Goal: Information Seeking & Learning: Learn about a topic

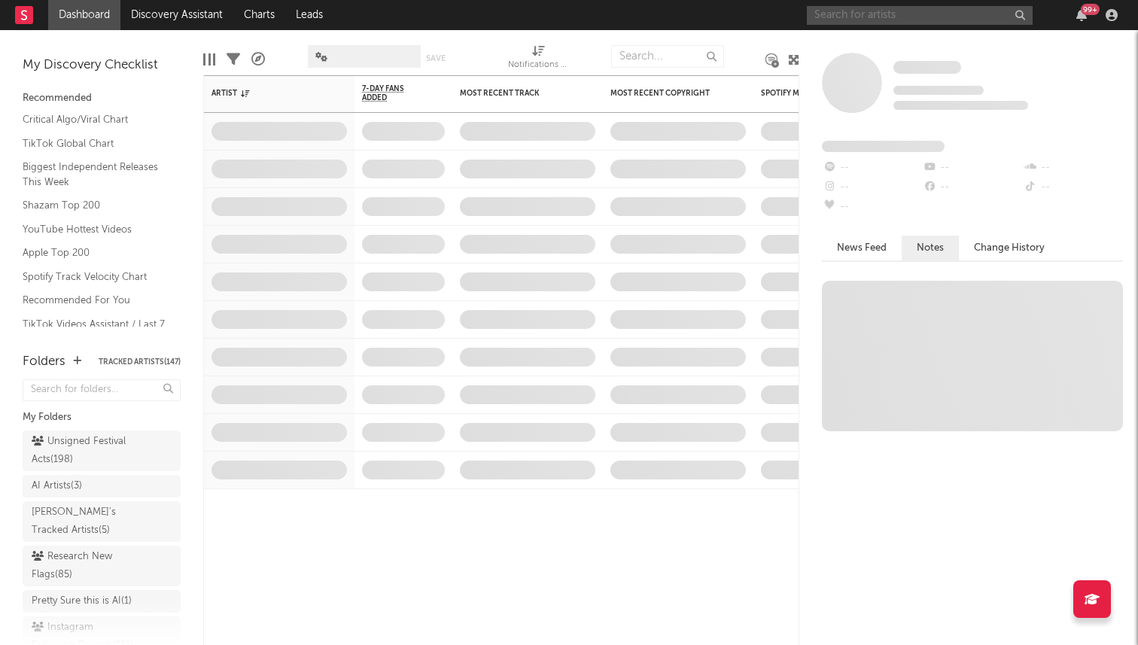
click at [863, 11] on input "text" at bounding box center [920, 15] width 226 height 19
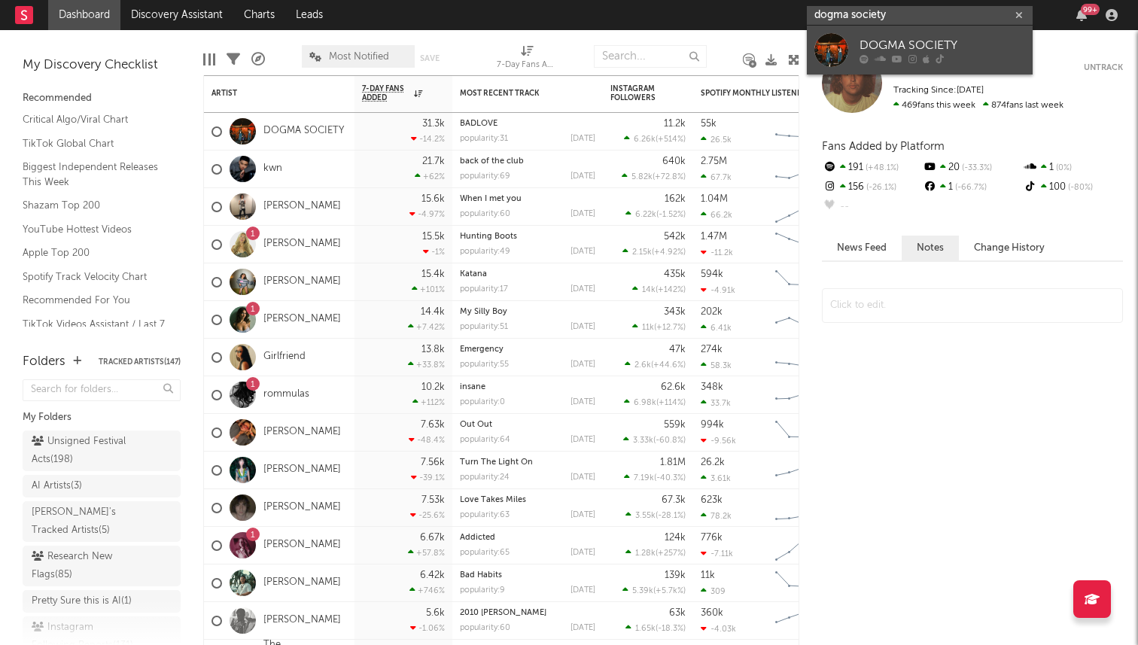
type input "dogma society"
click at [879, 54] on icon at bounding box center [880, 58] width 11 height 9
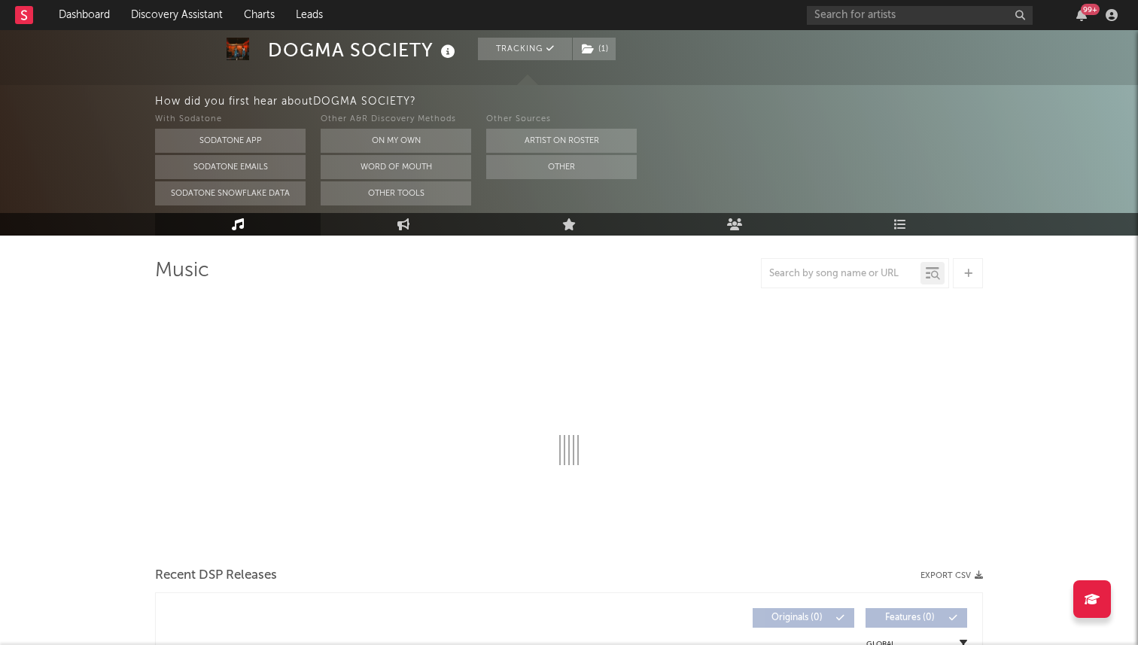
select select "6m"
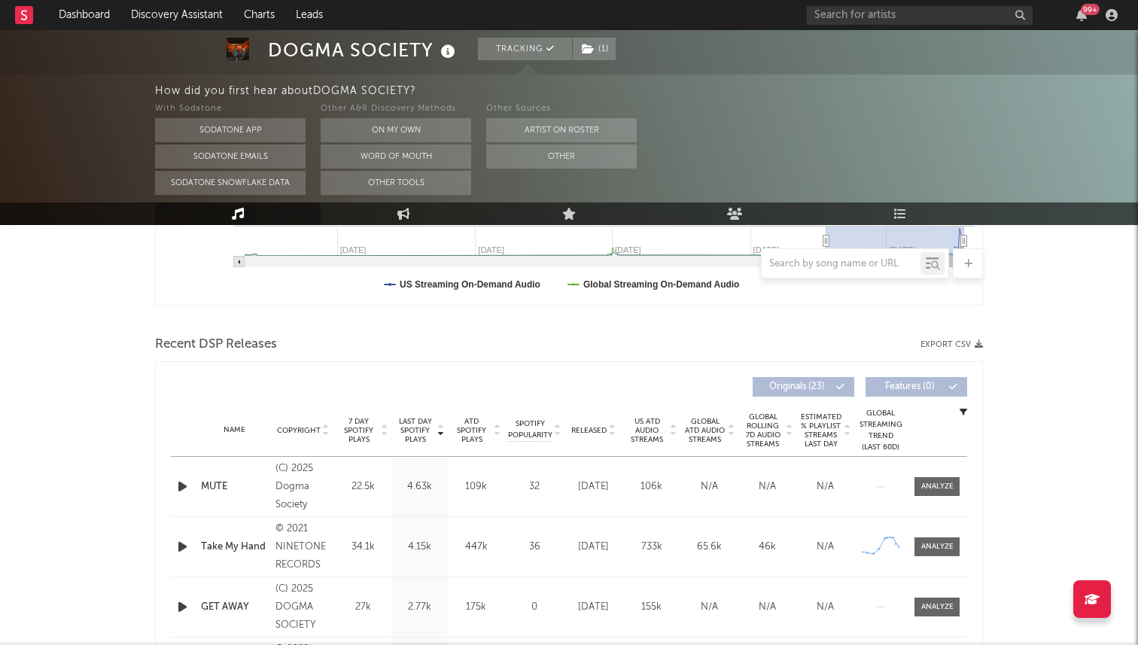
scroll to position [457, 0]
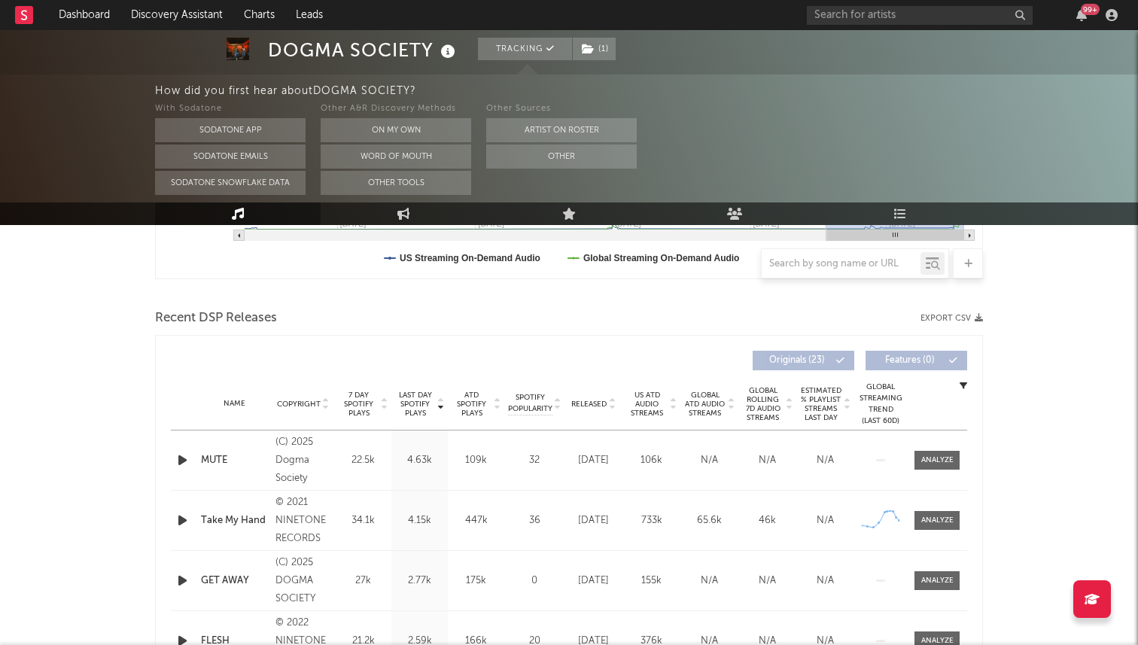
click at [601, 394] on div "Name Copyright Label Album Names Composer Names 7 Day Spotify Plays Last Day Sp…" at bounding box center [569, 404] width 796 height 53
click at [596, 400] on span "Released" at bounding box center [588, 404] width 35 height 9
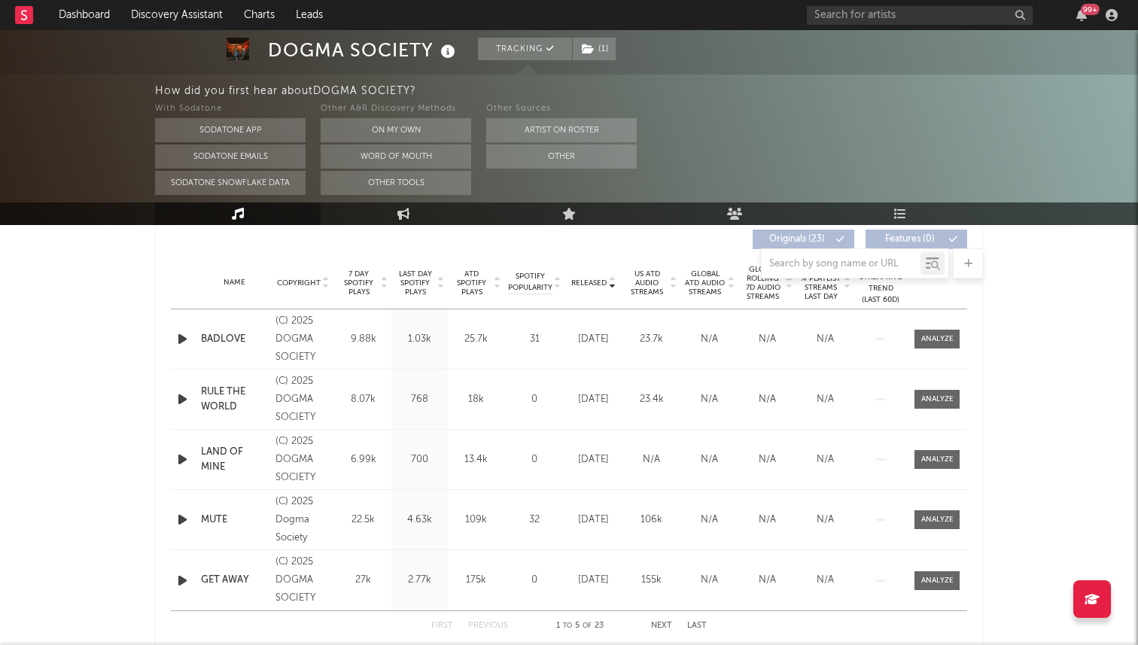
scroll to position [550, 0]
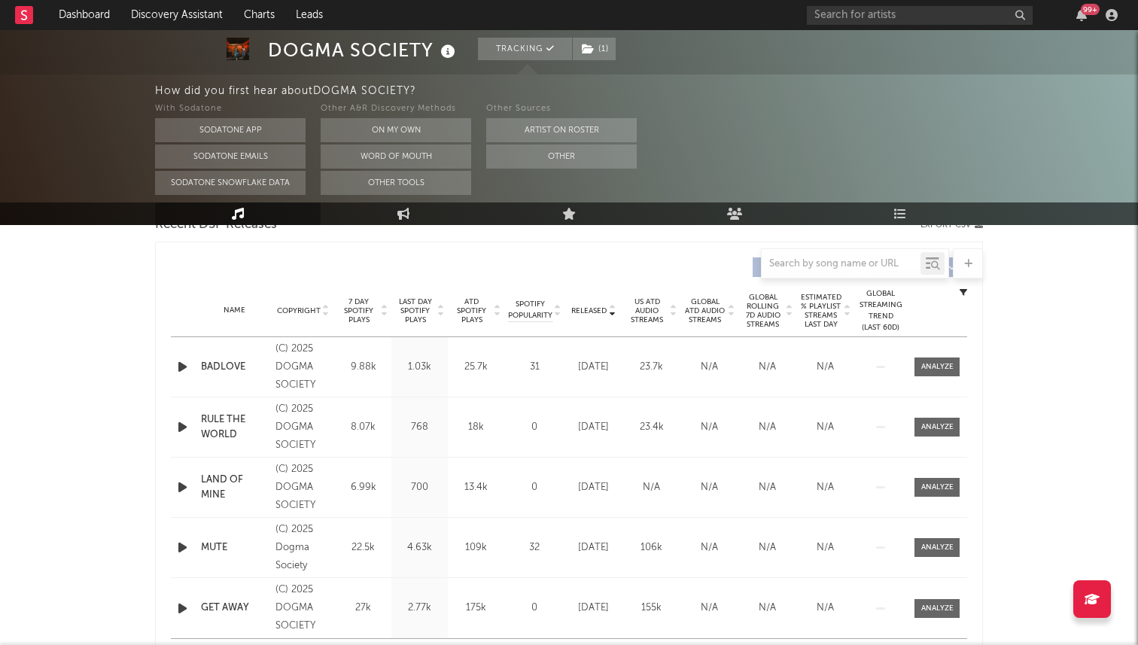
click at [358, 315] on span "7 Day Spotify Plays" at bounding box center [359, 310] width 40 height 27
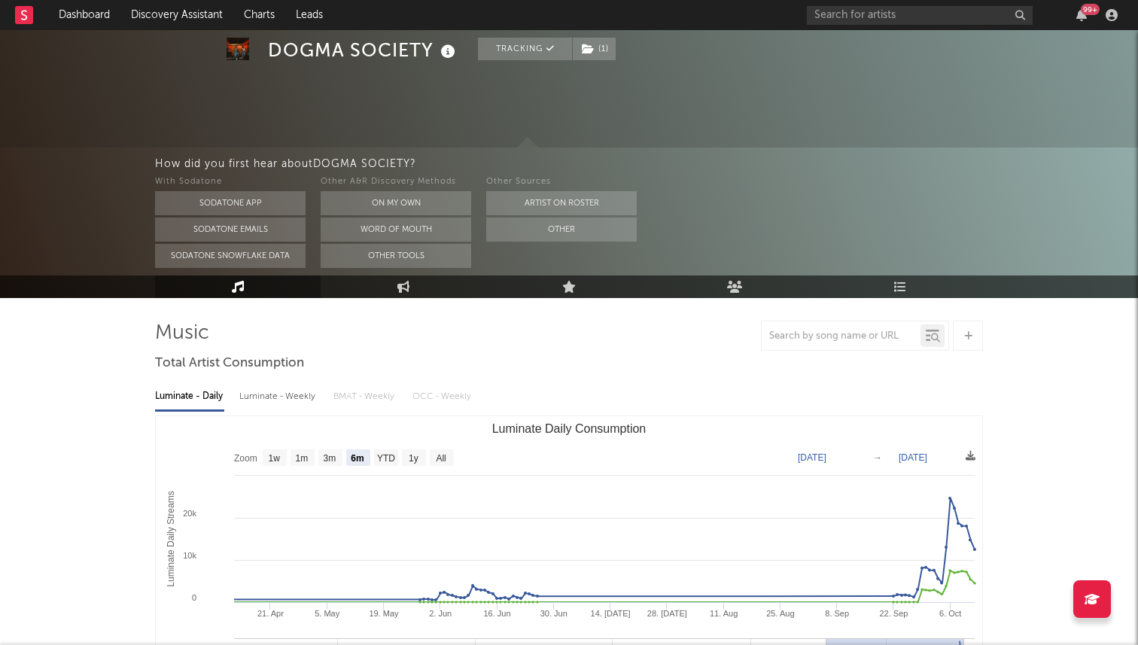
scroll to position [0, 0]
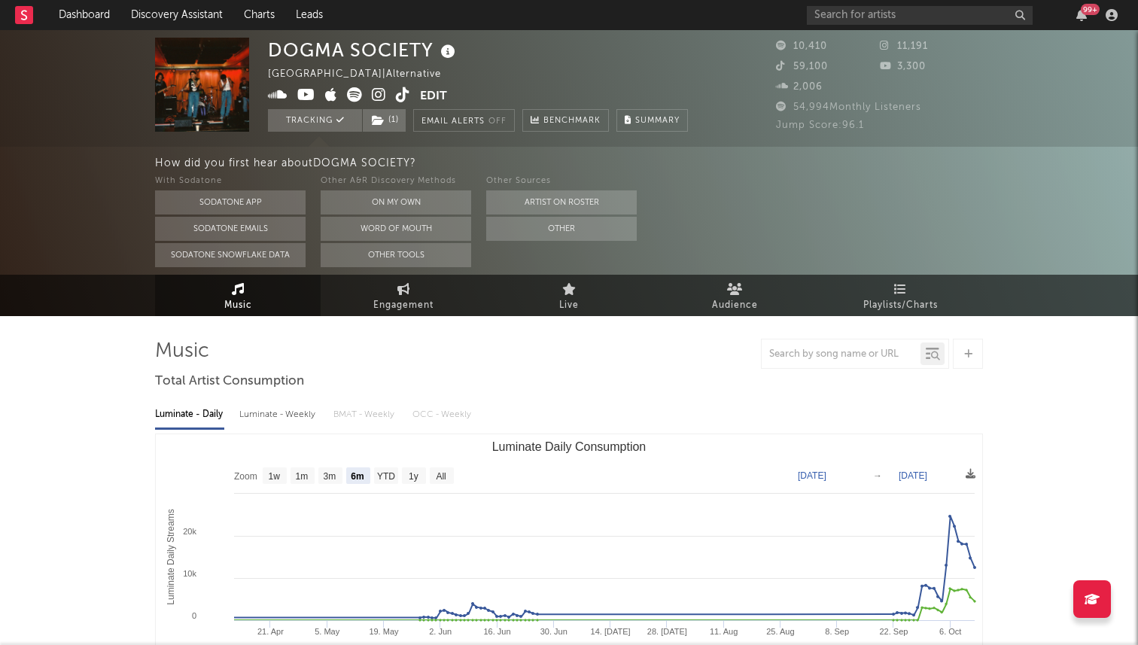
click at [405, 98] on icon at bounding box center [403, 94] width 14 height 15
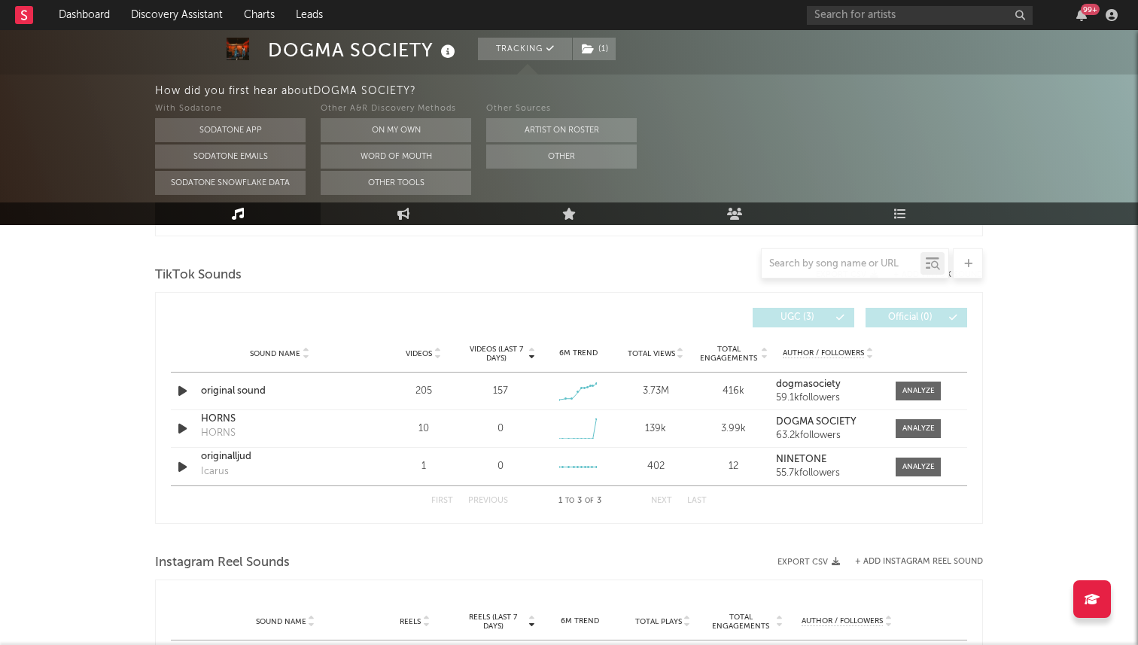
scroll to position [993, 0]
click at [906, 391] on div at bounding box center [918, 388] width 32 height 11
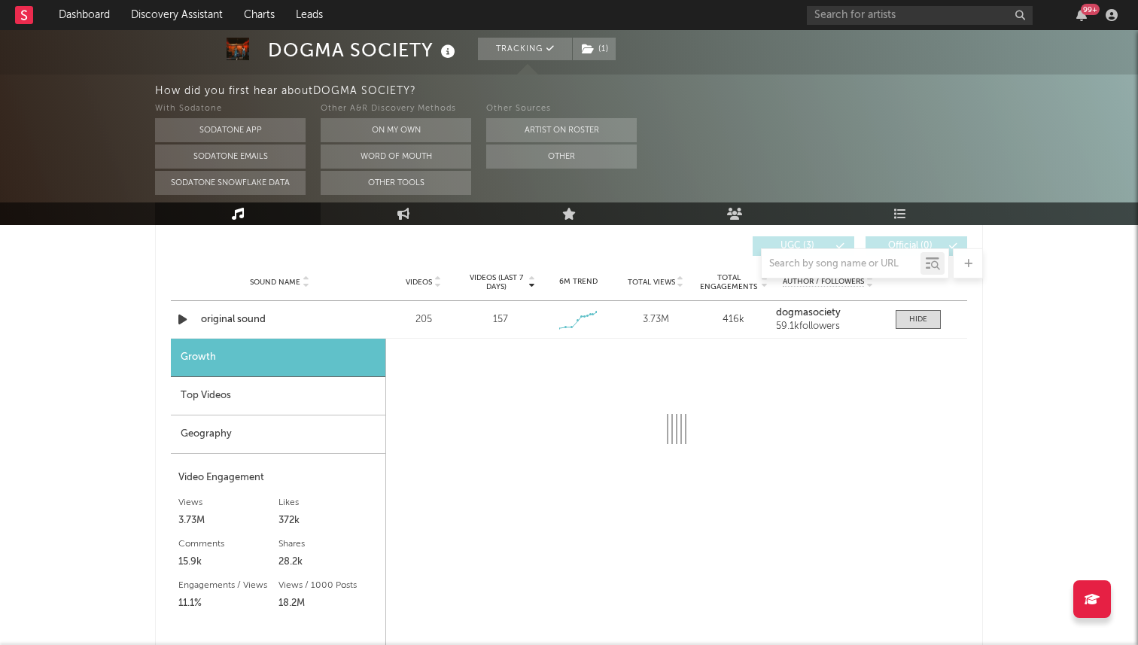
select select "1w"
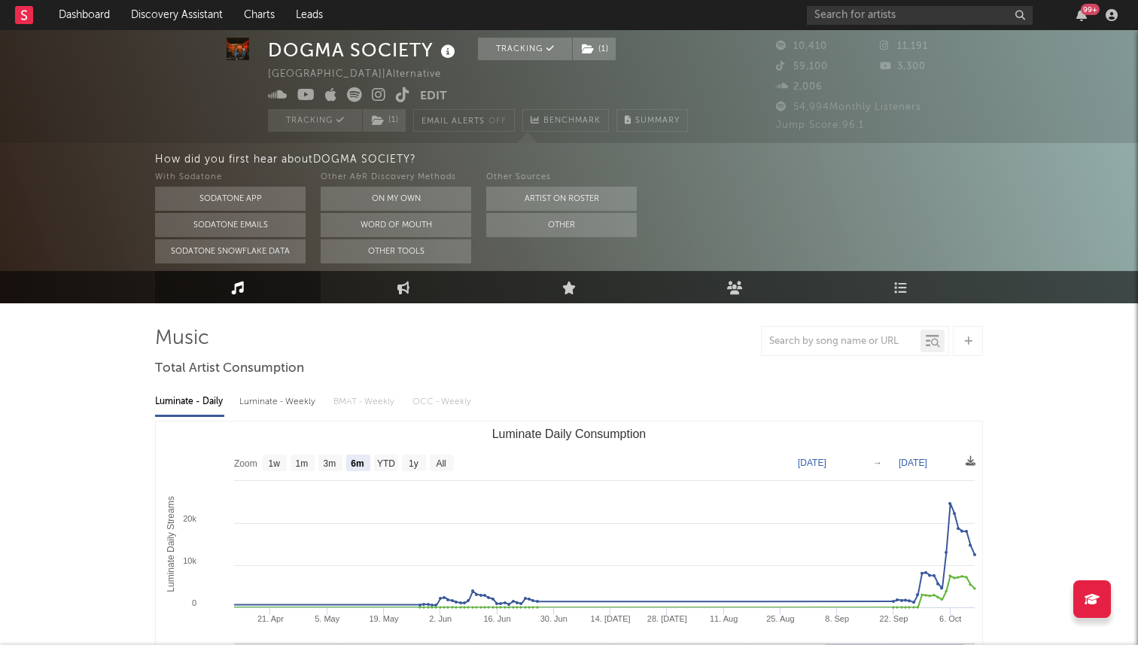
scroll to position [0, 0]
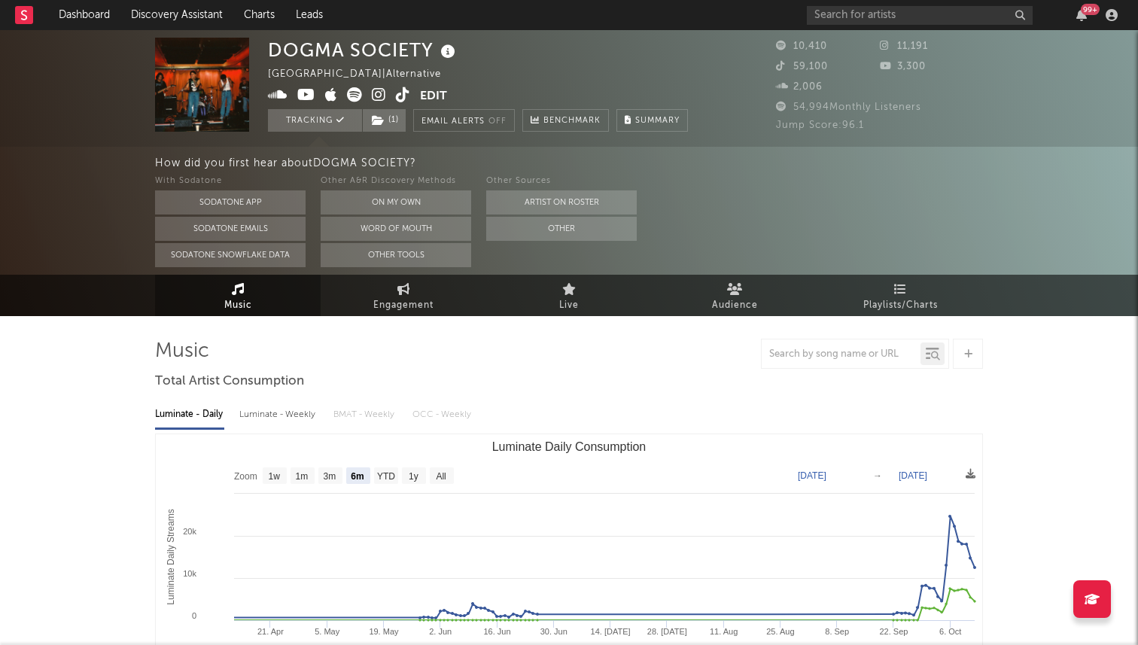
click at [379, 96] on icon at bounding box center [379, 94] width 14 height 15
click at [880, 23] on input "text" at bounding box center [920, 15] width 226 height 19
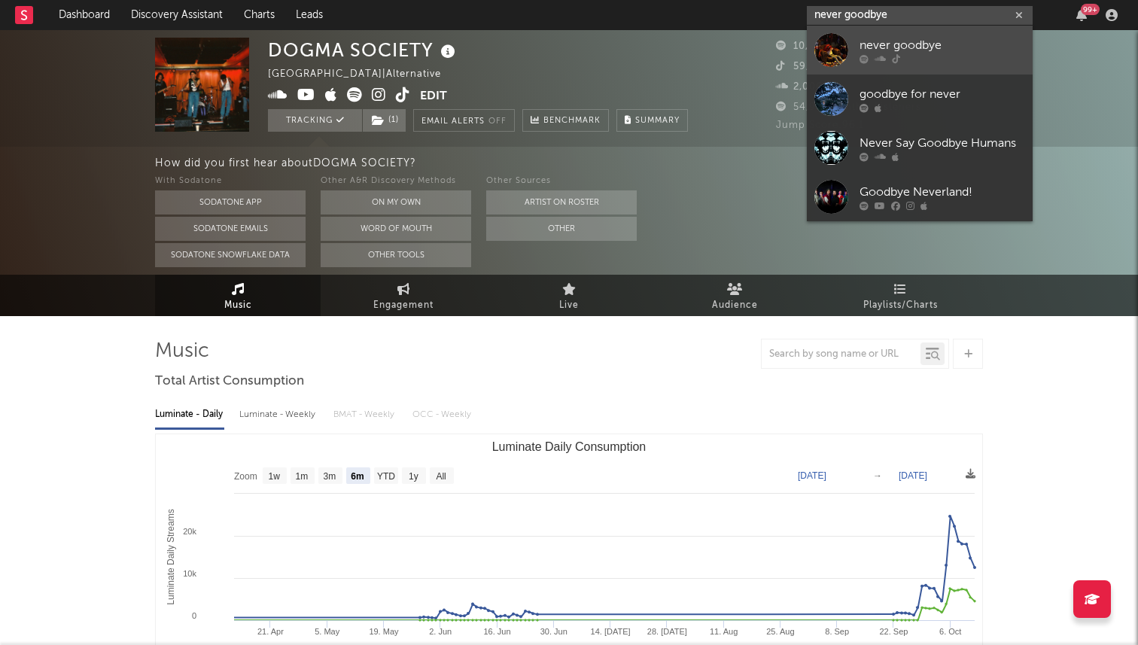
type input "never goodbye"
click at [890, 39] on div "never goodbye" at bounding box center [943, 45] width 166 height 18
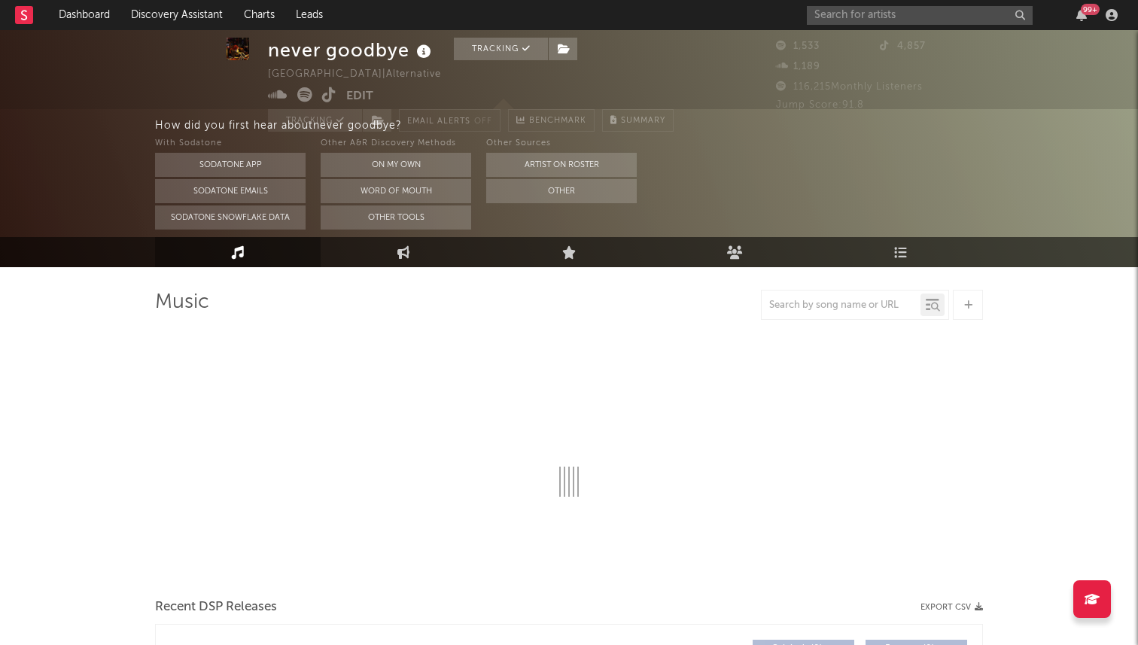
scroll to position [55, 0]
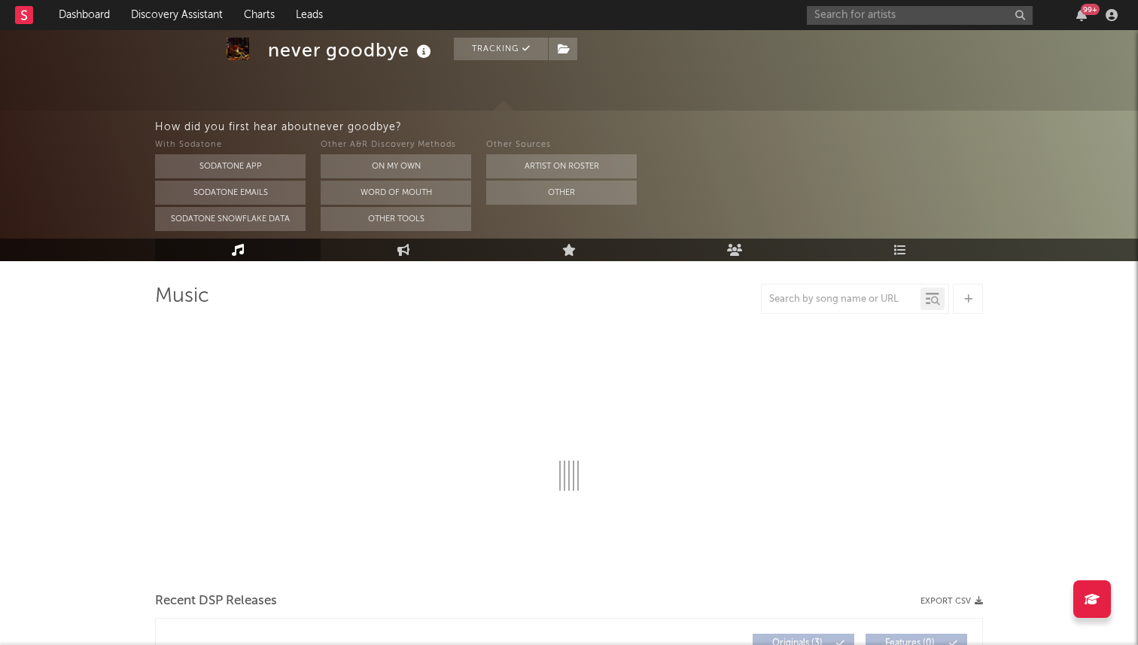
select select "1w"
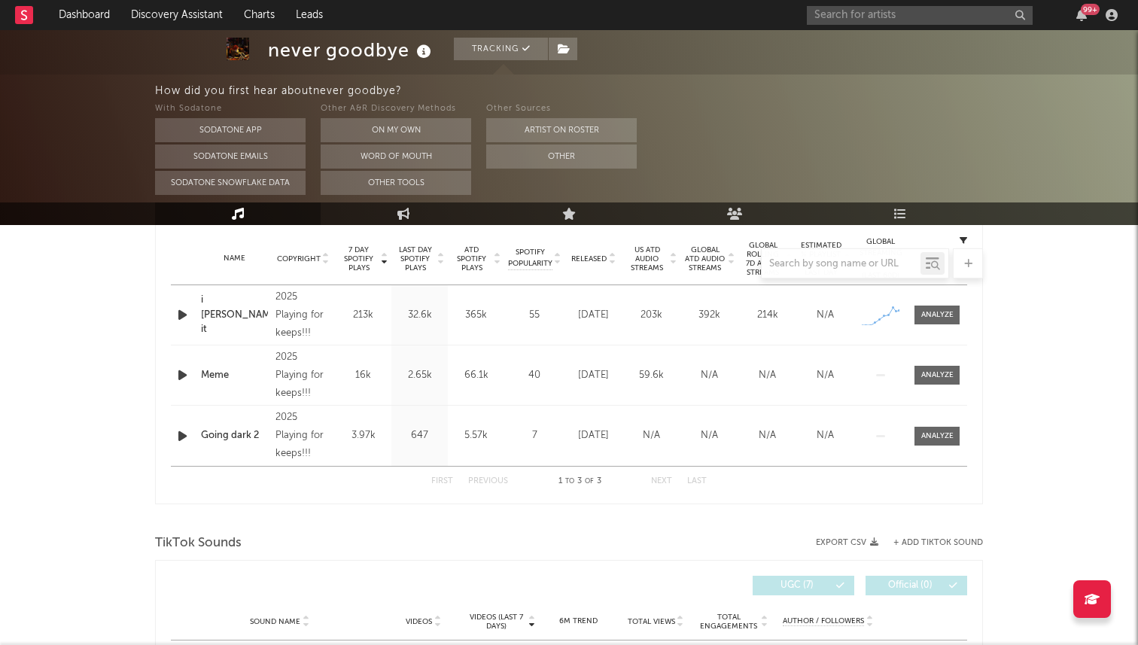
scroll to position [605, 0]
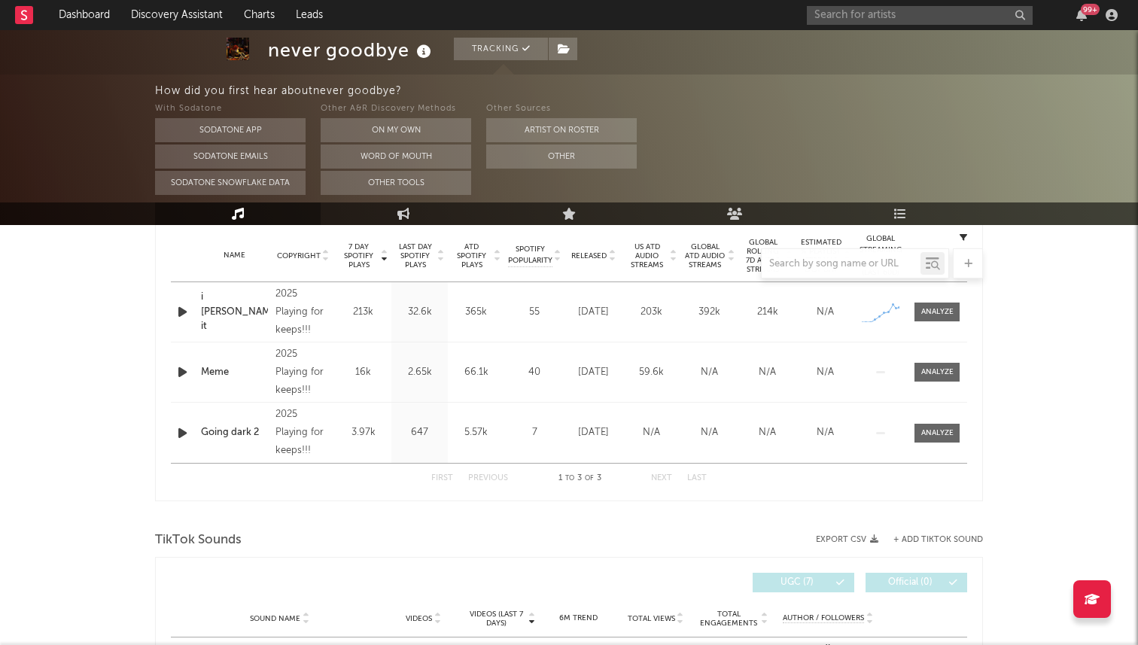
click at [181, 437] on icon "button" at bounding box center [183, 433] width 16 height 19
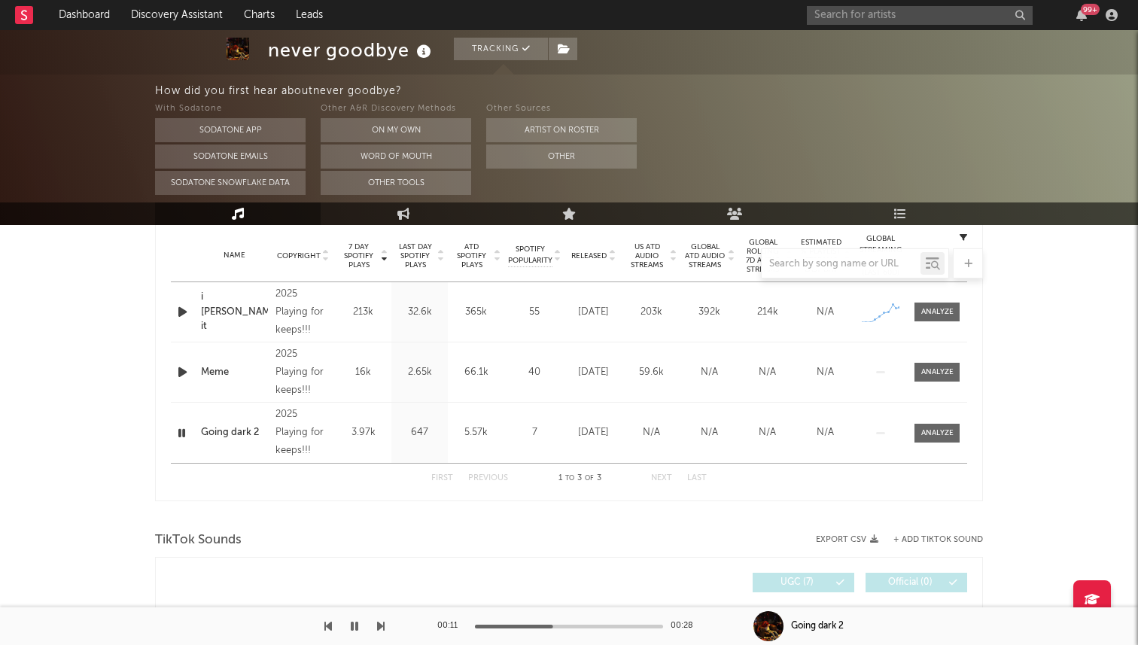
click at [552, 625] on div at bounding box center [569, 627] width 188 height 4
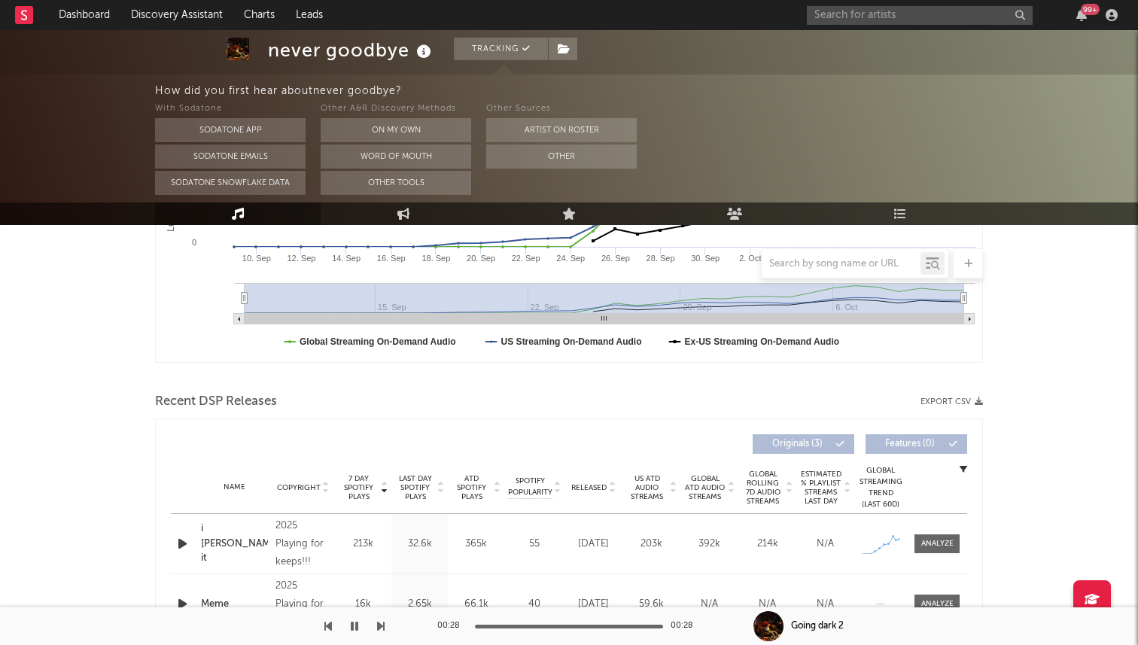
scroll to position [365, 0]
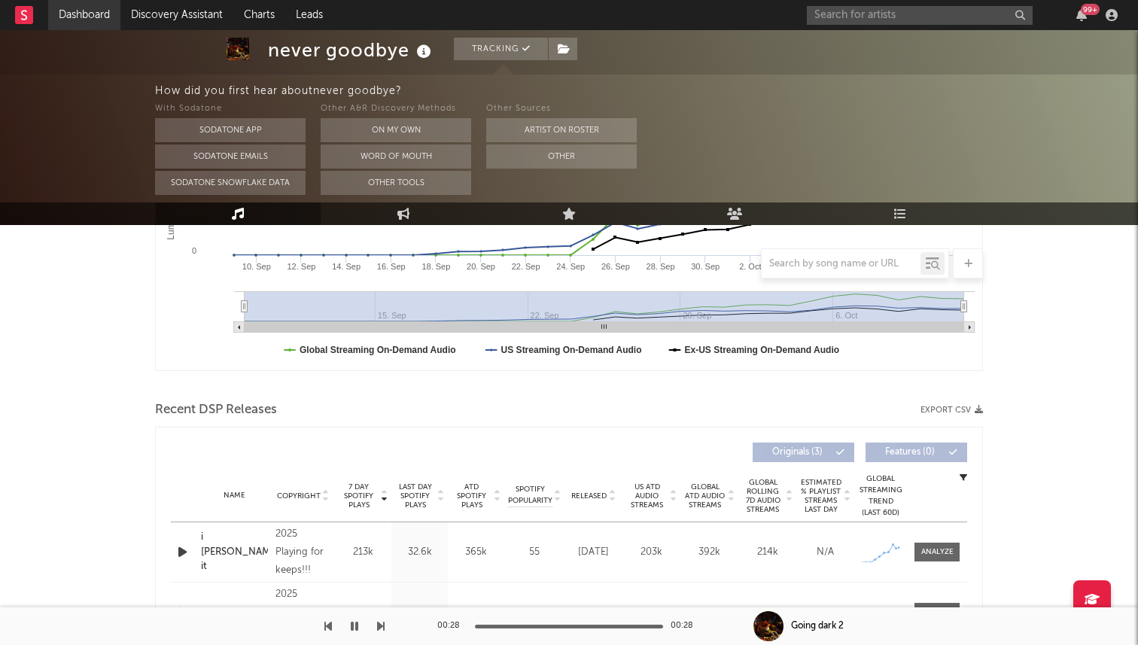
click at [77, 7] on link "Dashboard" at bounding box center [84, 15] width 72 height 30
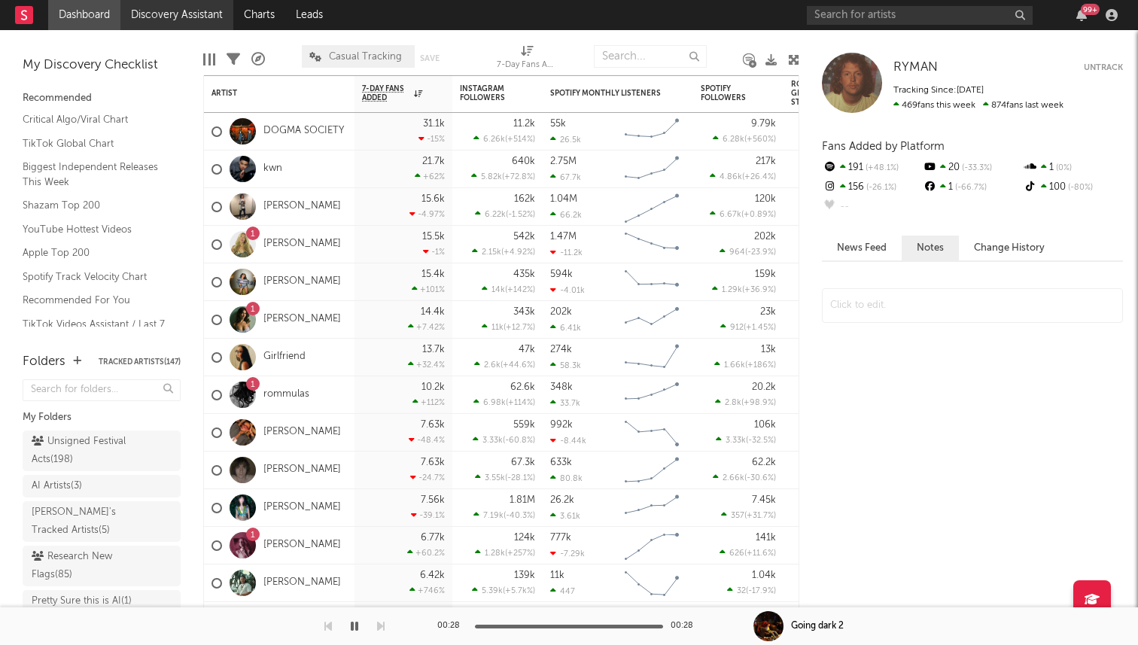
click at [181, 11] on link "Discovery Assistant" at bounding box center [176, 15] width 113 height 30
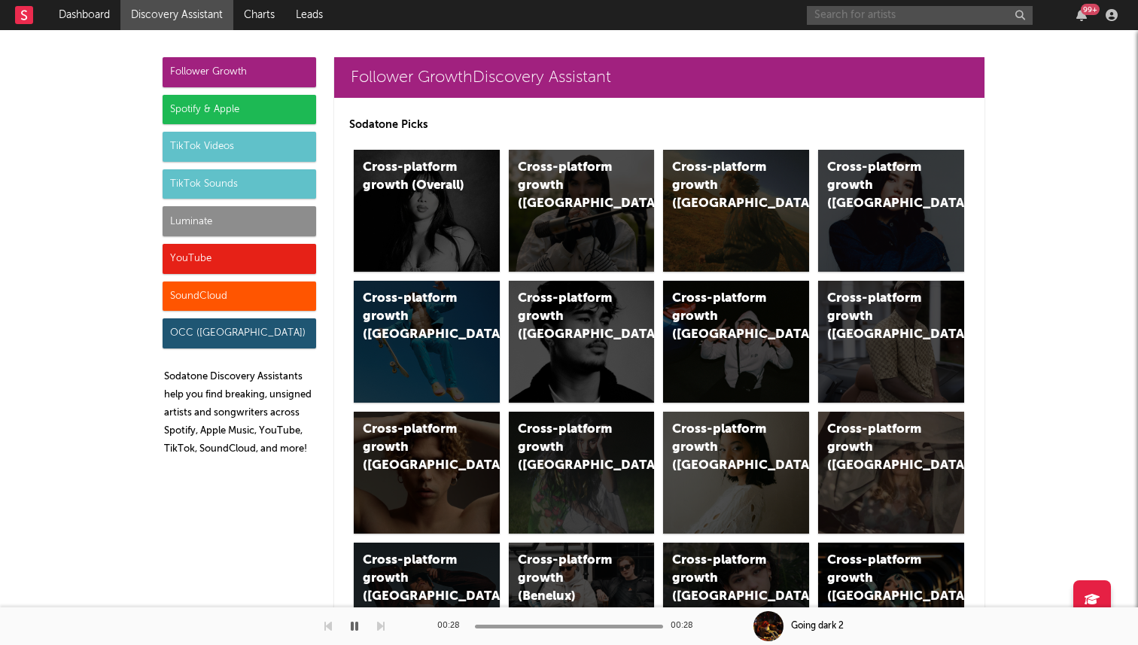
click at [902, 7] on input "text" at bounding box center [920, 15] width 226 height 19
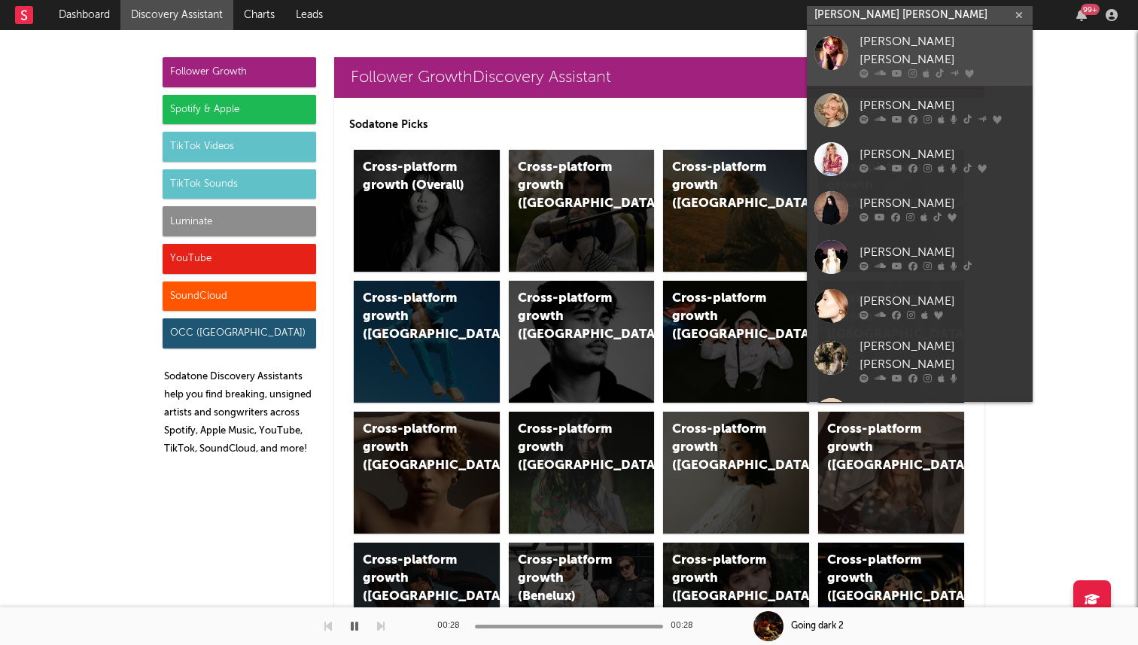
type input "ann marie"
click at [897, 49] on div "Ann Marie" at bounding box center [943, 51] width 166 height 36
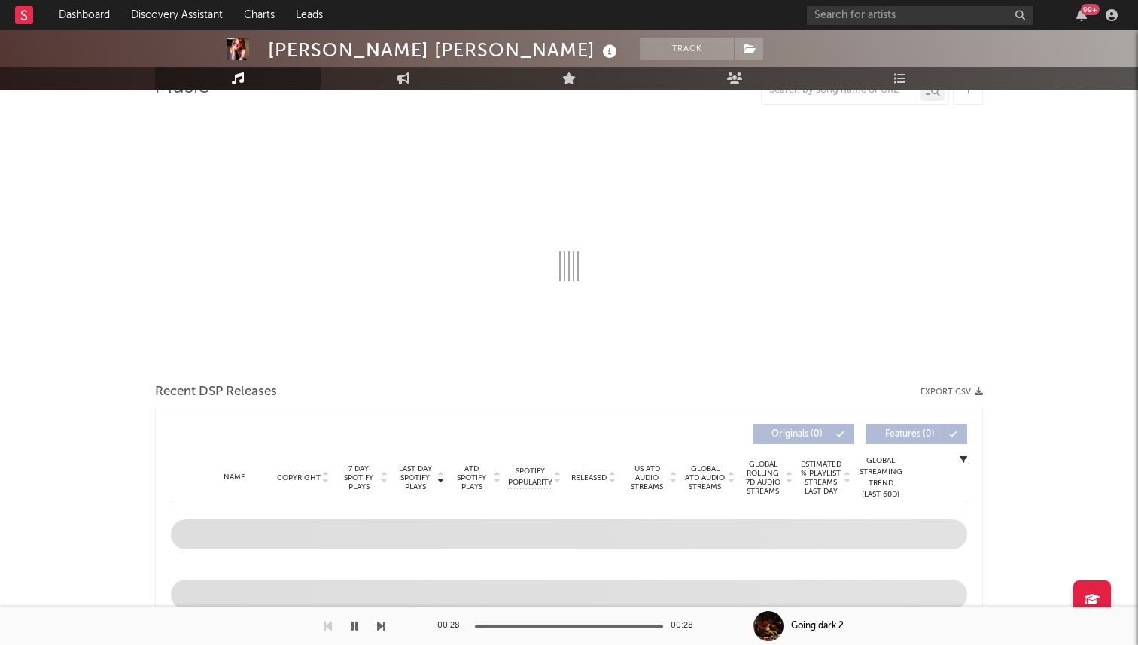
select select "6m"
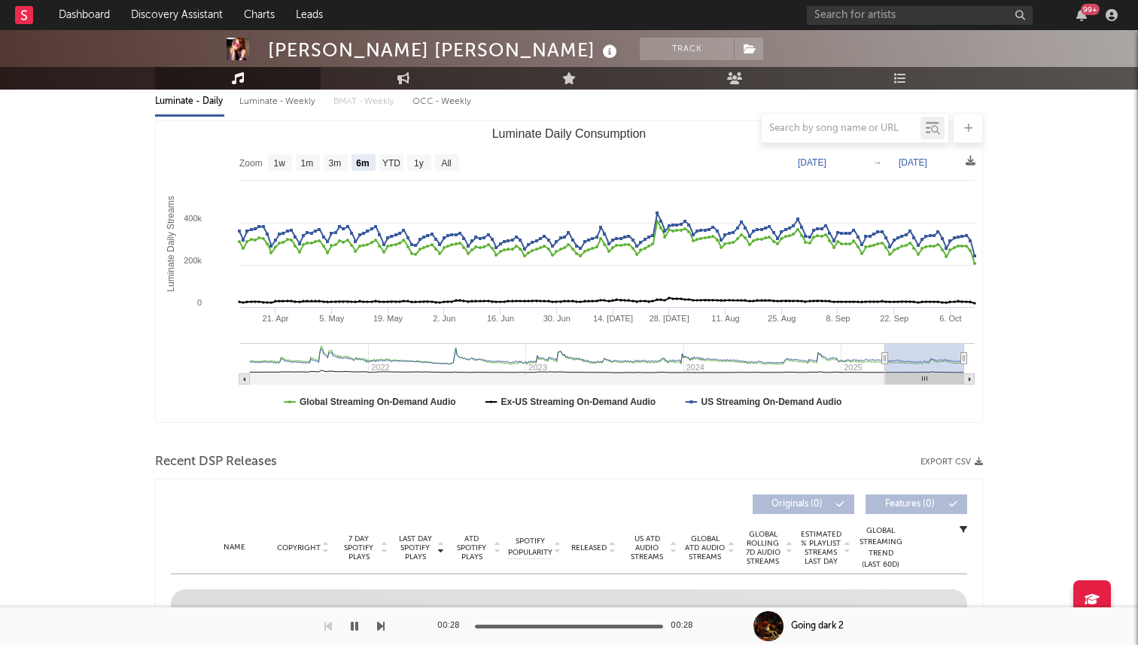
select select "6m"
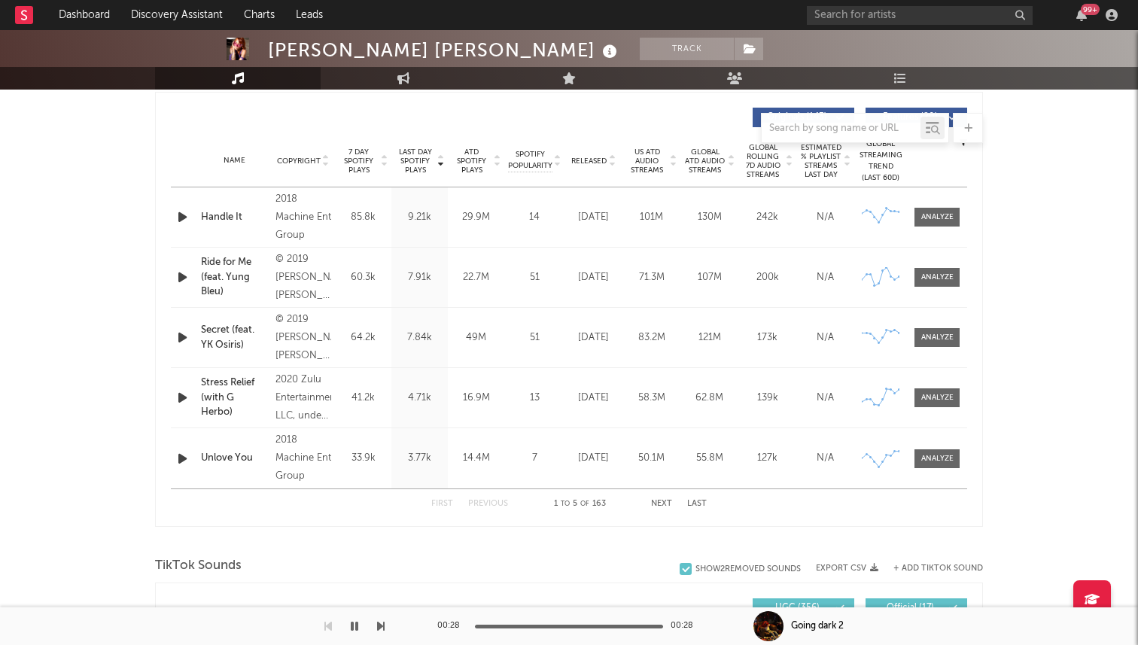
scroll to position [552, 0]
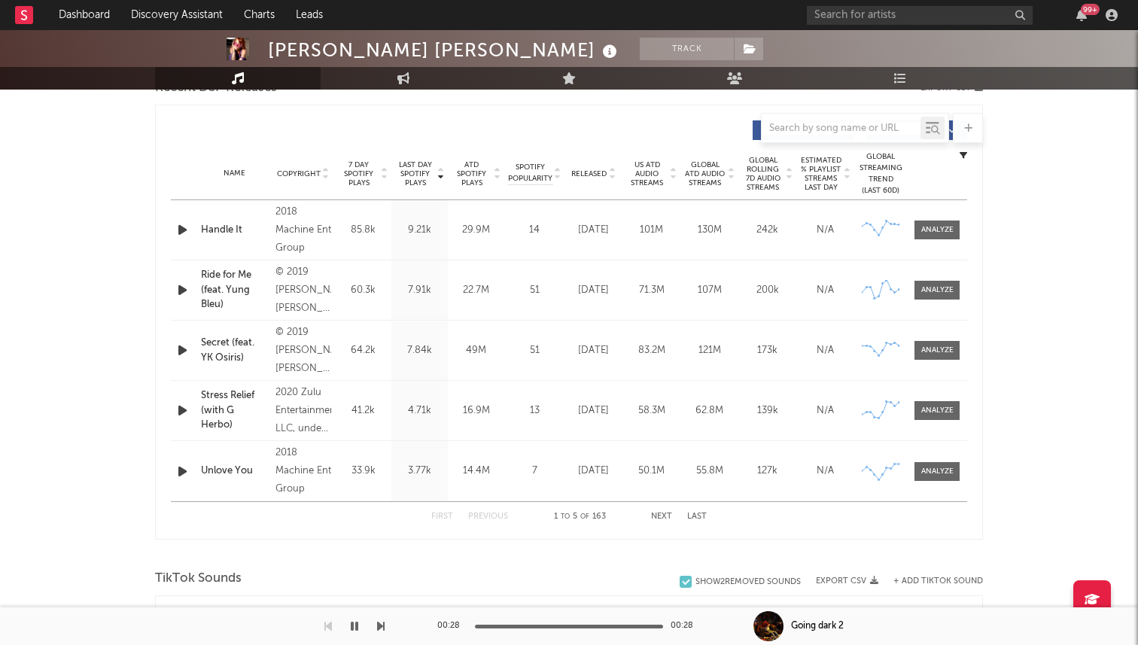
click at [360, 177] on span "7 Day Spotify Plays" at bounding box center [359, 173] width 40 height 27
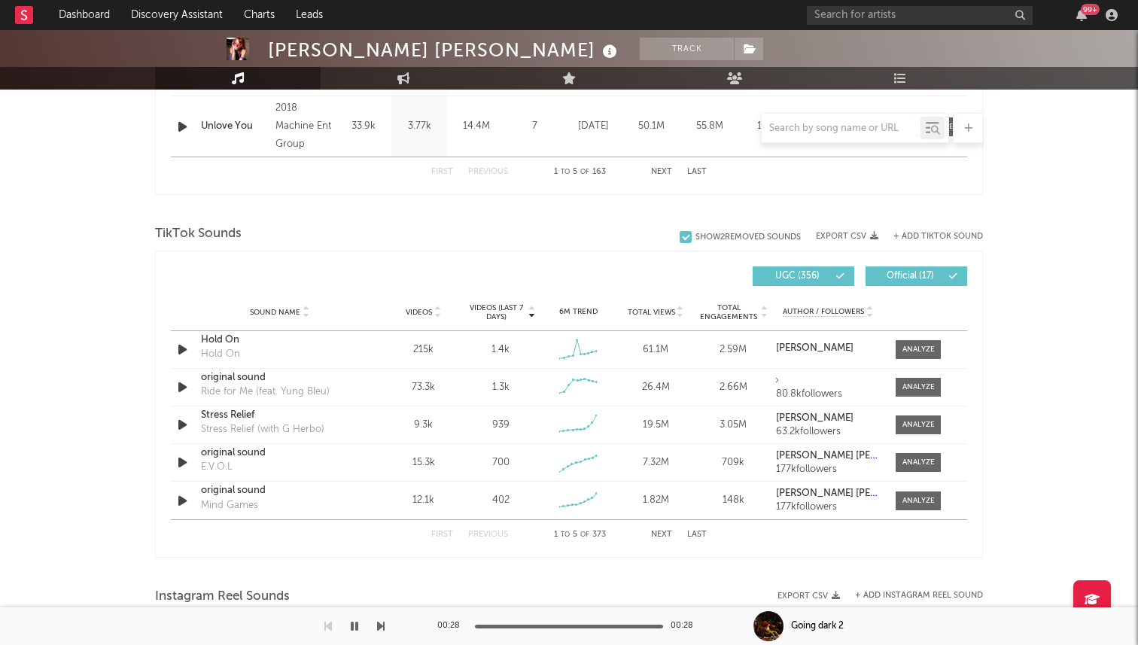
scroll to position [921, 0]
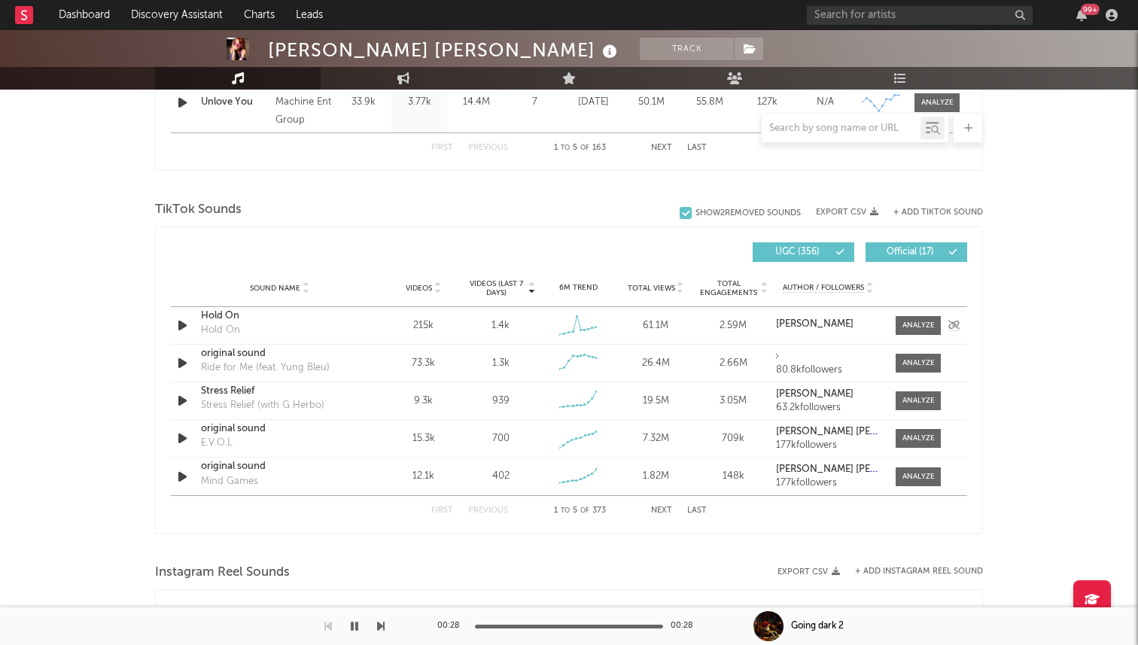
click at [181, 327] on icon "button" at bounding box center [183, 325] width 16 height 19
click at [186, 324] on icon "button" at bounding box center [182, 325] width 14 height 19
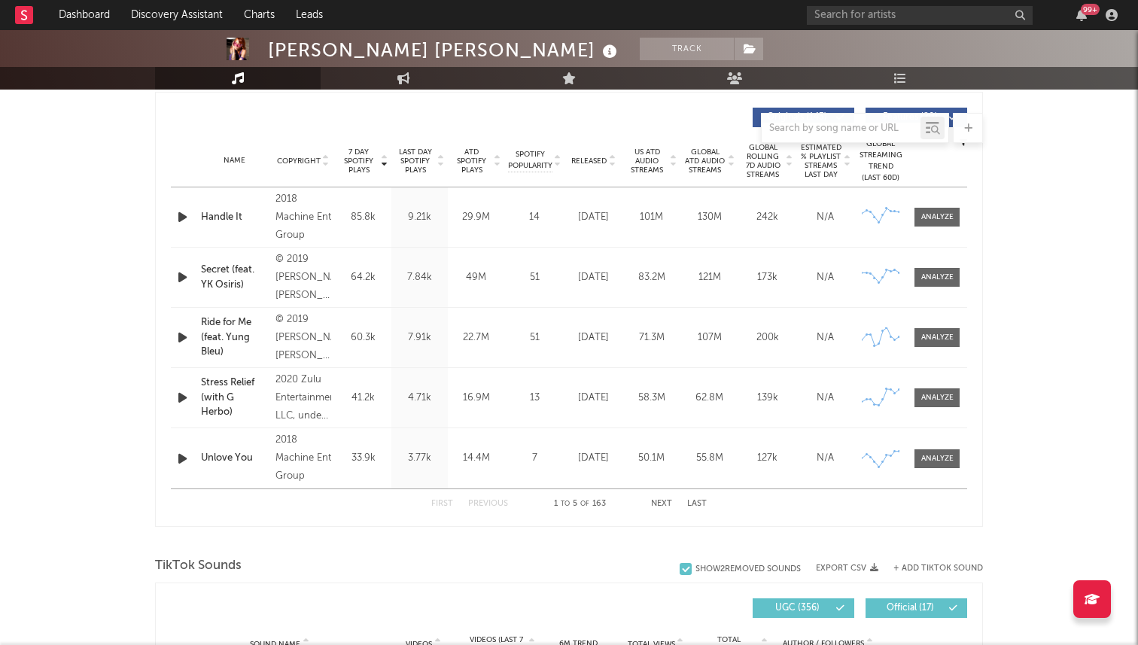
scroll to position [591, 0]
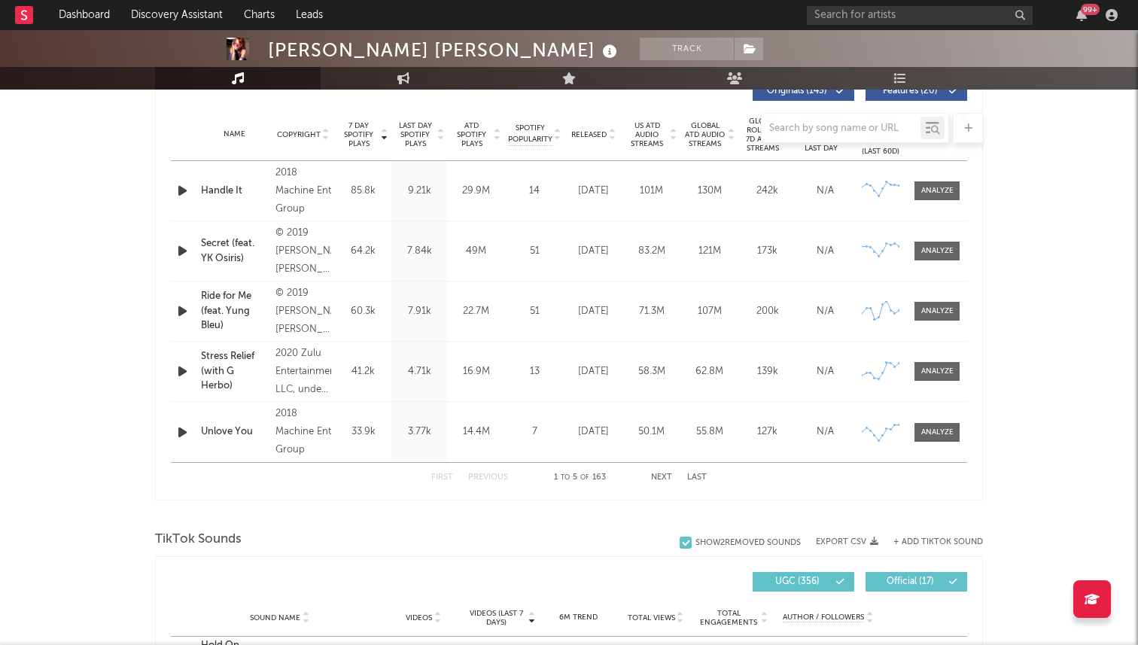
click at [662, 470] on div "First Previous 1 to 5 of 163 Next Last" at bounding box center [568, 477] width 275 height 29
click at [662, 476] on button "Next" at bounding box center [661, 477] width 21 height 8
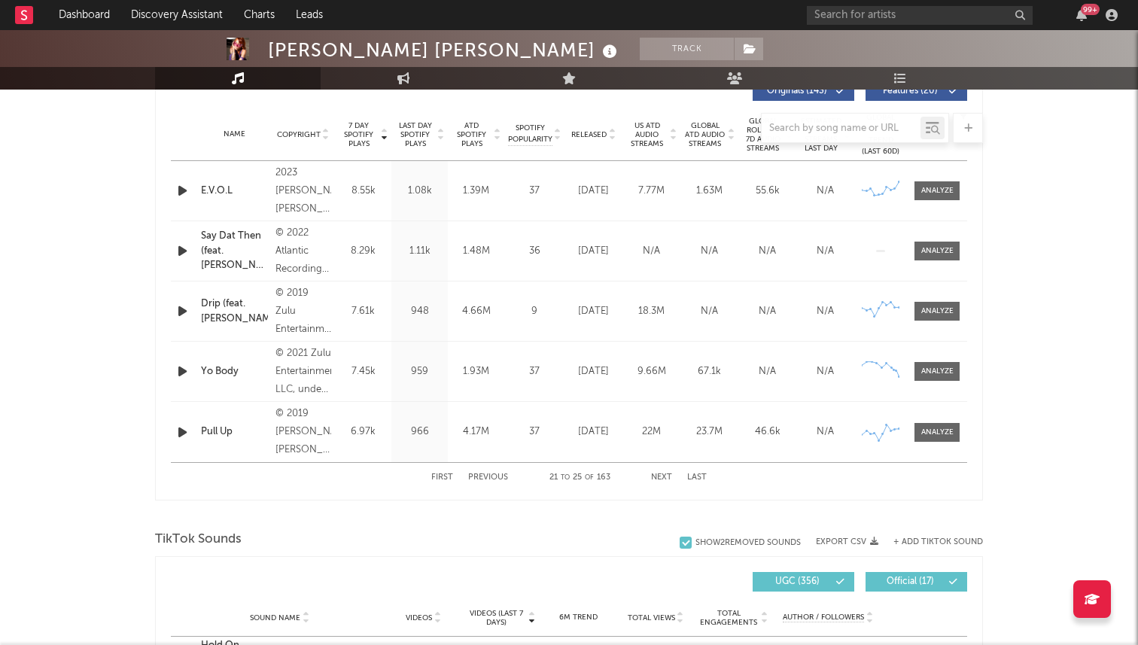
click at [478, 473] on button "Previous" at bounding box center [488, 477] width 40 height 8
click at [662, 478] on button "Next" at bounding box center [661, 477] width 21 height 8
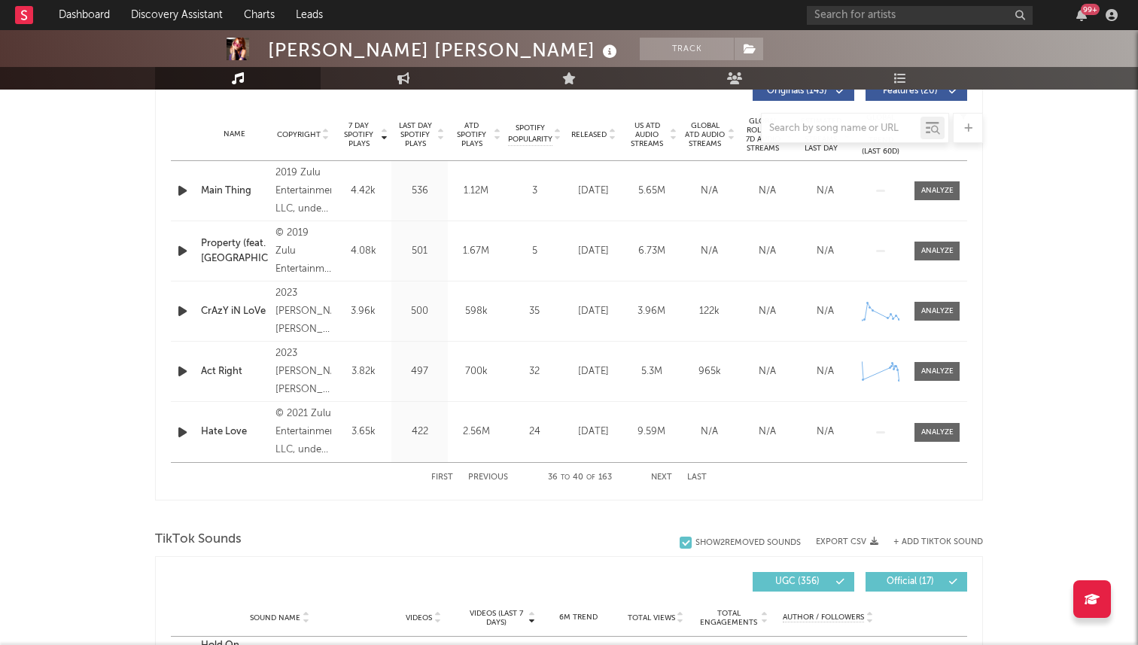
click at [662, 478] on button "Next" at bounding box center [661, 477] width 21 height 8
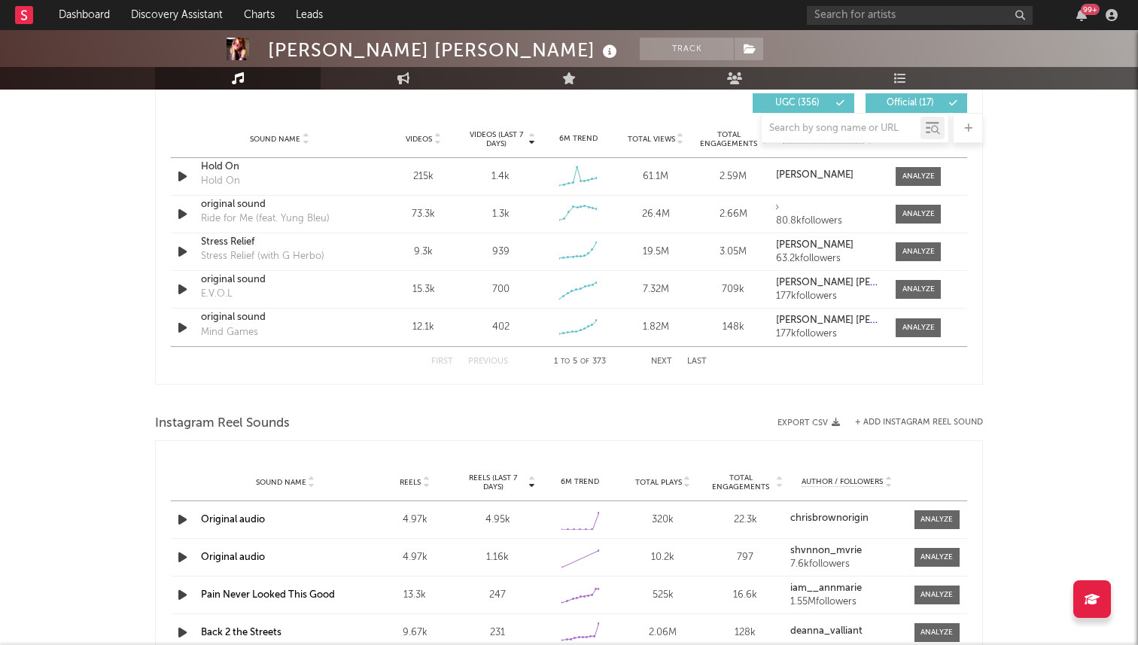
scroll to position [1073, 0]
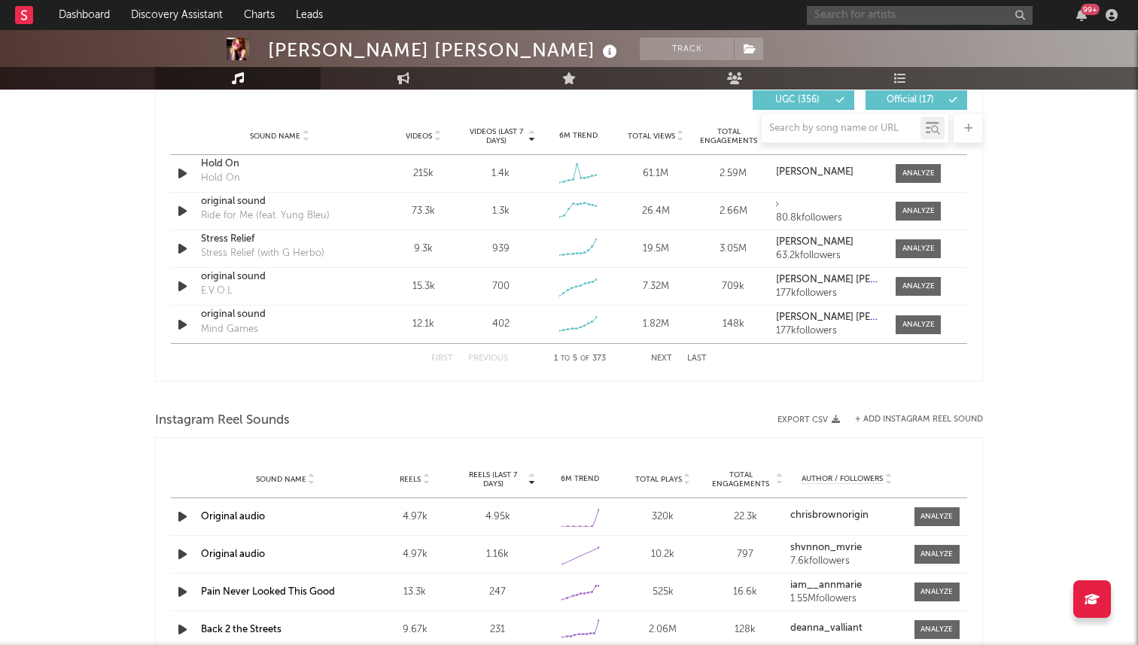
click at [831, 14] on input "text" at bounding box center [920, 15] width 226 height 19
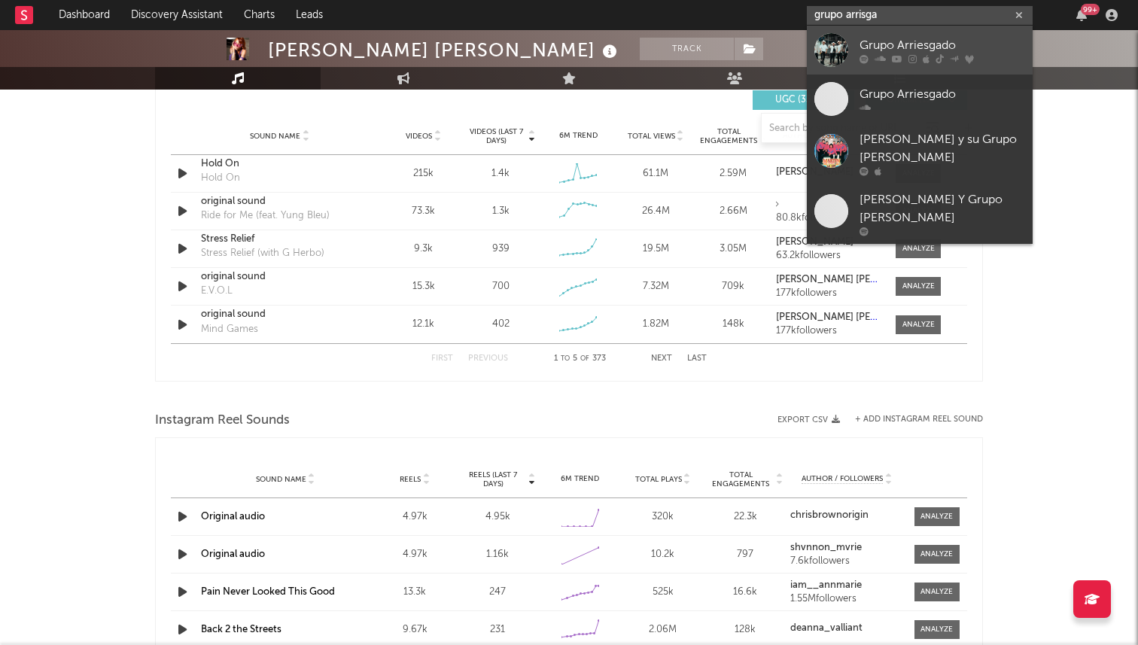
type input "grupo arrisga"
click at [818, 45] on div at bounding box center [831, 50] width 34 height 34
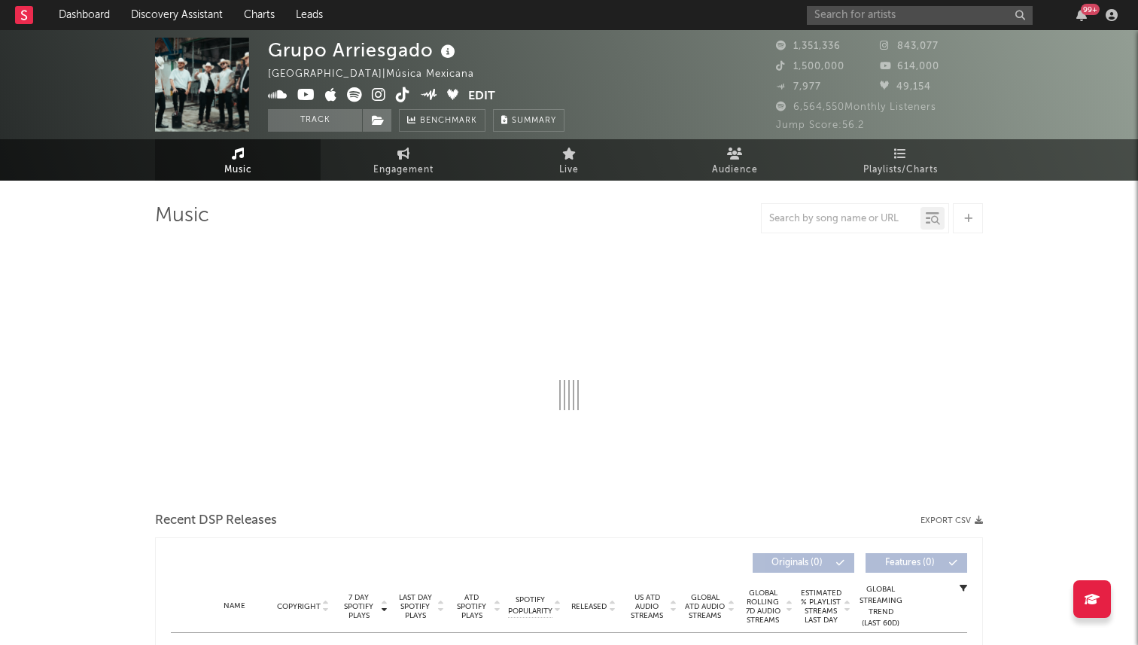
select select "6m"
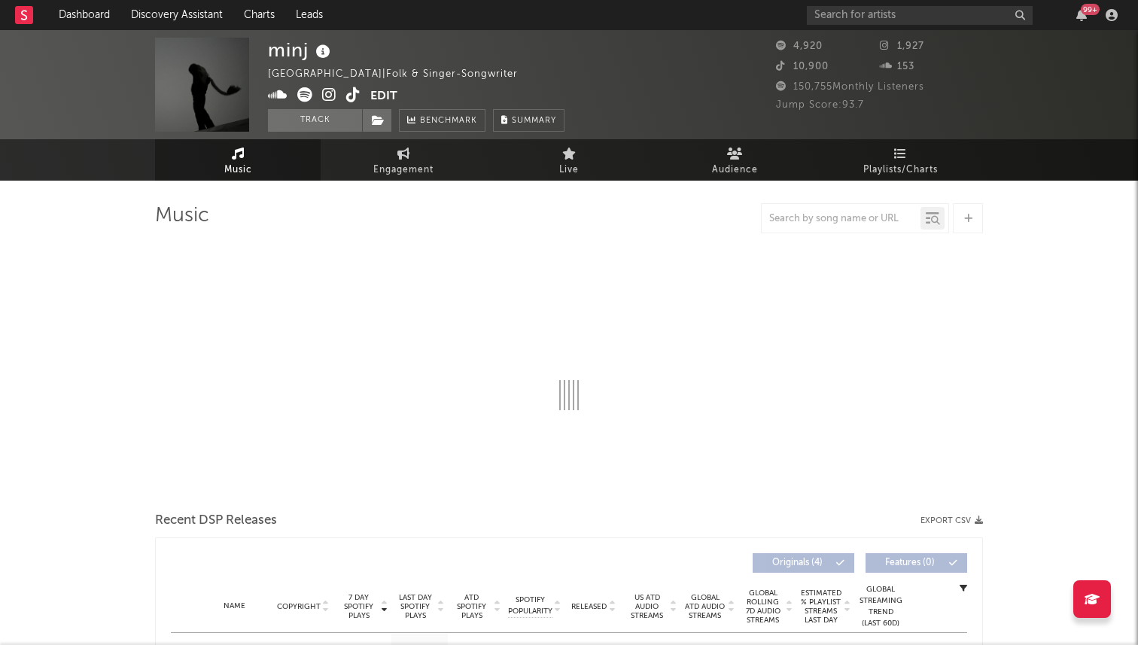
click at [328, 94] on icon at bounding box center [329, 94] width 14 height 15
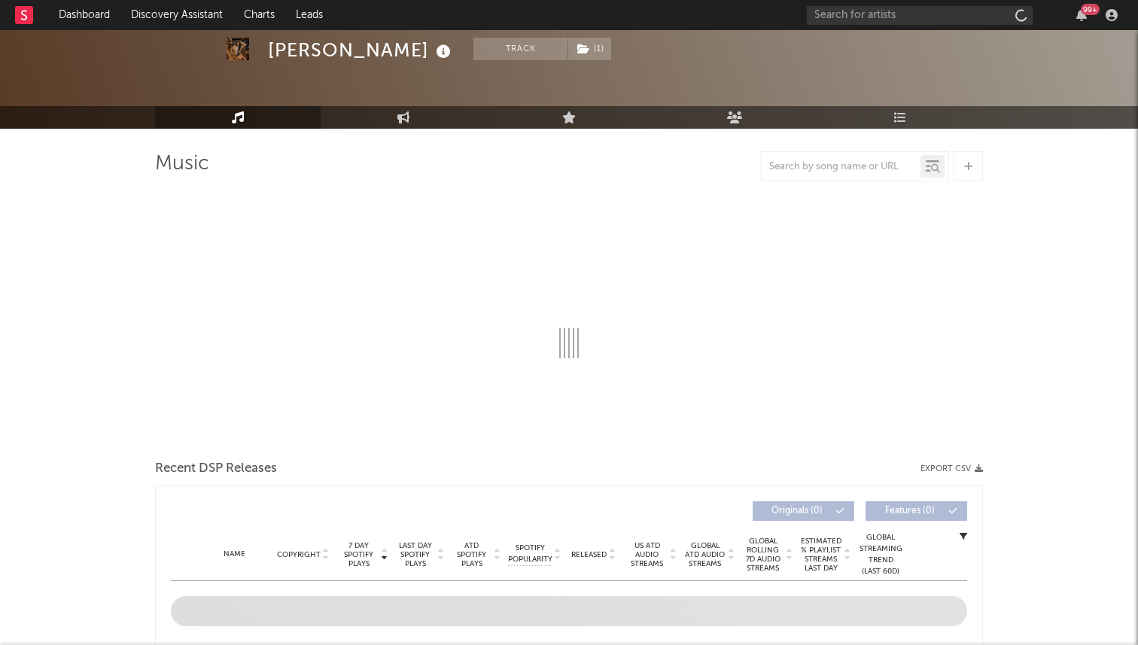
select select "6m"
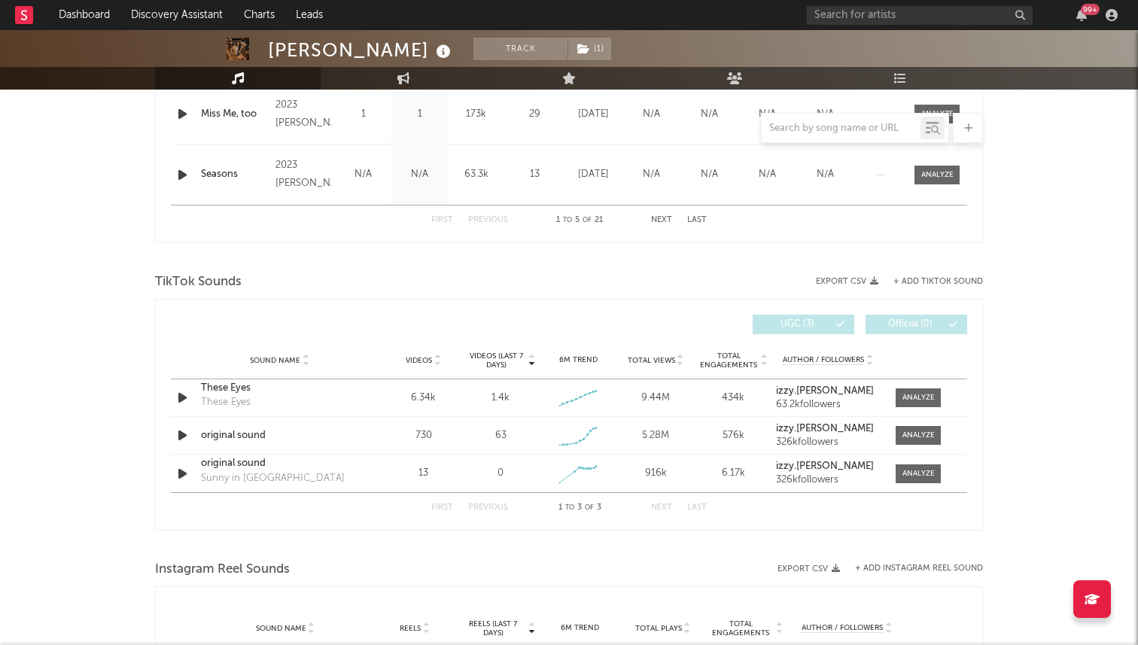
scroll to position [860, 0]
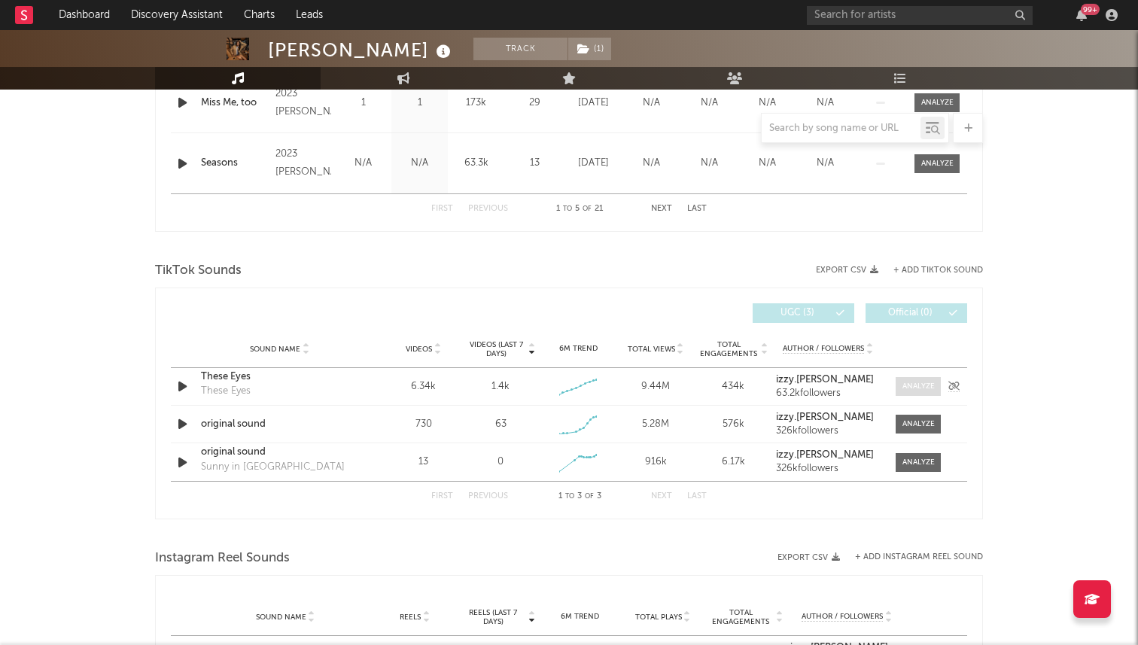
click at [898, 379] on span at bounding box center [918, 386] width 45 height 19
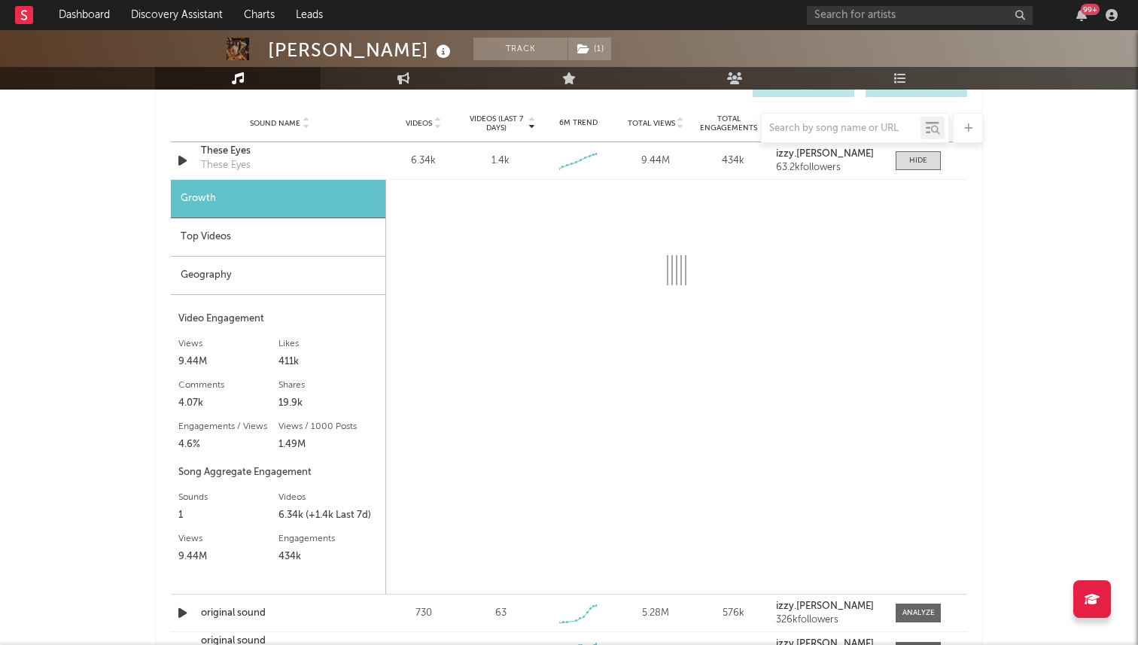
select select "6m"
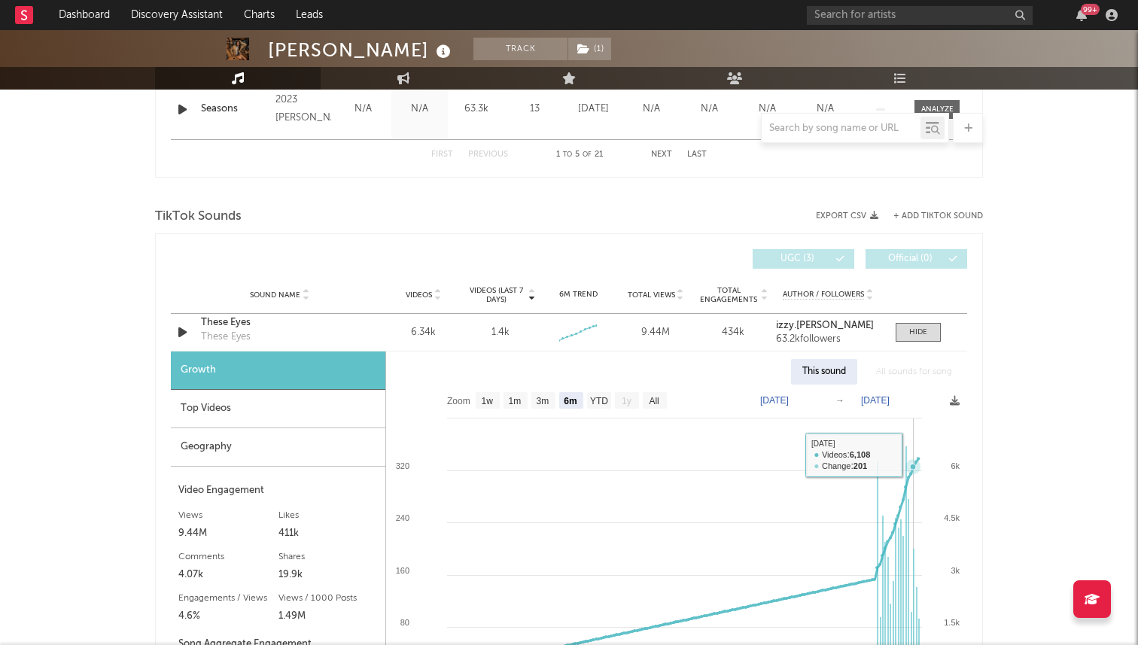
scroll to position [890, 0]
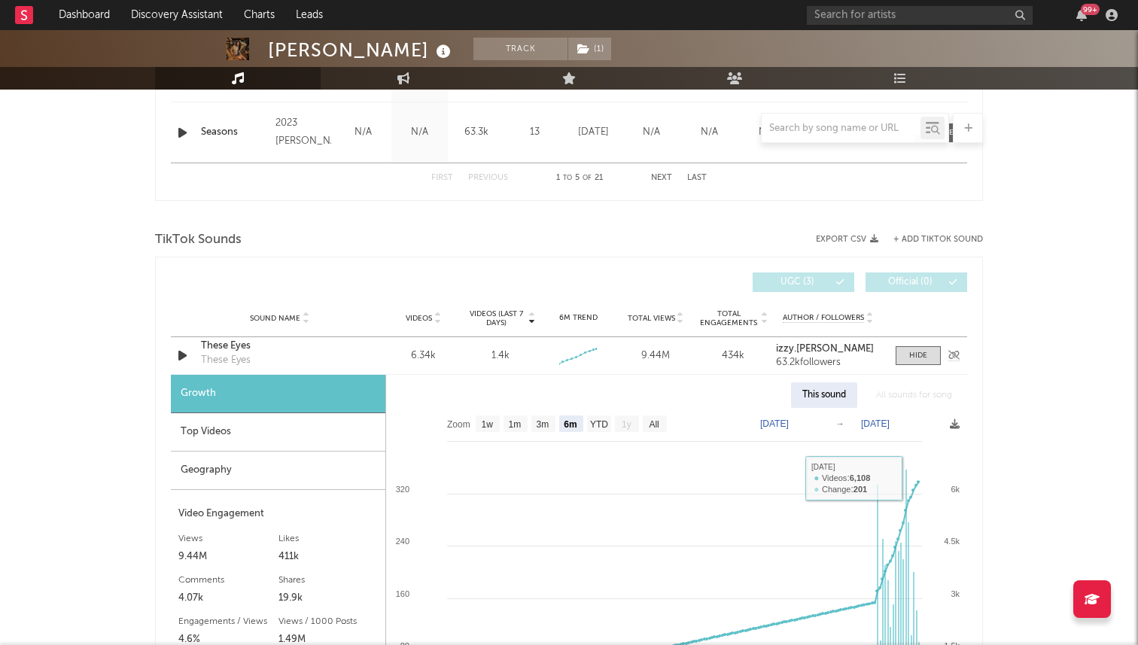
click at [921, 366] on div "Sound Name These Eyes These Eyes Videos 6.34k Videos (last 7 days) 1.4k Weekly …" at bounding box center [569, 355] width 796 height 37
click at [920, 355] on div at bounding box center [918, 355] width 18 height 11
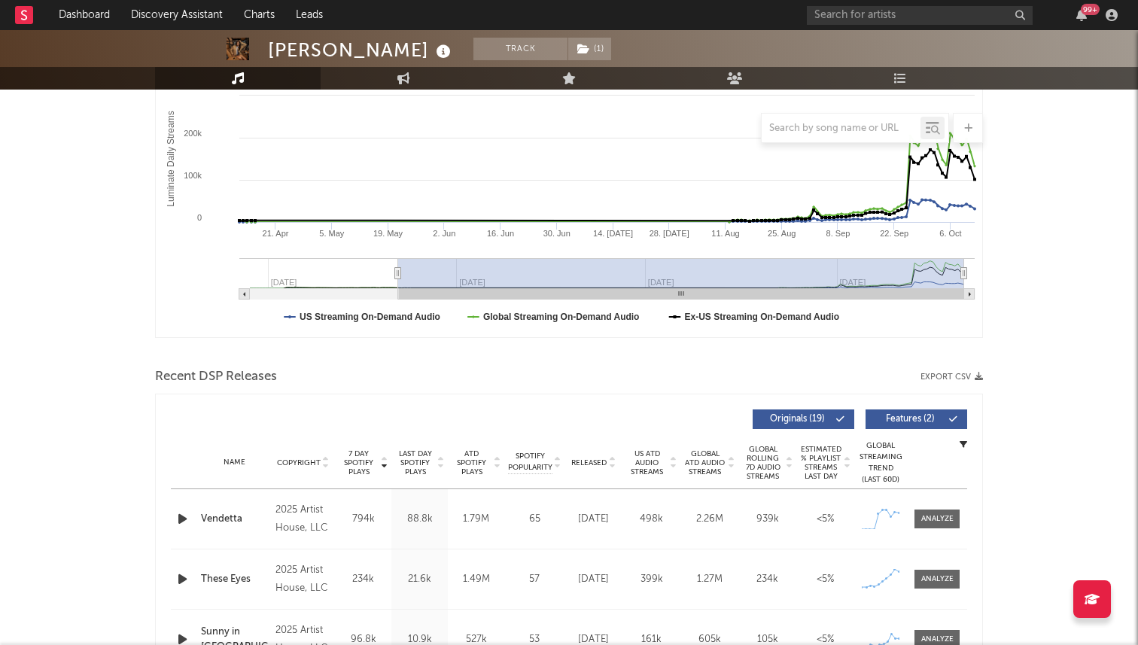
scroll to position [0, 0]
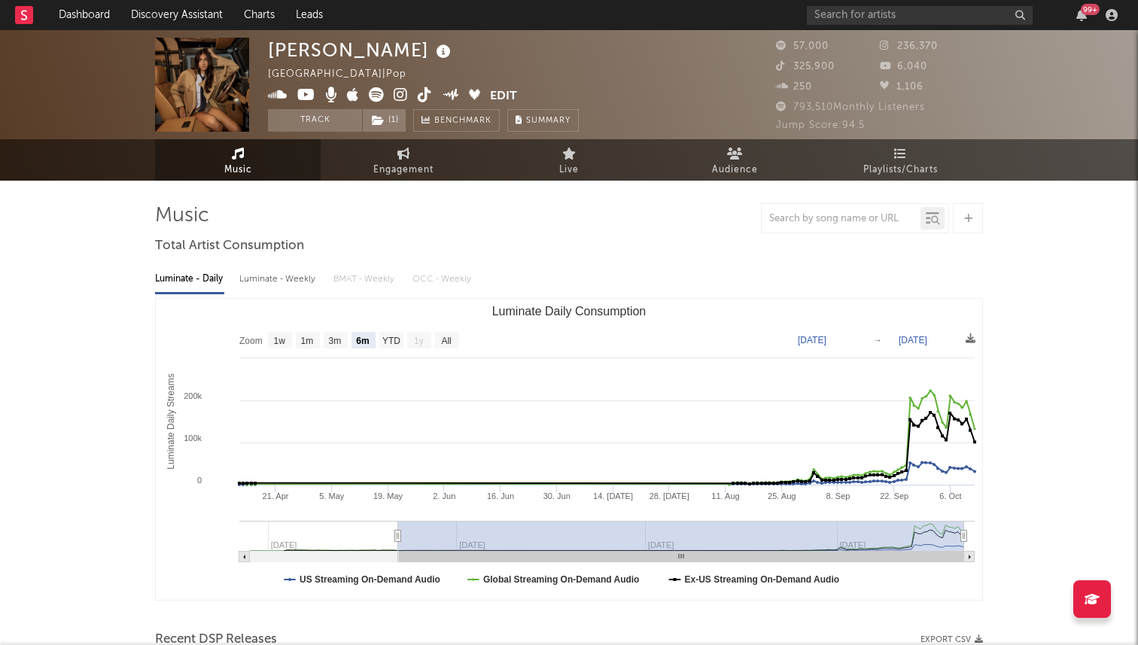
click at [397, 96] on icon at bounding box center [401, 94] width 14 height 15
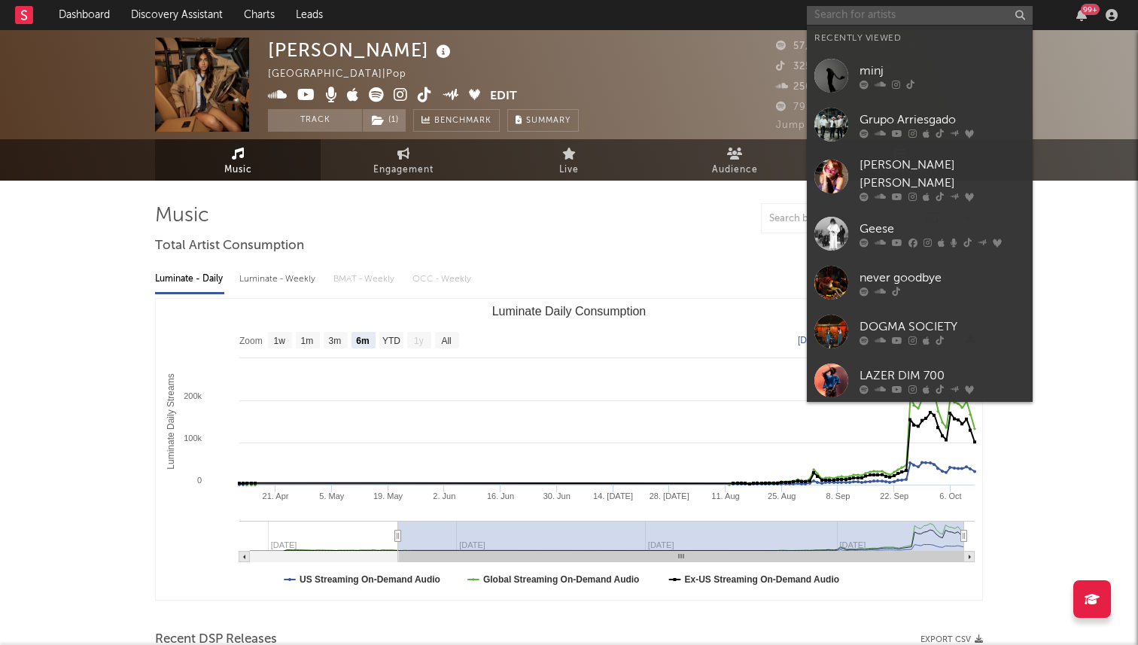
click at [847, 15] on input "text" at bounding box center [920, 15] width 226 height 19
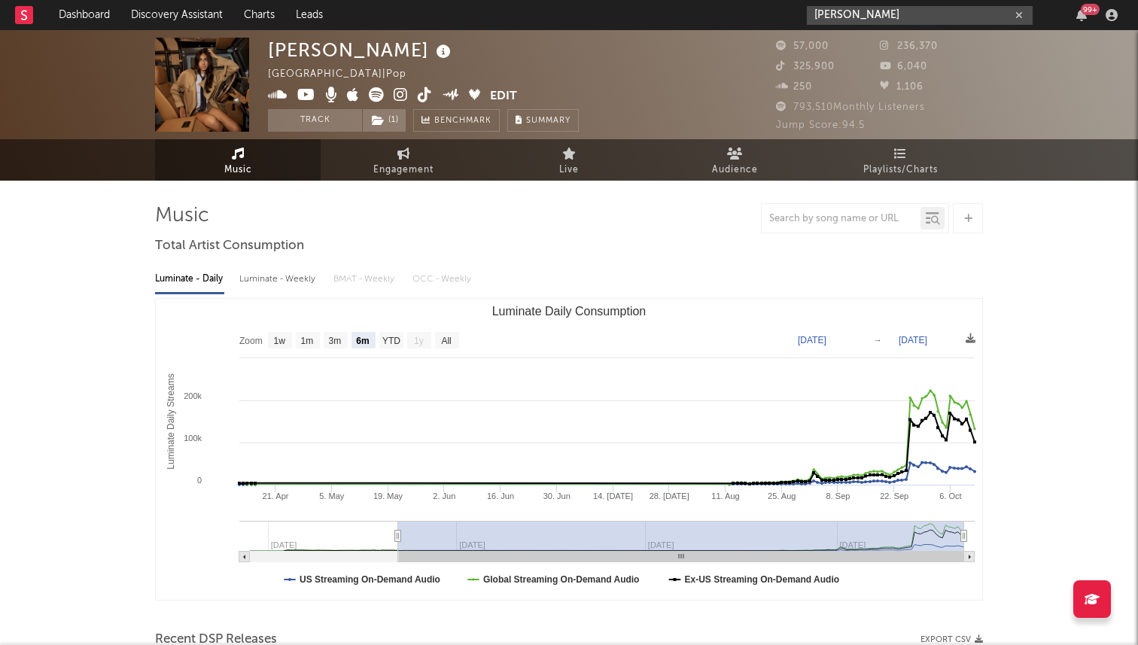
type input "annabelle"
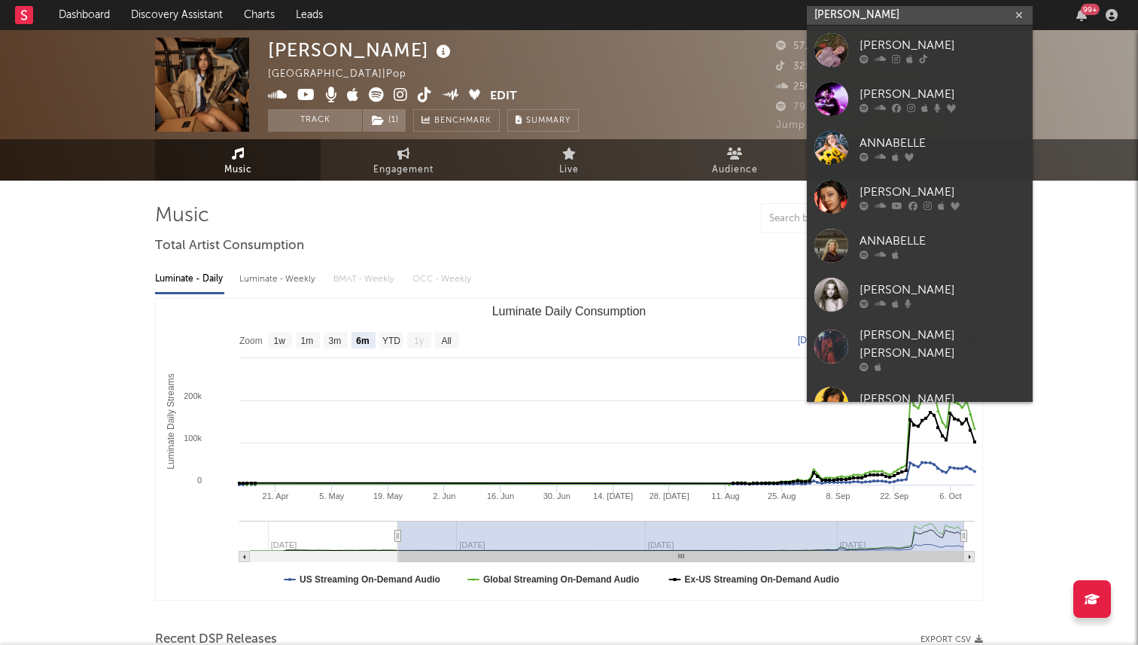
drag, startPoint x: 880, startPoint y: 21, endPoint x: 765, endPoint y: -9, distance: 119.0
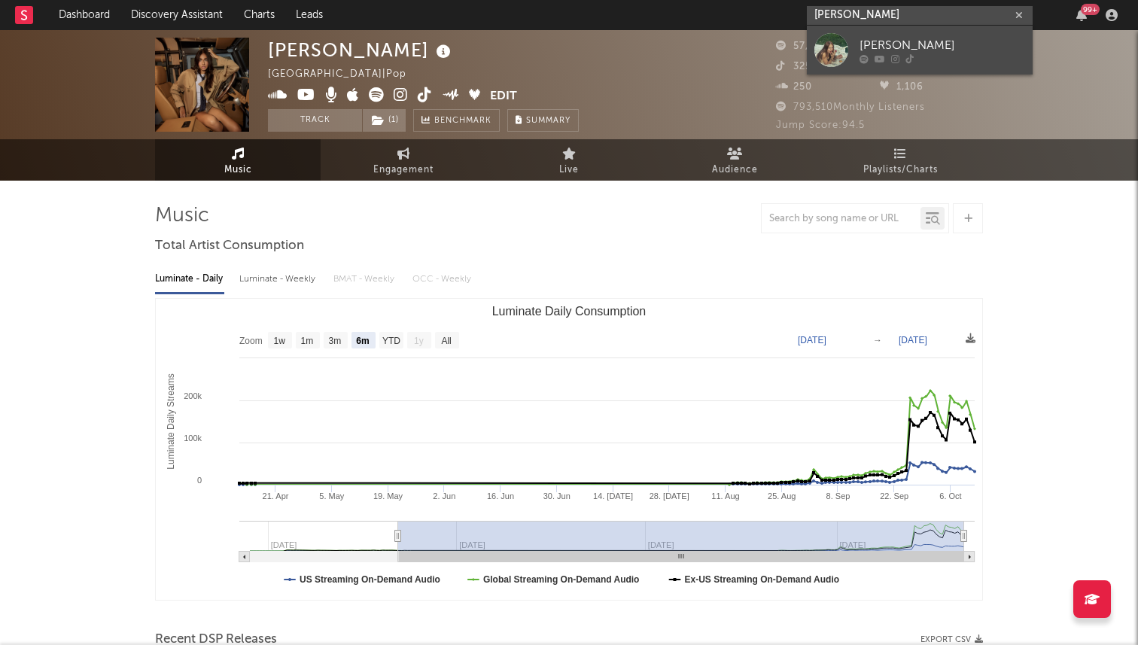
type input "grace runkle"
click at [875, 44] on div "[PERSON_NAME]" at bounding box center [943, 45] width 166 height 18
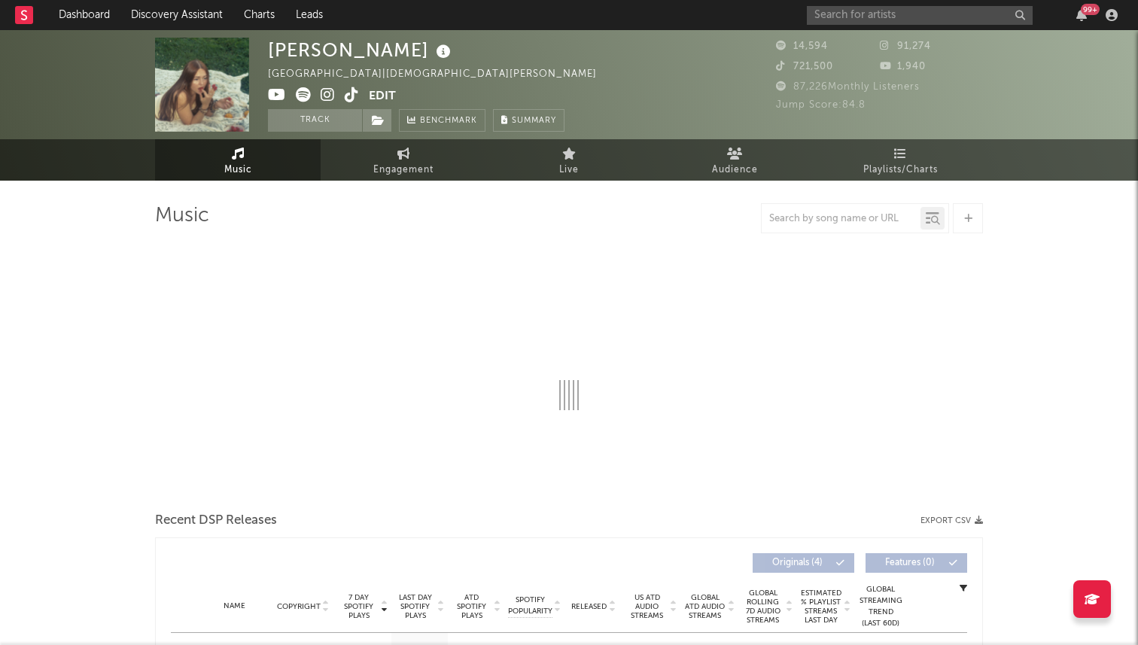
select select "1w"
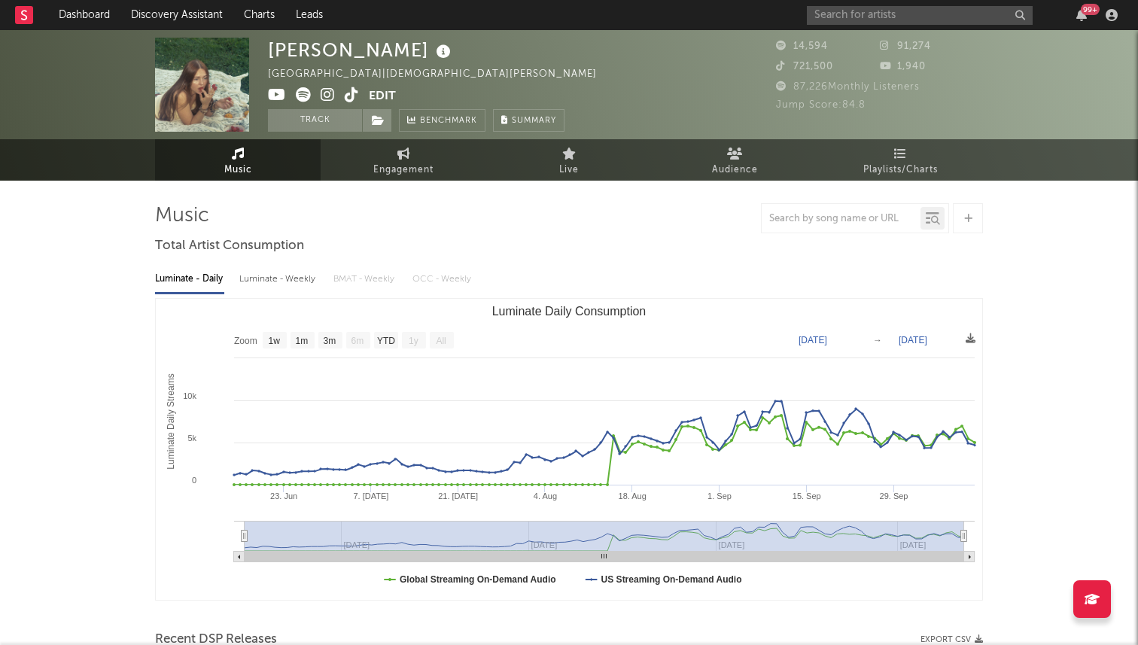
click at [349, 96] on icon at bounding box center [352, 94] width 14 height 15
click at [388, 152] on link "Engagement" at bounding box center [404, 159] width 166 height 41
select select "1w"
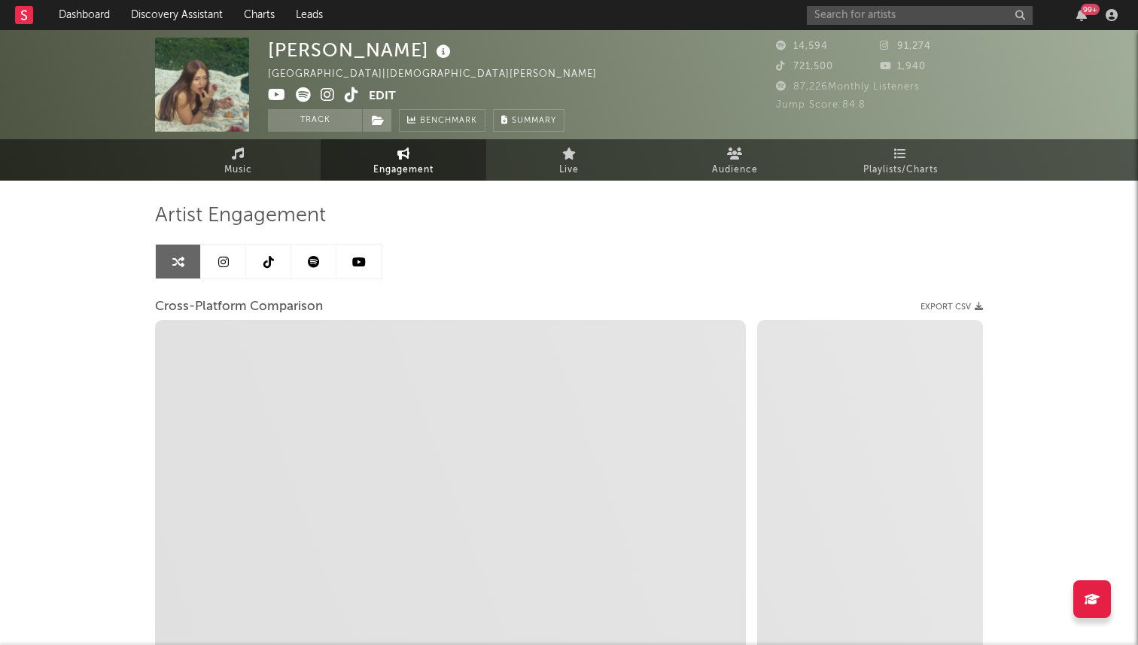
click at [273, 263] on icon at bounding box center [268, 262] width 11 height 12
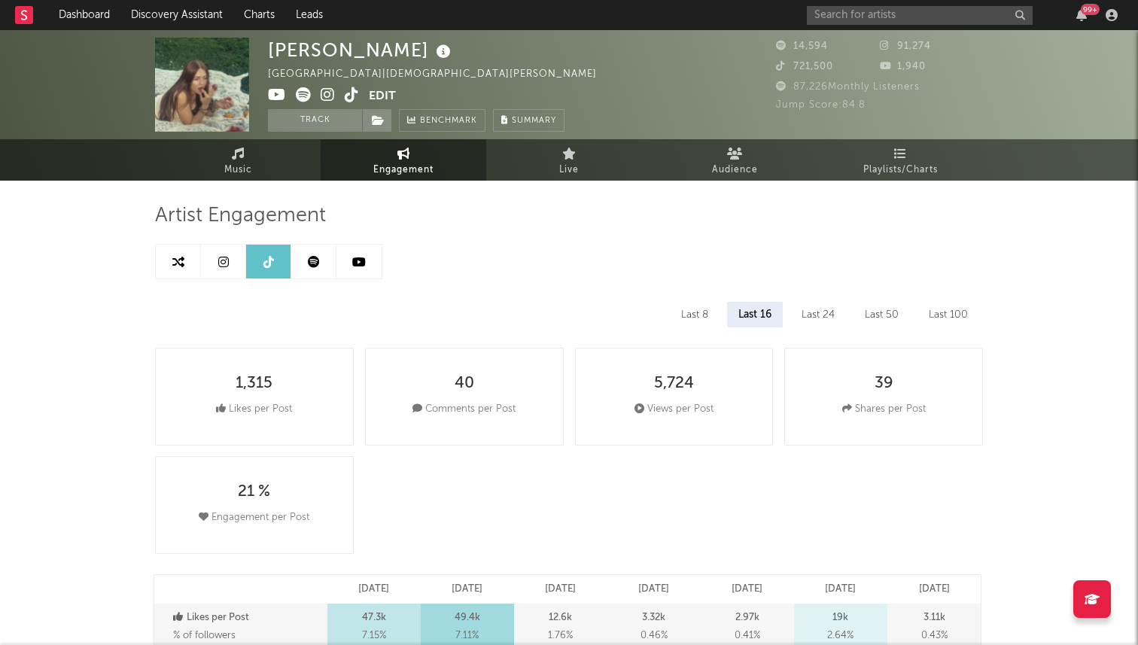
click at [330, 91] on icon at bounding box center [328, 94] width 14 height 15
select select "6m"
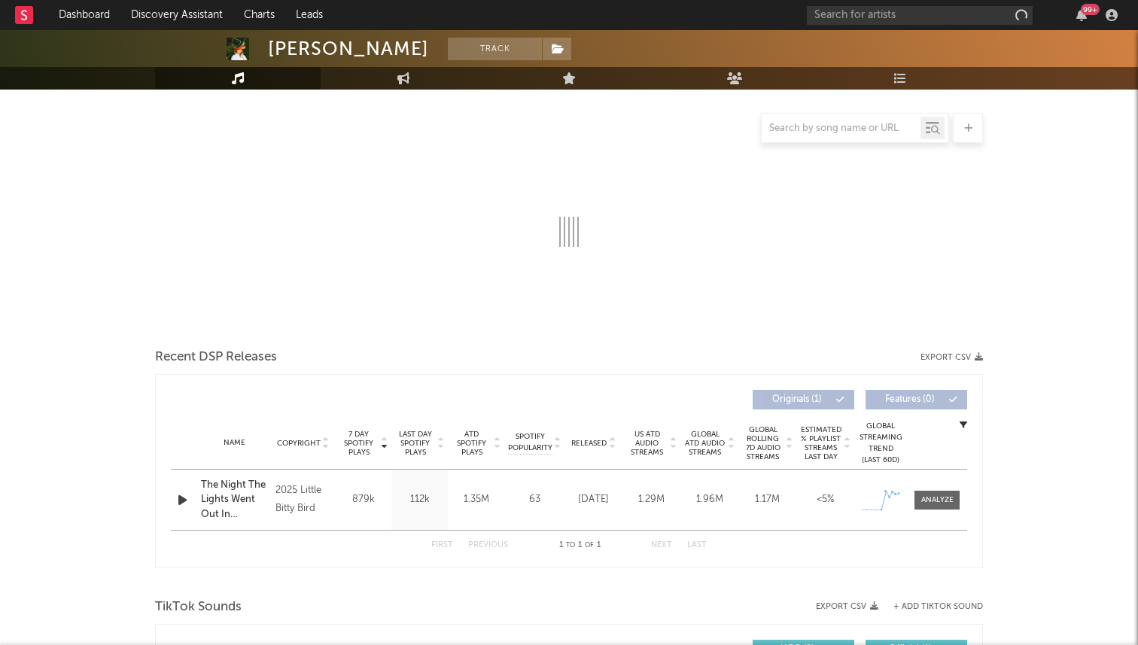
scroll to position [164, 0]
select select "1w"
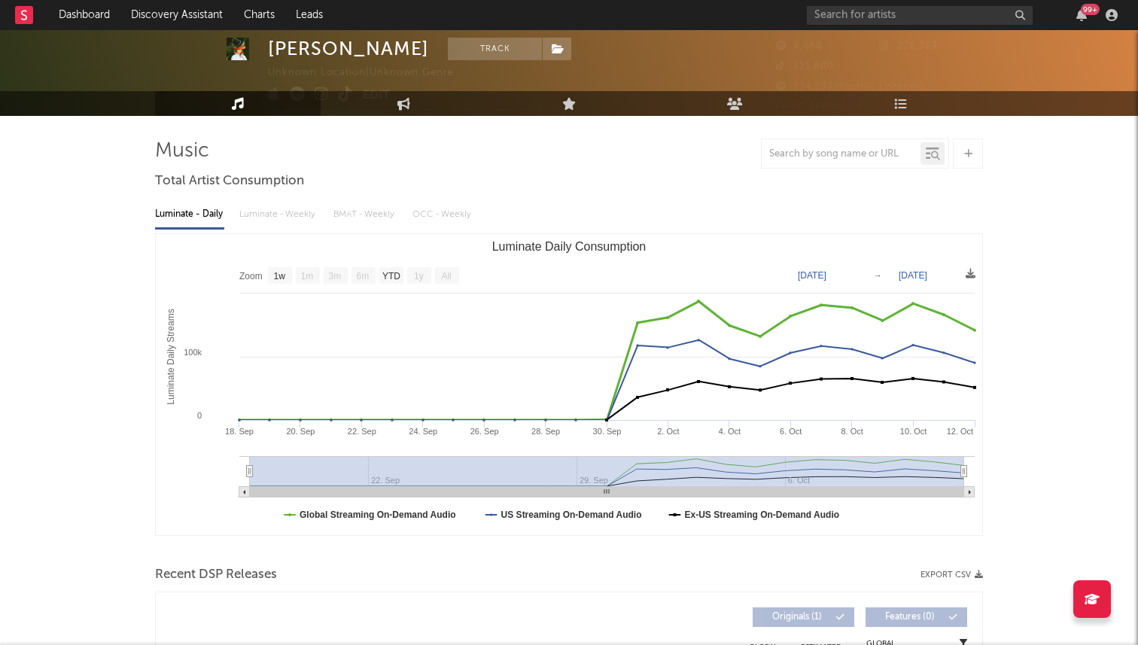
scroll to position [40, 0]
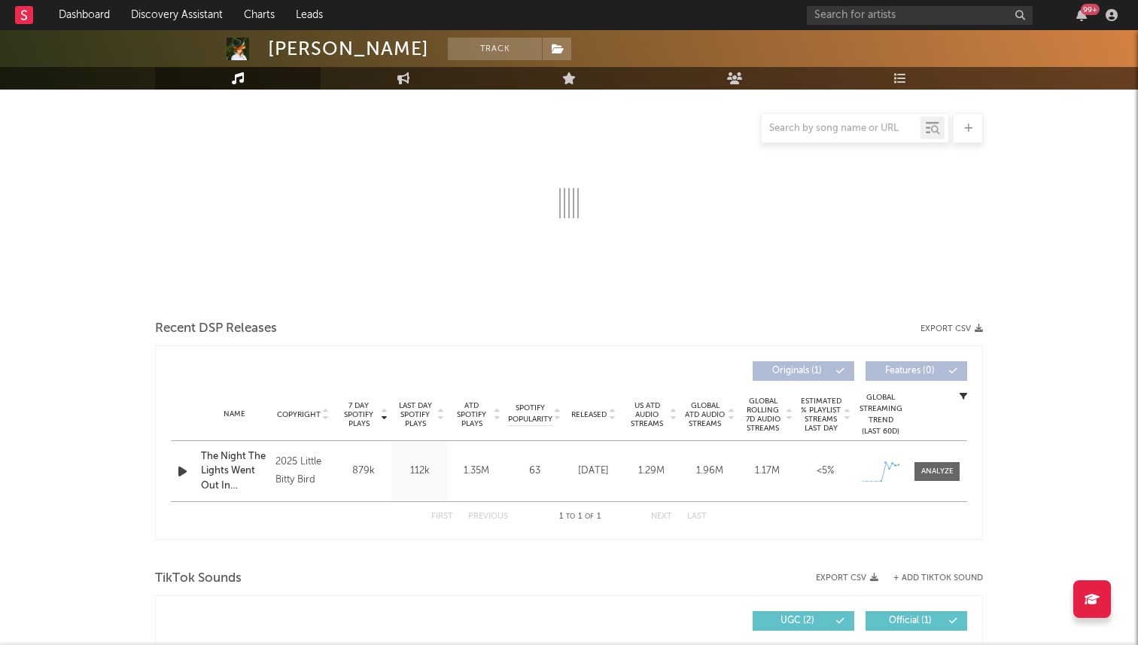
select select "1w"
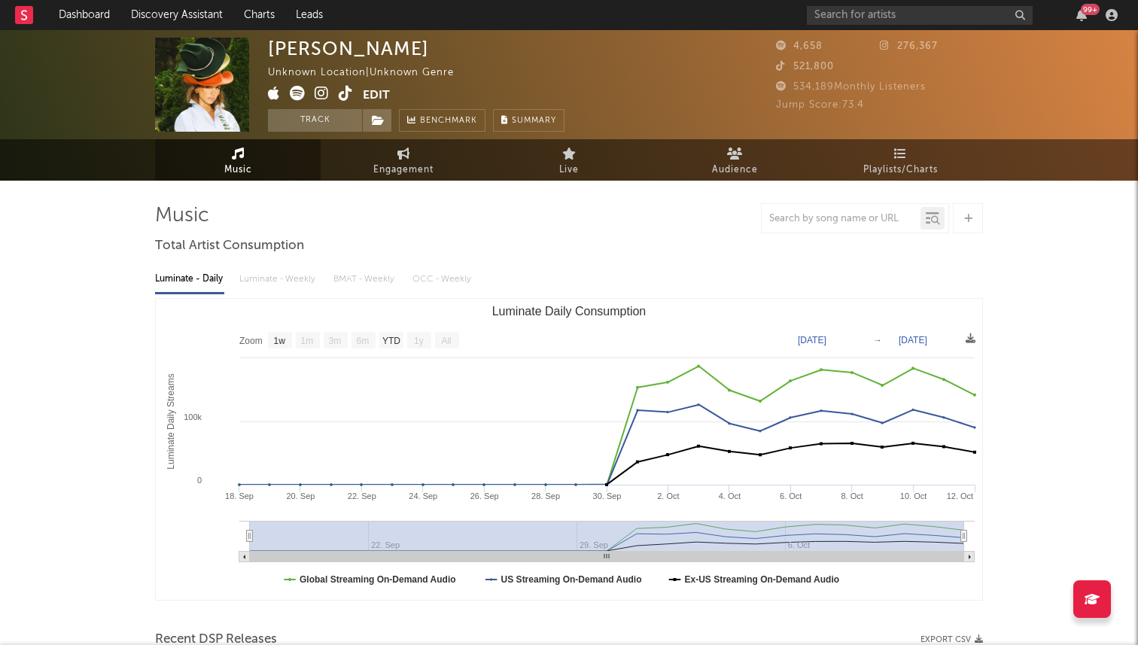
click at [345, 96] on icon at bounding box center [346, 93] width 14 height 15
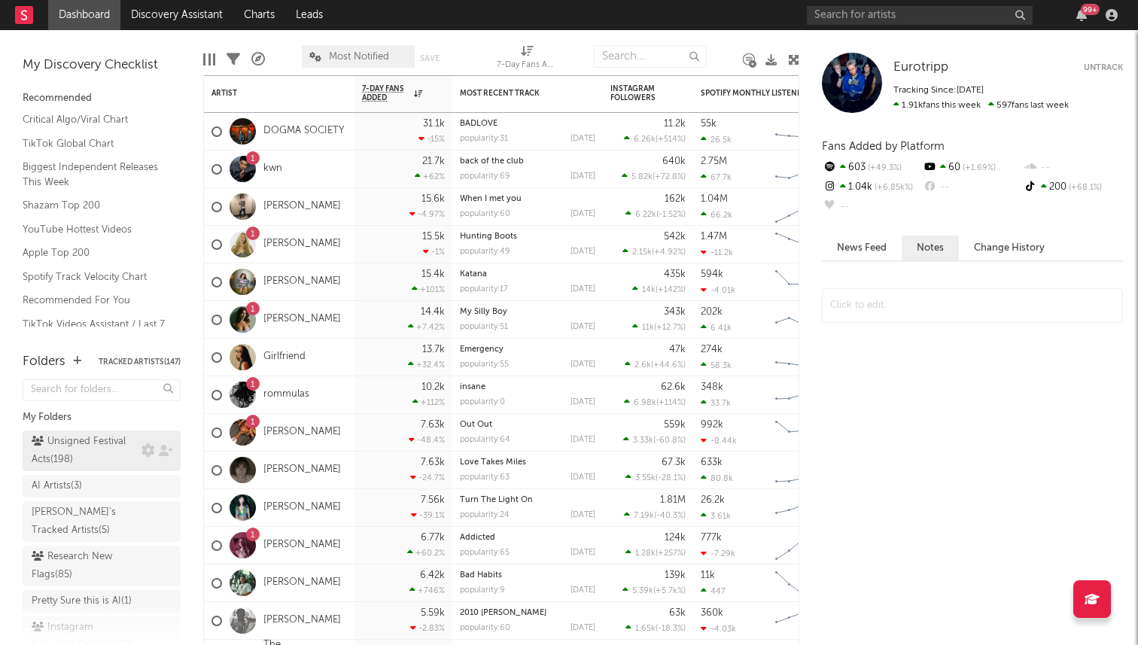
click at [115, 459] on div "Unsigned Festival Acts ( 198 )" at bounding box center [85, 451] width 106 height 36
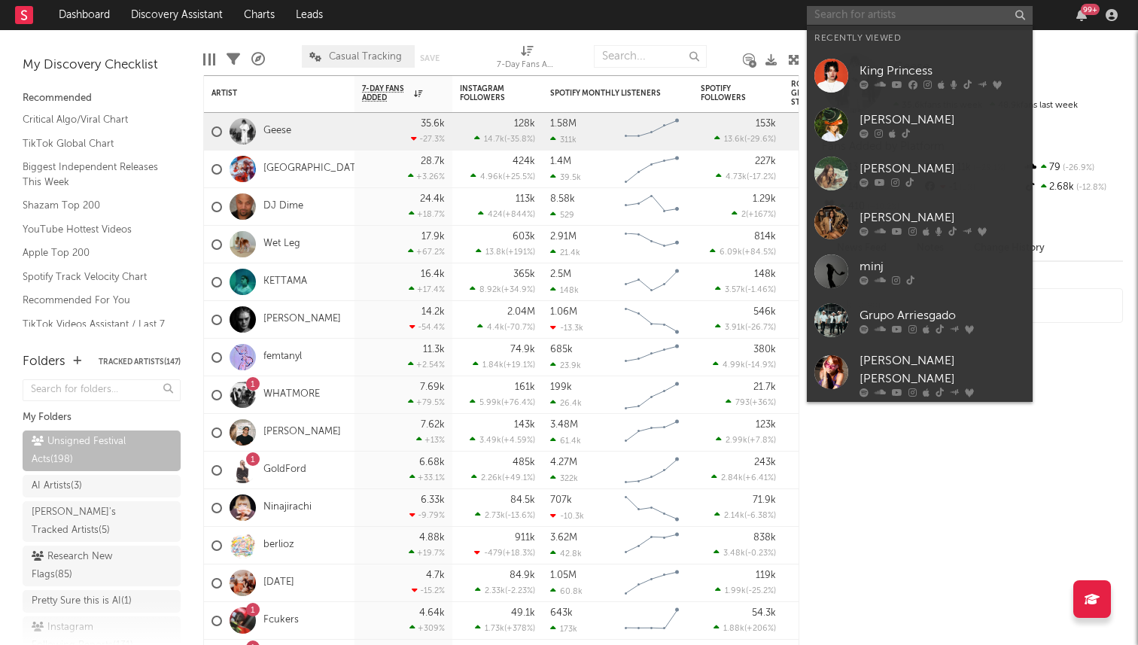
click at [812, 19] on input "text" at bounding box center [920, 15] width 226 height 19
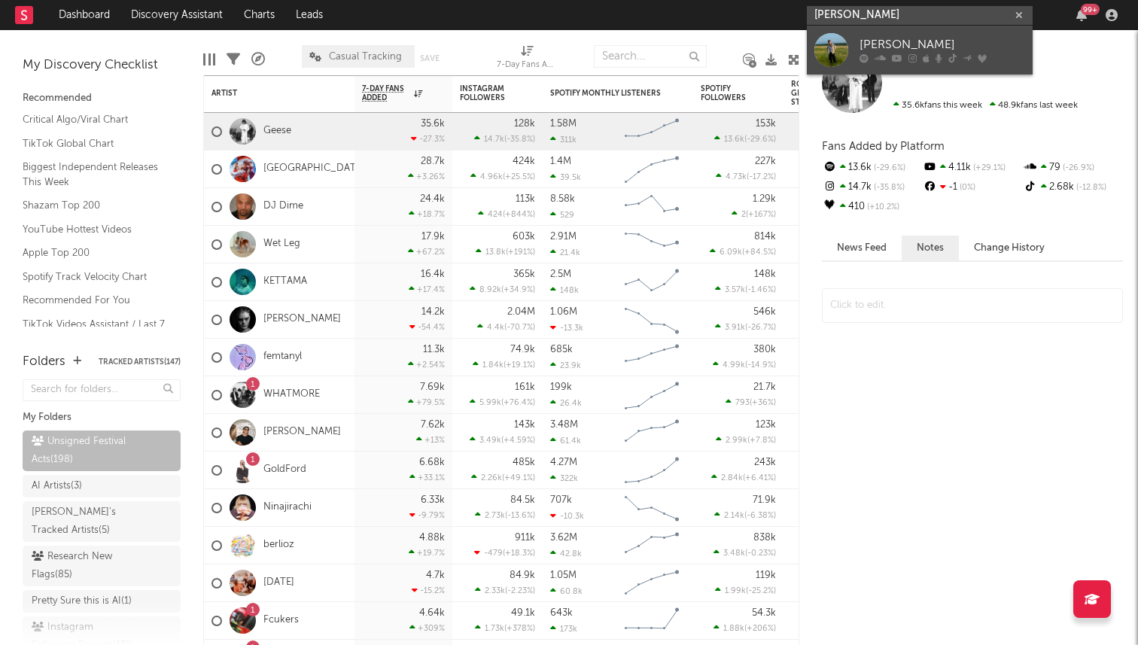
type input "forrest frank"
click at [812, 45] on div "[PERSON_NAME]" at bounding box center [943, 45] width 166 height 18
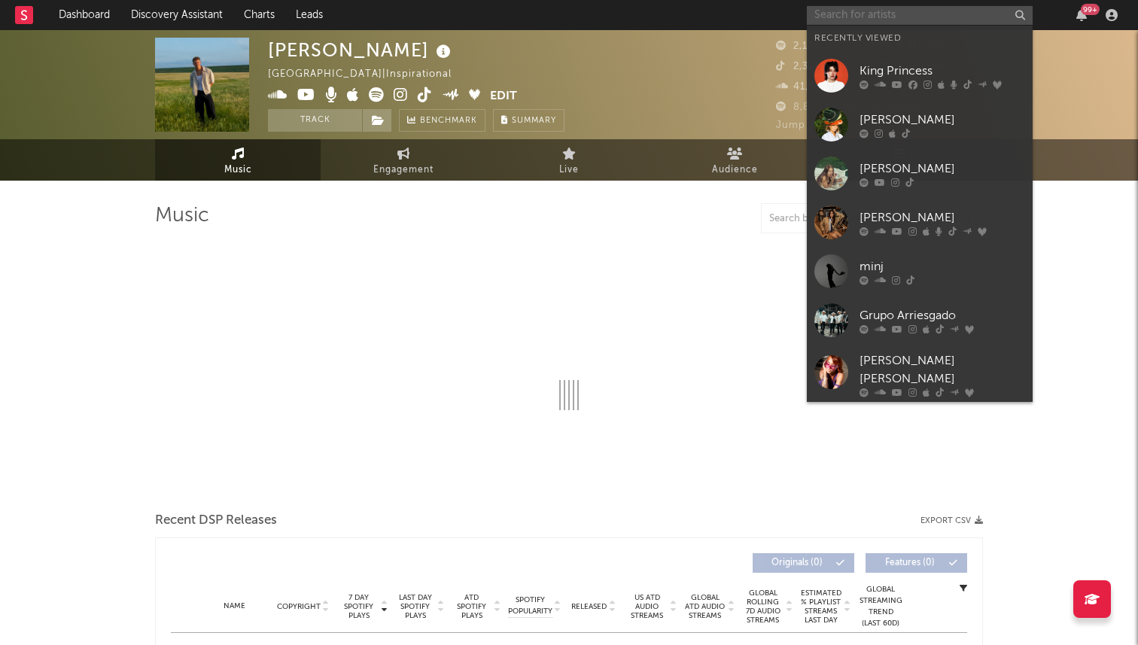
click at [812, 14] on input "text" at bounding box center [920, 15] width 226 height 19
select select "6m"
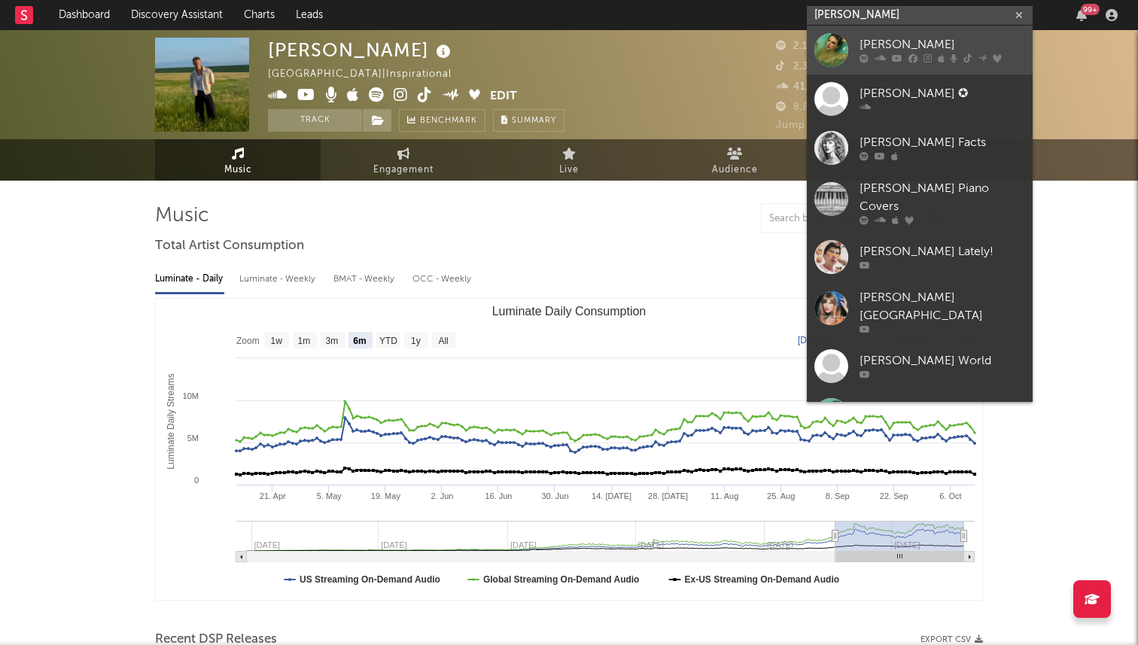
type input "taylor swift"
click at [812, 54] on div at bounding box center [943, 58] width 166 height 9
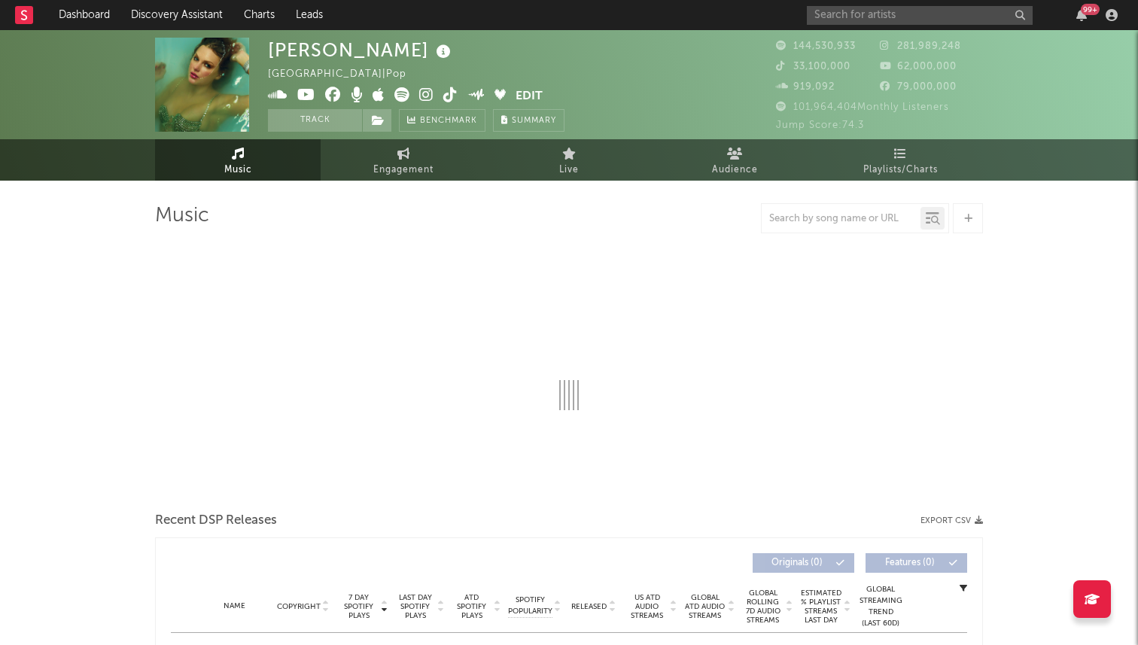
select select "6m"
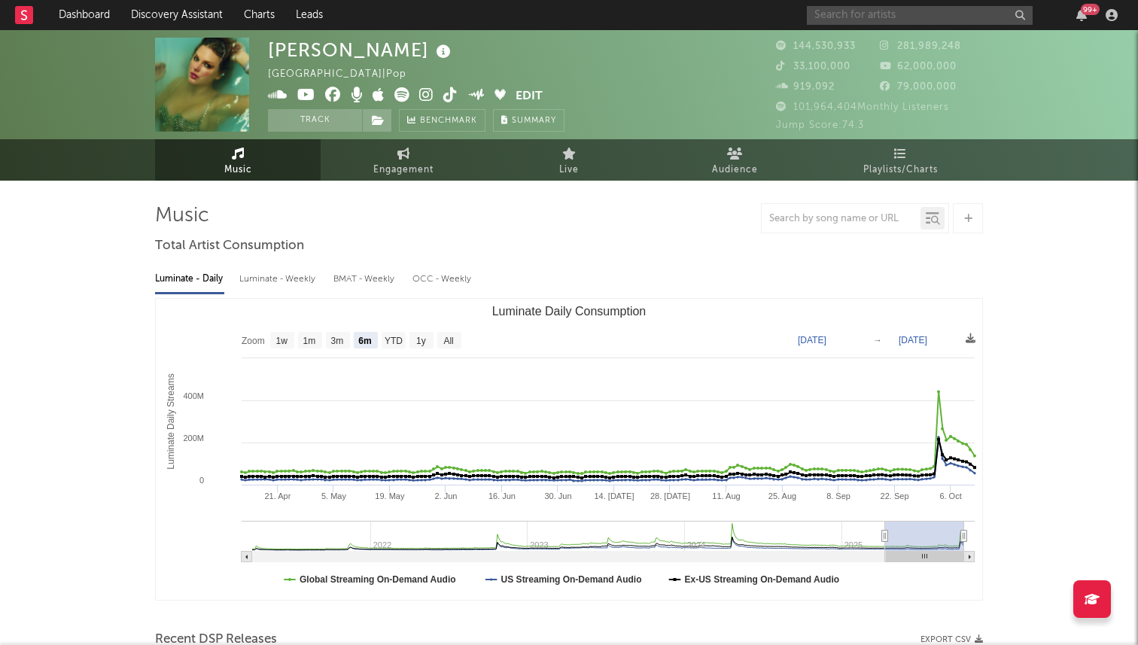
click at [812, 11] on input "text" at bounding box center [920, 15] width 226 height 19
click at [812, 14] on input "text" at bounding box center [920, 15] width 226 height 19
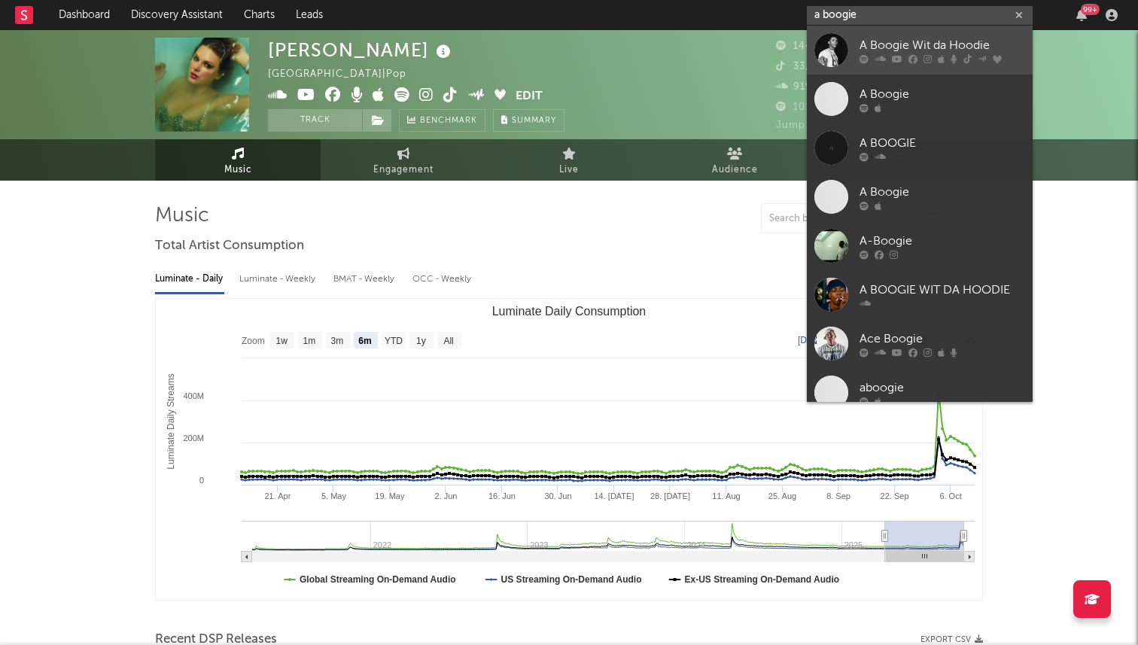
type input "a boogie"
click at [812, 49] on link "A Boogie Wit da Hoodie" at bounding box center [920, 50] width 226 height 49
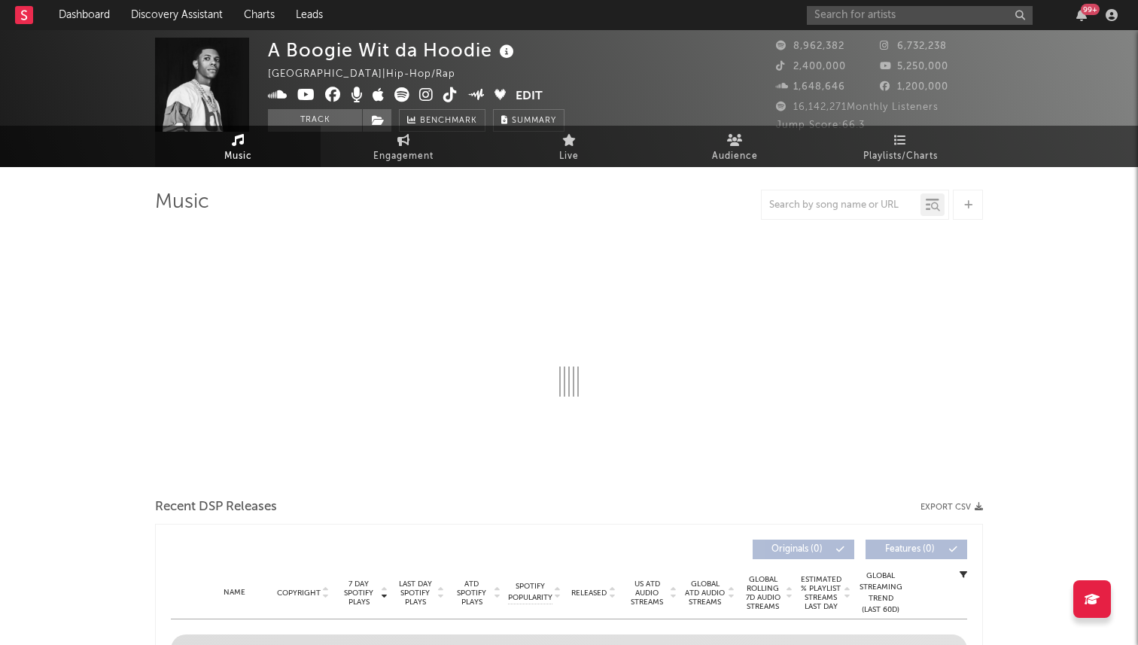
select select "6m"
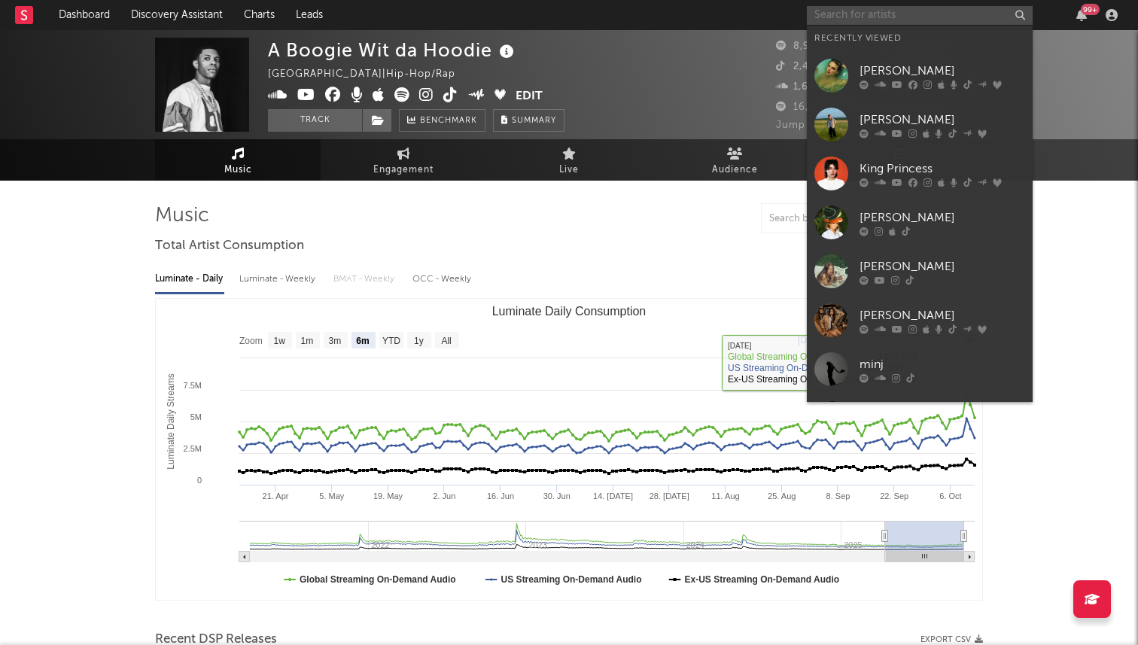
click at [812, 16] on input "text" at bounding box center [920, 15] width 226 height 19
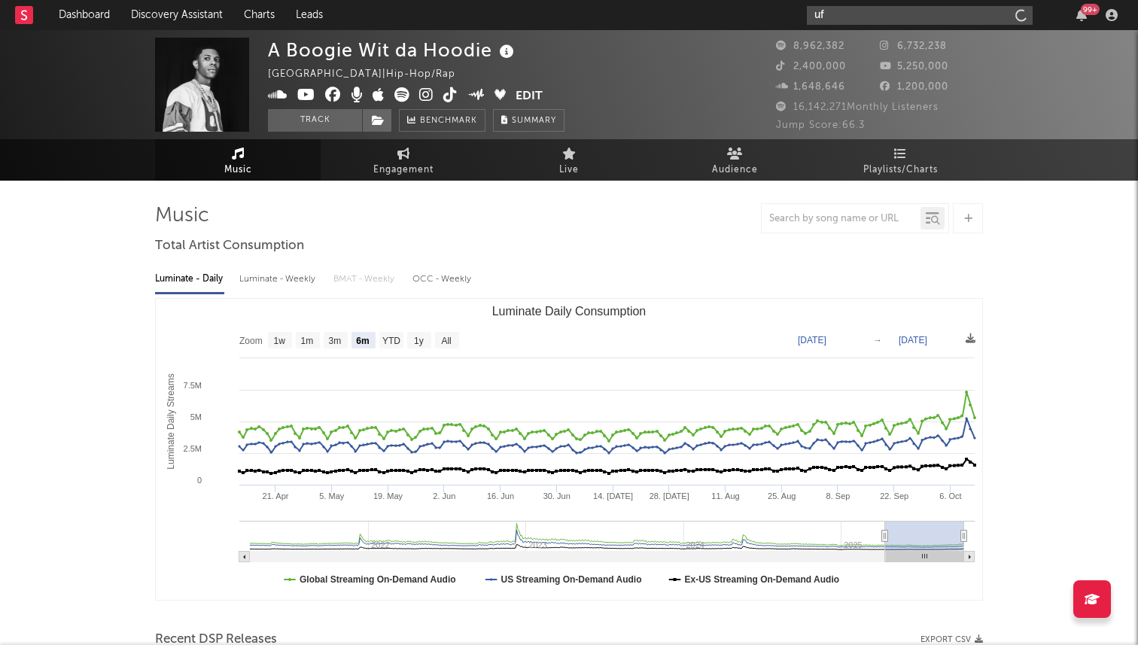
type input "u"
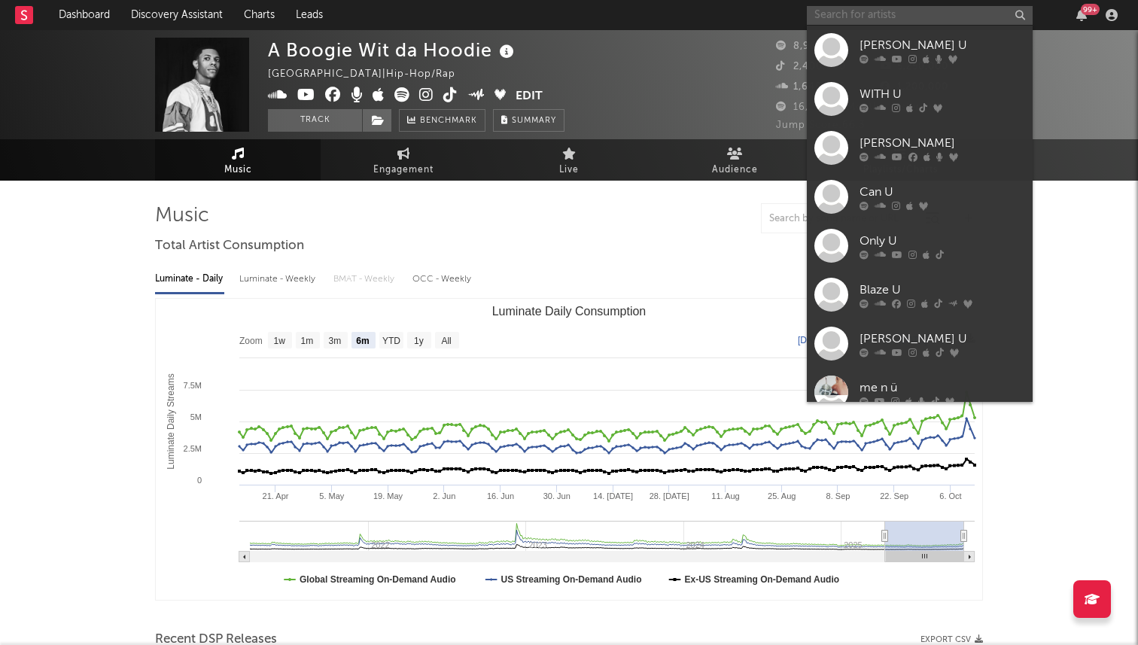
type input "f"
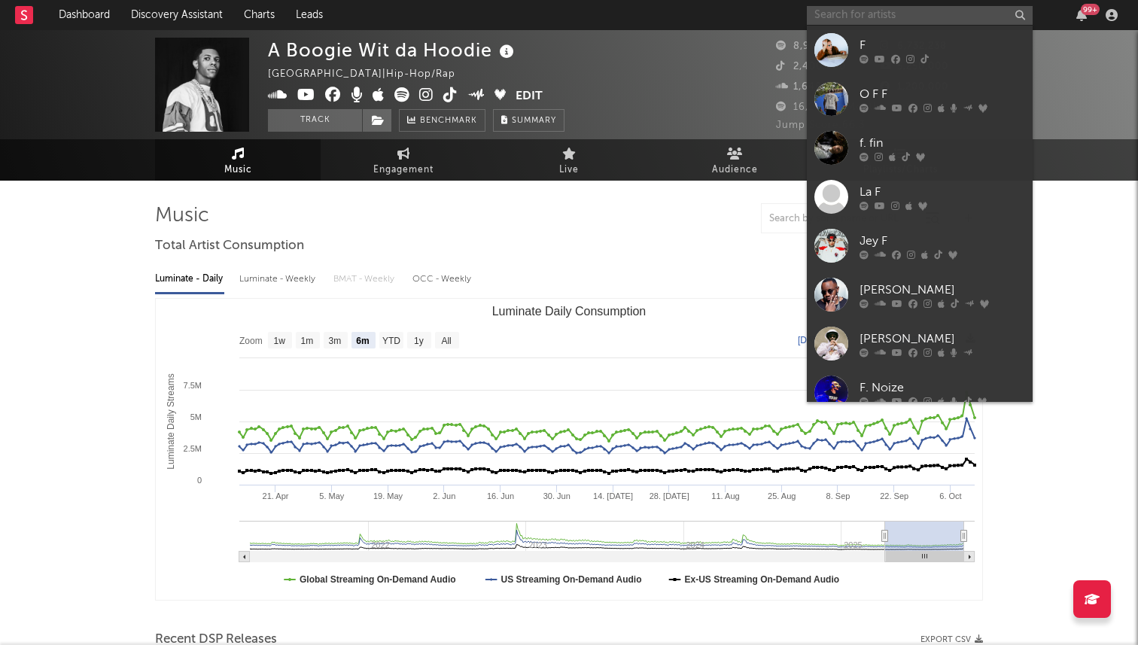
type input "f"
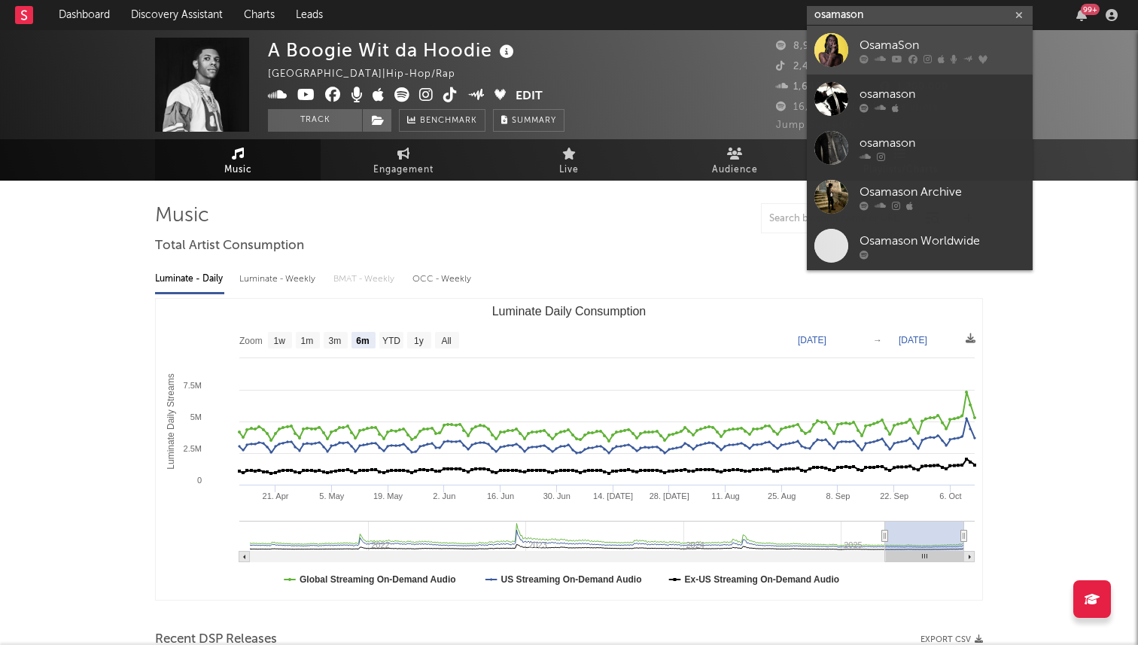
type input "osamason"
click at [812, 44] on div "OsamaSon" at bounding box center [943, 45] width 166 height 18
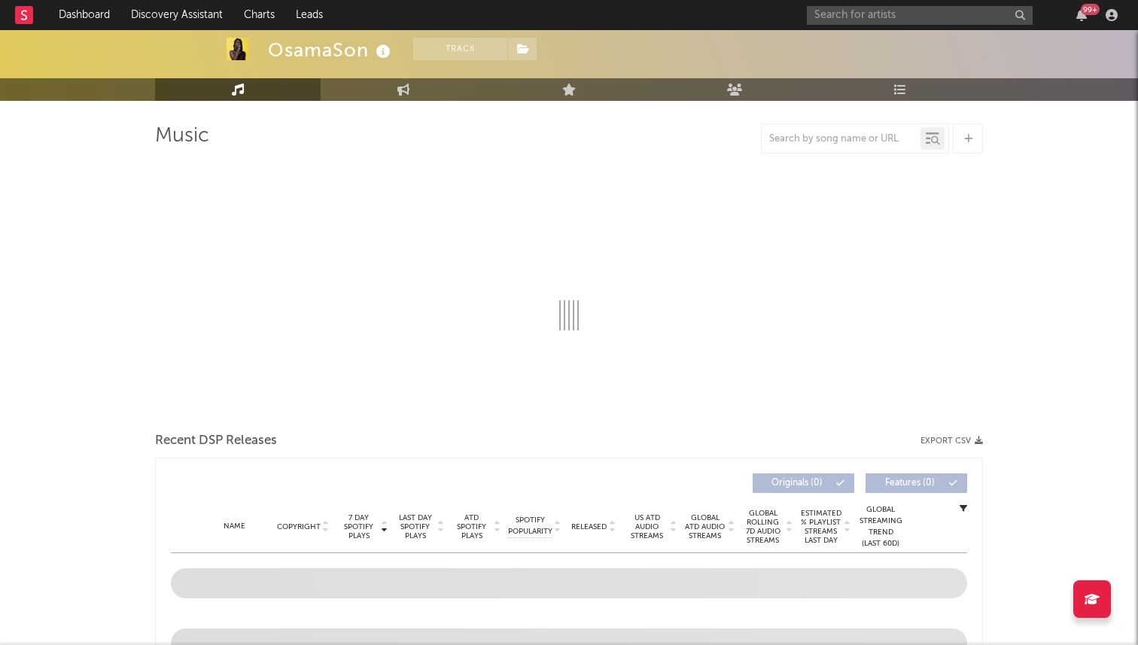
select select "6m"
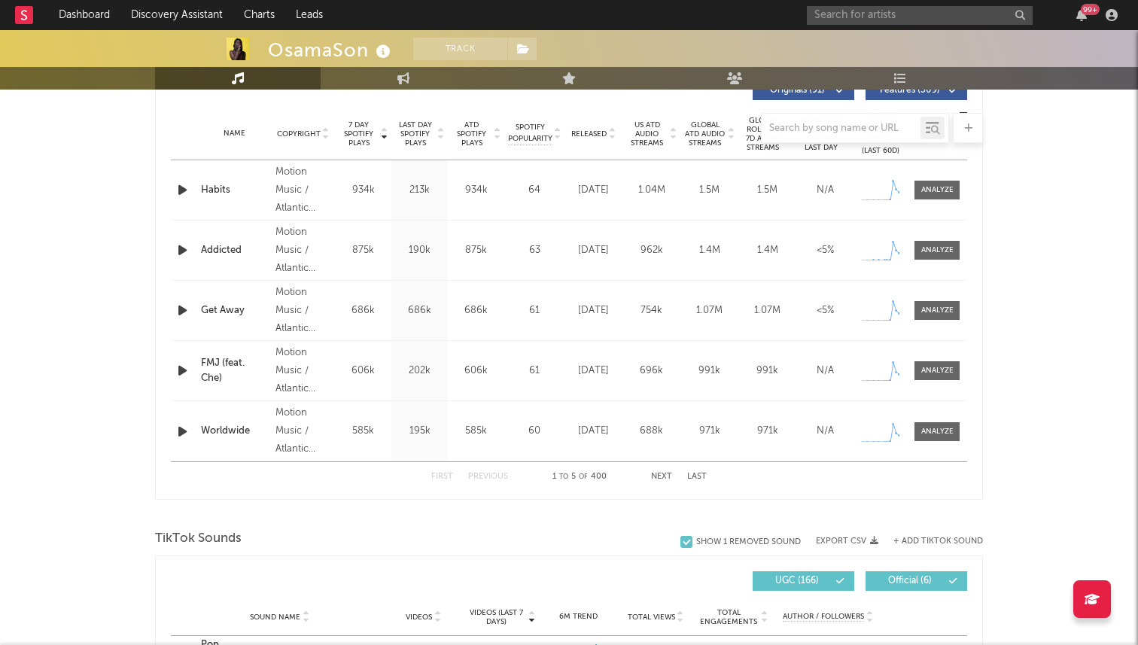
scroll to position [521, 0]
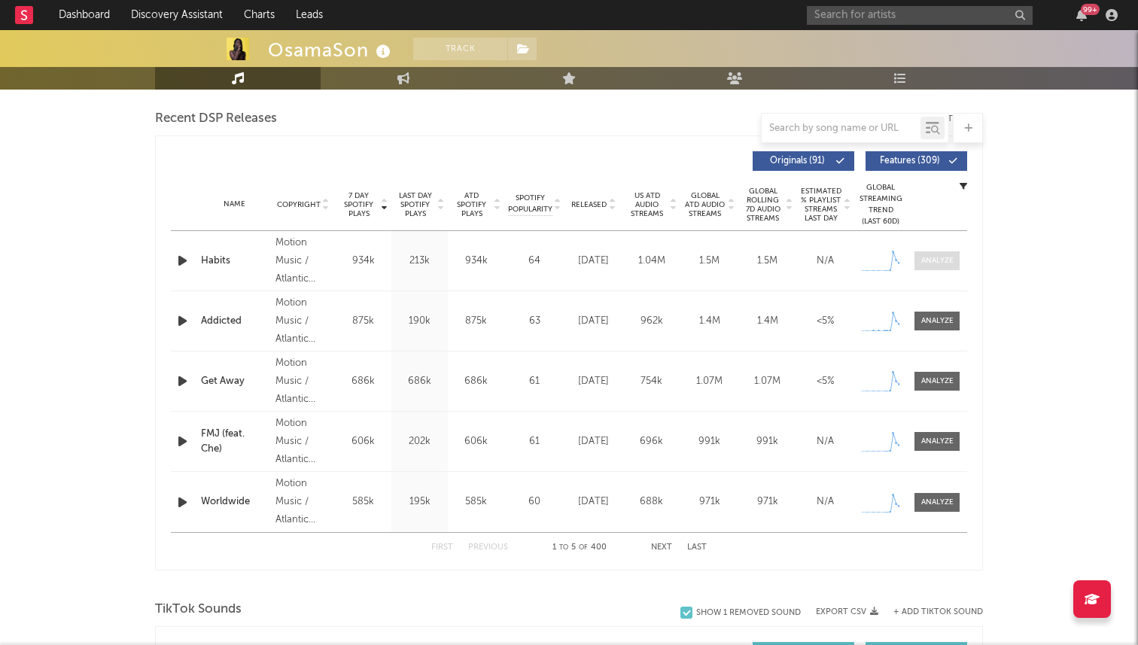
click at [812, 261] on div at bounding box center [937, 260] width 32 height 11
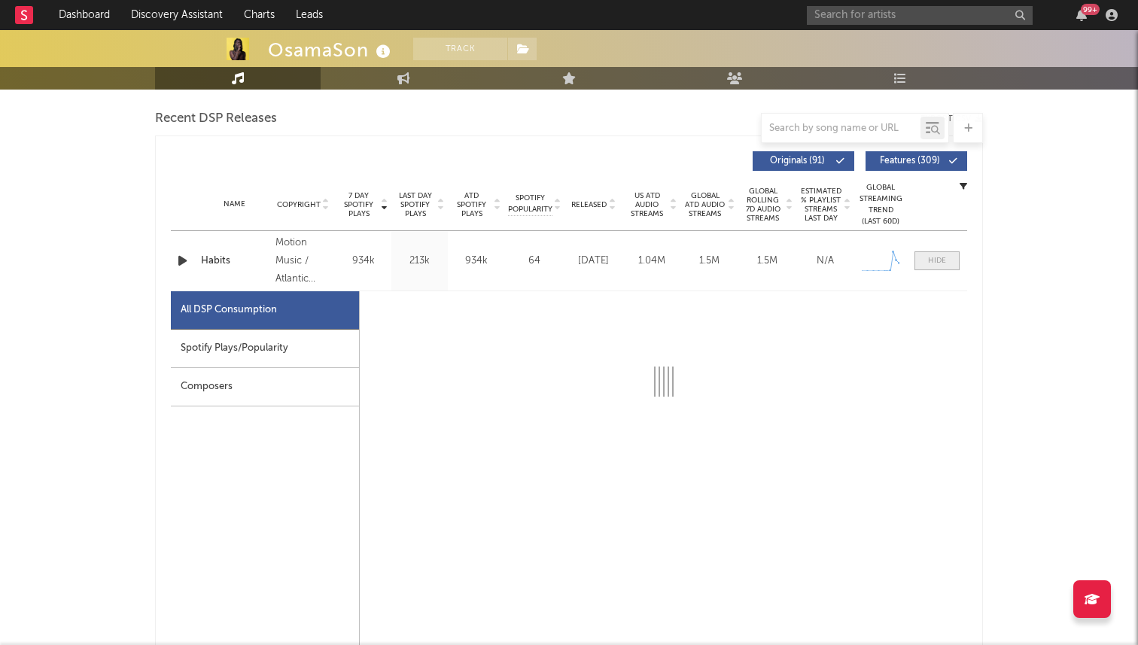
select select "1w"
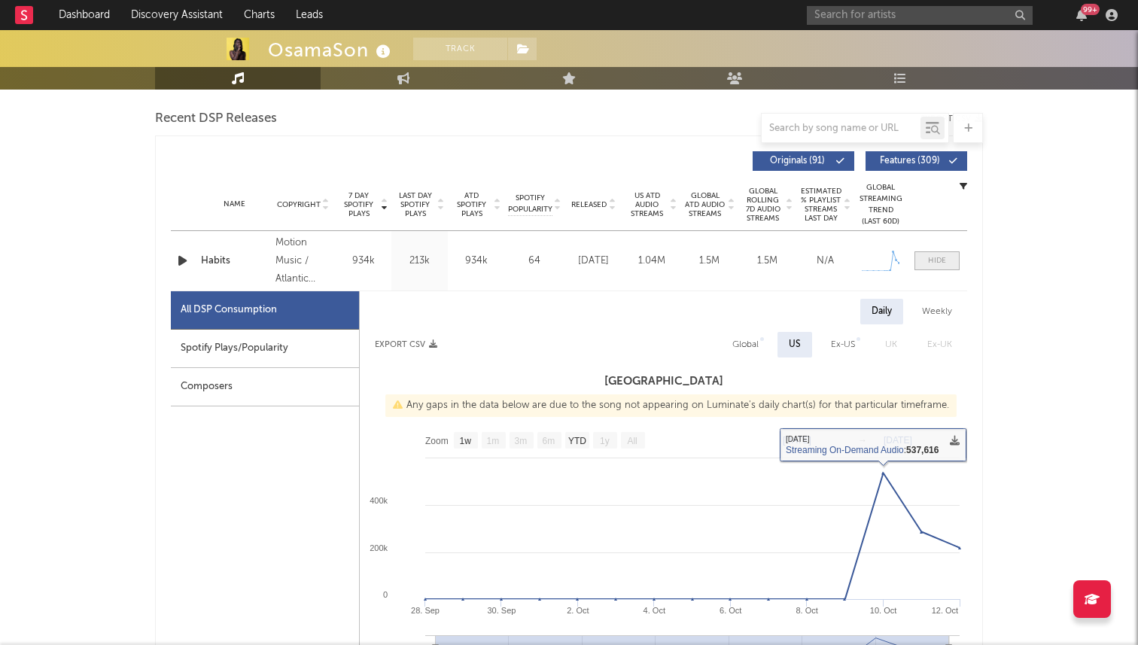
click at [812, 258] on span at bounding box center [937, 260] width 45 height 19
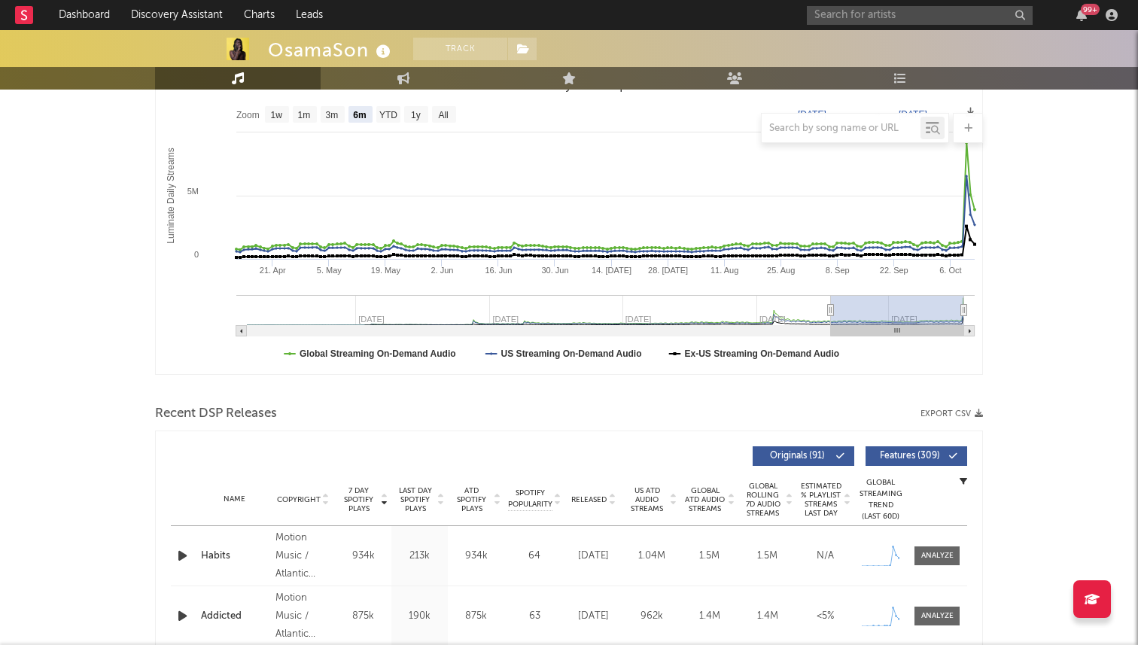
scroll to position [0, 0]
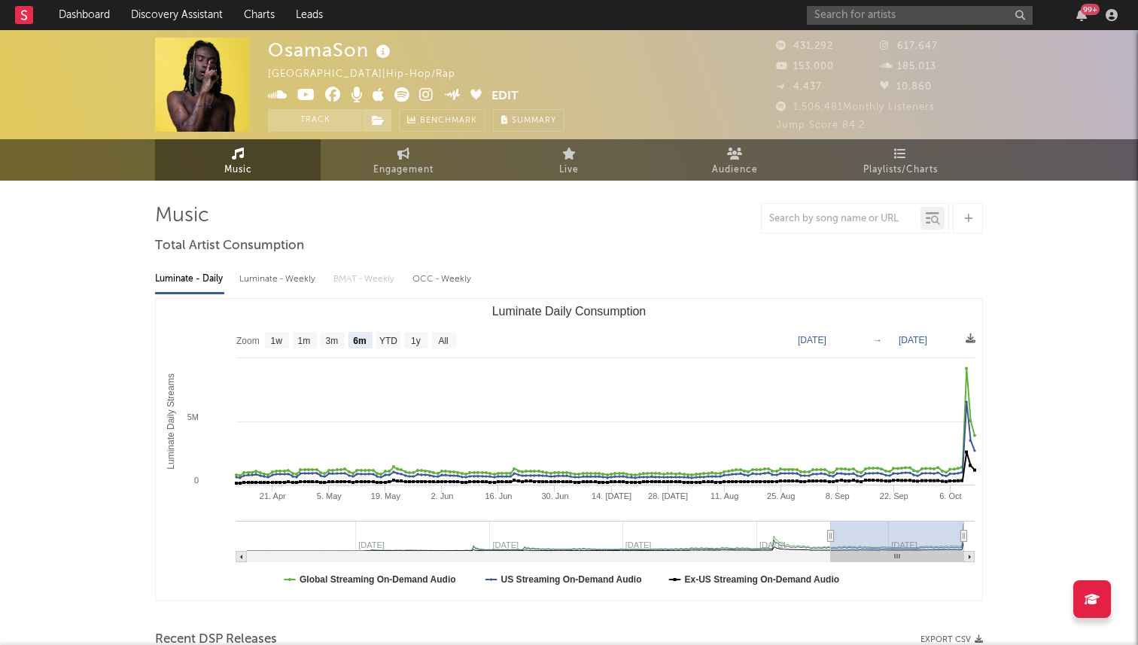
click at [422, 99] on icon at bounding box center [426, 94] width 14 height 15
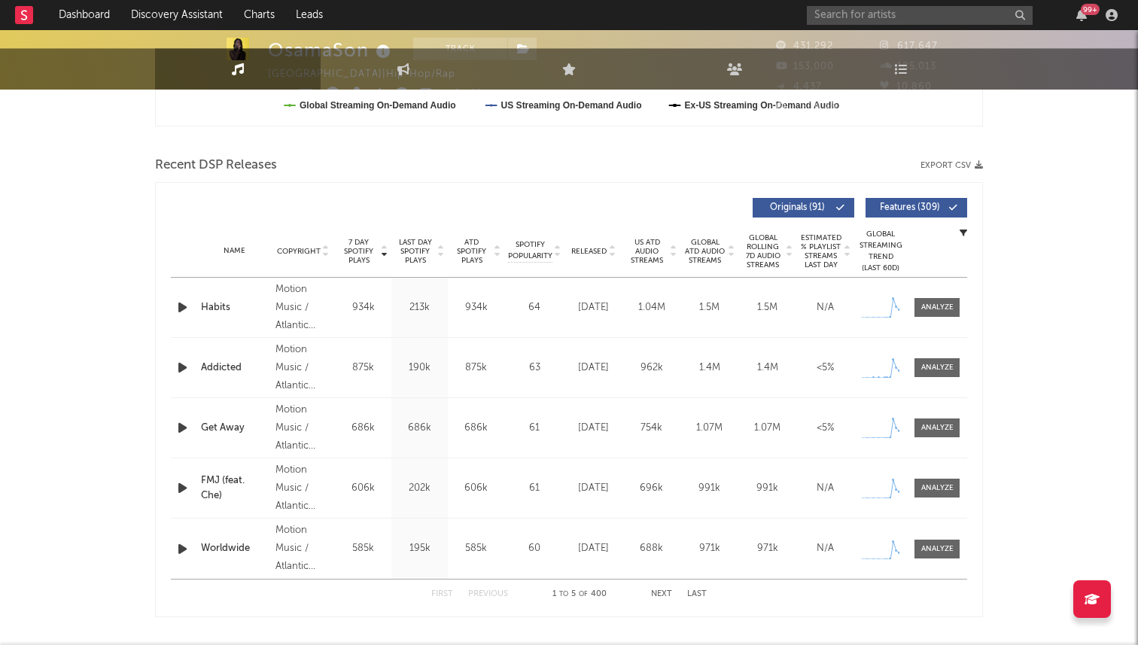
scroll to position [505, 0]
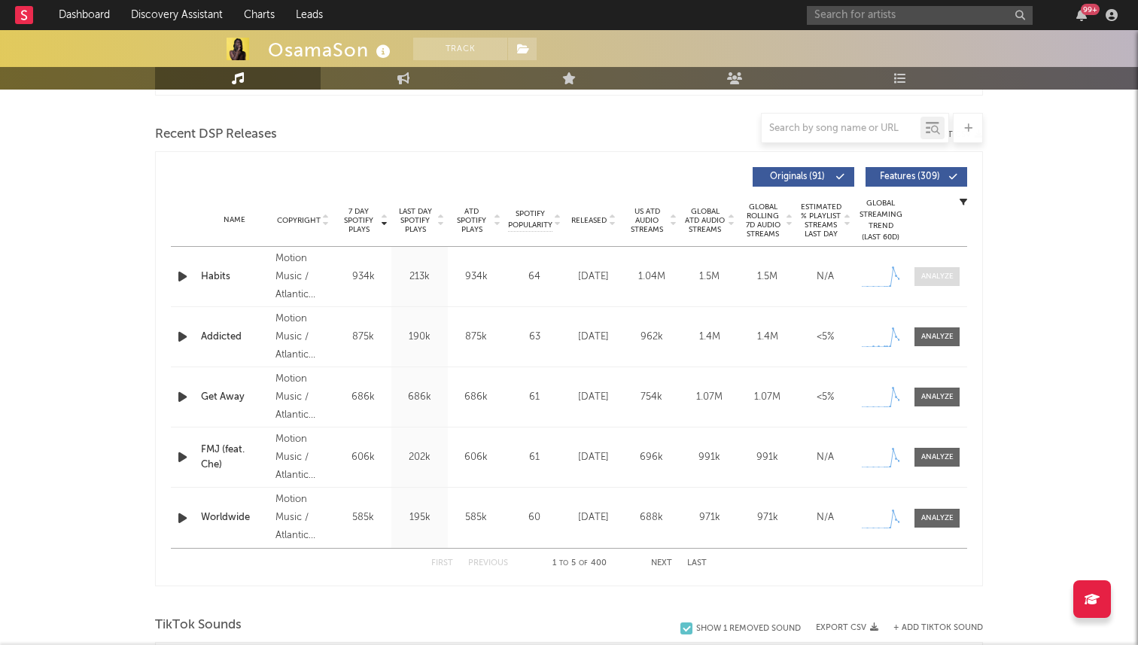
click at [812, 271] on div at bounding box center [937, 276] width 32 height 11
select select "1w"
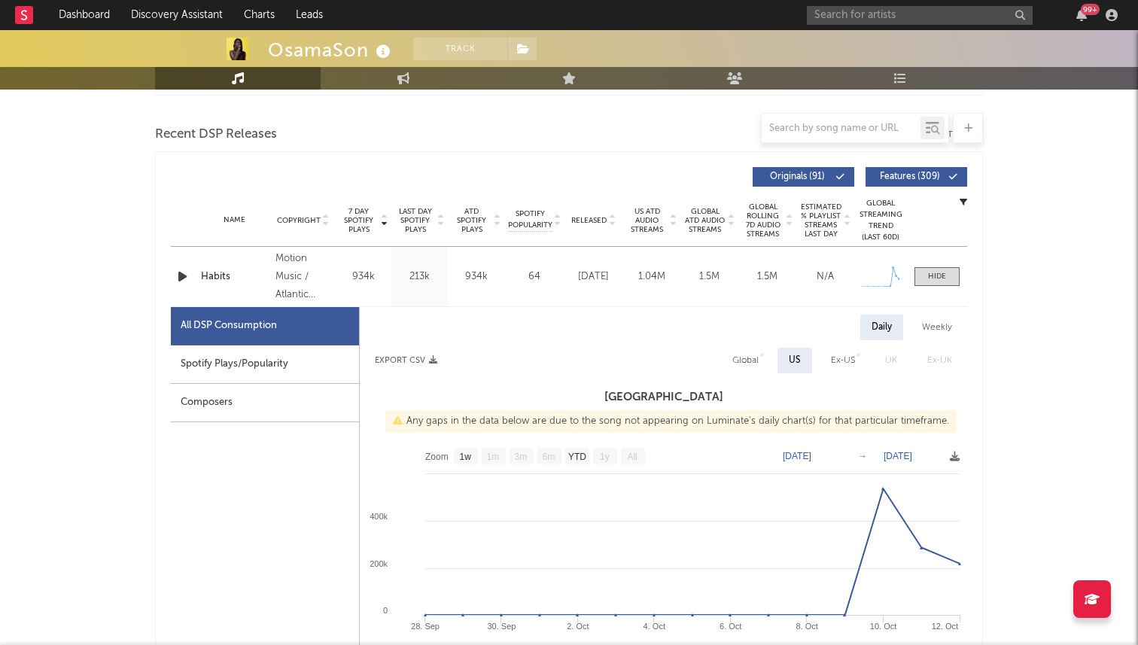
click at [260, 391] on div "Composers" at bounding box center [265, 403] width 188 height 38
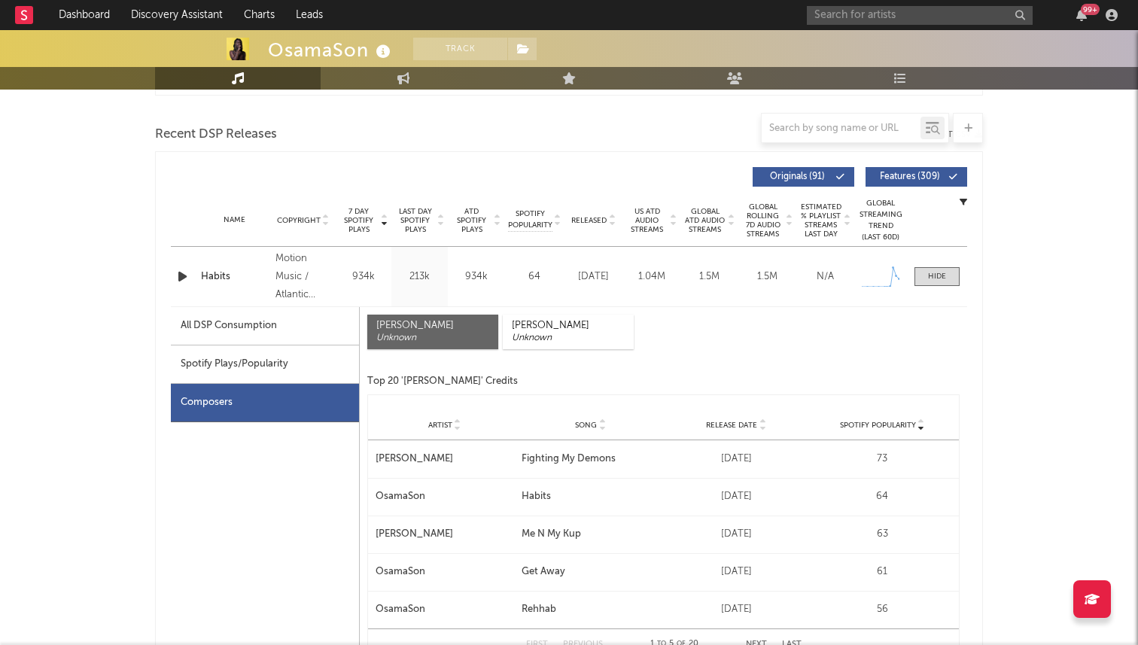
click at [291, 358] on div "Spotify Plays/Popularity" at bounding box center [265, 364] width 188 height 38
select select "1w"
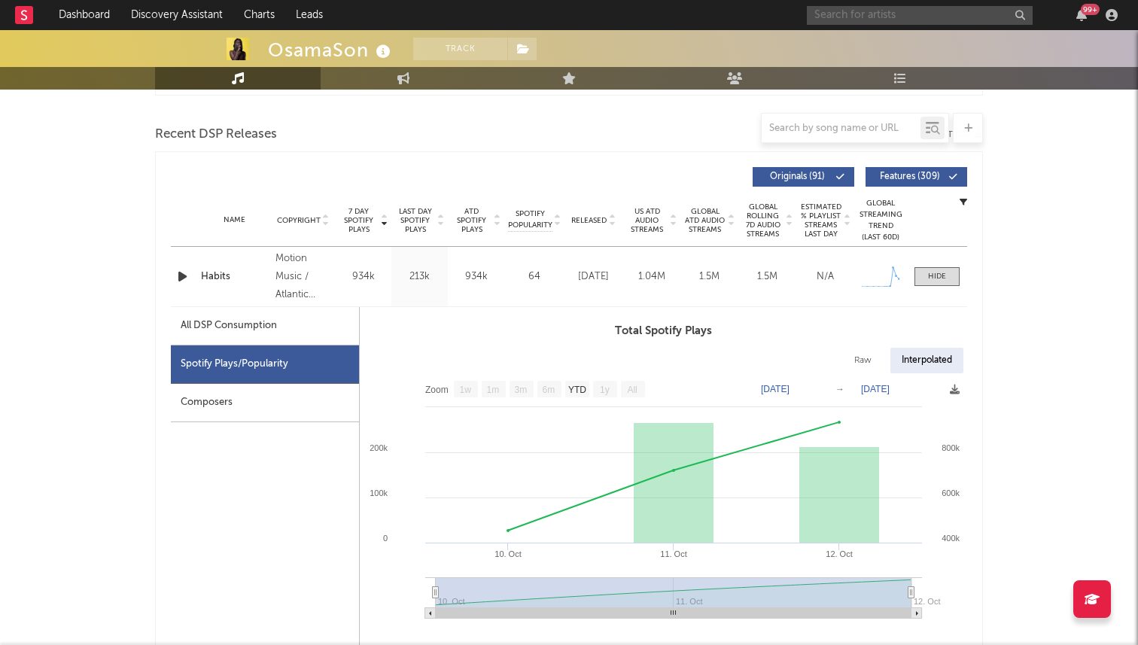
click at [812, 18] on input "text" at bounding box center [920, 15] width 226 height 19
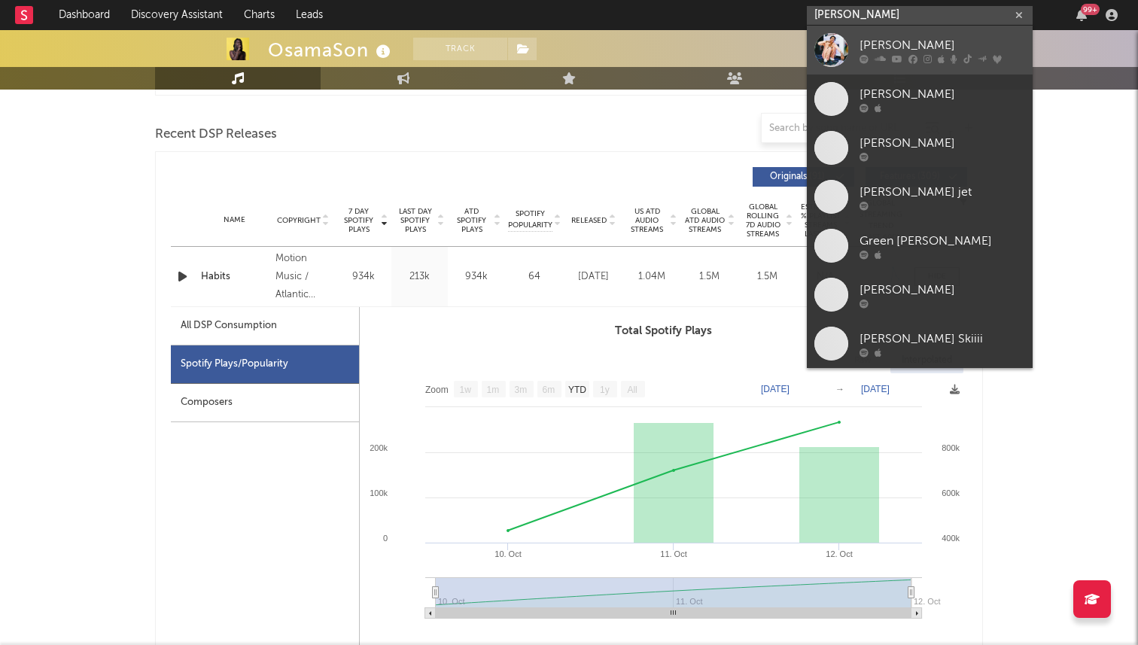
type input "luh tyler"
click at [812, 41] on div at bounding box center [831, 50] width 34 height 34
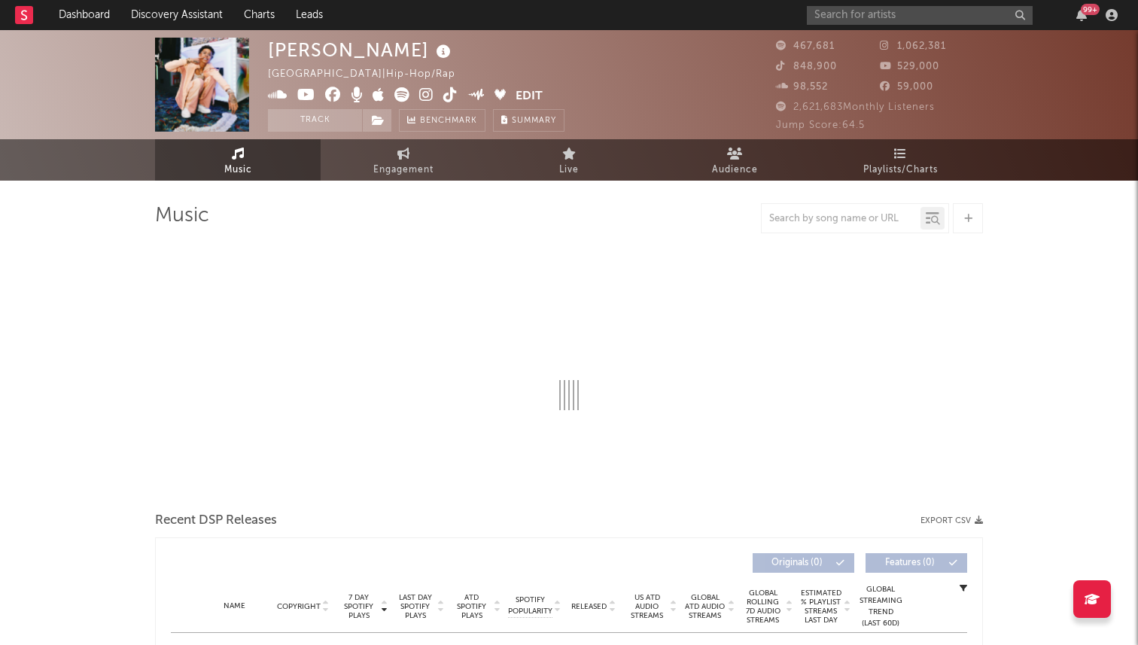
click at [191, 79] on img at bounding box center [202, 85] width 94 height 94
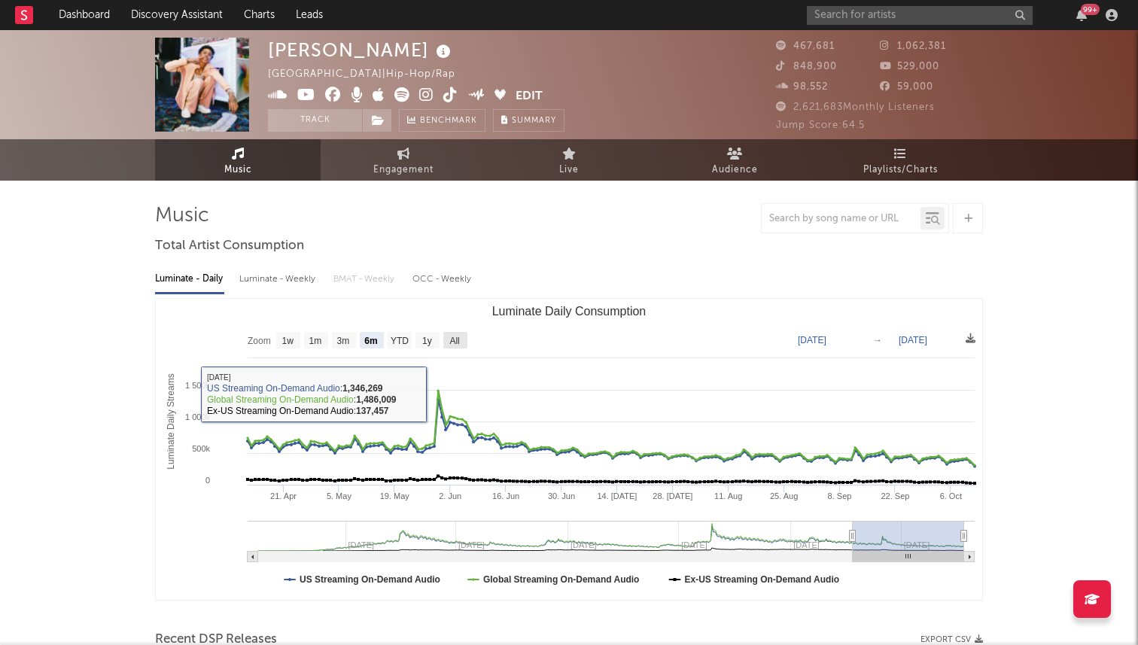
click at [448, 339] on rect "Luminate Daily Consumption" at bounding box center [455, 340] width 24 height 17
select select "All"
type input "2022-08-10"
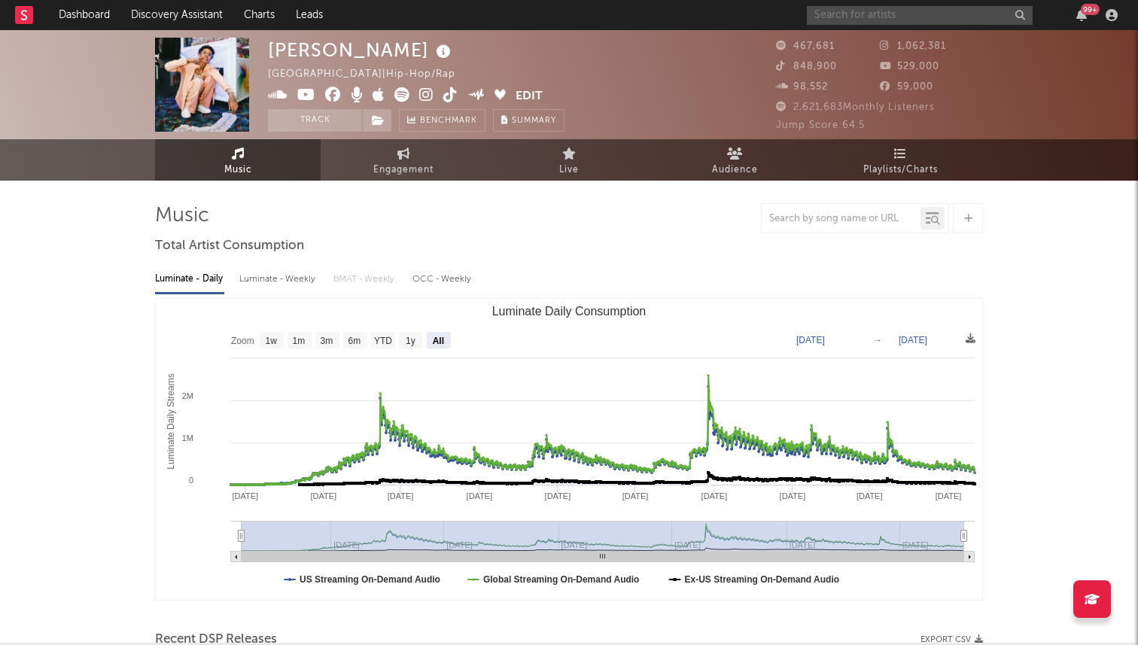
click at [812, 17] on input "text" at bounding box center [920, 15] width 226 height 19
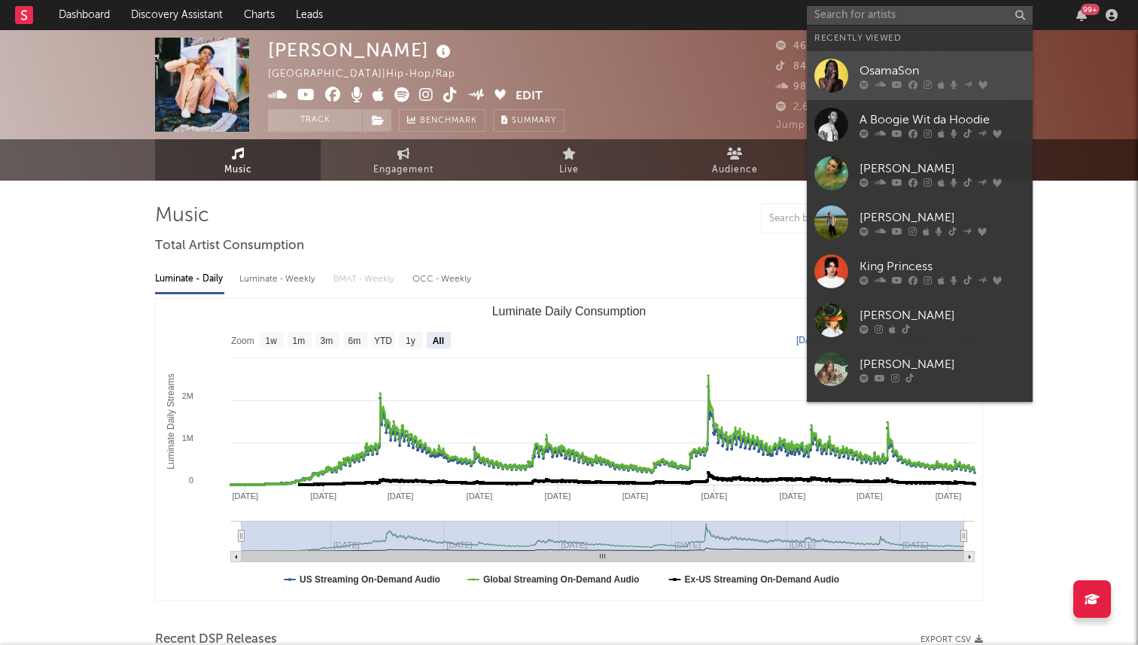
click at [812, 71] on div "OsamaSon" at bounding box center [943, 71] width 166 height 18
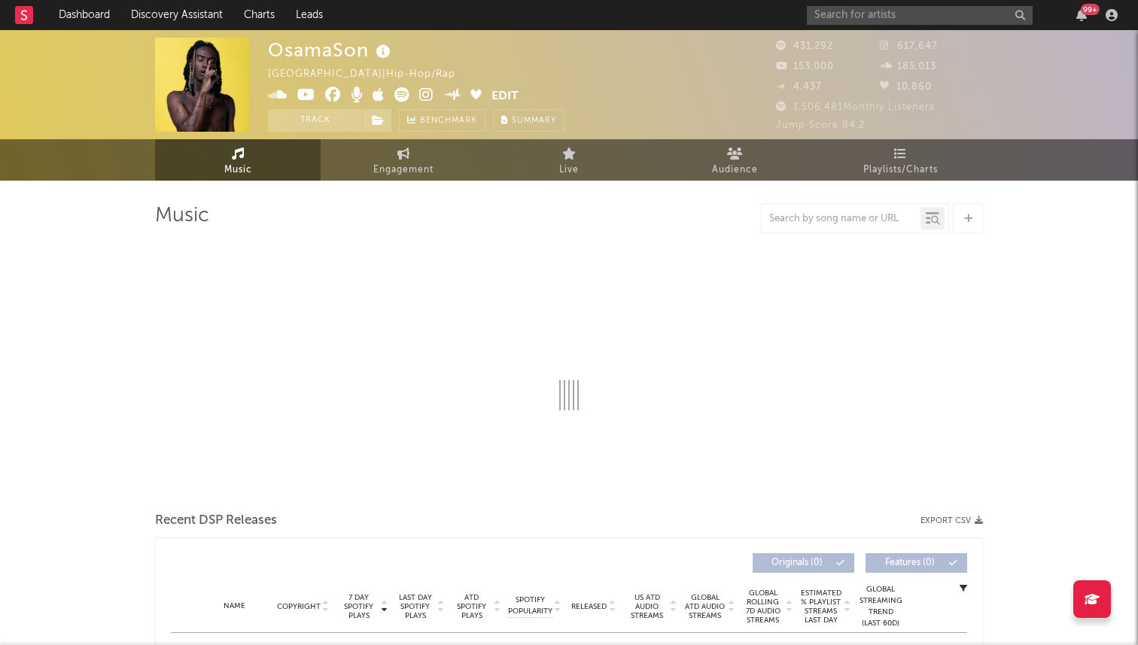
select select "6m"
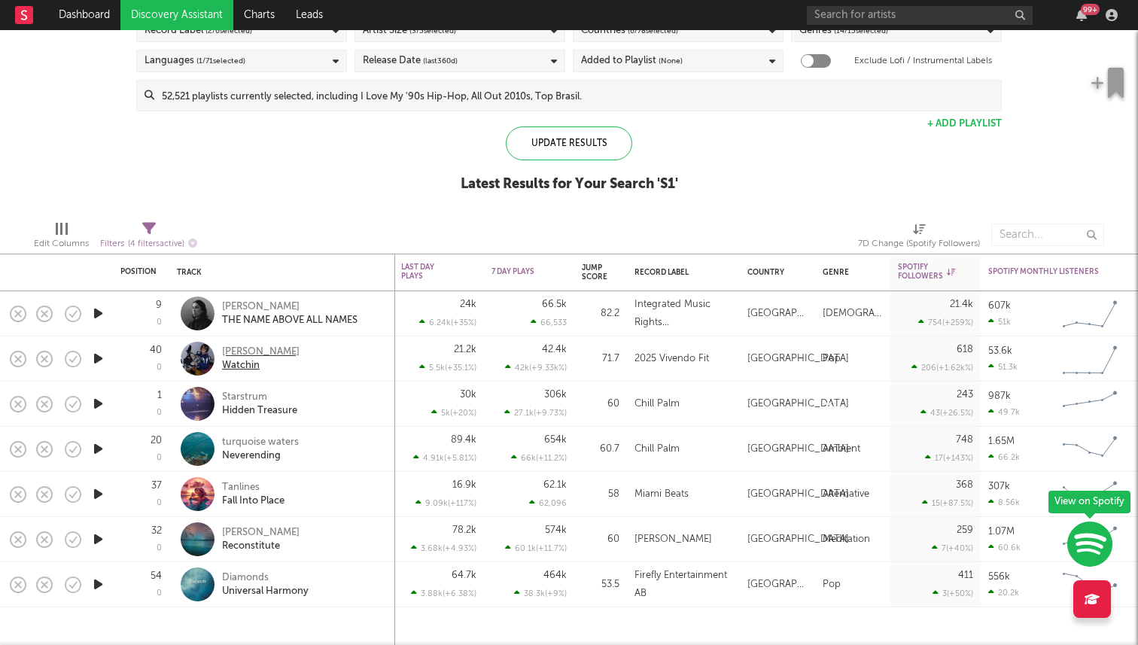
click at [254, 355] on div "Nicholas Creus" at bounding box center [261, 352] width 78 height 14
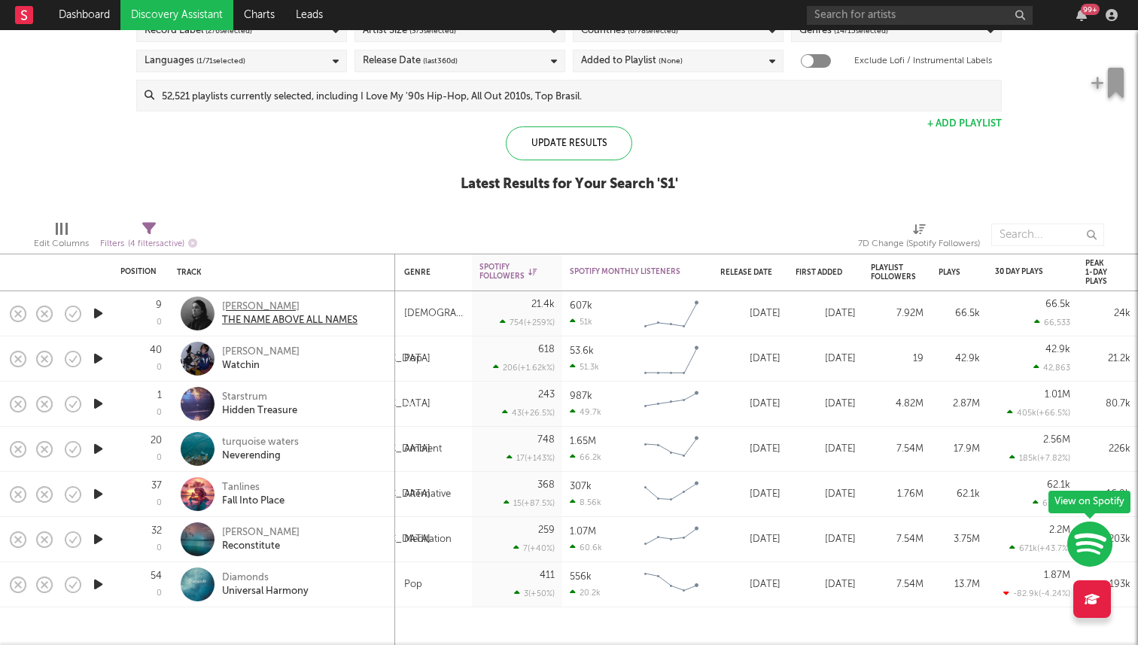
click at [242, 310] on div "Mitch Wong" at bounding box center [289, 307] width 135 height 14
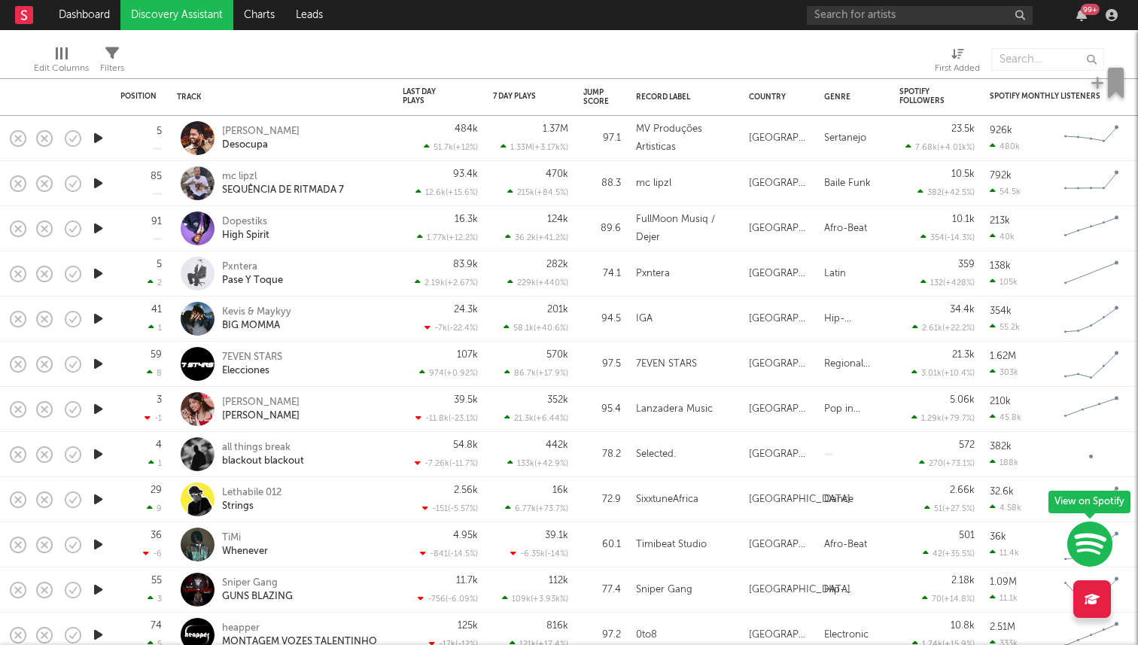
click at [99, 141] on icon "button" at bounding box center [98, 138] width 16 height 19
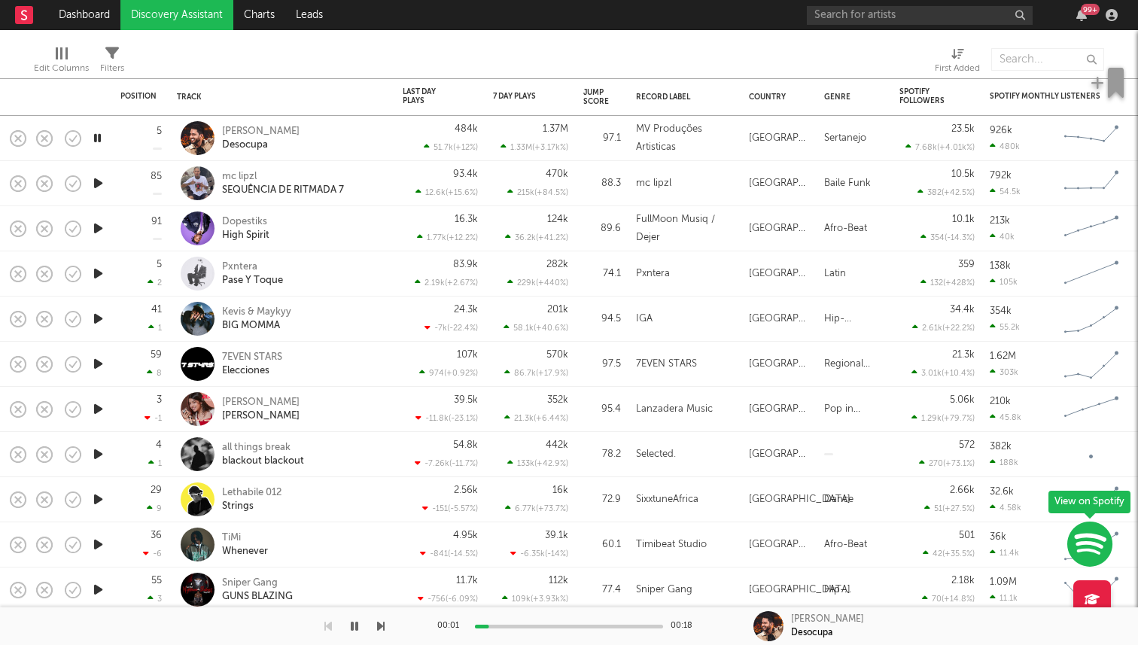
click at [96, 186] on icon "button" at bounding box center [98, 183] width 16 height 19
click at [97, 222] on icon "button" at bounding box center [98, 228] width 16 height 19
click at [94, 272] on icon "button" at bounding box center [98, 273] width 16 height 19
click at [93, 278] on icon "button" at bounding box center [97, 273] width 14 height 19
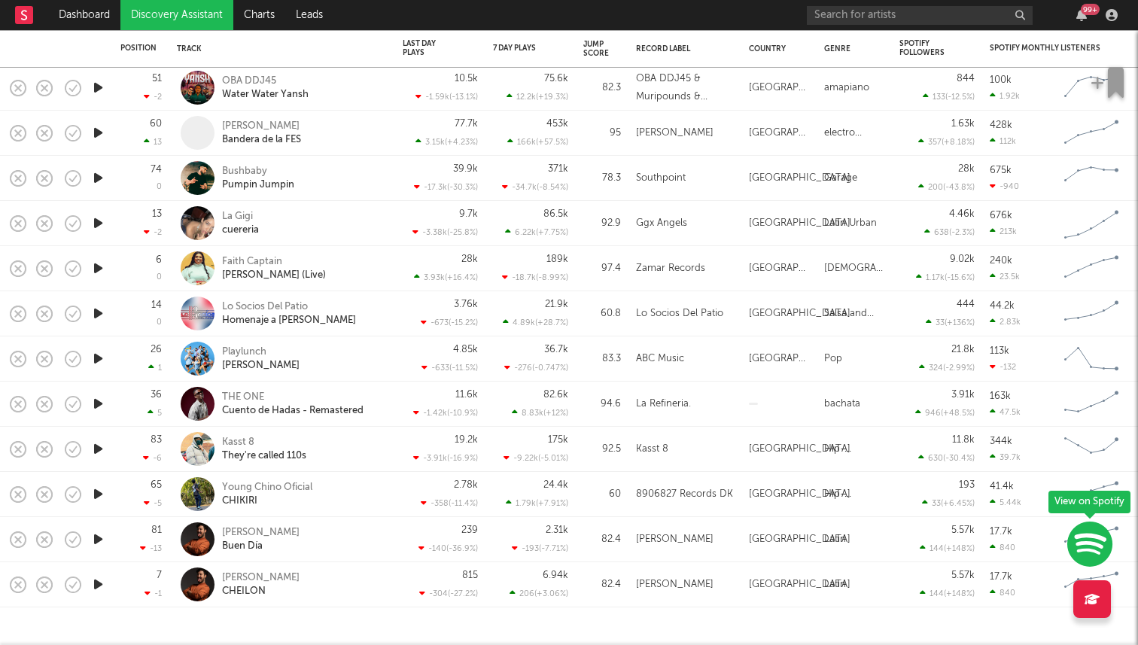
click at [100, 492] on icon "button" at bounding box center [98, 494] width 16 height 19
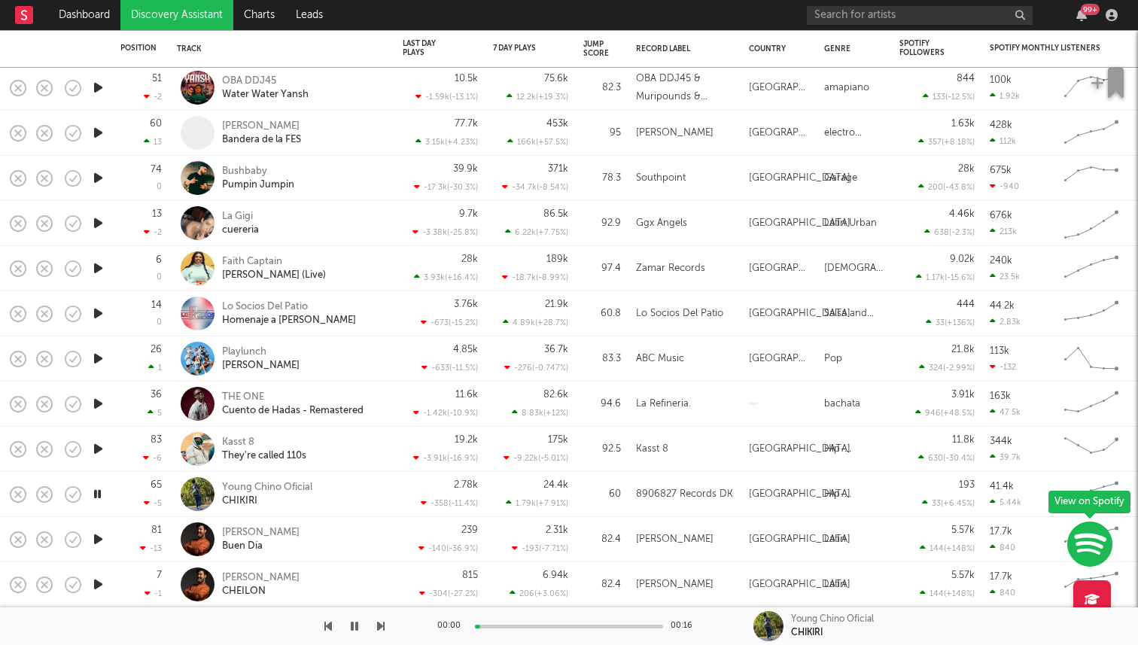
click at [100, 492] on icon "button" at bounding box center [97, 494] width 14 height 19
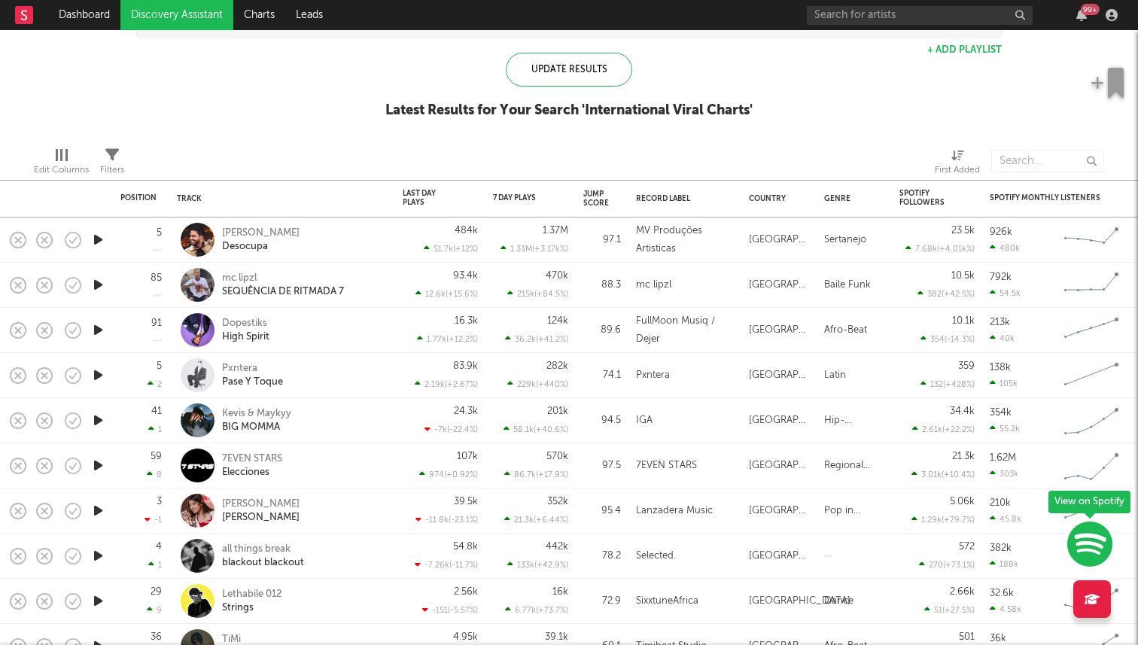
click at [98, 285] on icon "button" at bounding box center [98, 284] width 16 height 19
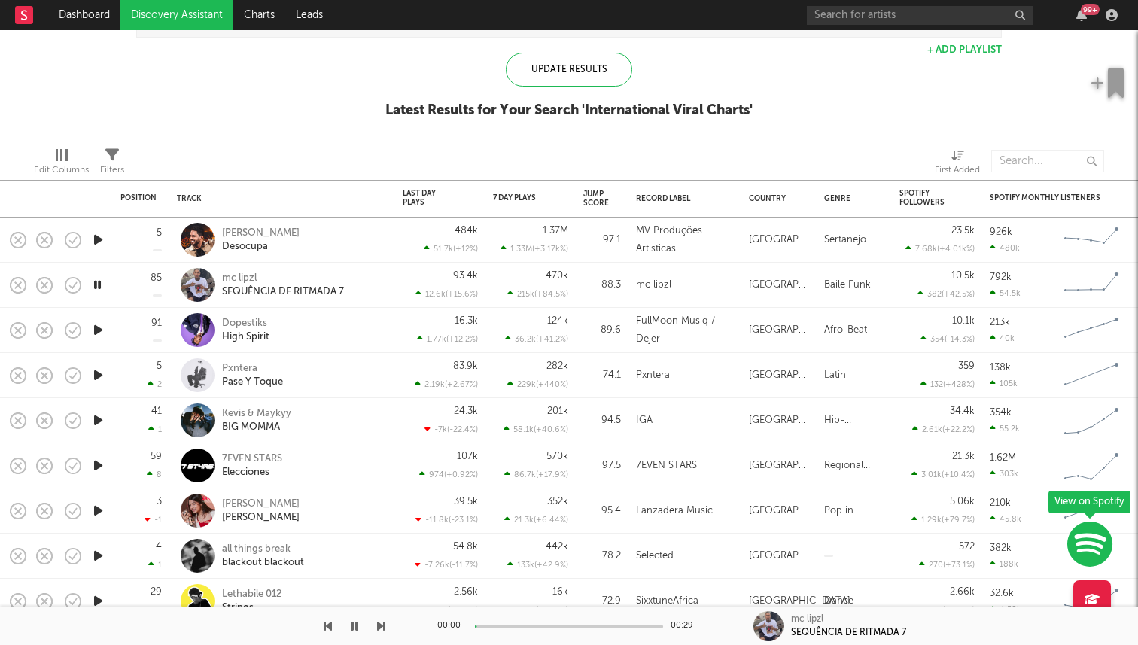
click at [95, 335] on icon "button" at bounding box center [98, 330] width 16 height 19
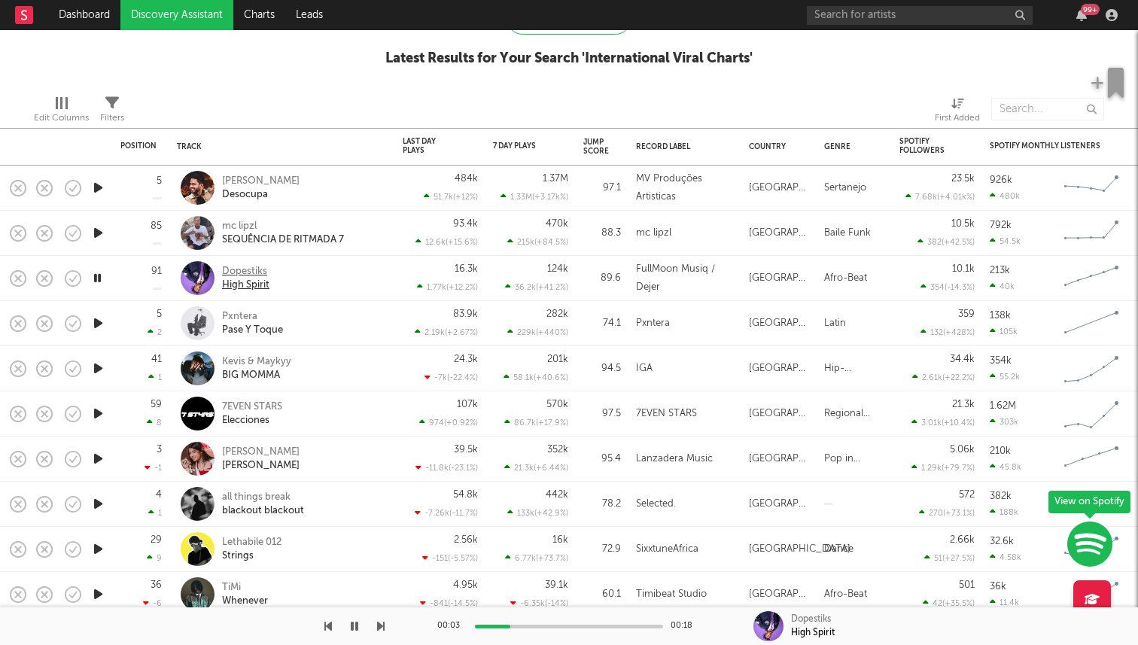
click at [241, 267] on div "Dopestiks" at bounding box center [245, 272] width 47 height 14
click at [91, 322] on icon "button" at bounding box center [98, 323] width 16 height 19
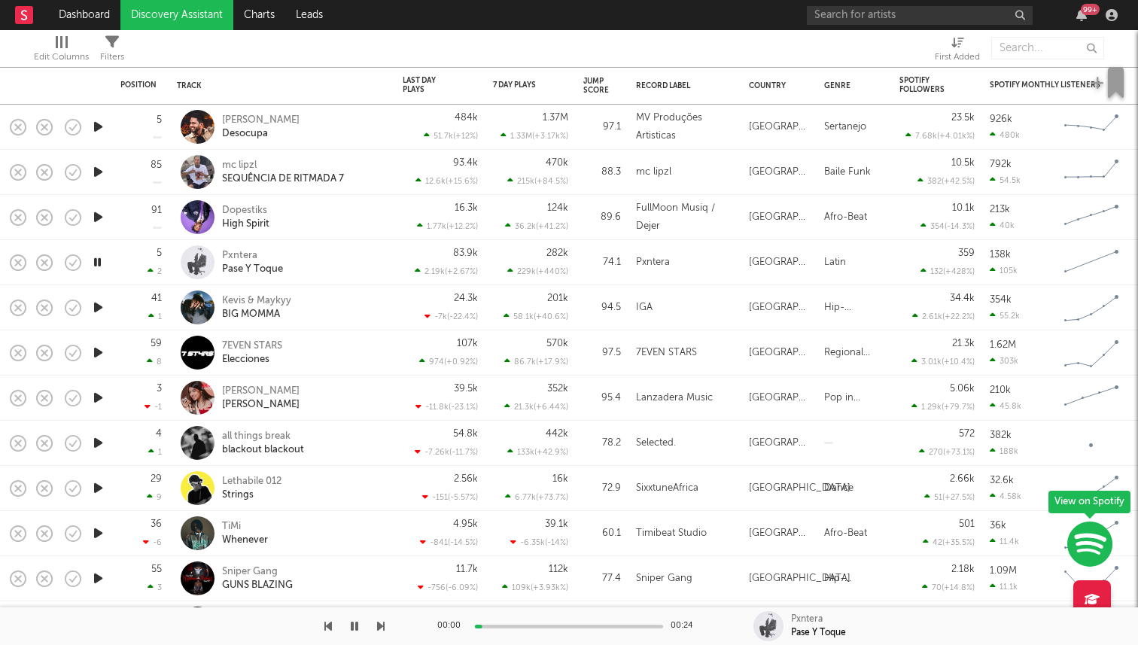
click at [92, 305] on icon "button" at bounding box center [98, 307] width 16 height 19
click at [275, 299] on div "Kevis & Maykyy" at bounding box center [256, 301] width 69 height 14
click at [101, 352] on icon "button" at bounding box center [98, 352] width 16 height 19
click at [97, 396] on icon "button" at bounding box center [98, 397] width 16 height 19
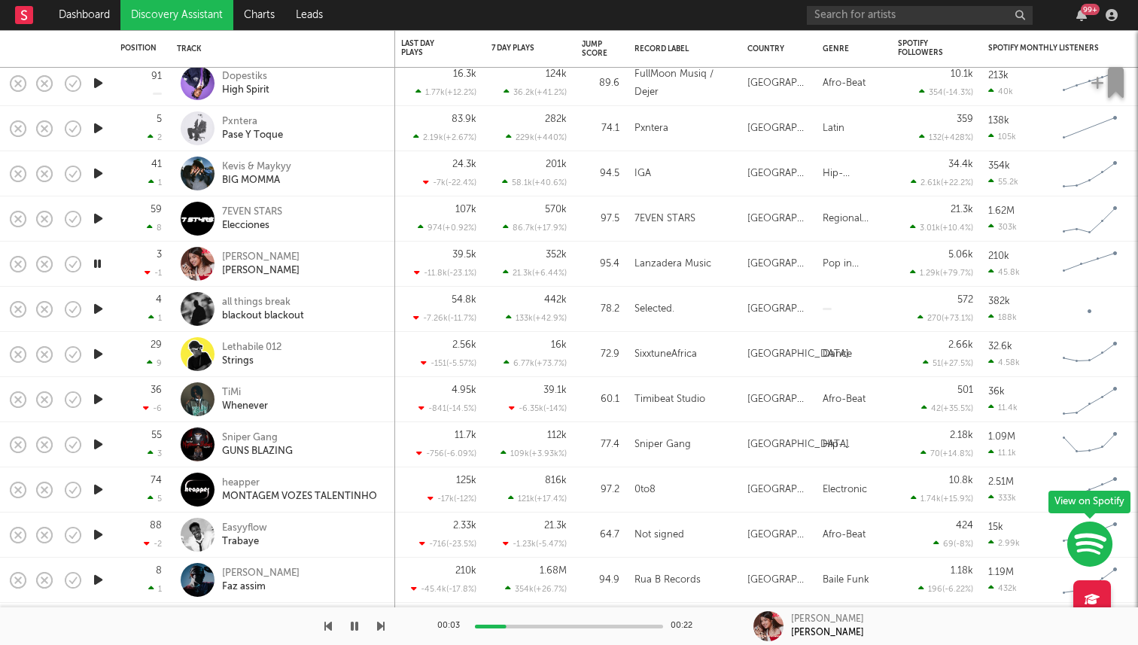
drag, startPoint x: 95, startPoint y: 318, endPoint x: 96, endPoint y: 339, distance: 21.1
click at [260, 260] on div "Sara Pedrozo" at bounding box center [261, 258] width 78 height 14
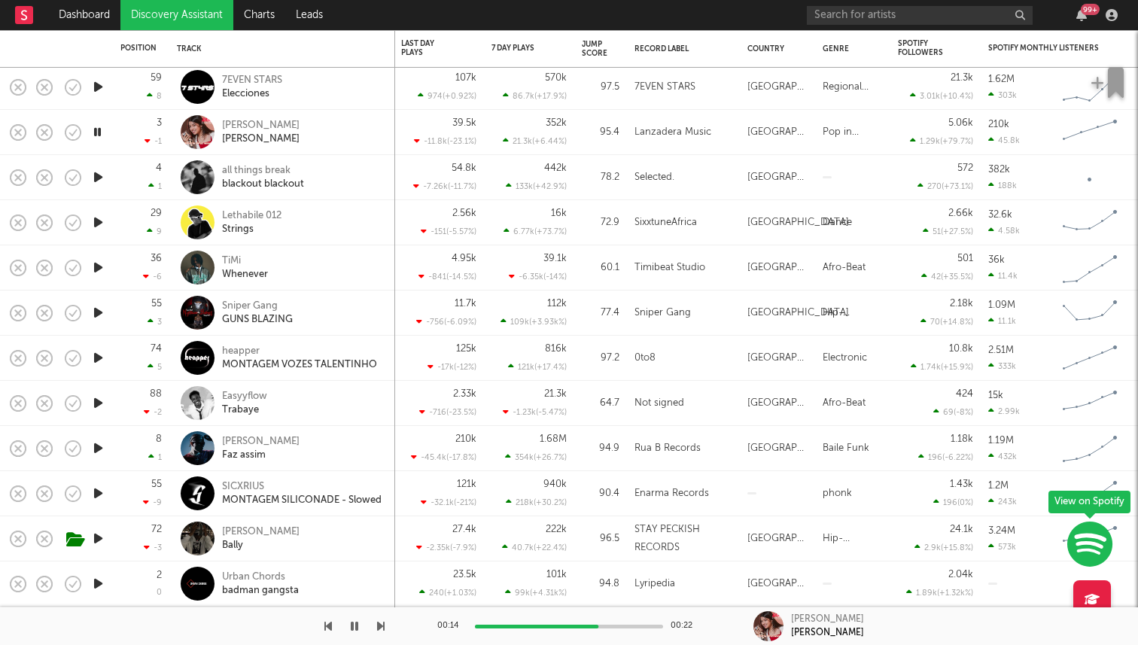
click at [99, 176] on icon "button" at bounding box center [98, 177] width 16 height 19
click at [103, 218] on icon "button" at bounding box center [98, 222] width 16 height 19
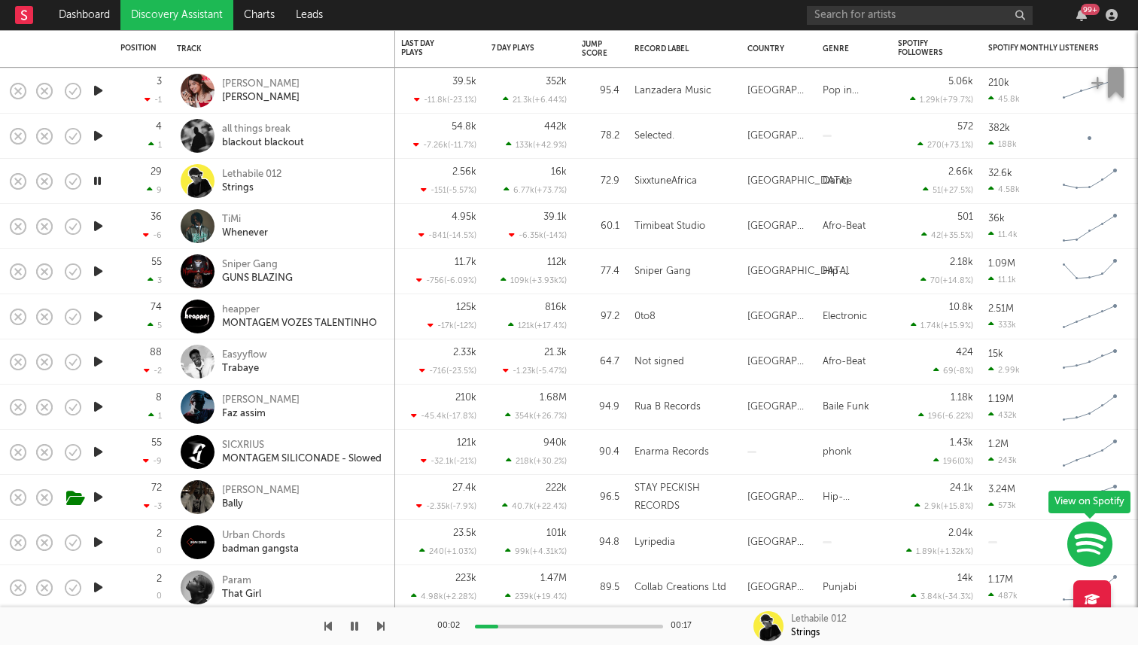
click at [102, 239] on div at bounding box center [98, 226] width 30 height 45
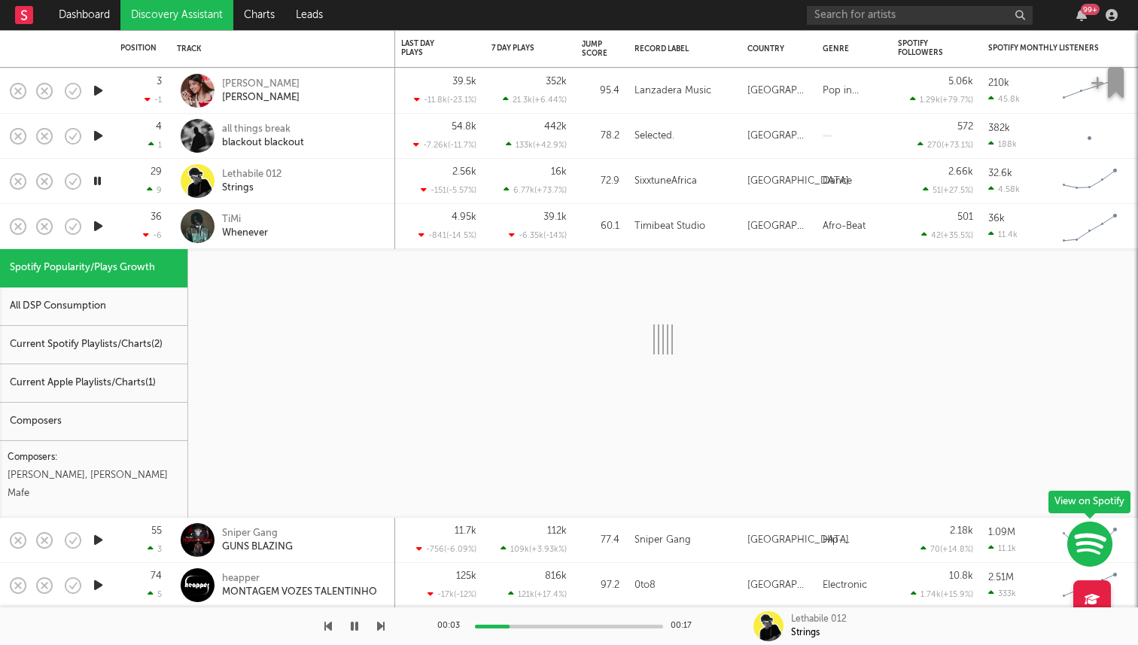
click at [109, 237] on div at bounding box center [98, 226] width 30 height 45
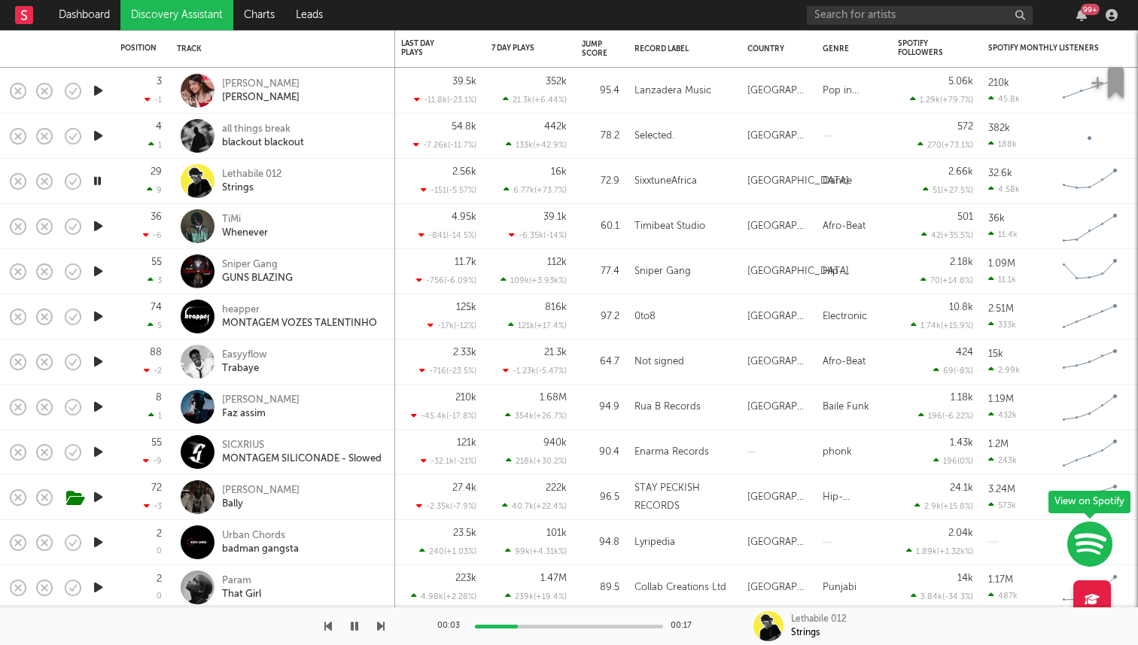
click at [97, 233] on icon "button" at bounding box center [98, 226] width 16 height 19
click at [227, 218] on div "TiMi" at bounding box center [245, 220] width 46 height 14
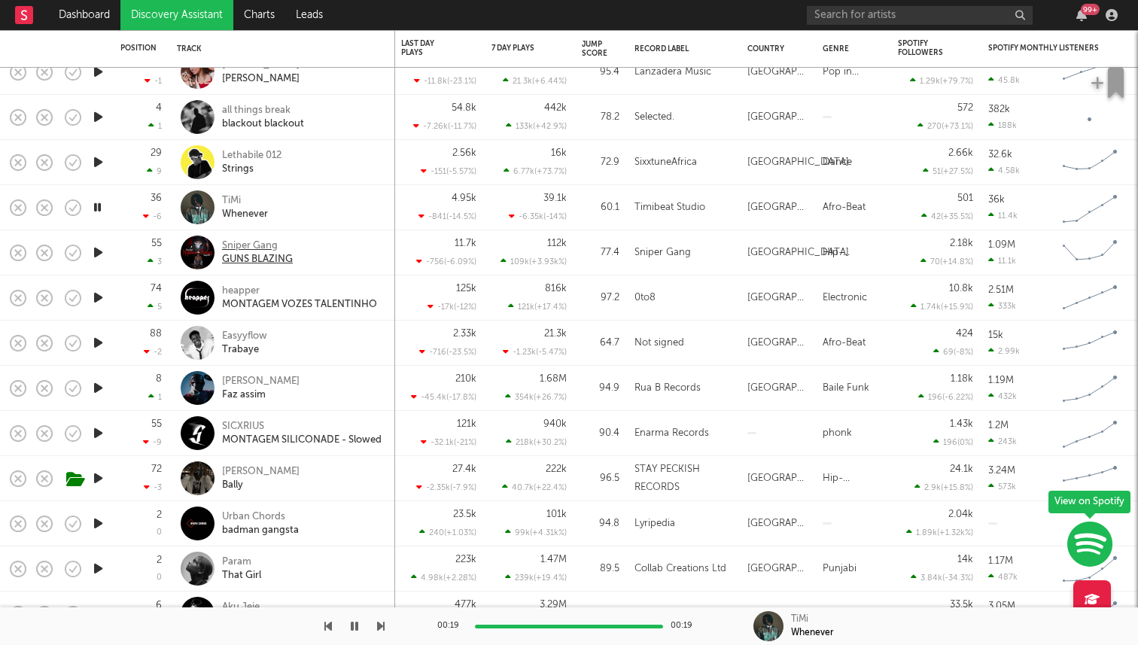
click at [253, 239] on div "Sniper Gang" at bounding box center [257, 246] width 71 height 14
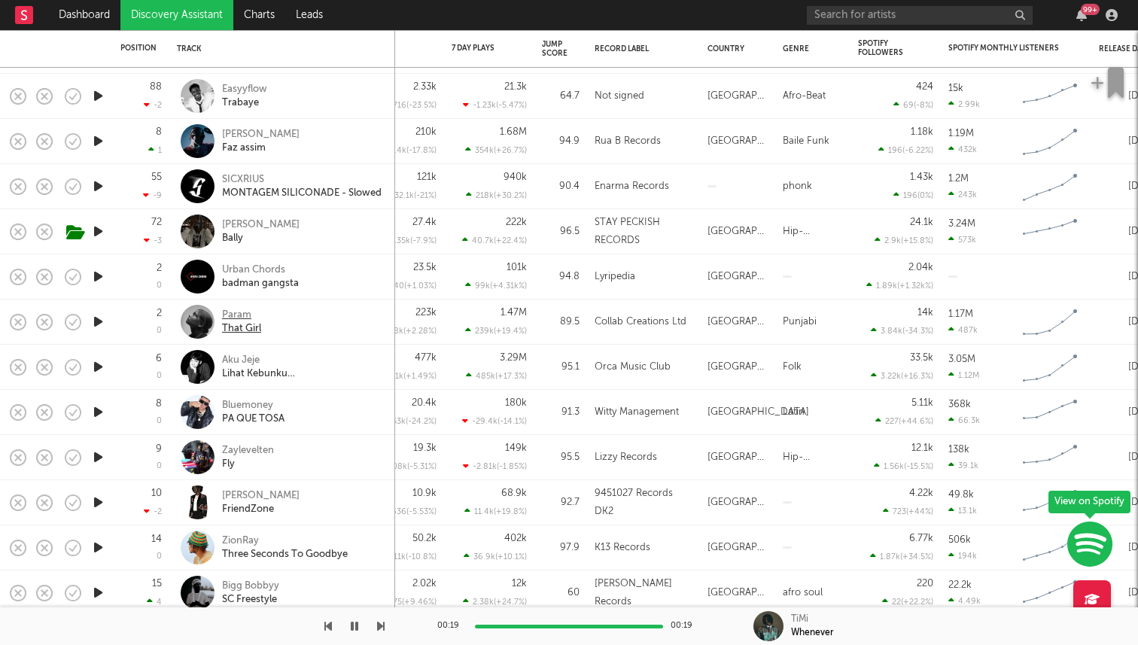
click at [237, 311] on div "Param" at bounding box center [241, 316] width 39 height 14
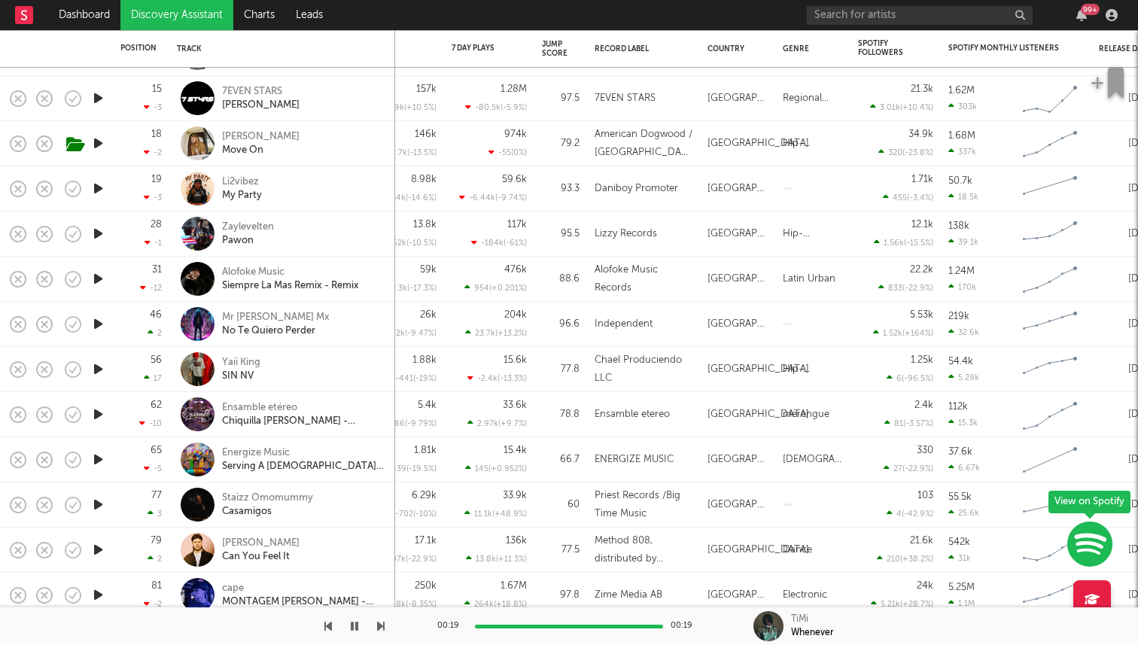
click at [101, 145] on icon "button" at bounding box center [98, 143] width 16 height 19
click at [275, 135] on div "[PERSON_NAME]" at bounding box center [261, 137] width 78 height 14
click at [97, 150] on icon "button" at bounding box center [97, 143] width 14 height 19
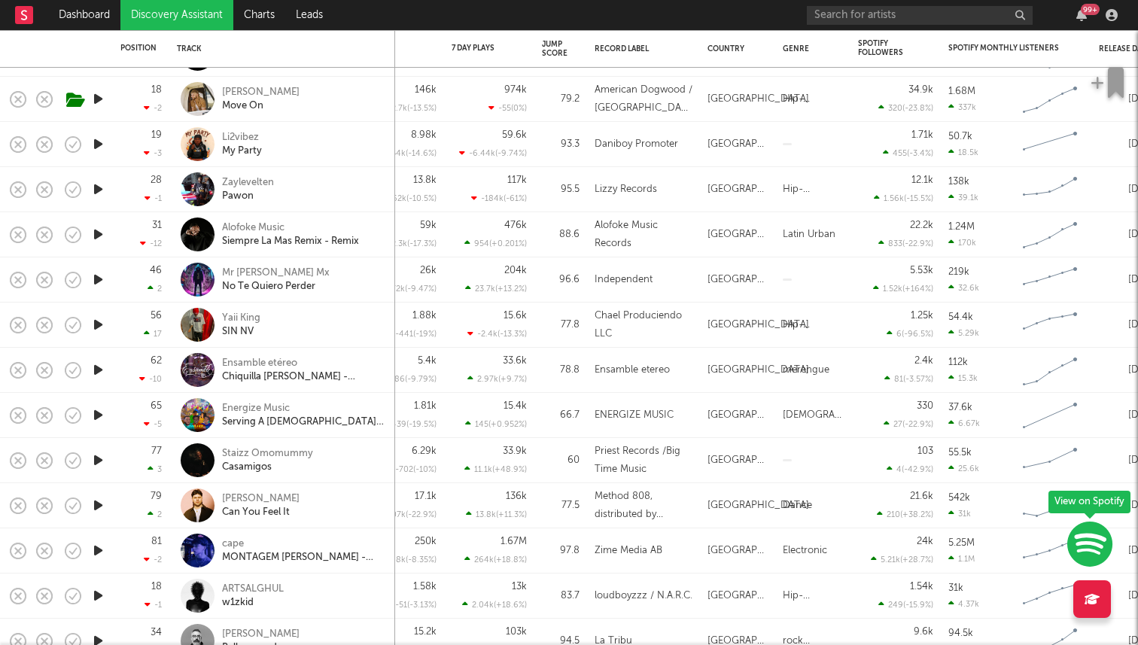
click at [85, 324] on button "button" at bounding box center [73, 325] width 26 height 26
click at [98, 321] on icon "button" at bounding box center [98, 324] width 16 height 19
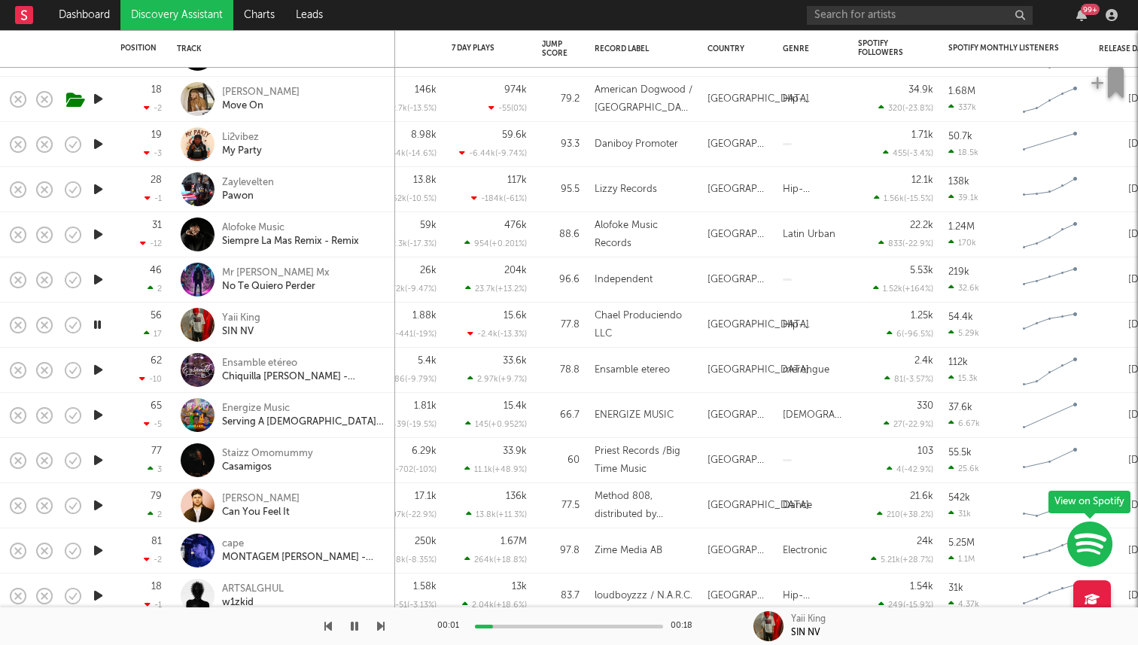
click at [98, 321] on icon "button" at bounding box center [97, 324] width 14 height 19
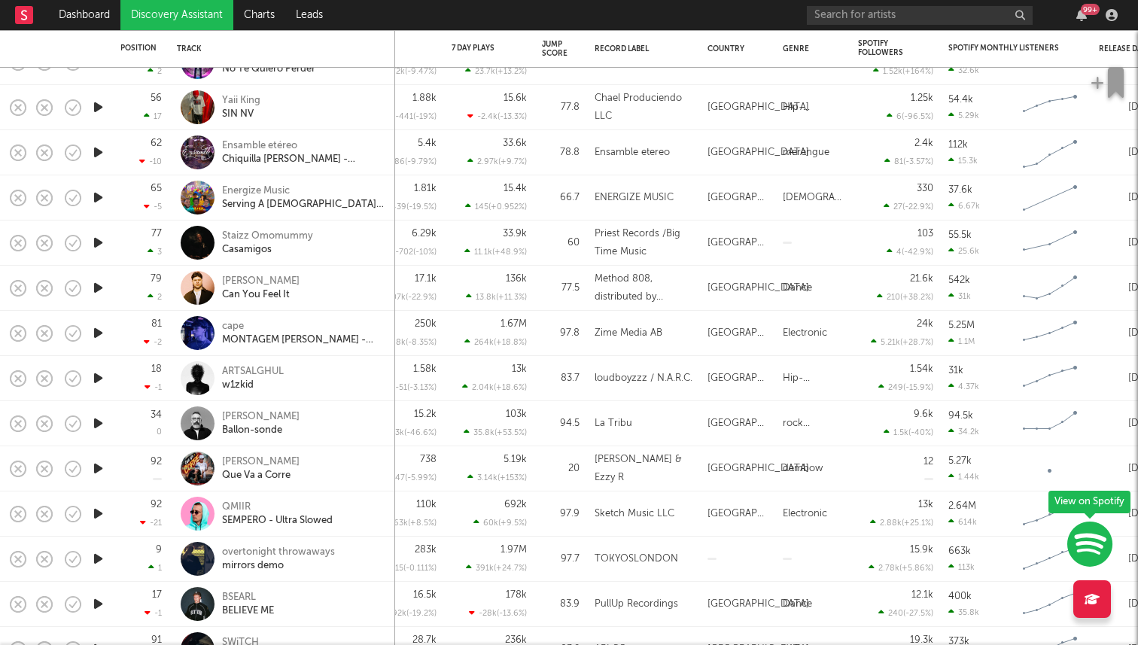
click at [99, 294] on icon "button" at bounding box center [98, 287] width 16 height 19
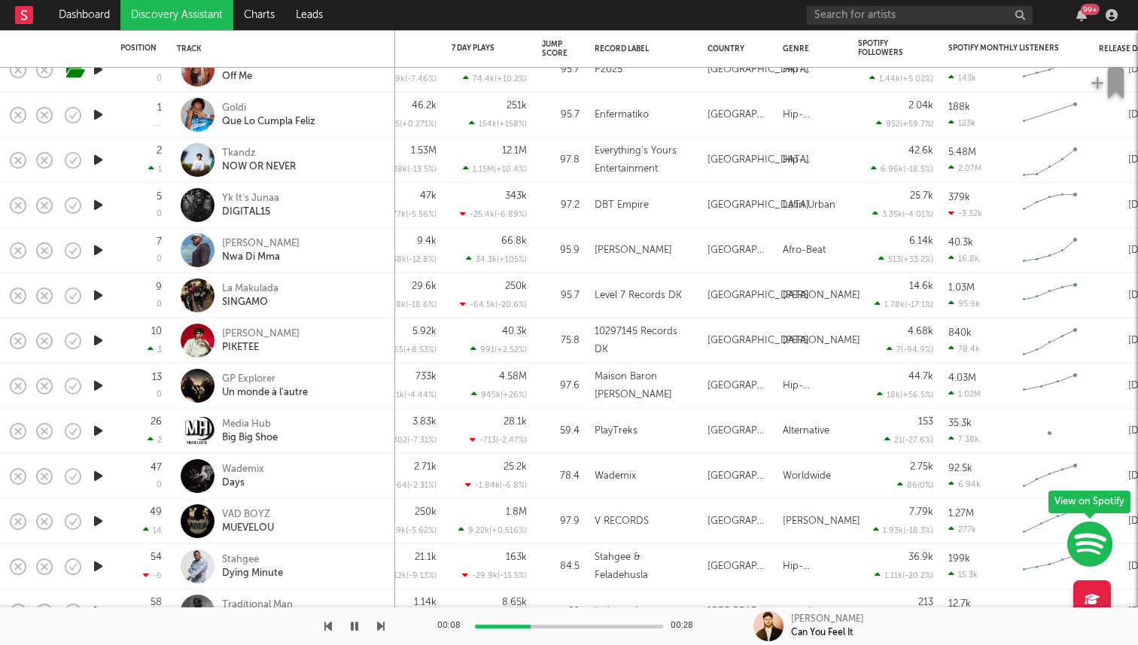
click at [94, 160] on icon "button" at bounding box center [98, 160] width 16 height 19
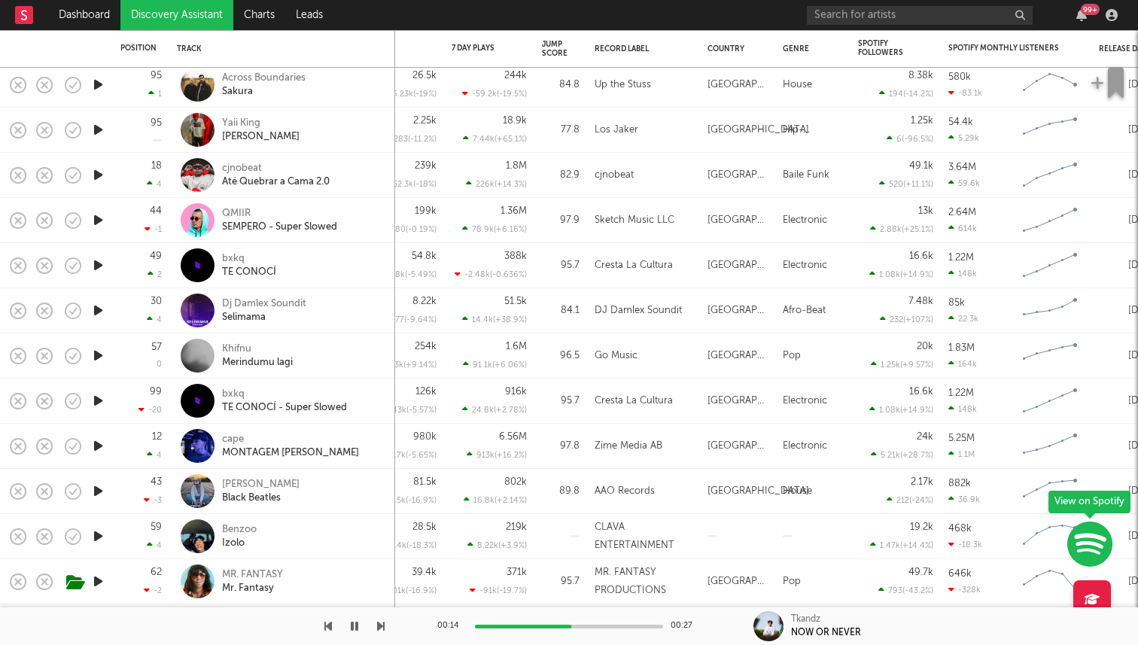
click at [96, 360] on icon "button" at bounding box center [98, 355] width 16 height 19
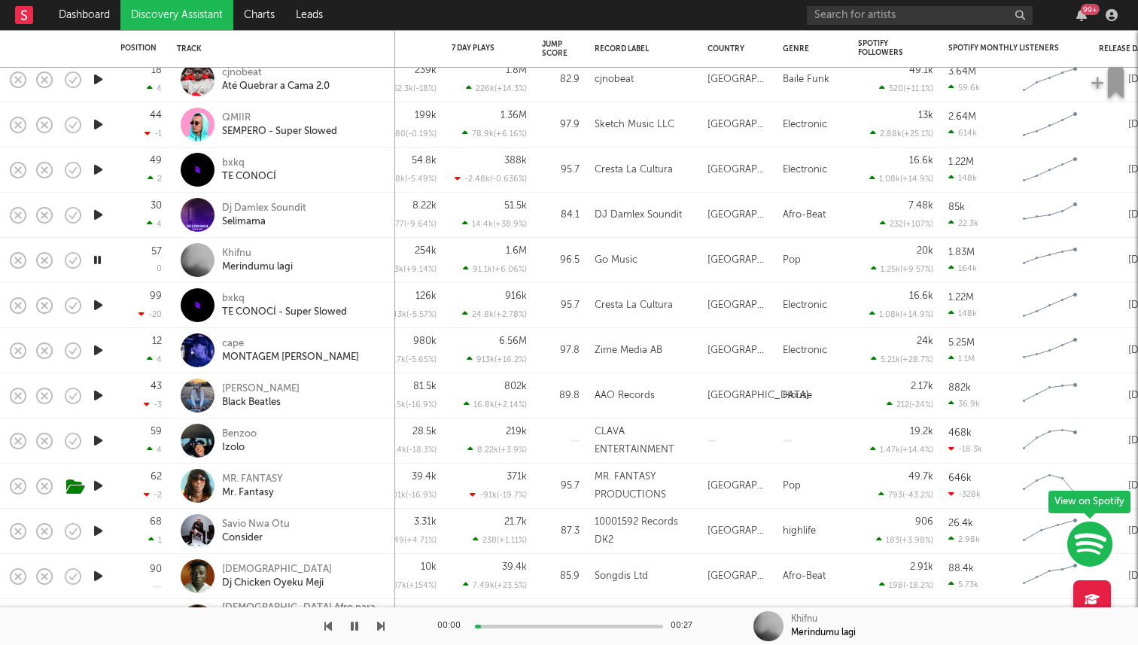
click at [99, 258] on icon "button" at bounding box center [97, 260] width 14 height 19
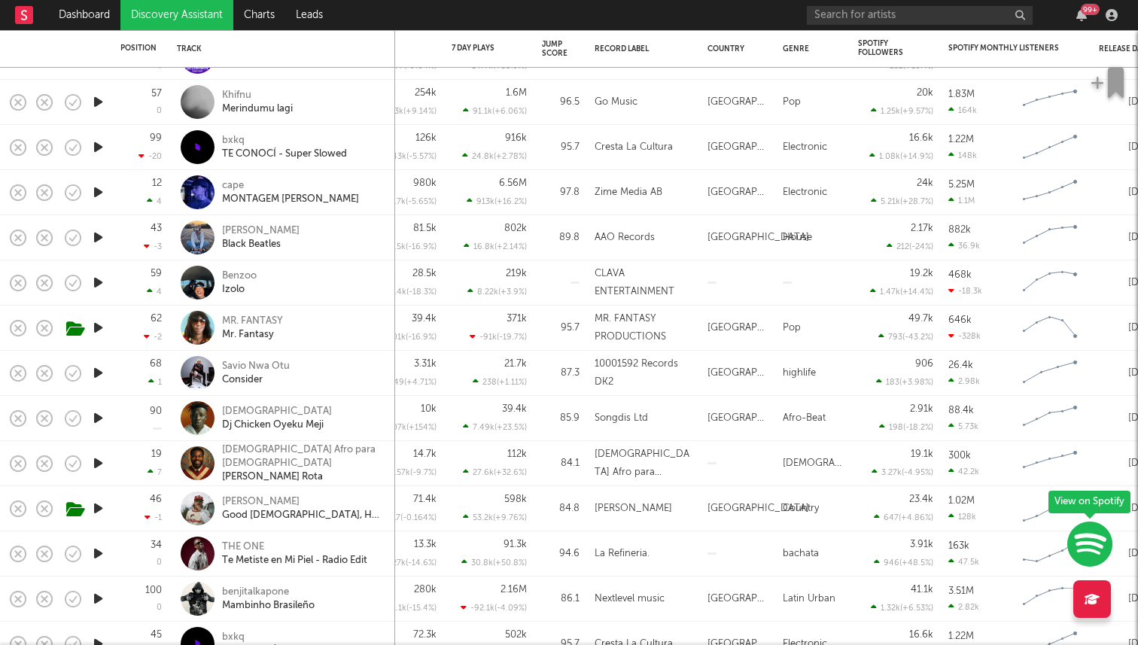
click at [94, 234] on icon "button" at bounding box center [98, 237] width 16 height 19
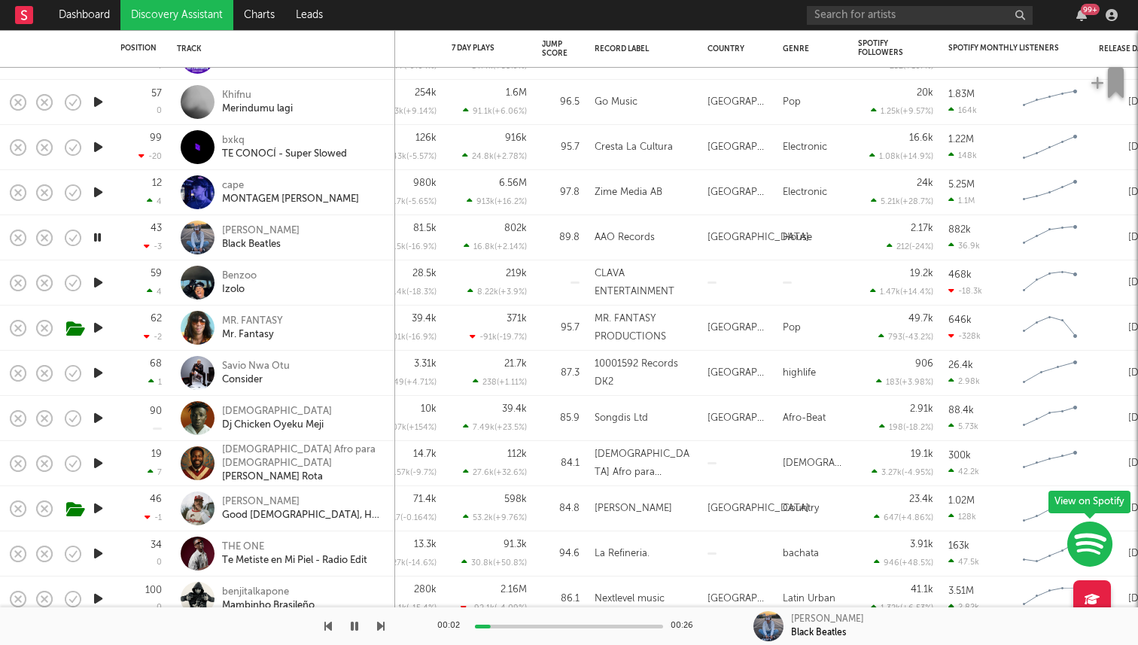
click at [97, 282] on icon "button" at bounding box center [98, 282] width 16 height 19
click at [99, 330] on icon "button" at bounding box center [98, 327] width 16 height 19
click at [99, 374] on icon "button" at bounding box center [98, 373] width 16 height 19
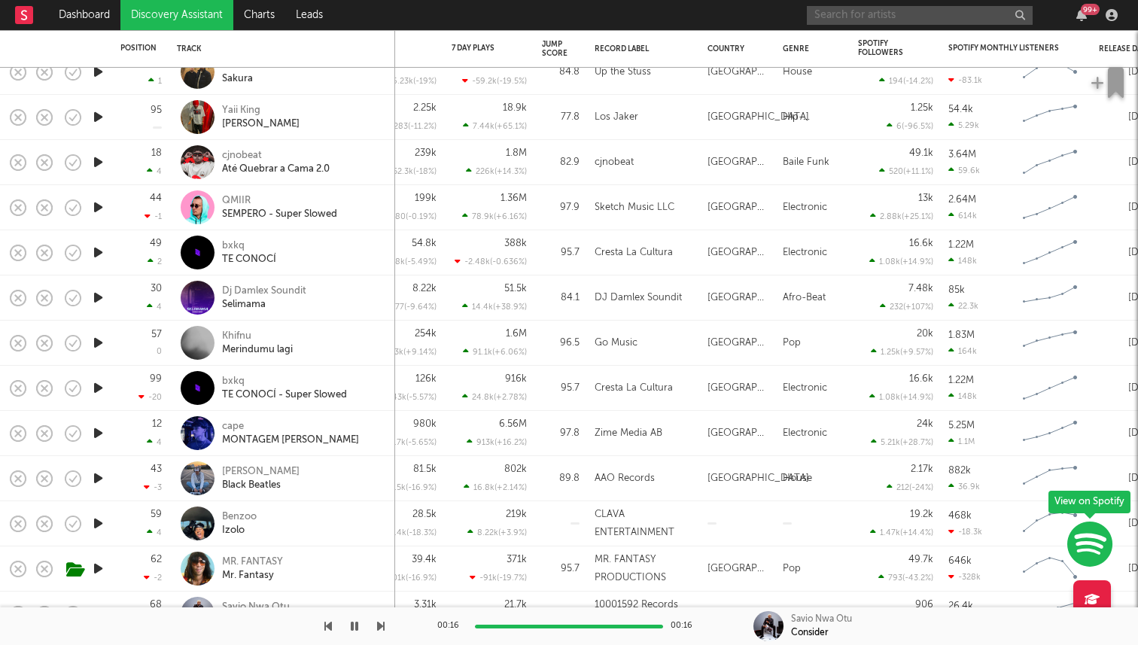
click at [892, 10] on input "text" at bounding box center [920, 15] width 226 height 19
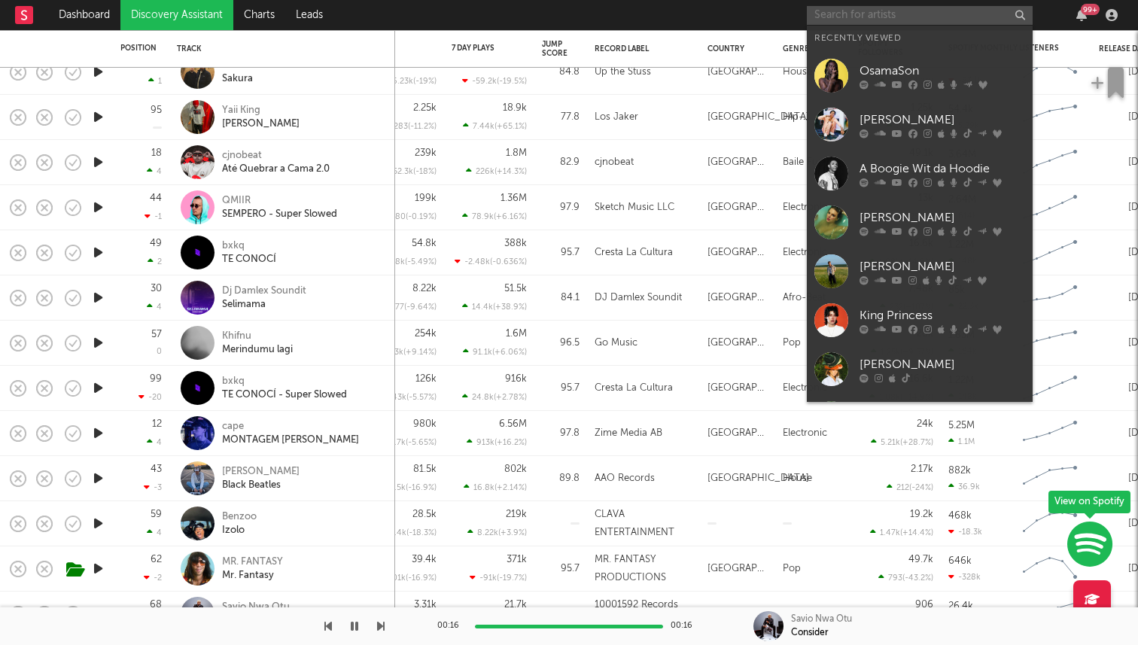
type input "k"
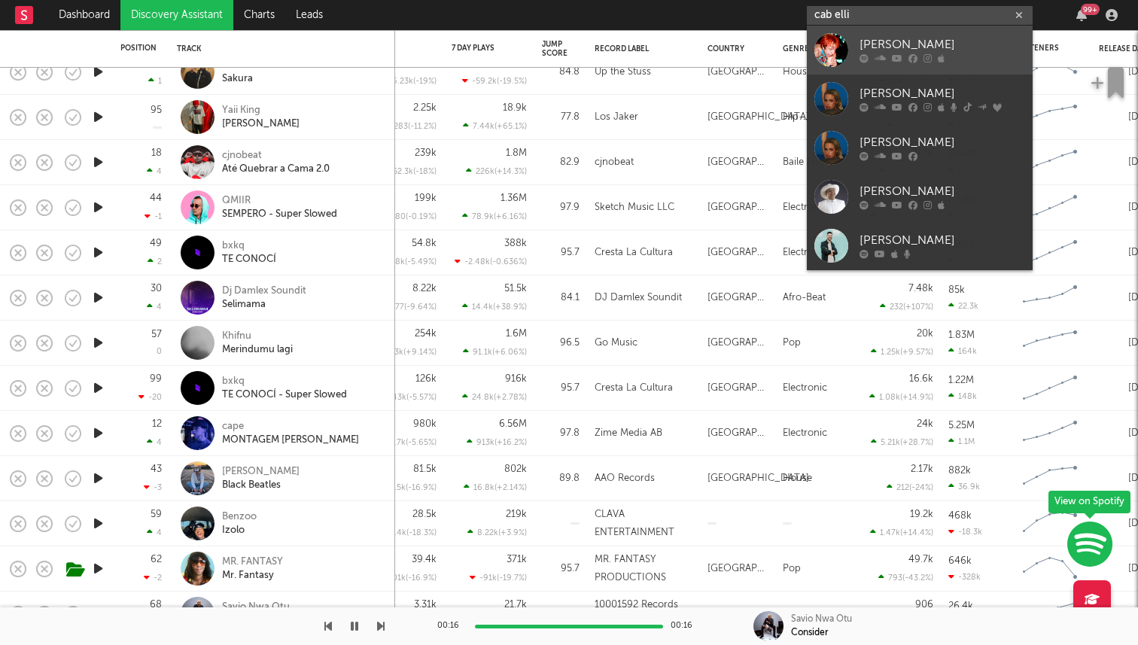
type input "cab elli"
click at [867, 51] on div "Cab Ellis" at bounding box center [943, 45] width 166 height 18
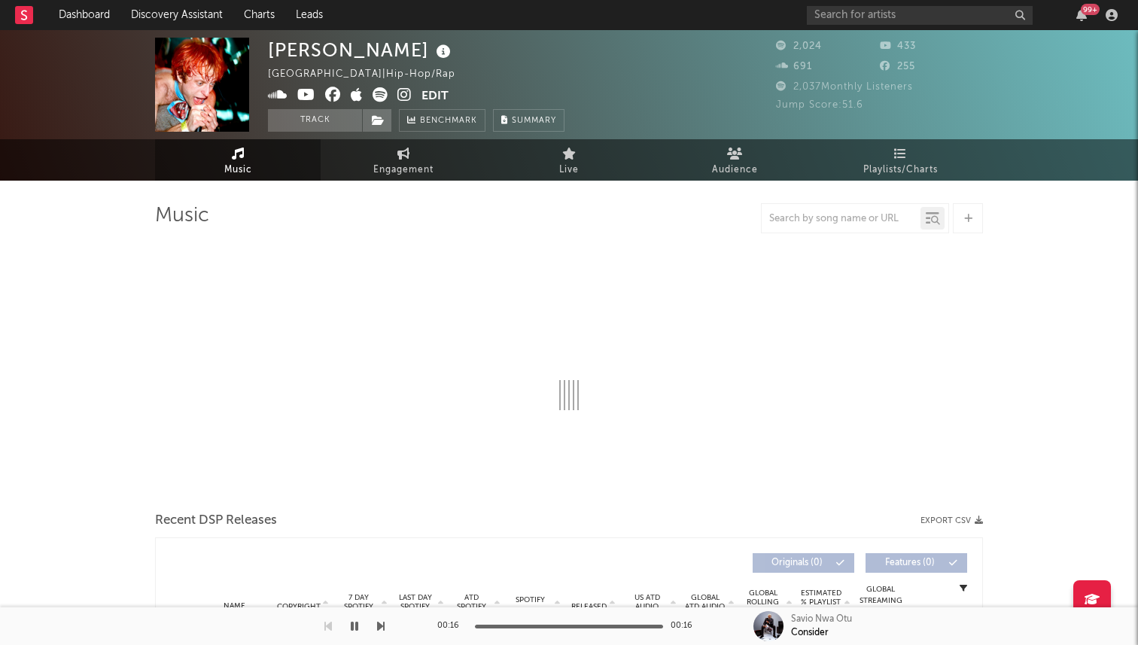
select select "6m"
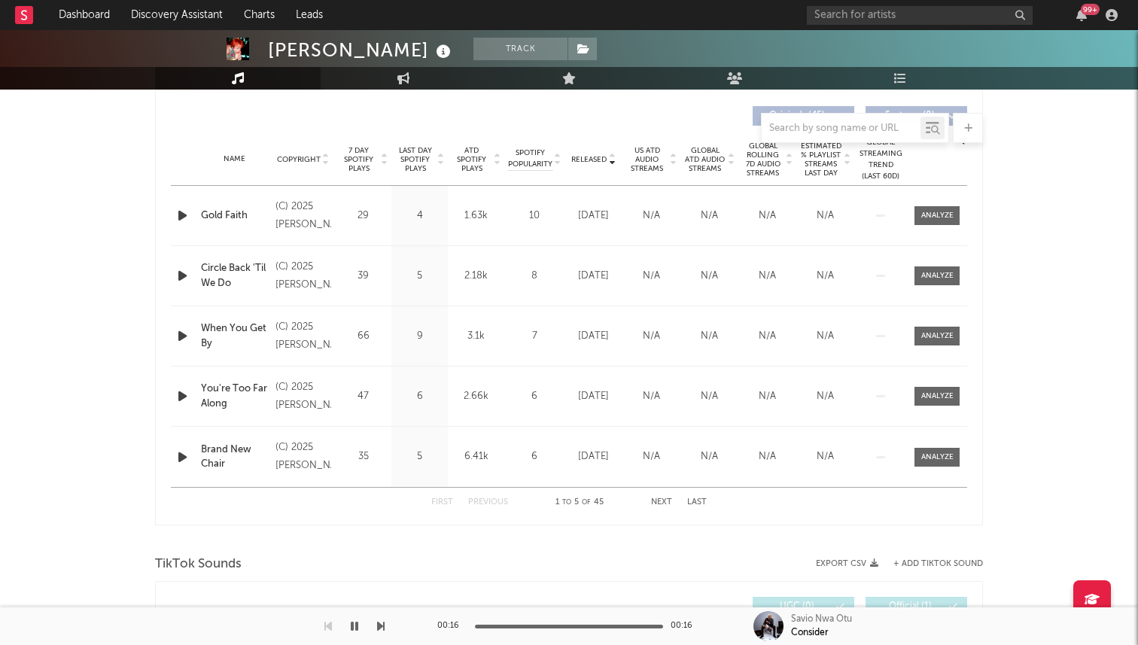
scroll to position [570, 0]
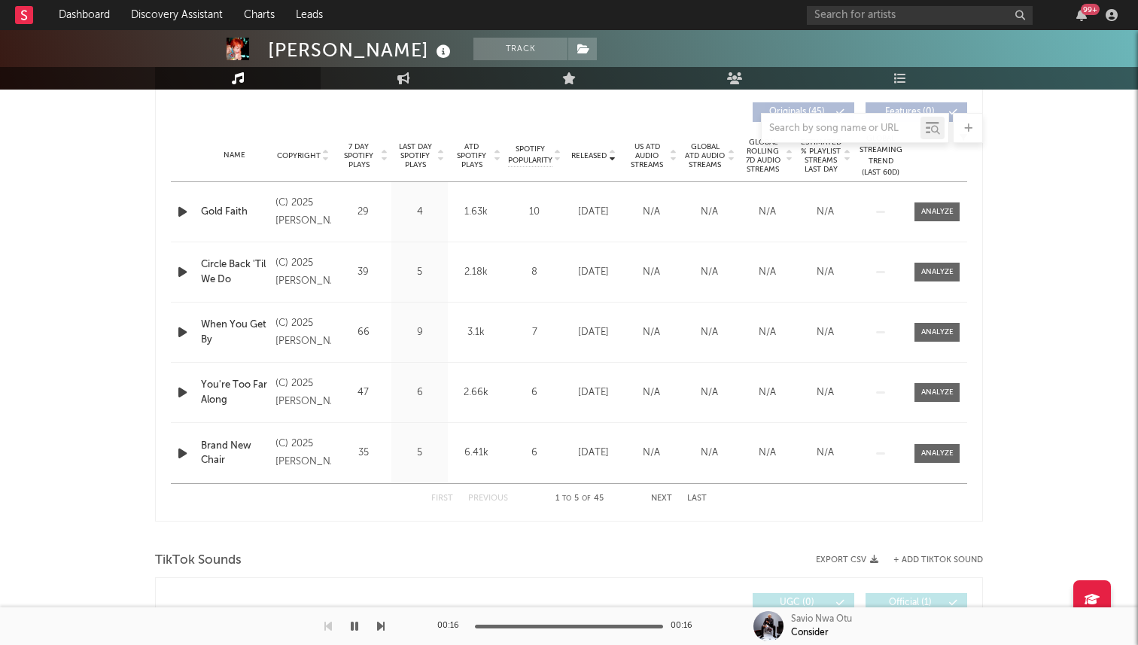
click at [659, 495] on button "Next" at bounding box center [661, 499] width 21 height 8
click at [223, 200] on div "Just Like Napoleon" at bounding box center [234, 211] width 67 height 29
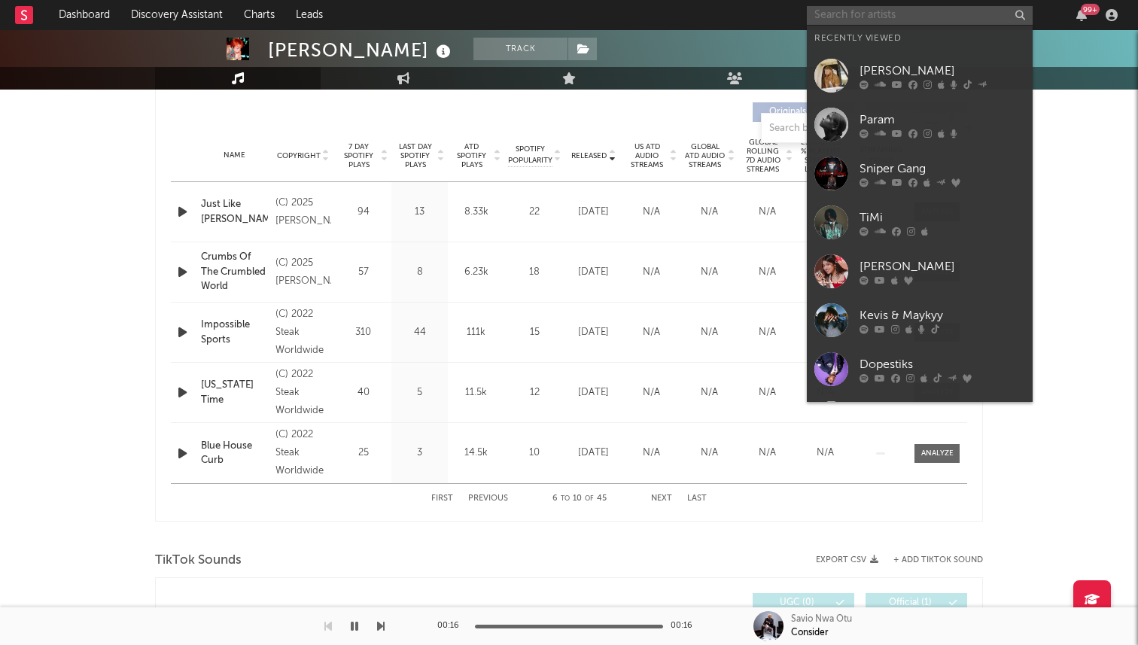
click at [856, 12] on input "text" at bounding box center [920, 15] width 226 height 19
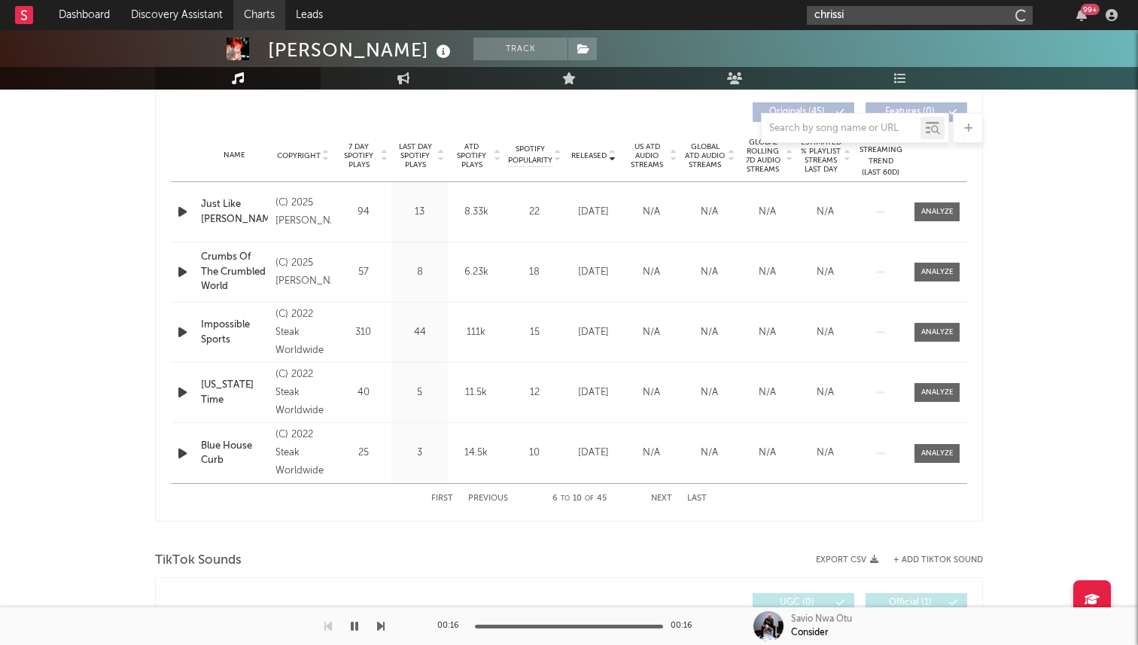
type input "chrissi"
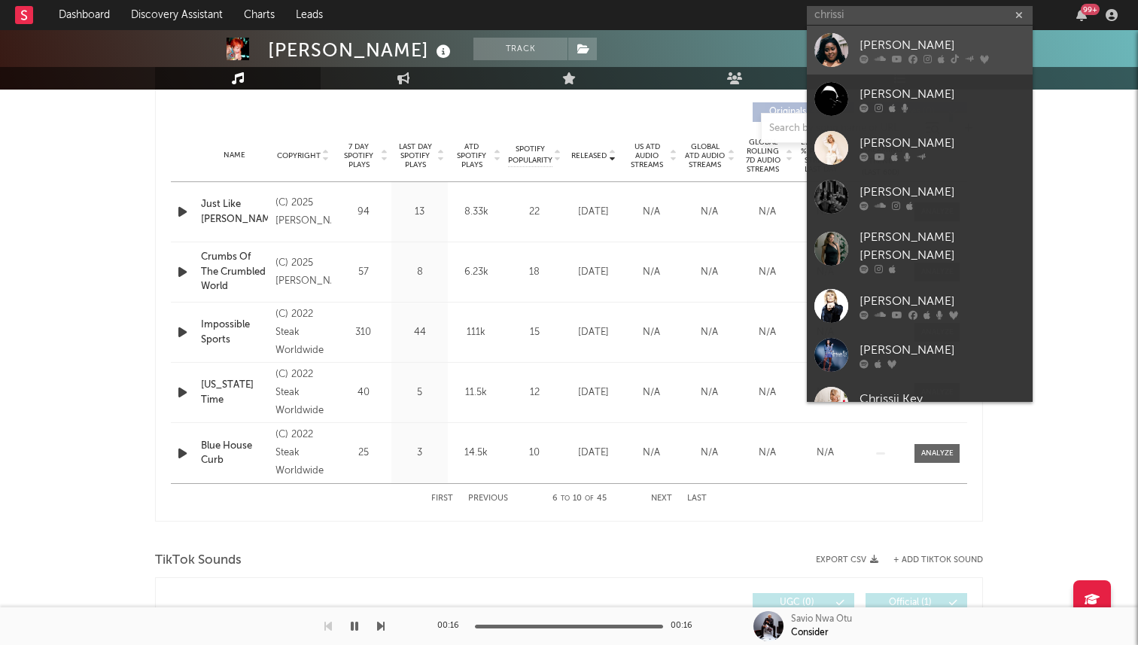
click at [842, 45] on div at bounding box center [831, 50] width 34 height 34
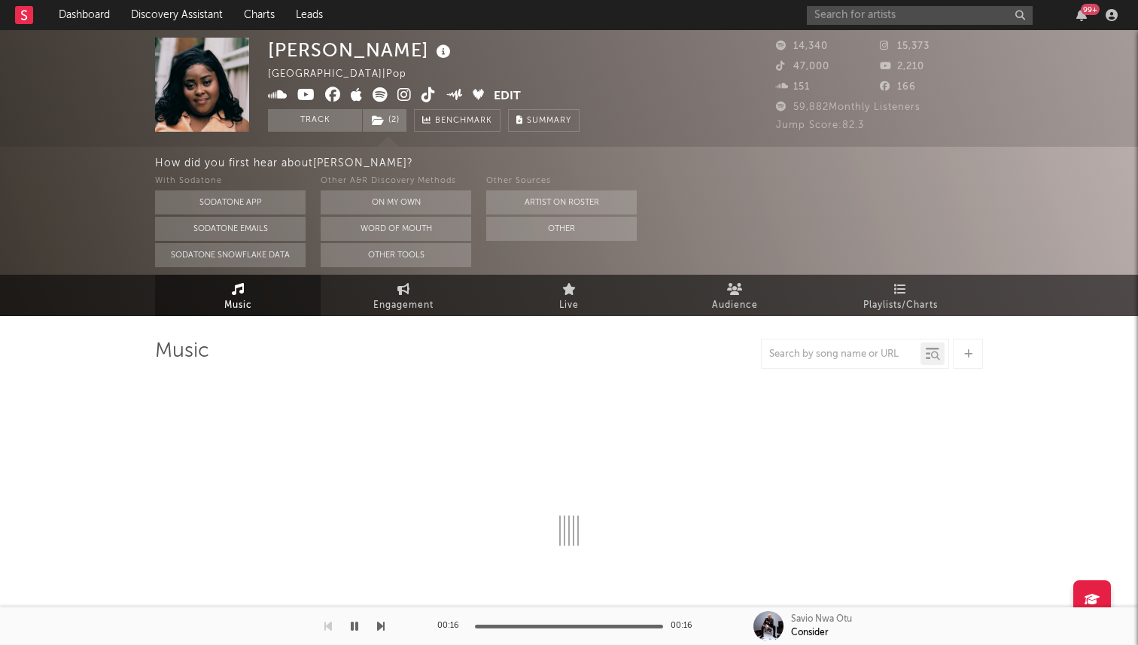
click at [391, 425] on div at bounding box center [569, 457] width 828 height 177
select select "6m"
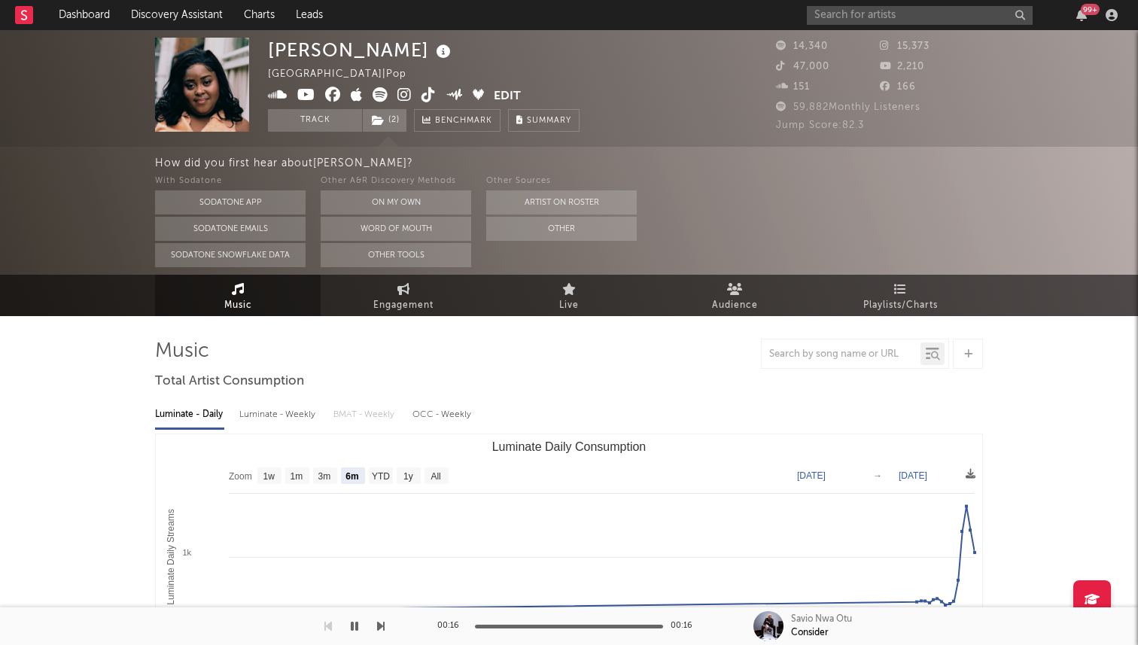
click at [424, 97] on icon at bounding box center [429, 94] width 14 height 15
click at [378, 94] on icon at bounding box center [380, 94] width 15 height 15
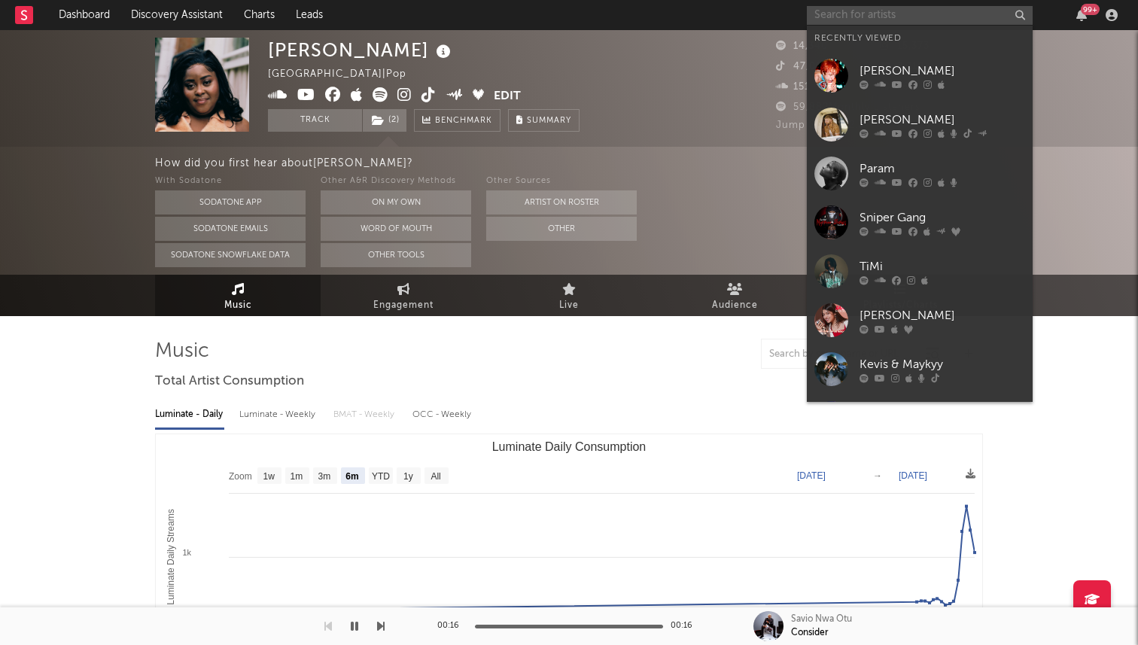
click at [888, 24] on input "text" at bounding box center [920, 15] width 226 height 19
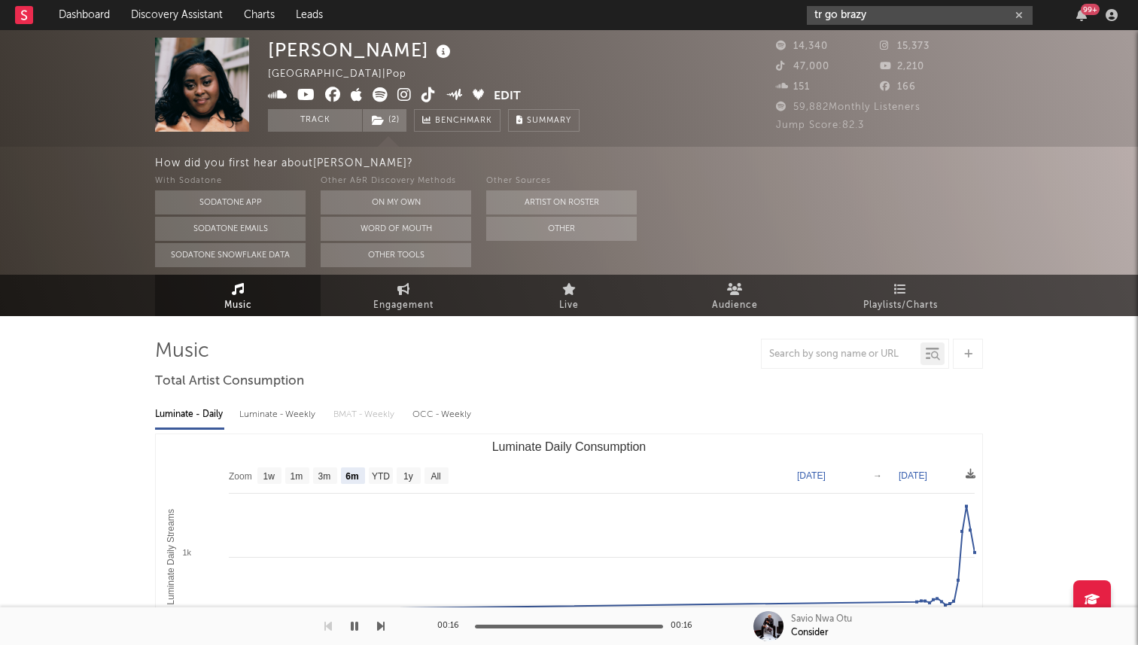
click at [826, 14] on input "tr go brazy" at bounding box center [920, 15] width 226 height 19
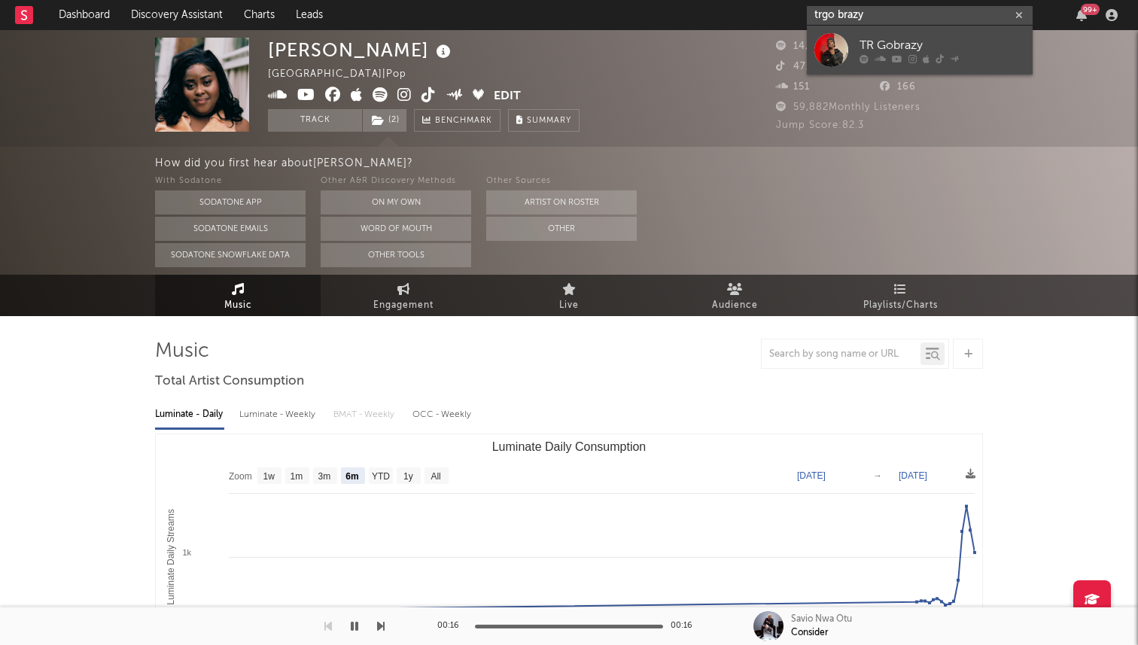
type input "trgo brazy"
click at [842, 34] on div at bounding box center [831, 50] width 34 height 34
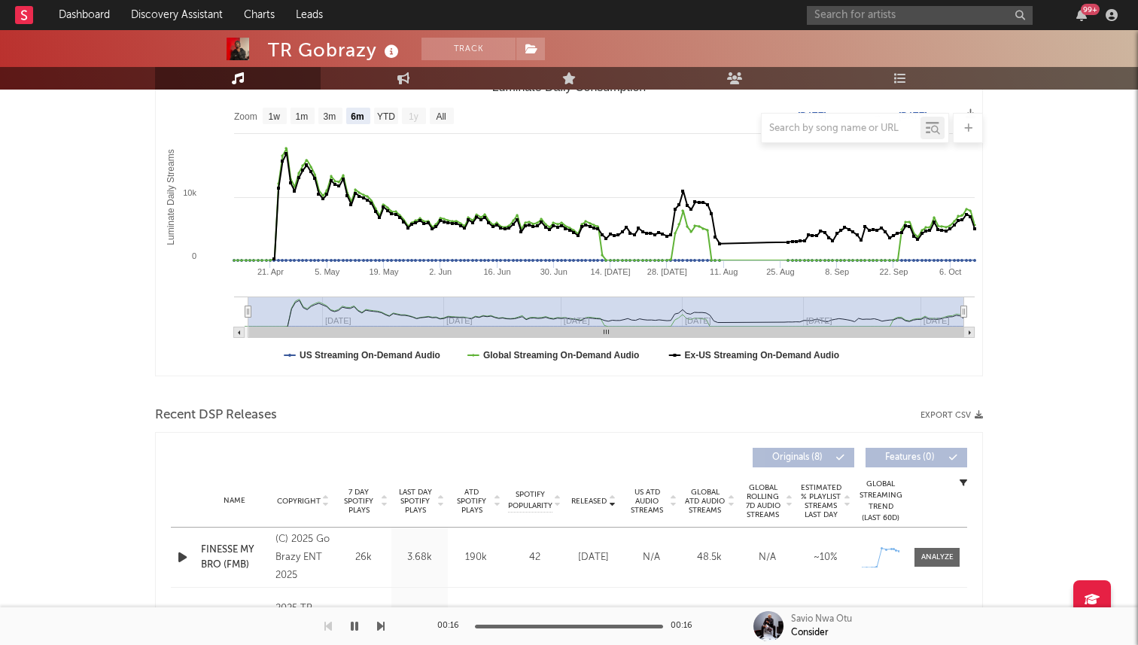
scroll to position [184, 0]
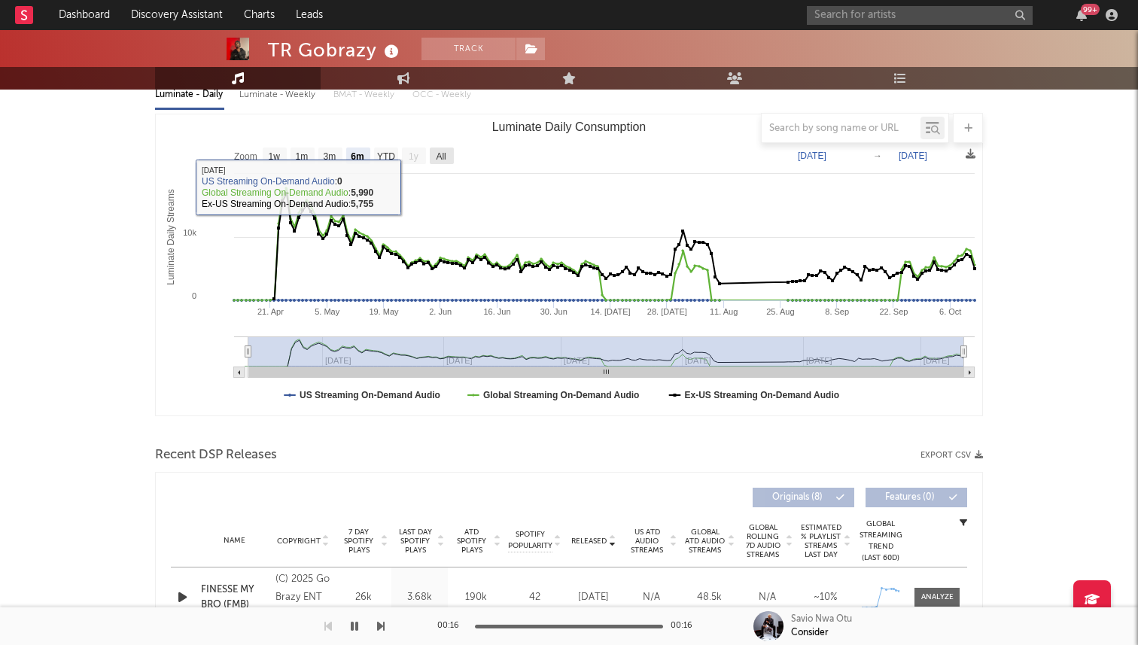
click at [445, 161] on rect "Luminate Daily Consumption" at bounding box center [442, 156] width 24 height 17
select select "All"
type input "2025-04-11"
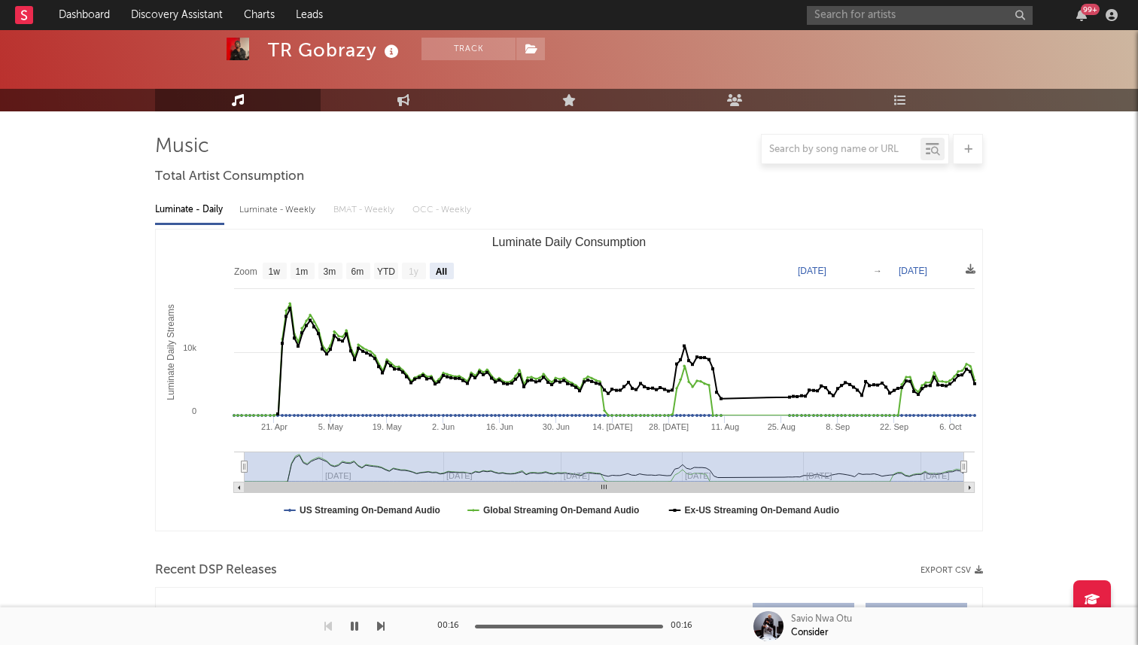
scroll to position [0, 0]
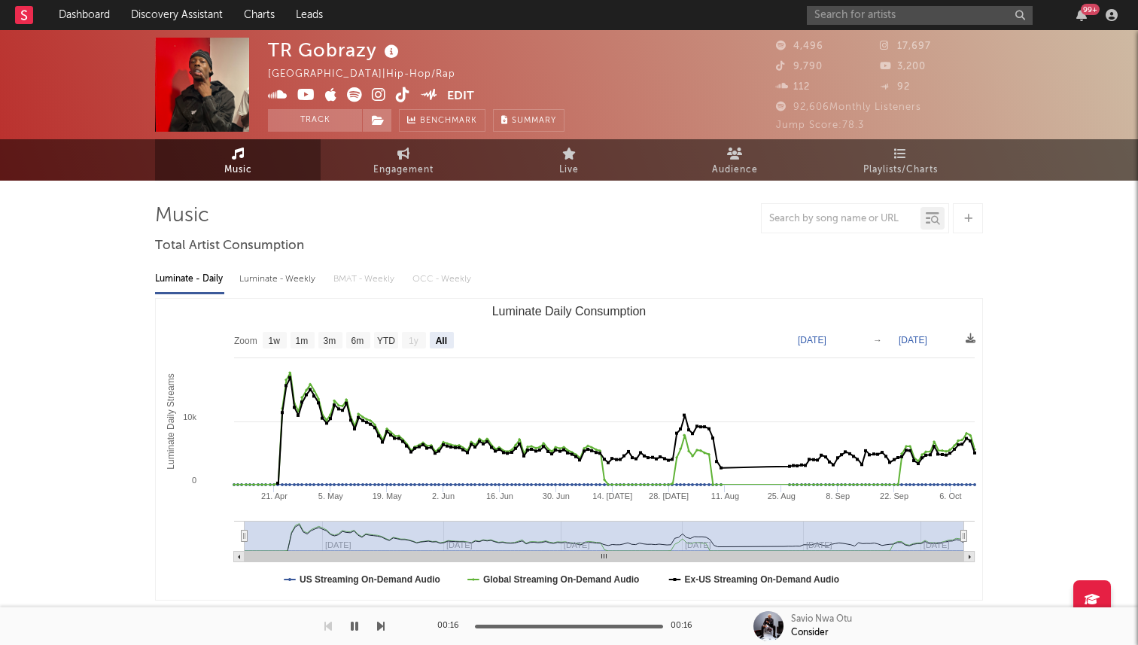
click at [400, 96] on icon at bounding box center [403, 94] width 14 height 15
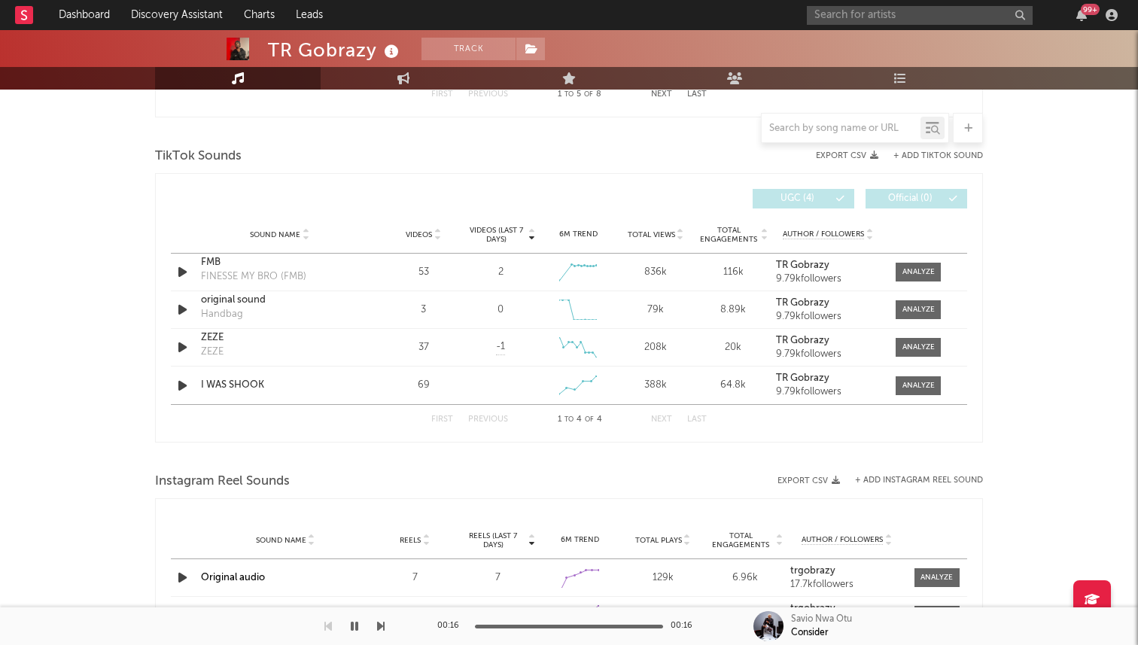
scroll to position [966, 0]
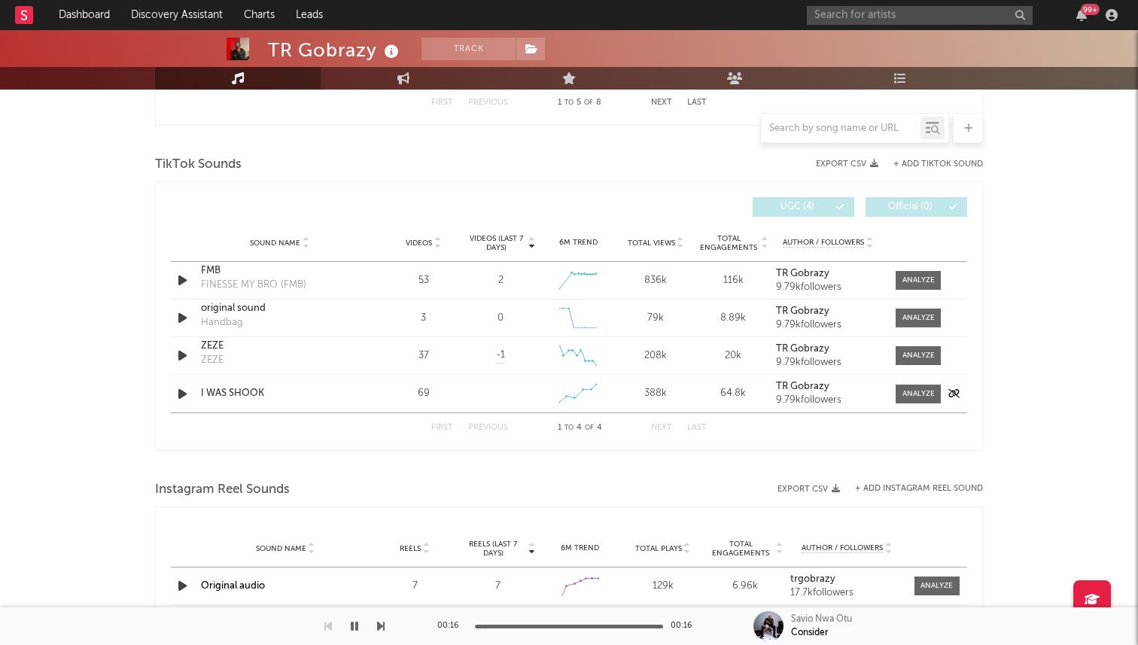
click at [183, 404] on div "Sound Name I WAS SHOOK Videos 69 Videos (last 7 days) Weekly Growth % 6M Trend …" at bounding box center [569, 394] width 796 height 38
click at [181, 394] on icon "button" at bounding box center [183, 394] width 16 height 19
click at [911, 394] on div at bounding box center [918, 393] width 32 height 11
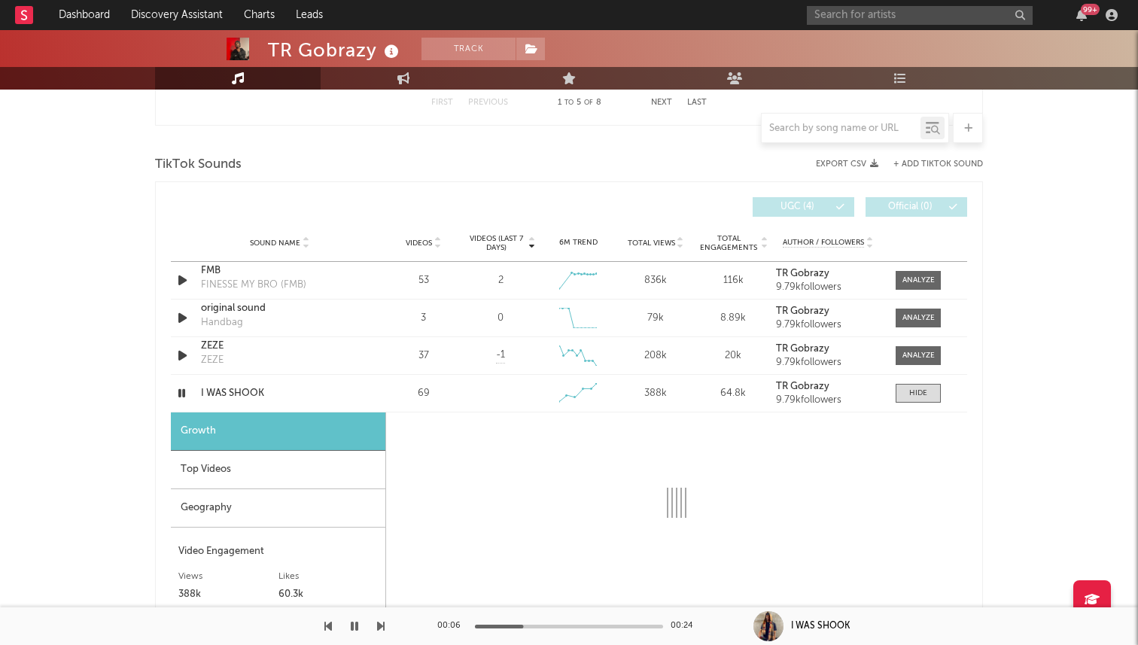
select select "1w"
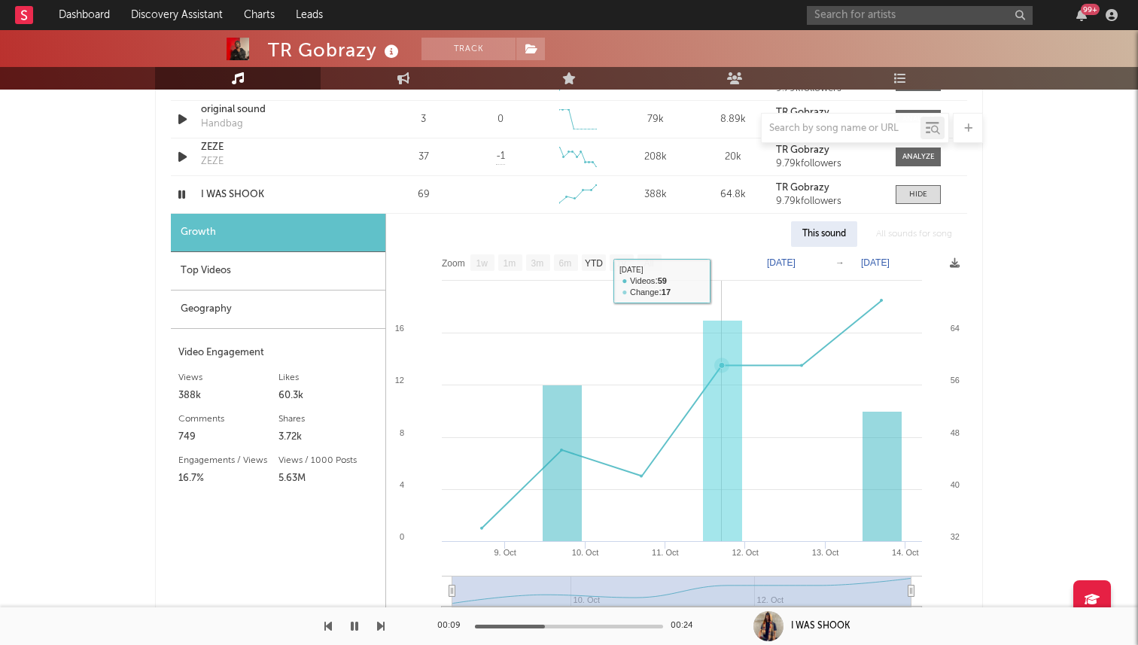
scroll to position [1091, 0]
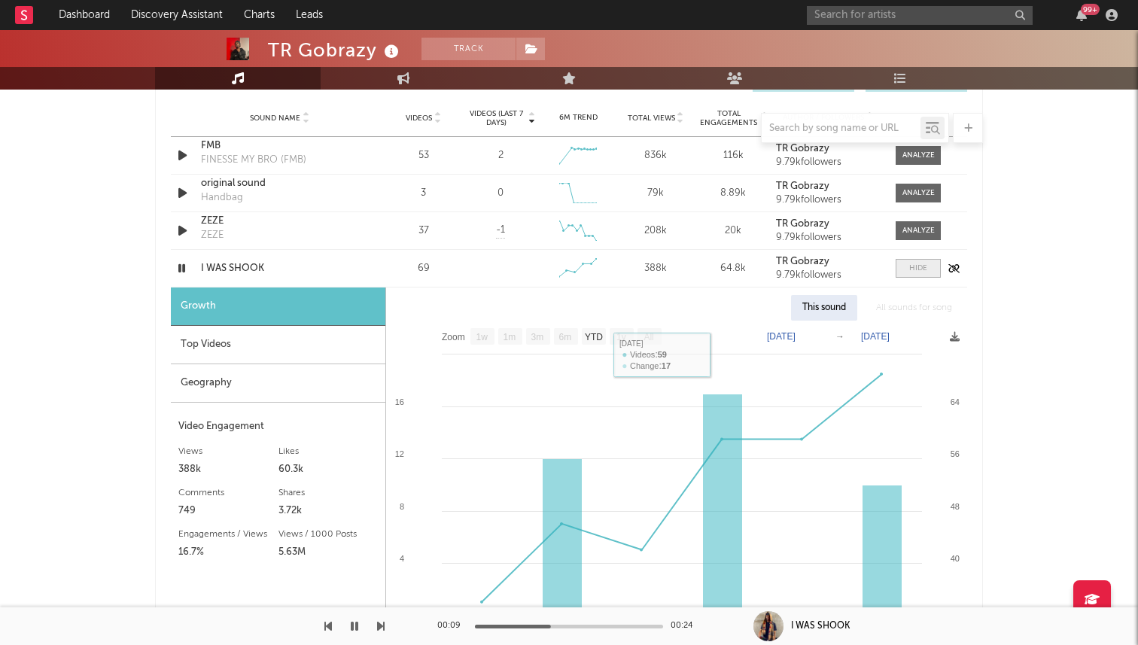
click at [925, 264] on div at bounding box center [918, 268] width 18 height 11
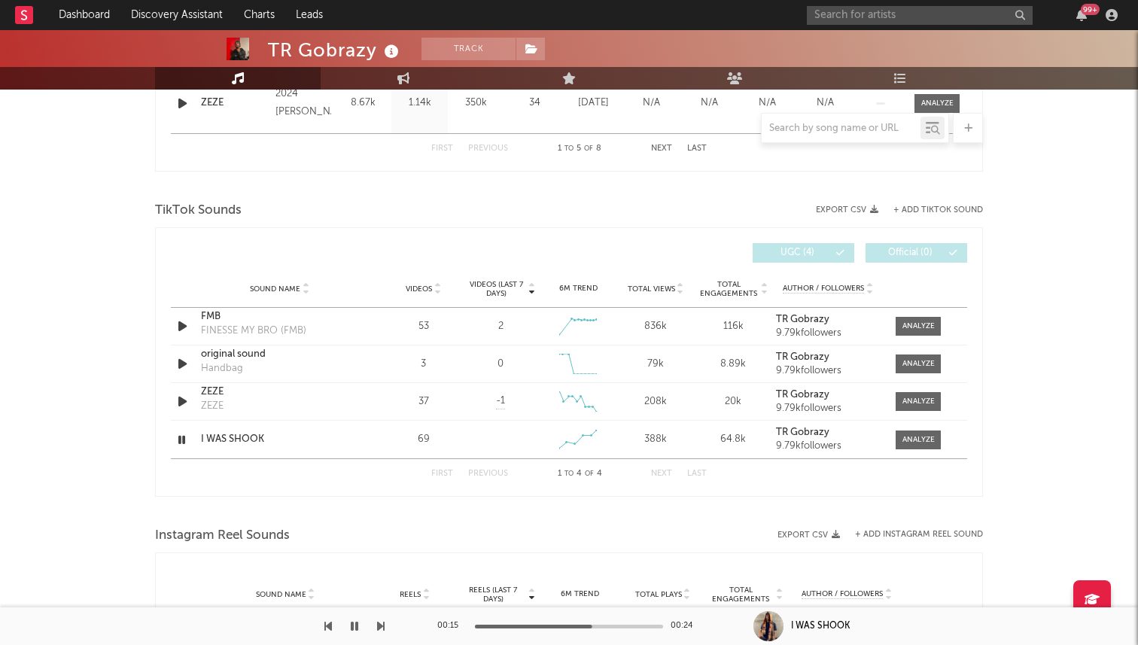
scroll to position [919, 0]
click at [927, 205] on div "TikTok Sounds" at bounding box center [569, 212] width 828 height 26
click at [920, 211] on button "+ Add TikTok Sound" at bounding box center [938, 211] width 90 height 8
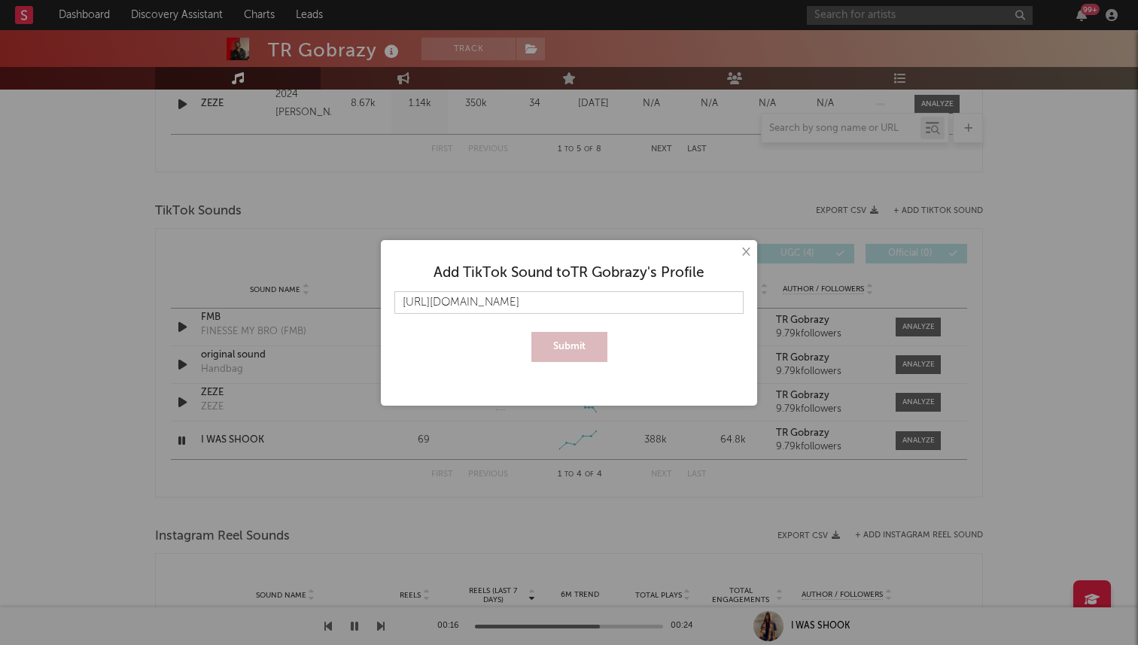
scroll to position [0, 22]
type input "https://www.tiktok.com/music/I-WAS-SHOOK-7558155637675379478"
click at [531, 332] on button "Submit" at bounding box center [569, 347] width 76 height 30
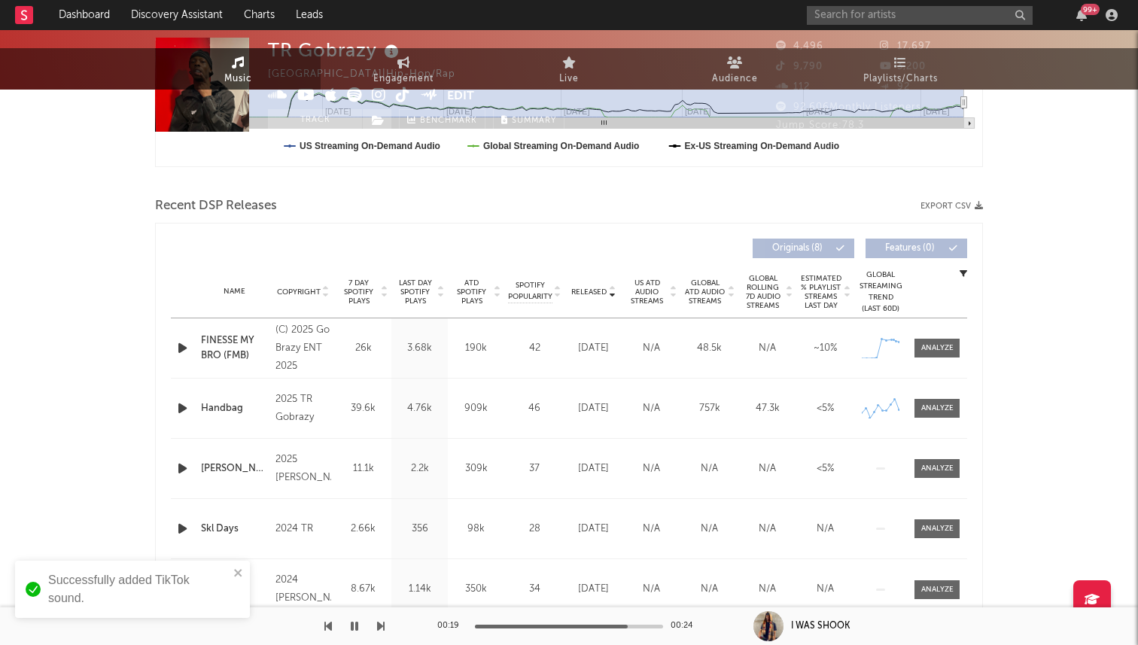
scroll to position [0, 0]
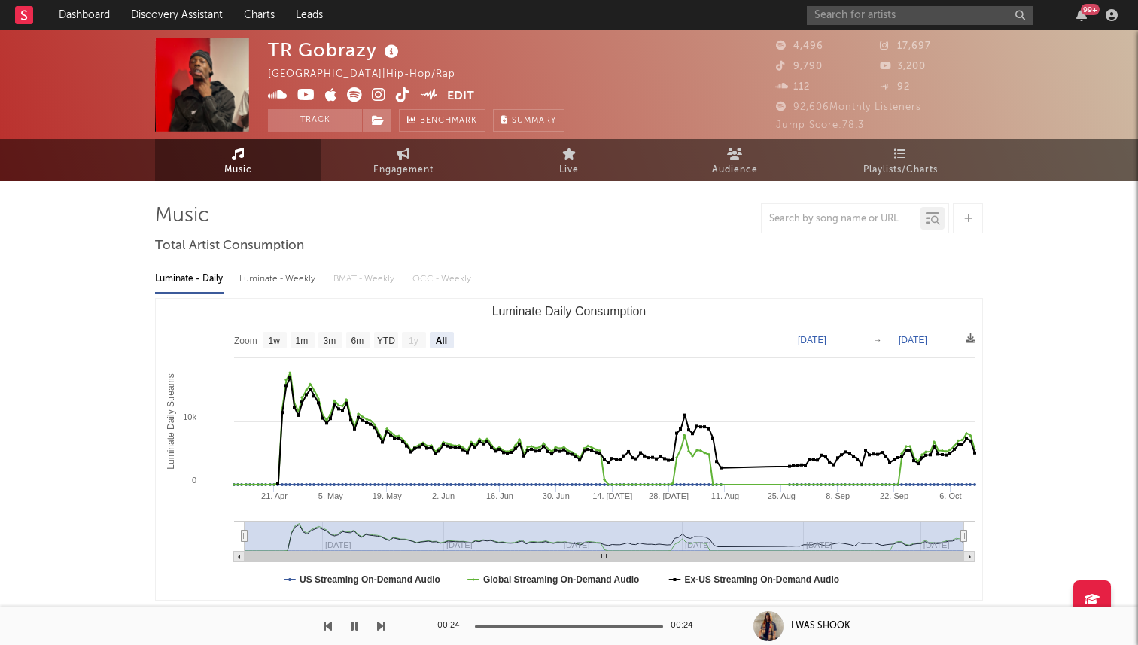
click at [654, 282] on div "Luminate - Daily Luminate - Weekly BMAT - Weekly OCC - Weekly" at bounding box center [569, 279] width 828 height 26
click at [861, 12] on input "text" at bounding box center [920, 15] width 226 height 19
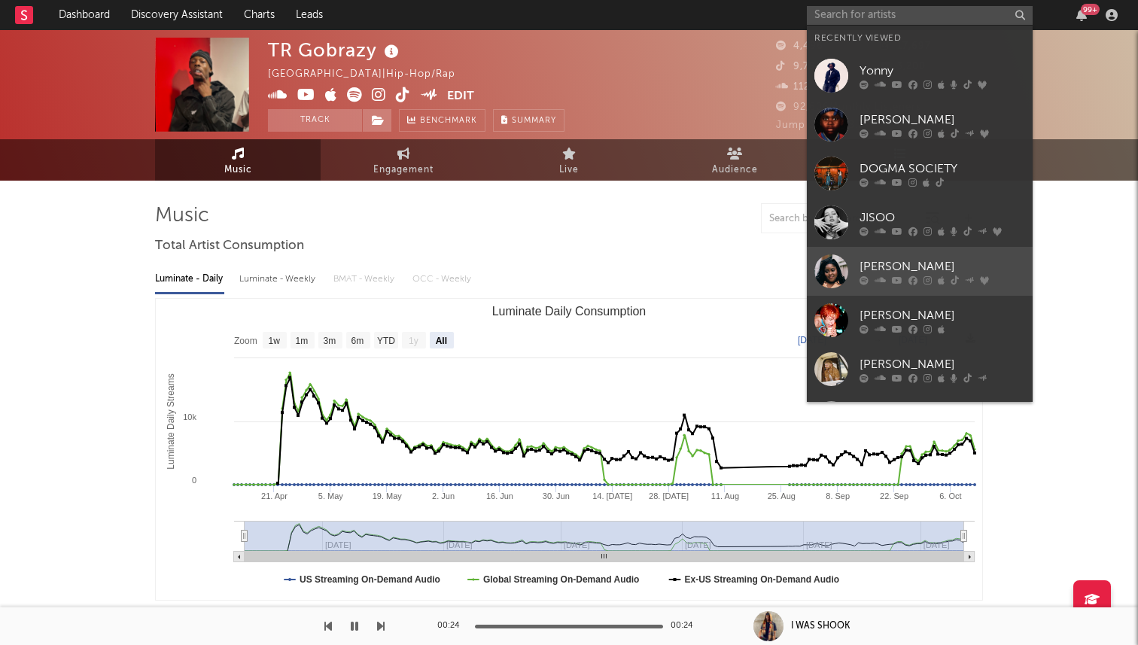
click at [848, 277] on link "Chrissi" at bounding box center [920, 271] width 226 height 49
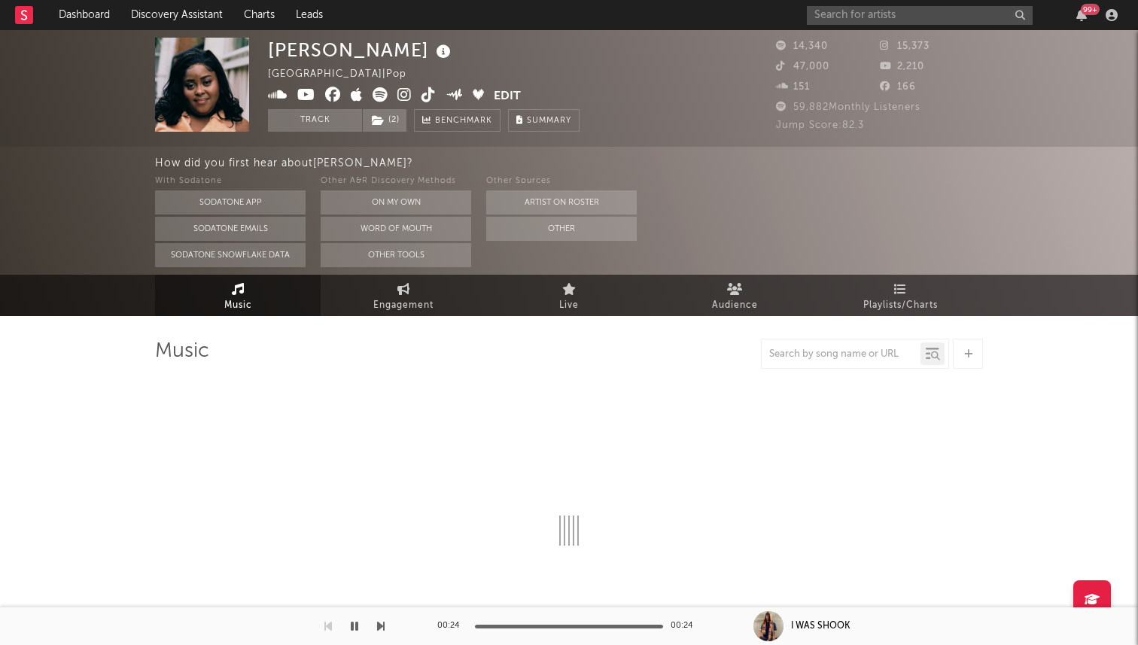
select select "6m"
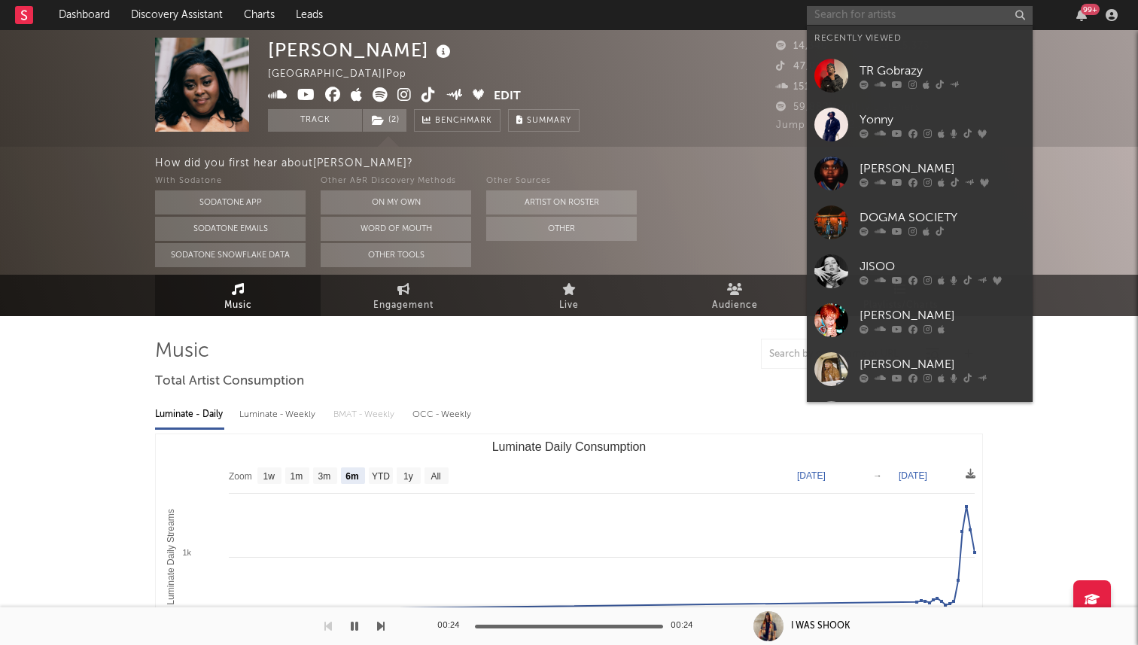
click at [860, 13] on input "text" at bounding box center [920, 15] width 226 height 19
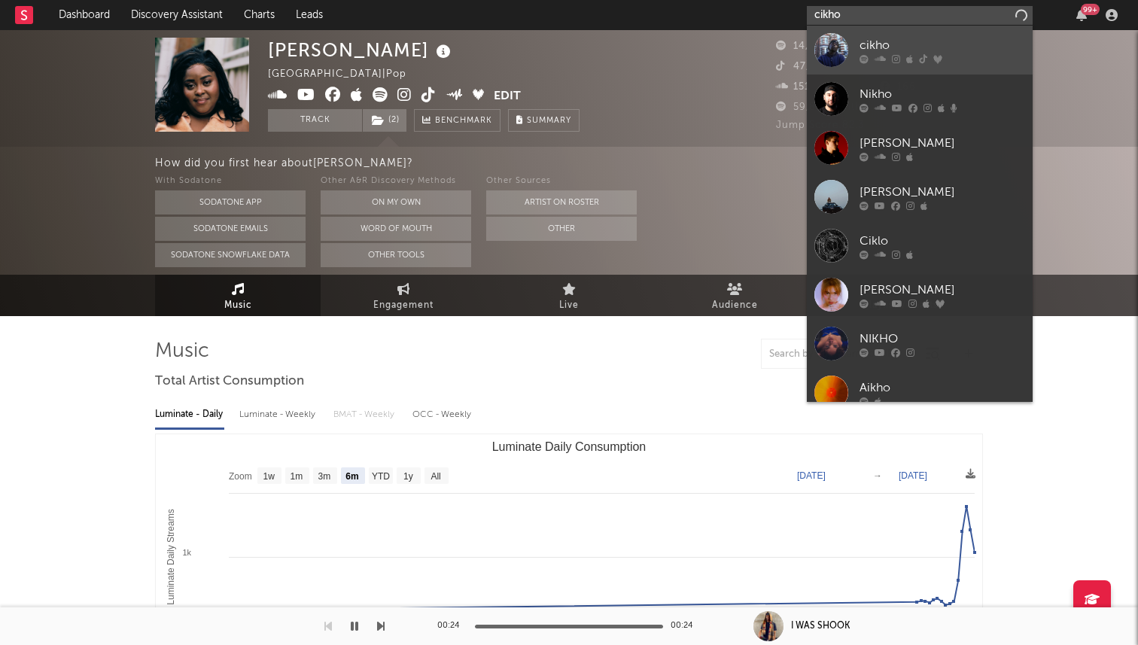
type input "cikho"
click at [837, 53] on div at bounding box center [831, 50] width 34 height 34
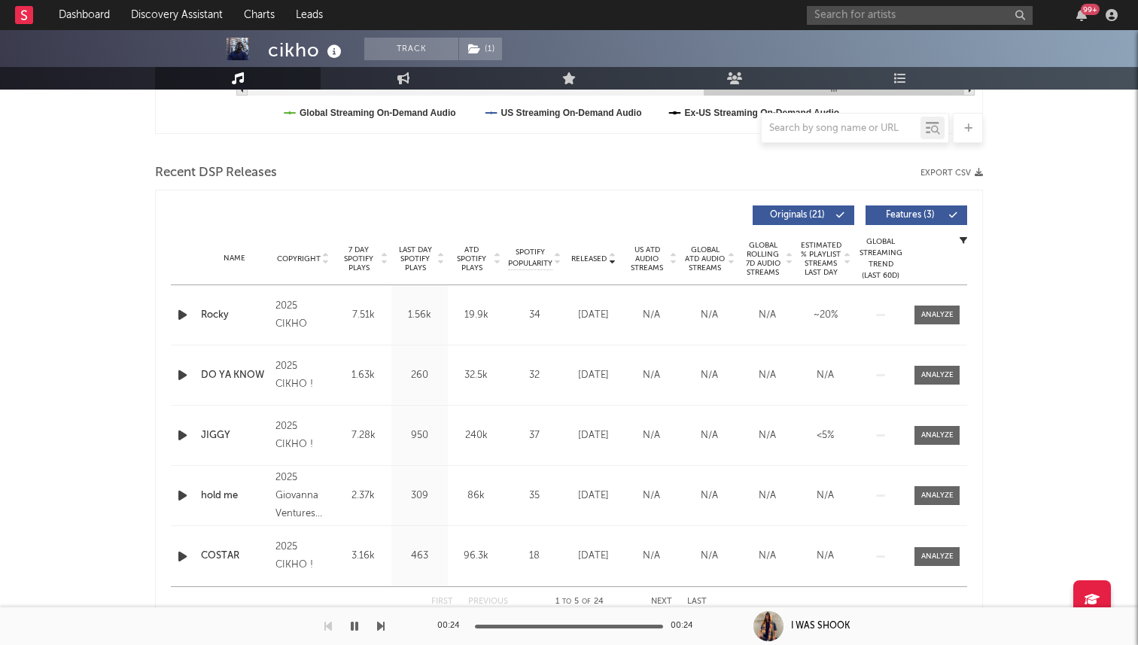
scroll to position [479, 0]
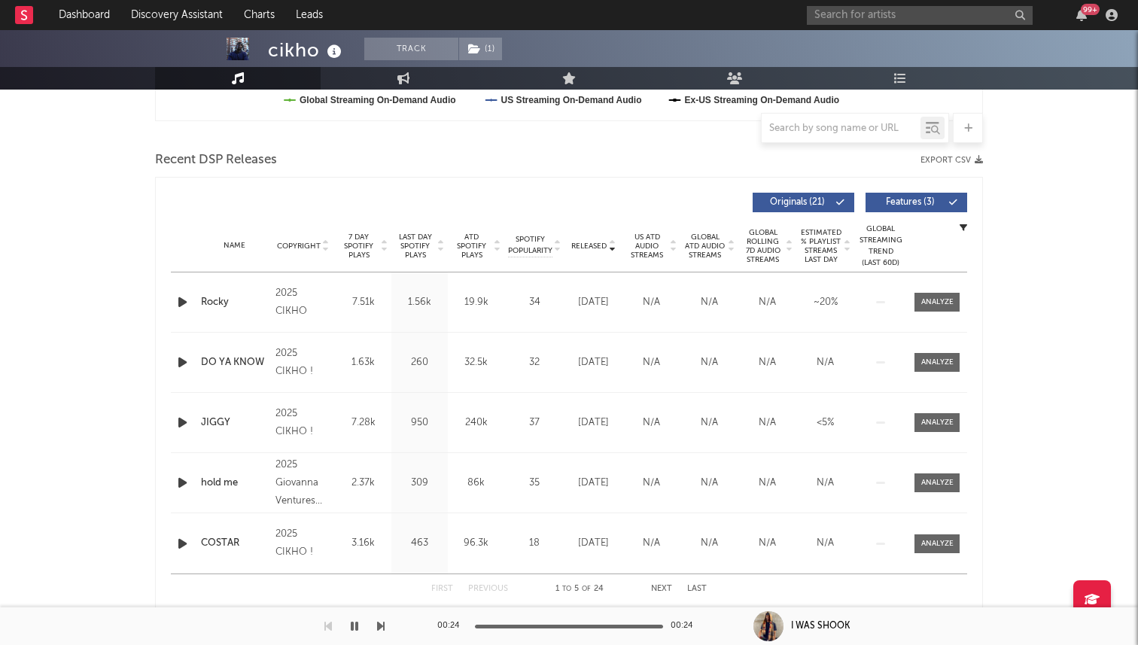
click at [181, 415] on icon "button" at bounding box center [183, 422] width 16 height 19
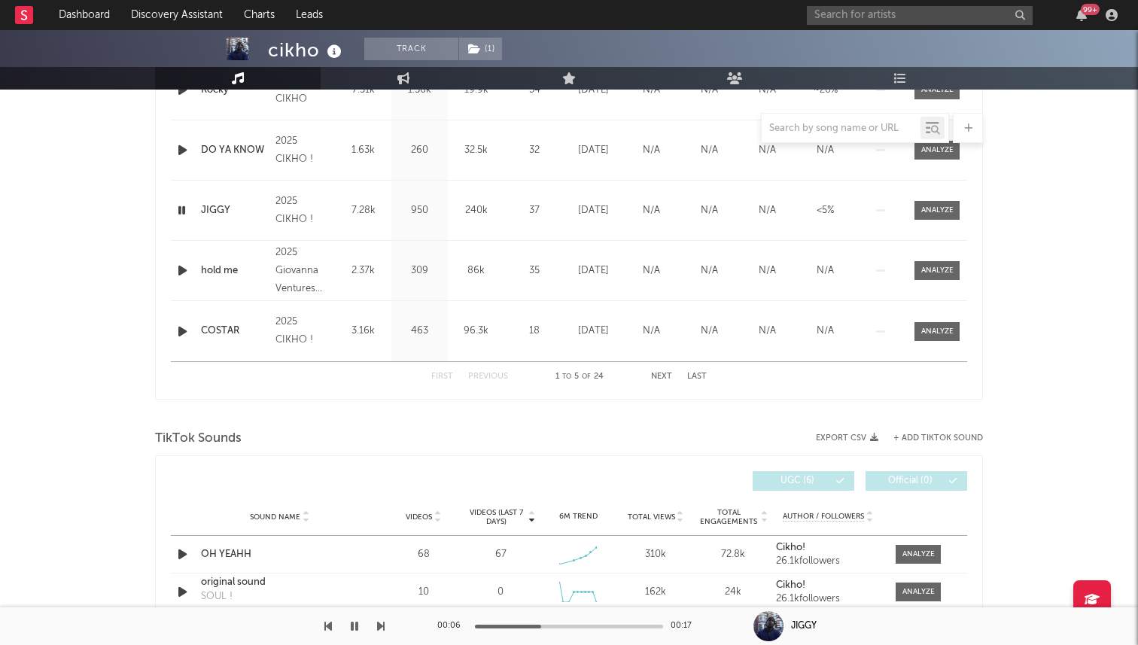
scroll to position [680, 0]
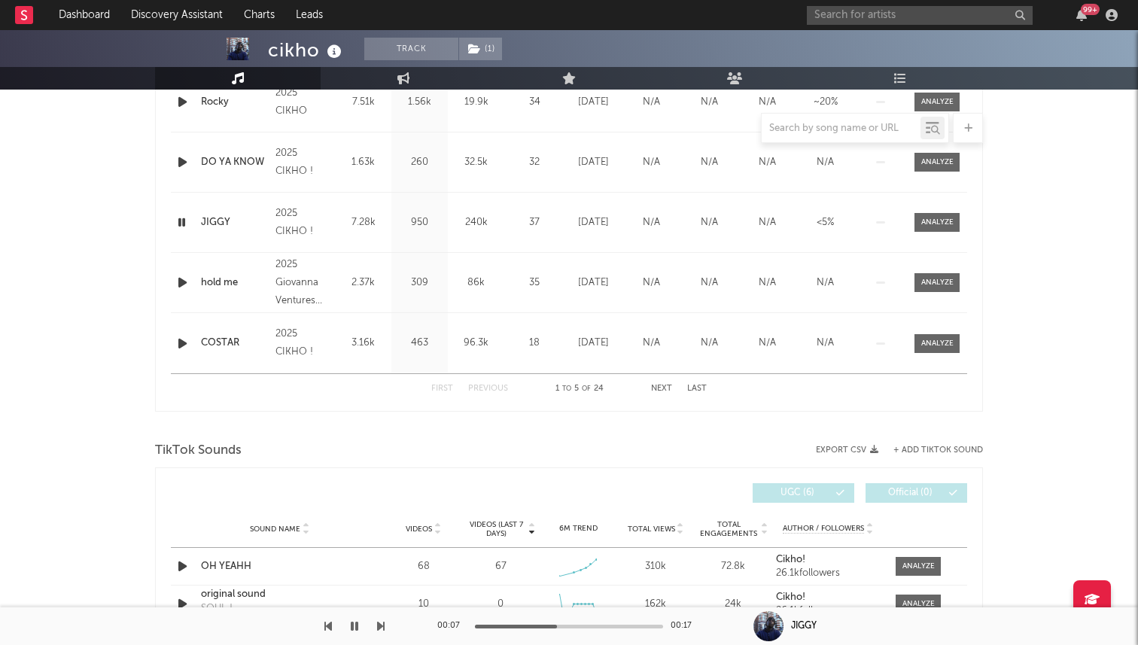
click at [189, 282] on icon "button" at bounding box center [183, 282] width 16 height 19
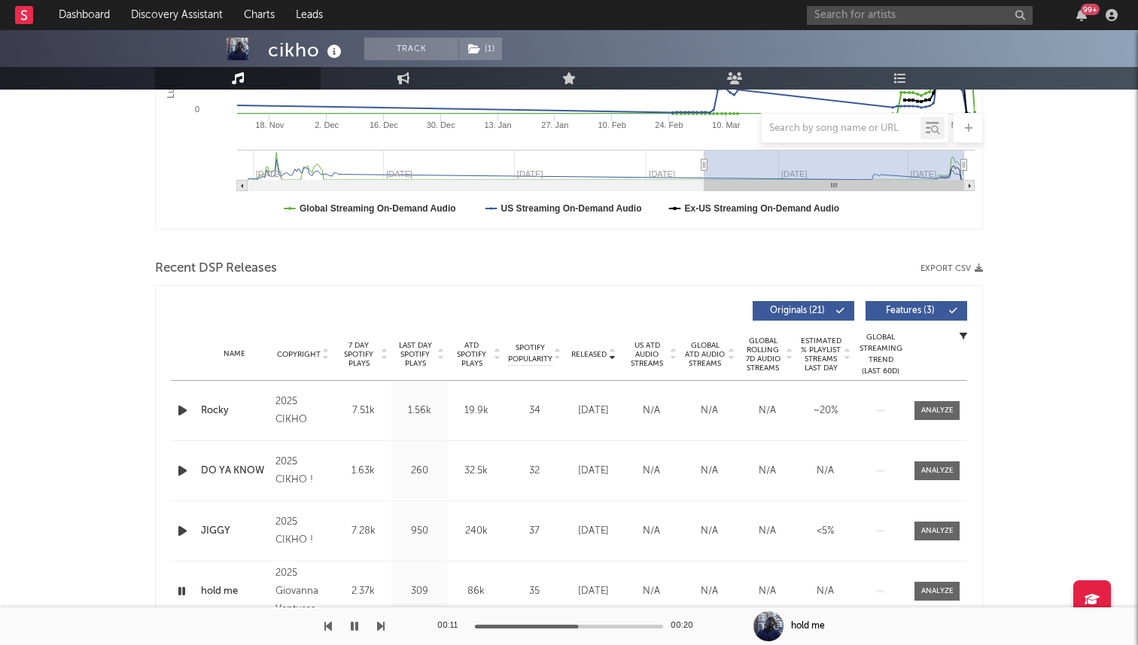
scroll to position [0, 0]
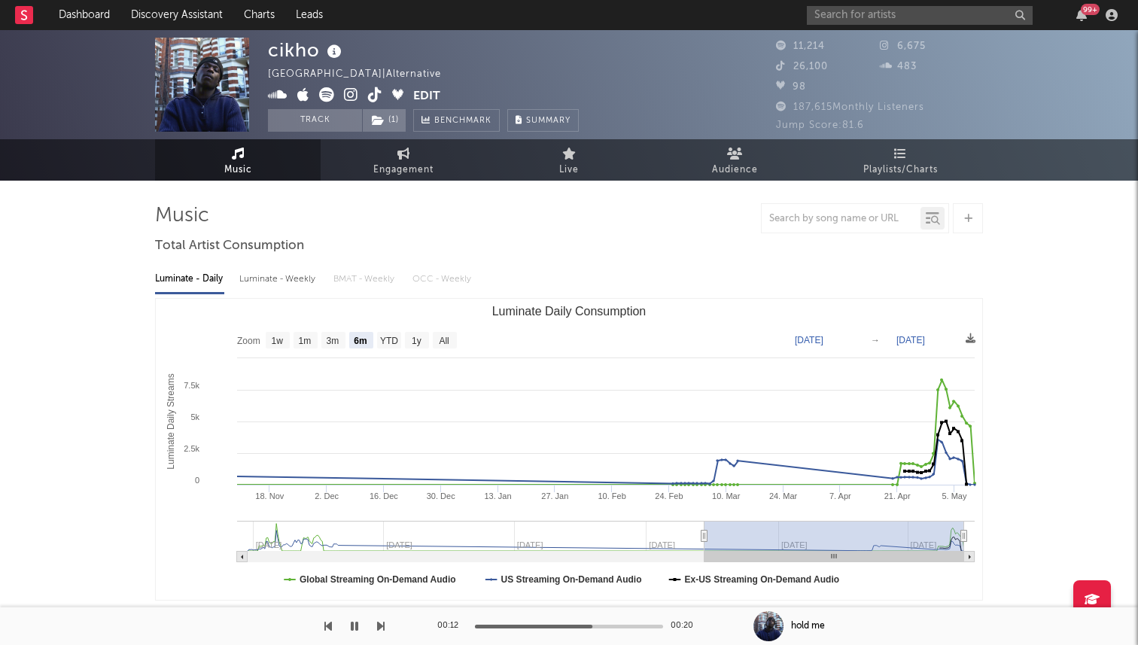
click at [375, 97] on icon at bounding box center [375, 94] width 14 height 15
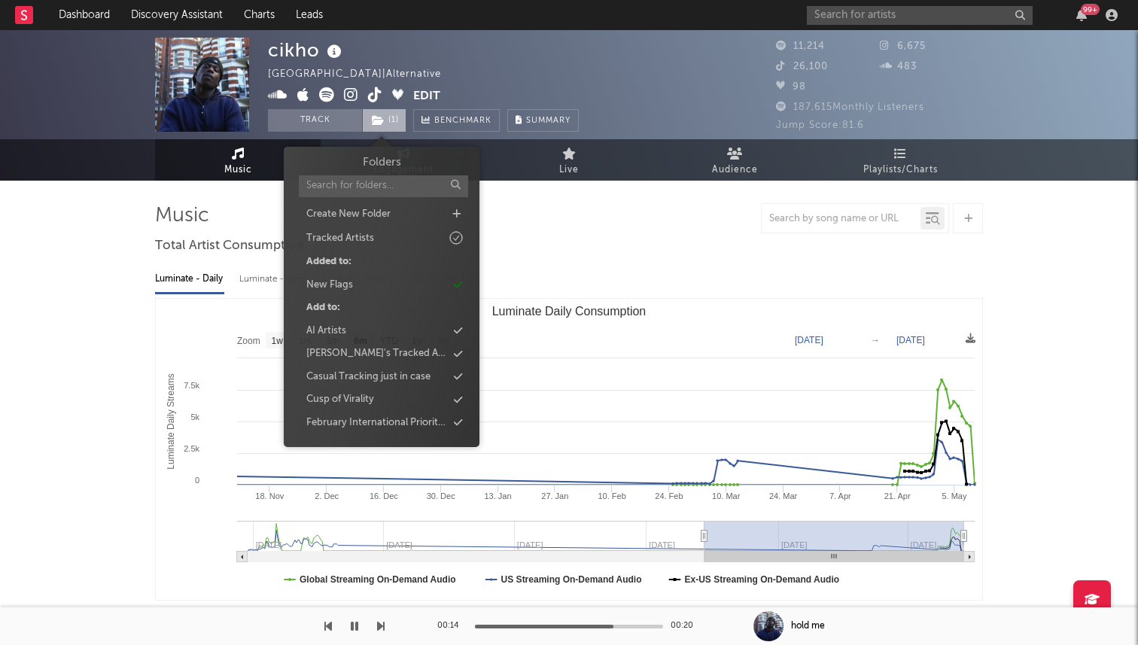
click at [391, 117] on span "( 1 )" at bounding box center [384, 120] width 44 height 23
click at [552, 282] on div "Luminate - Daily Luminate - Weekly BMAT - Weekly OCC - Weekly" at bounding box center [569, 279] width 828 height 26
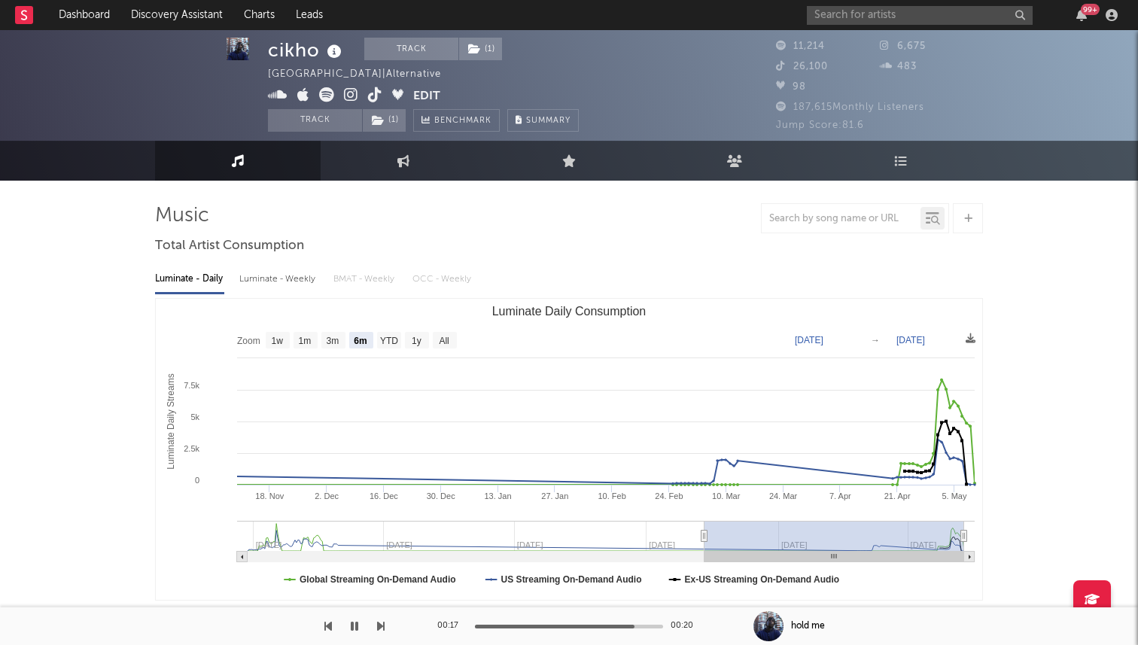
scroll to position [17, 0]
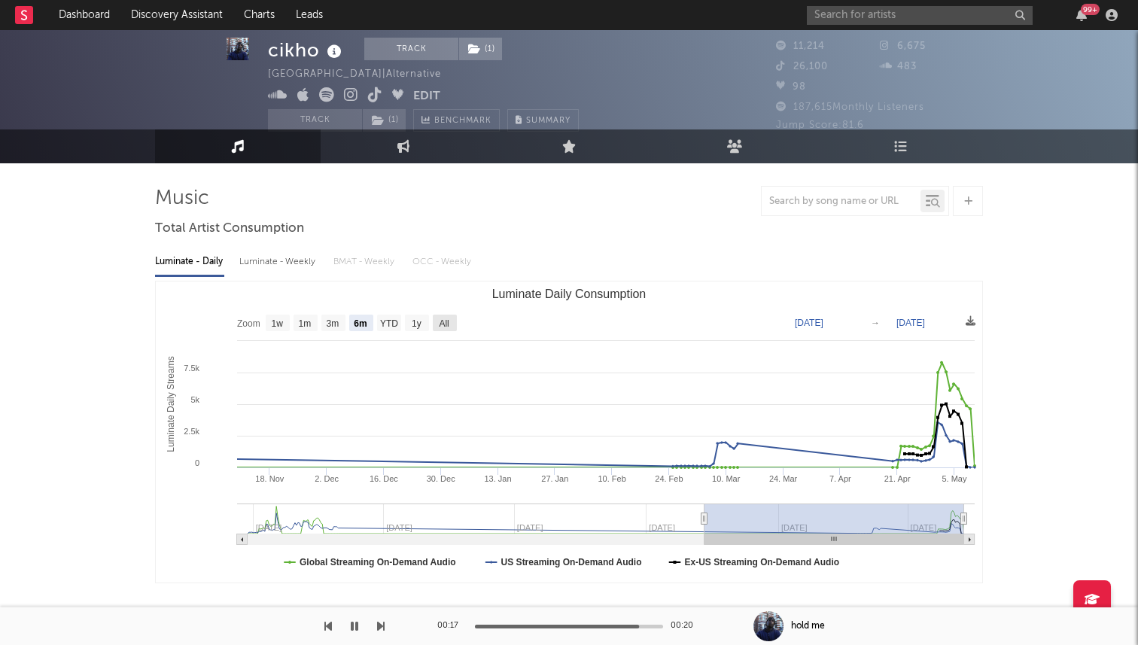
click at [446, 321] on text "All" at bounding box center [444, 323] width 10 height 11
select select "All"
type input "2023-12-28"
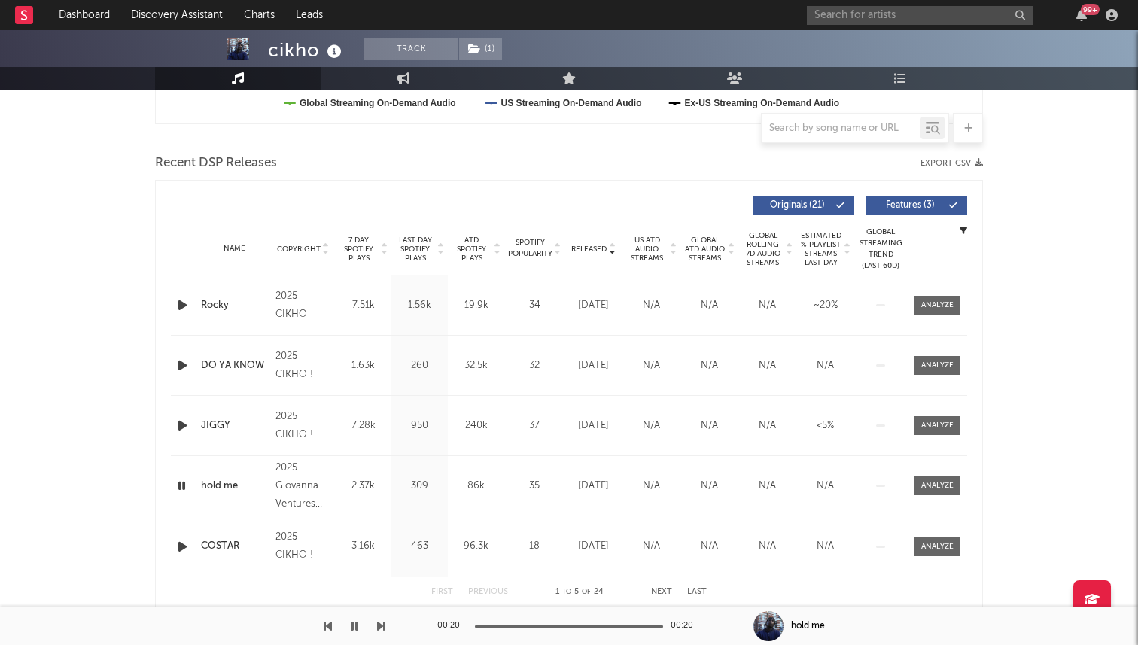
scroll to position [595, 0]
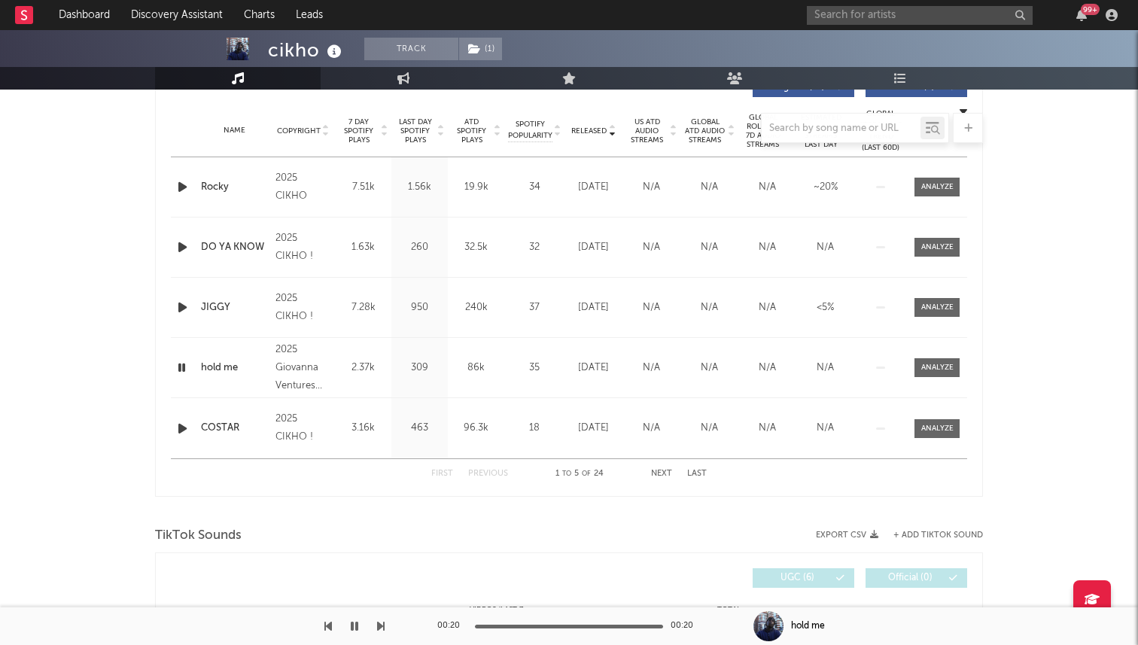
click at [591, 129] on div at bounding box center [569, 128] width 828 height 30
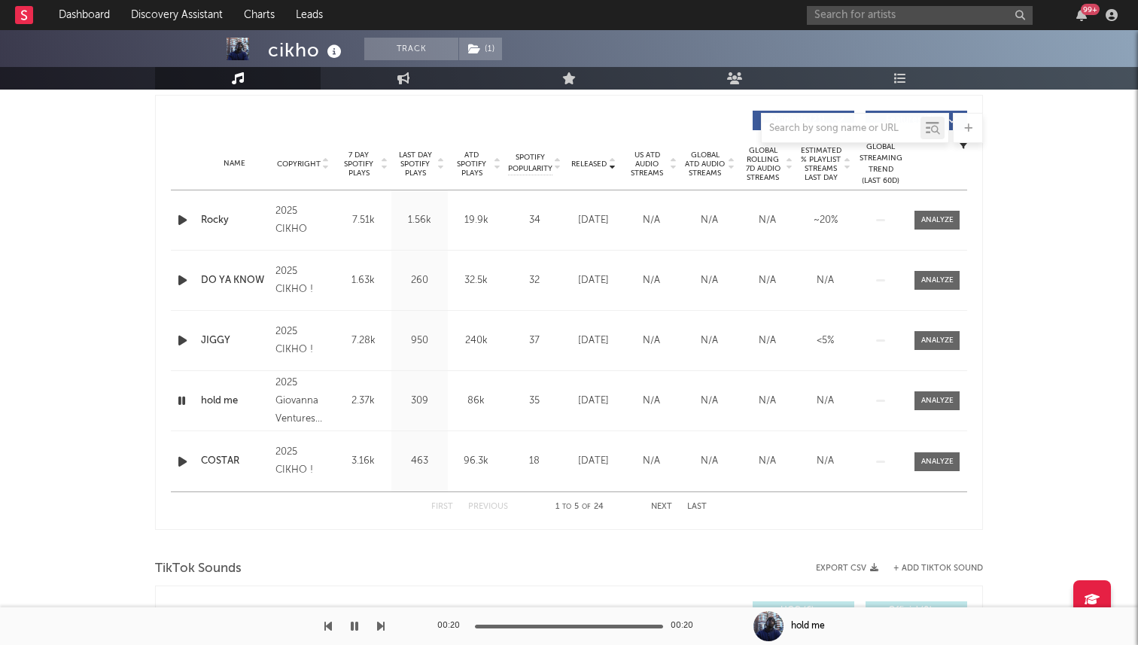
scroll to position [549, 0]
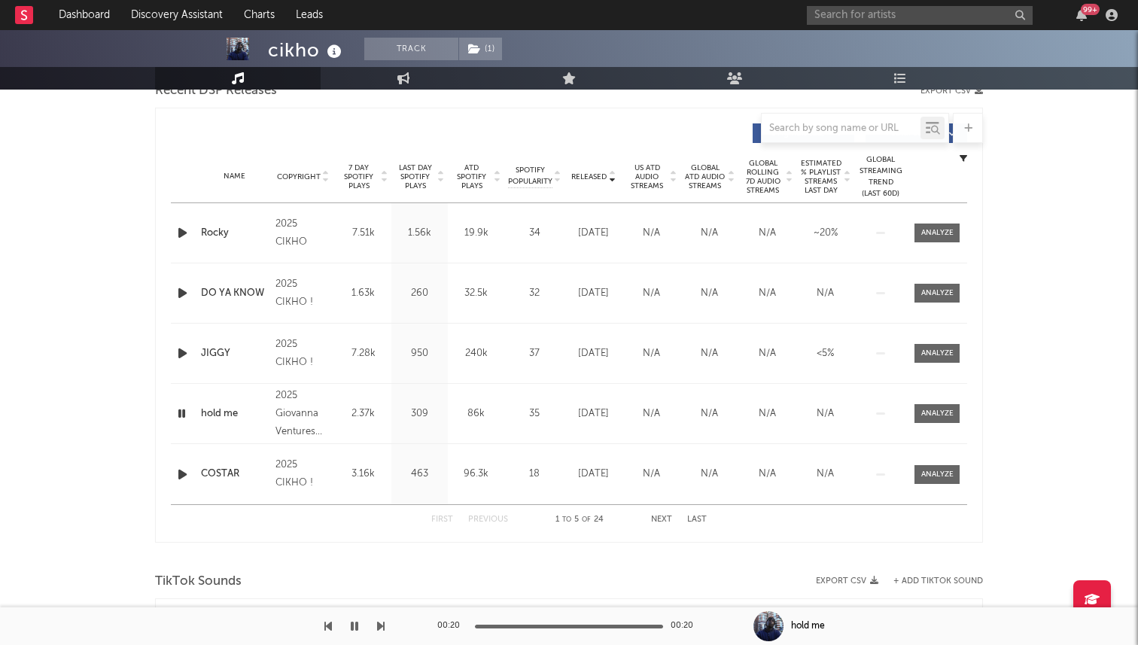
click at [593, 177] on span "Released" at bounding box center [588, 176] width 35 height 9
click at [195, 230] on div at bounding box center [184, 233] width 26 height 19
click at [180, 226] on icon "button" at bounding box center [183, 233] width 16 height 19
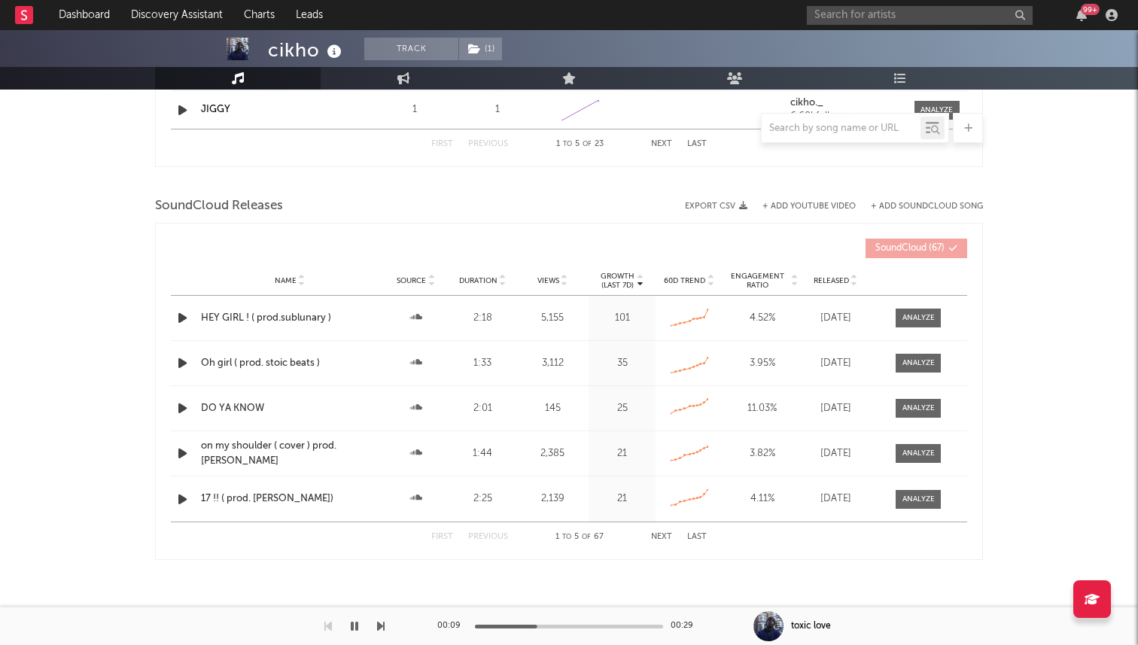
scroll to position [1626, 0]
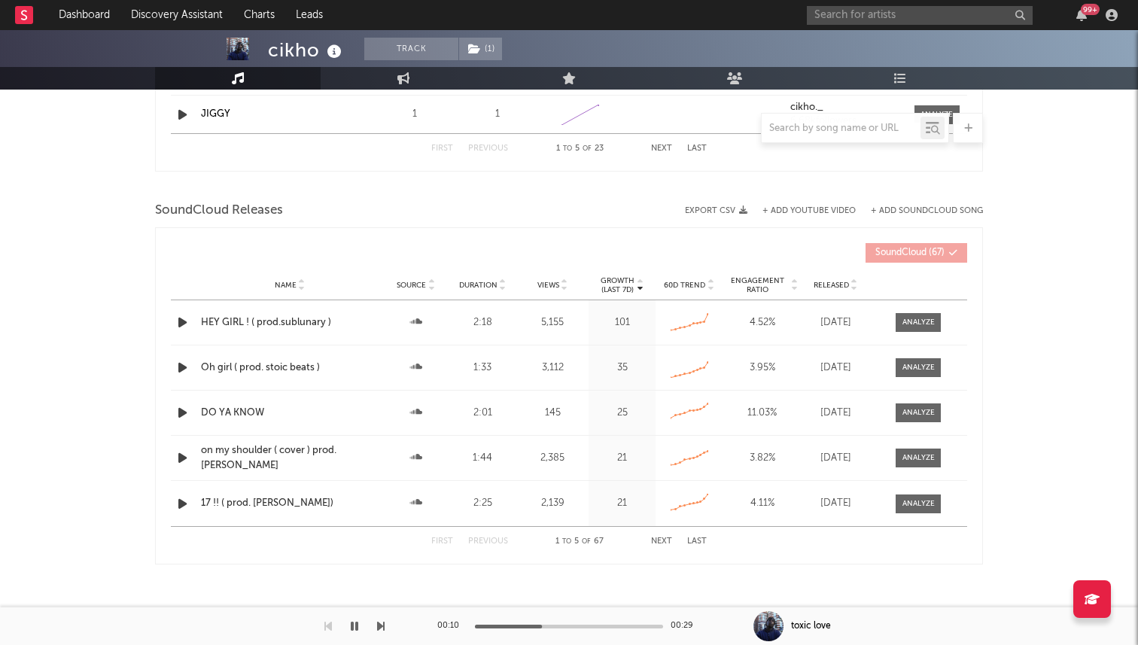
click at [352, 621] on icon "button" at bounding box center [355, 626] width 8 height 12
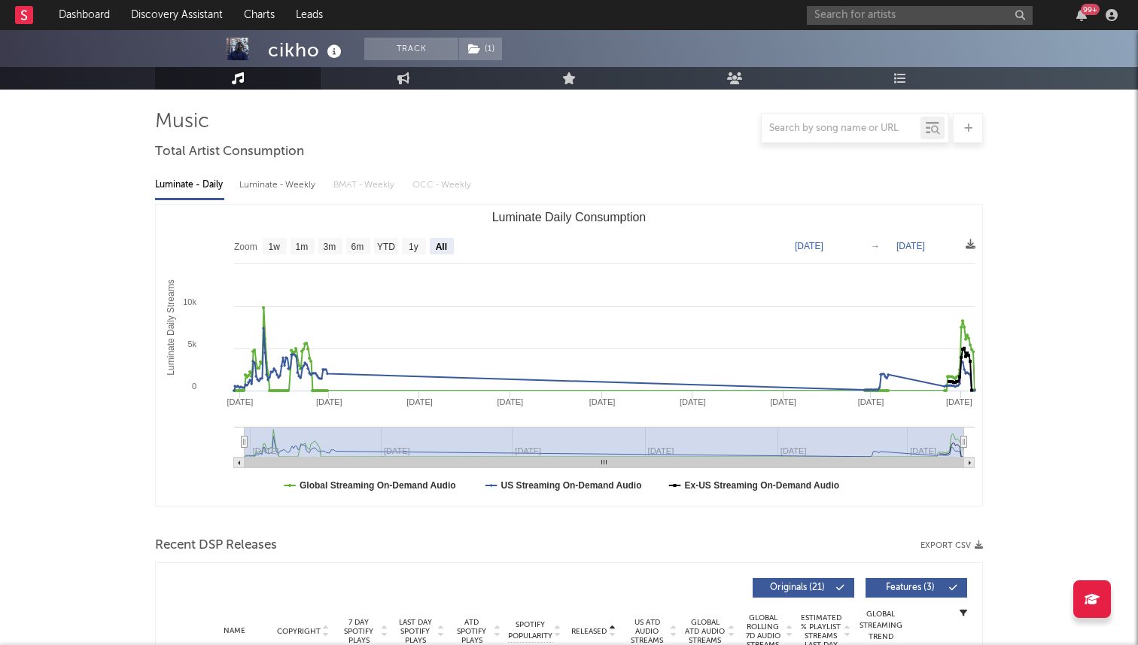
scroll to position [0, 0]
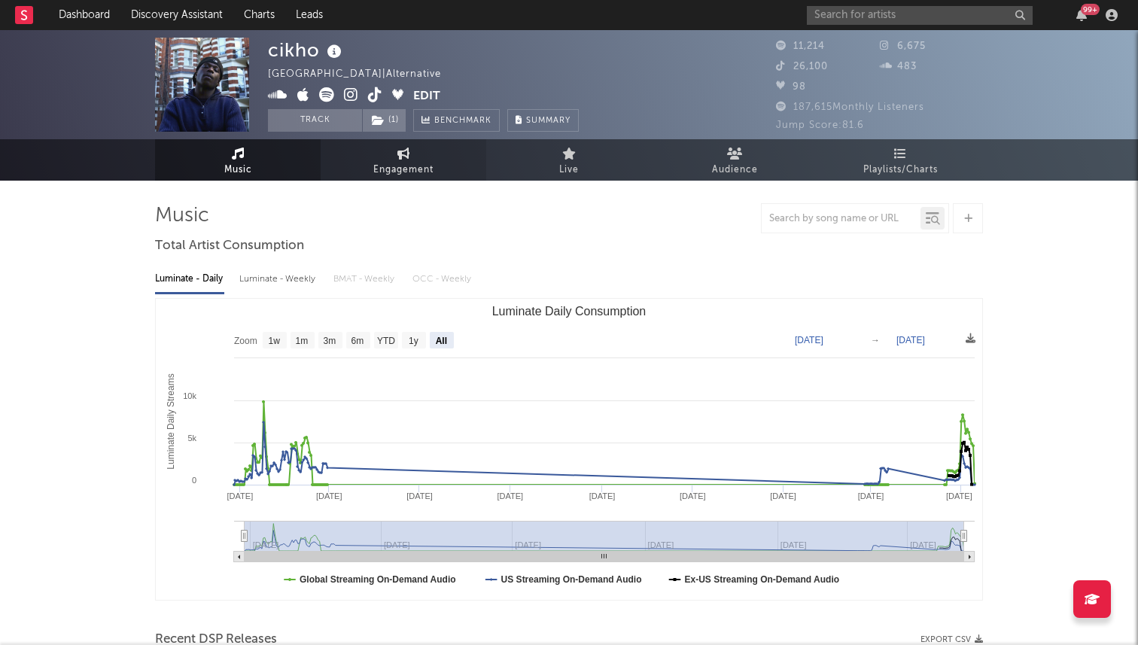
click at [390, 175] on span "Engagement" at bounding box center [403, 170] width 60 height 18
select select "1w"
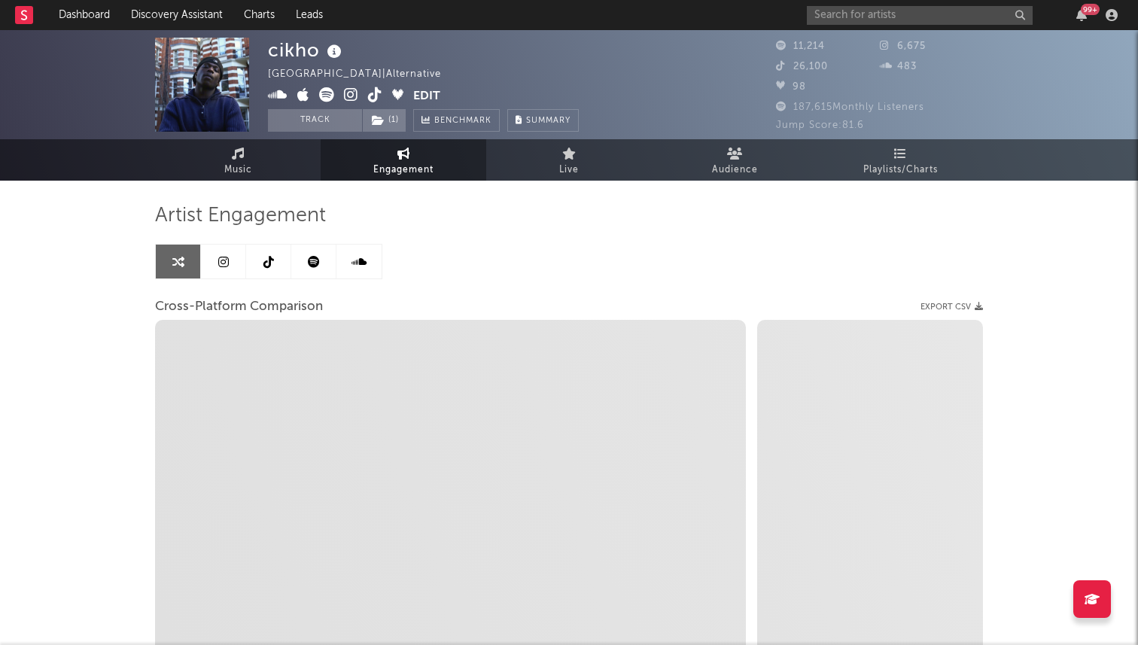
select select "1m"
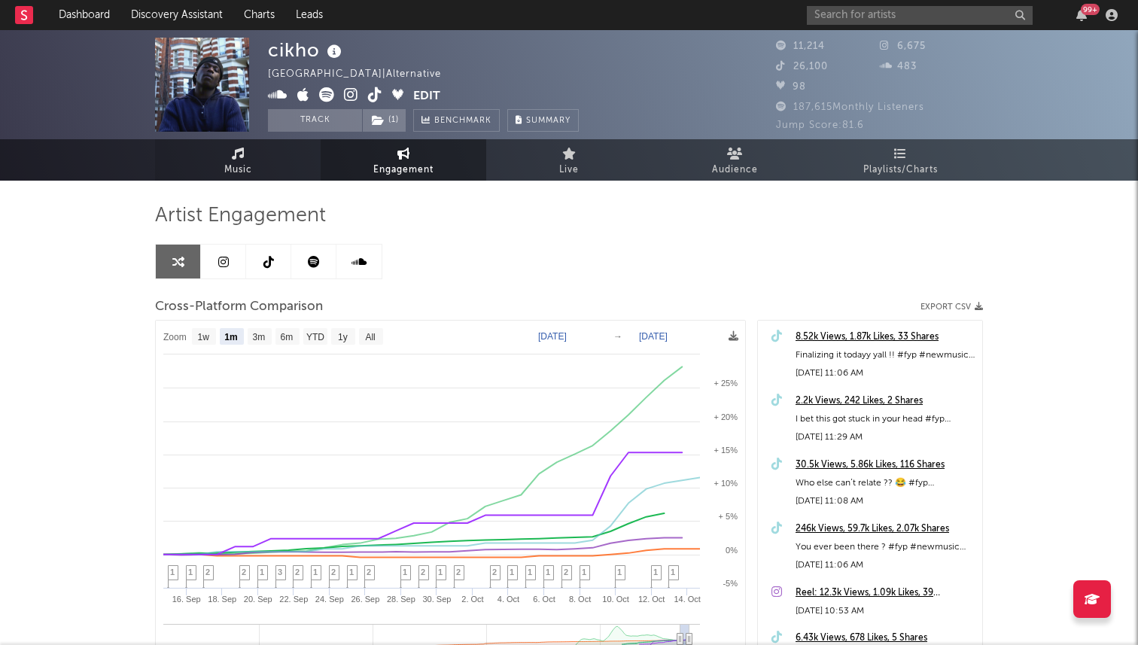
click at [223, 155] on link "Music" at bounding box center [238, 159] width 166 height 41
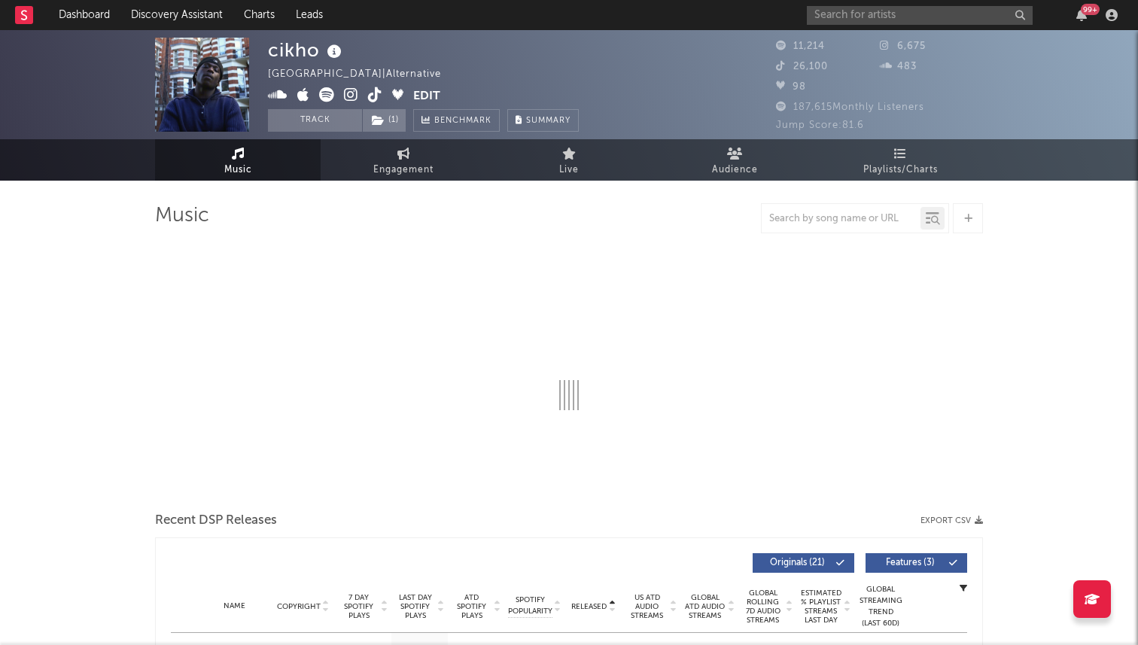
select select "6m"
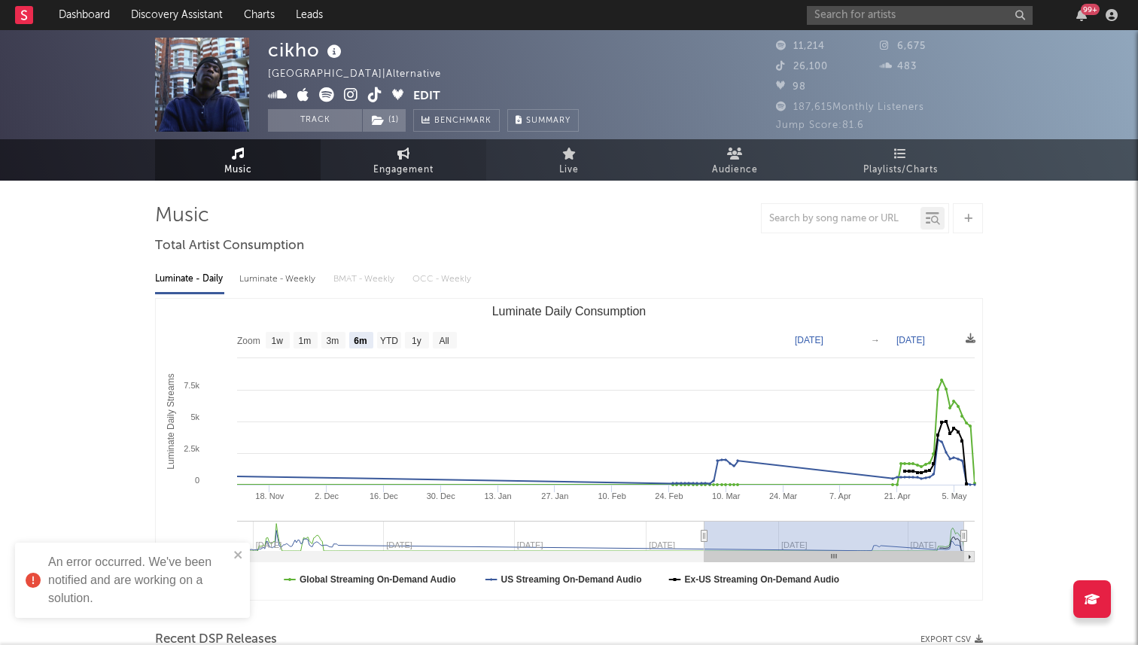
click at [385, 163] on span "Engagement" at bounding box center [403, 170] width 60 height 18
select select "1w"
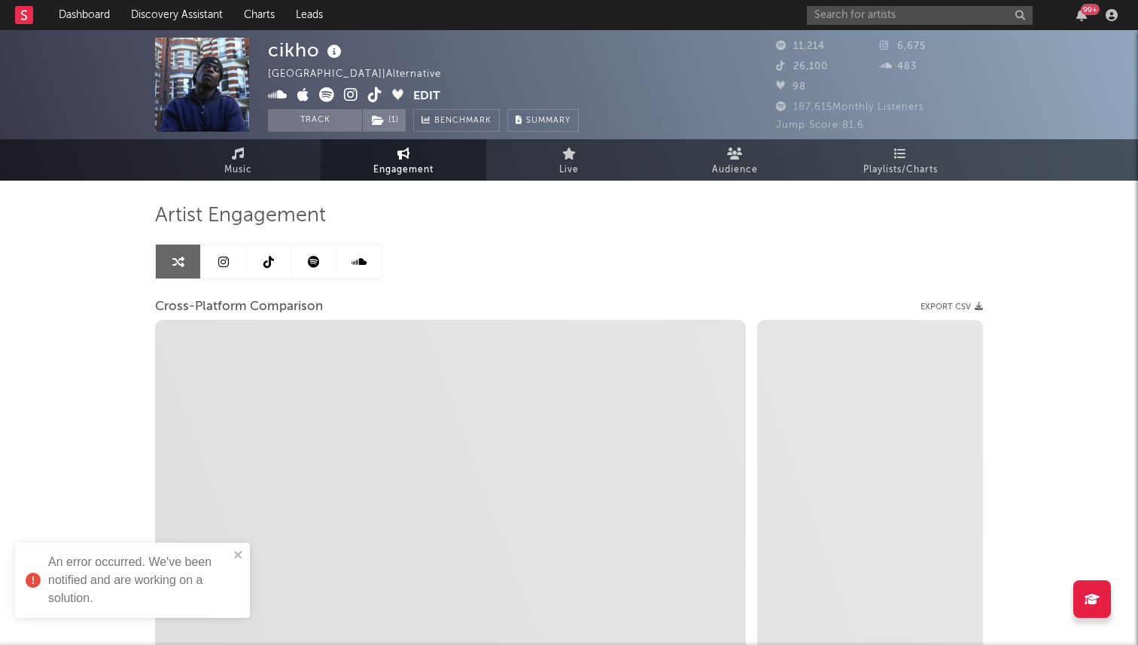
click at [274, 269] on link at bounding box center [268, 262] width 45 height 34
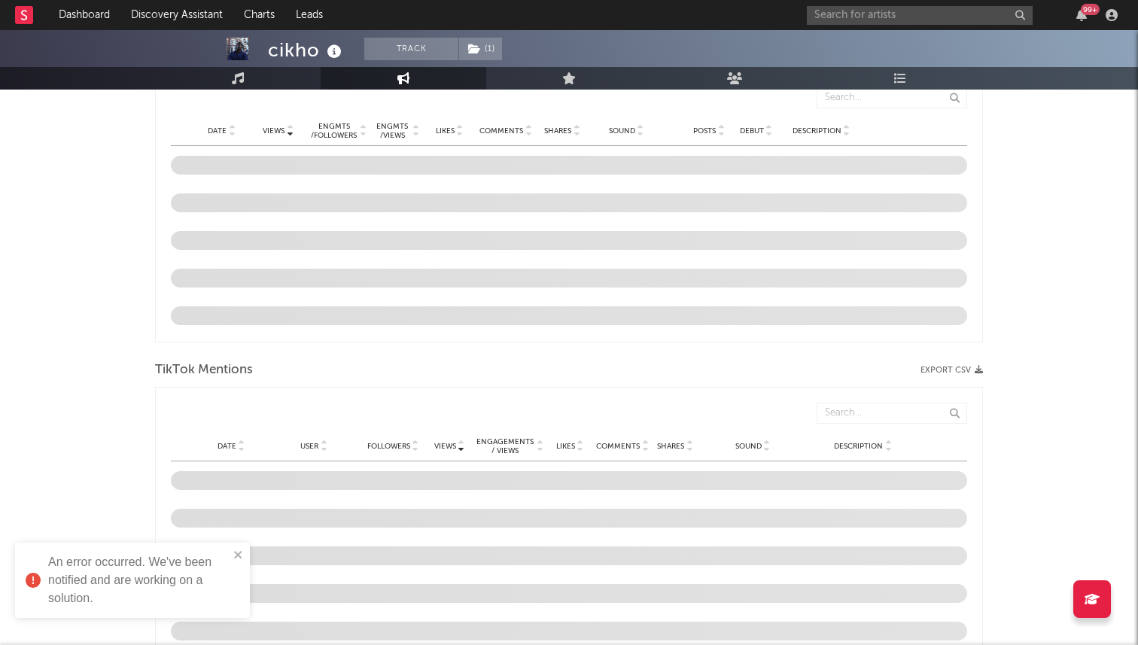
select select "6m"
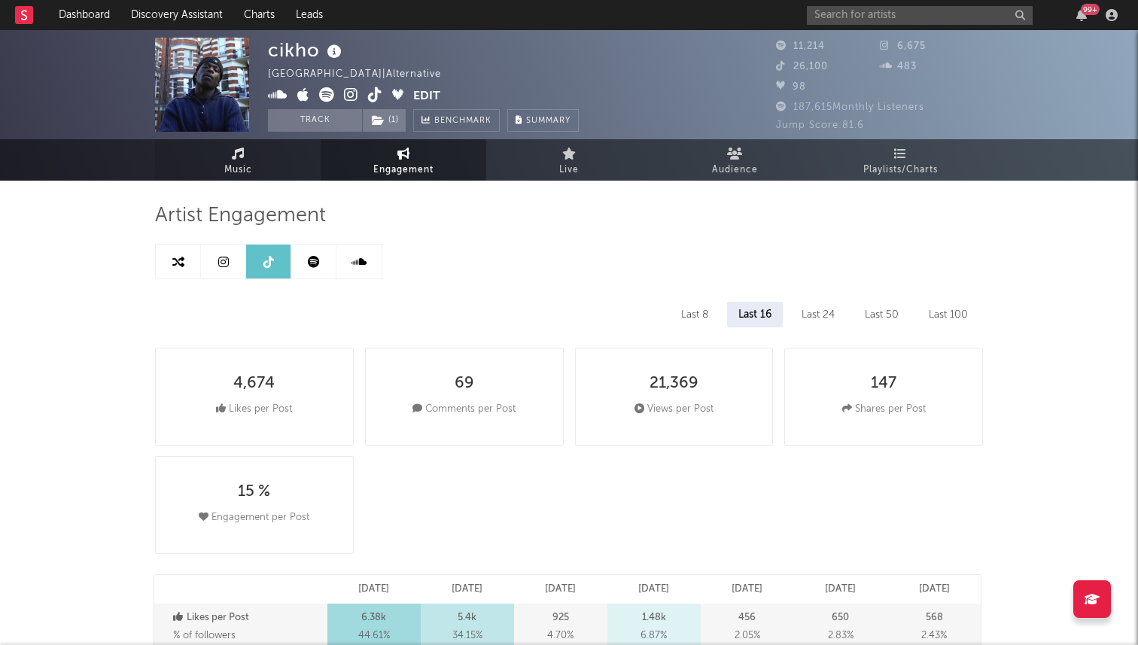
click at [279, 172] on link "Music" at bounding box center [238, 159] width 166 height 41
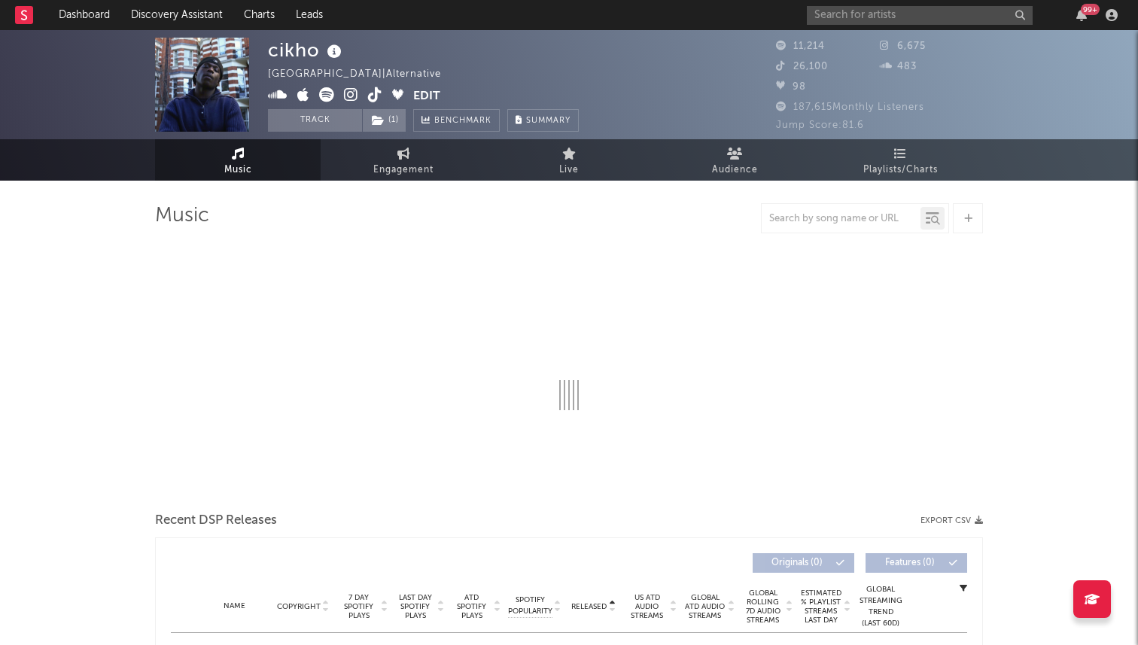
select select "6m"
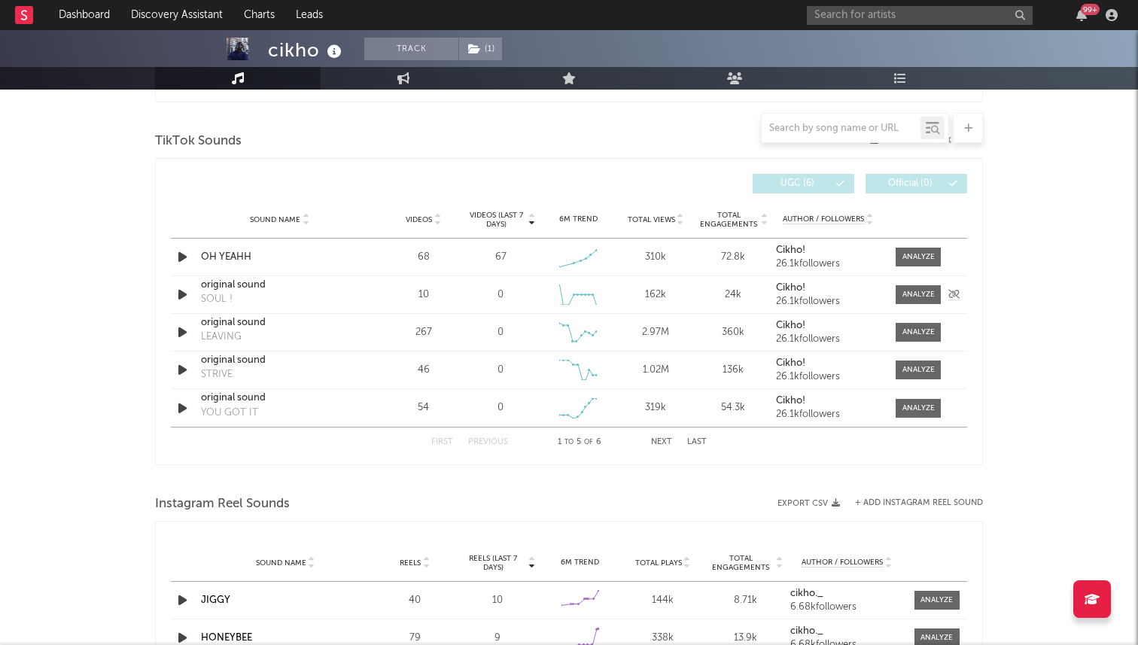
scroll to position [977, 0]
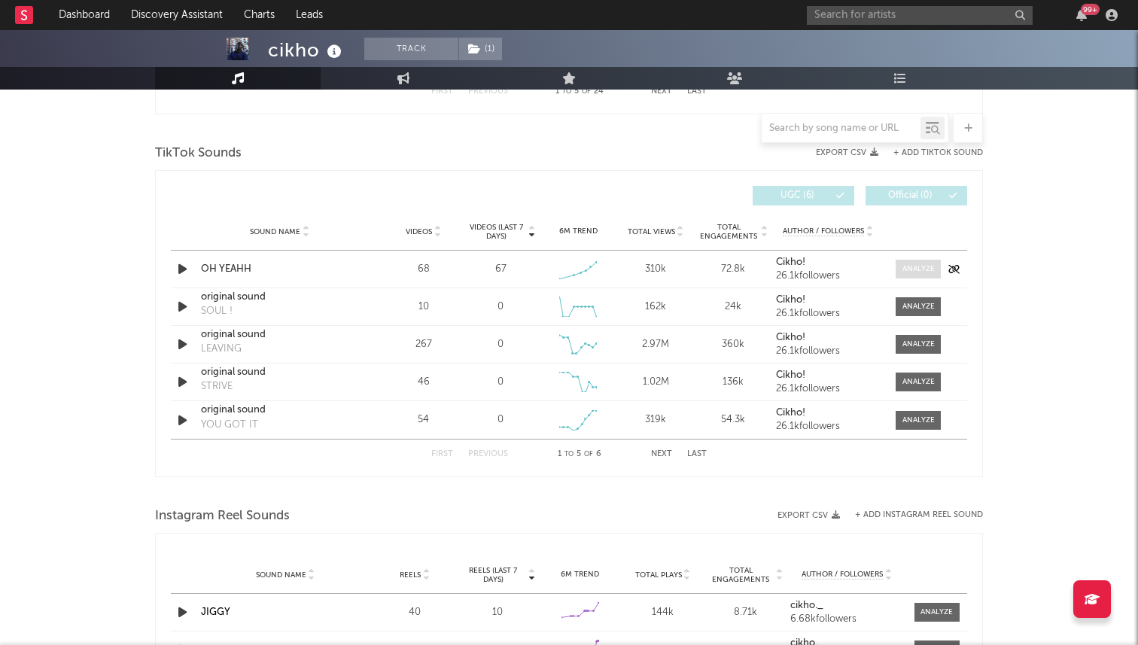
click at [896, 275] on span at bounding box center [918, 269] width 45 height 19
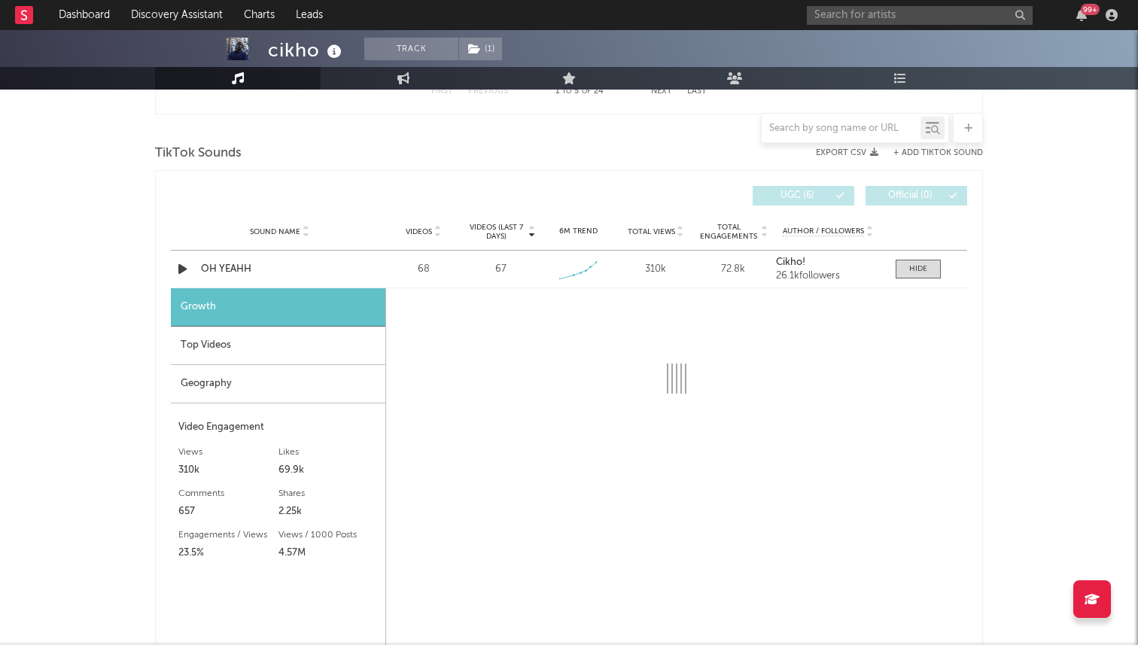
select select "1w"
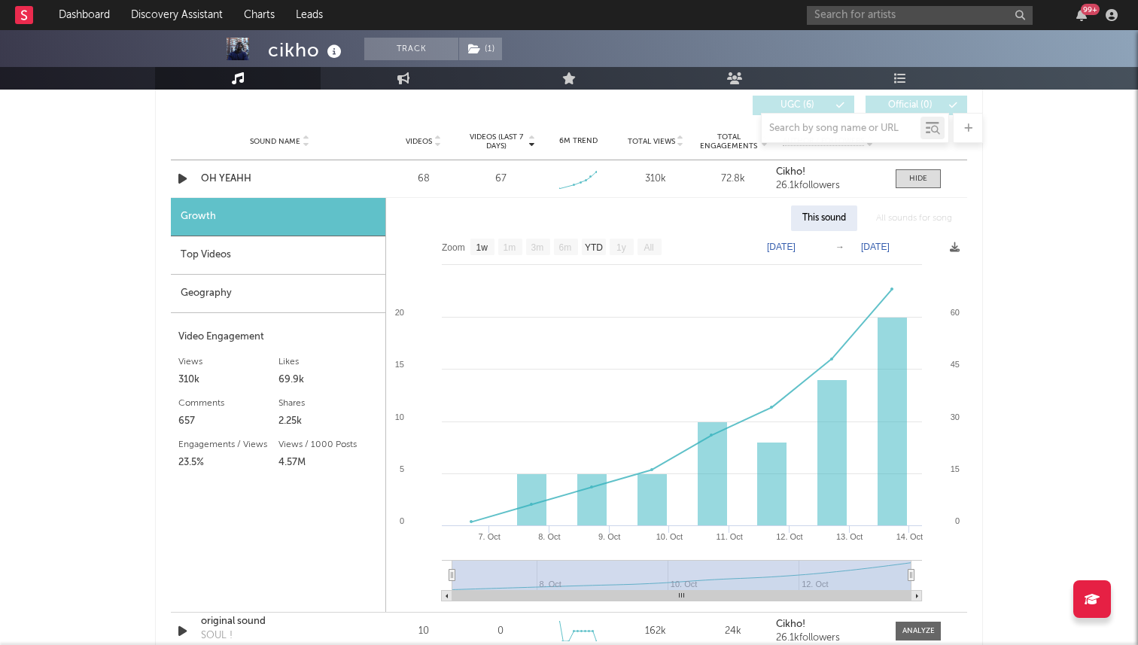
scroll to position [1076, 0]
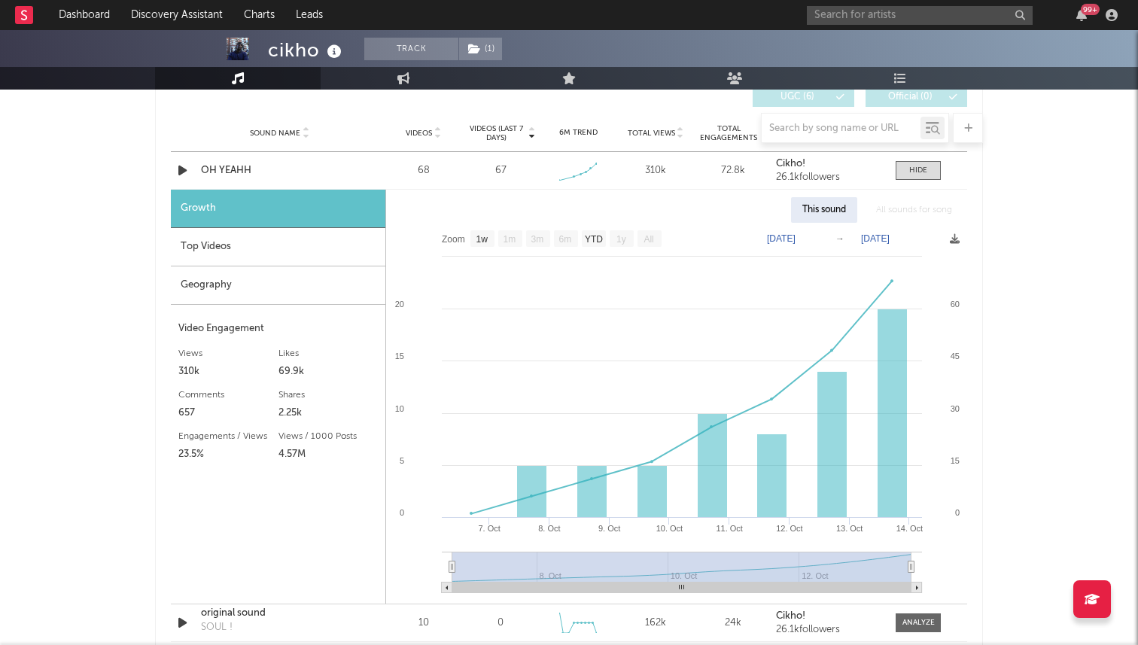
click at [778, 263] on rect at bounding box center [676, 413] width 581 height 381
click at [835, 21] on input "text" at bounding box center [920, 15] width 226 height 19
type input "c"
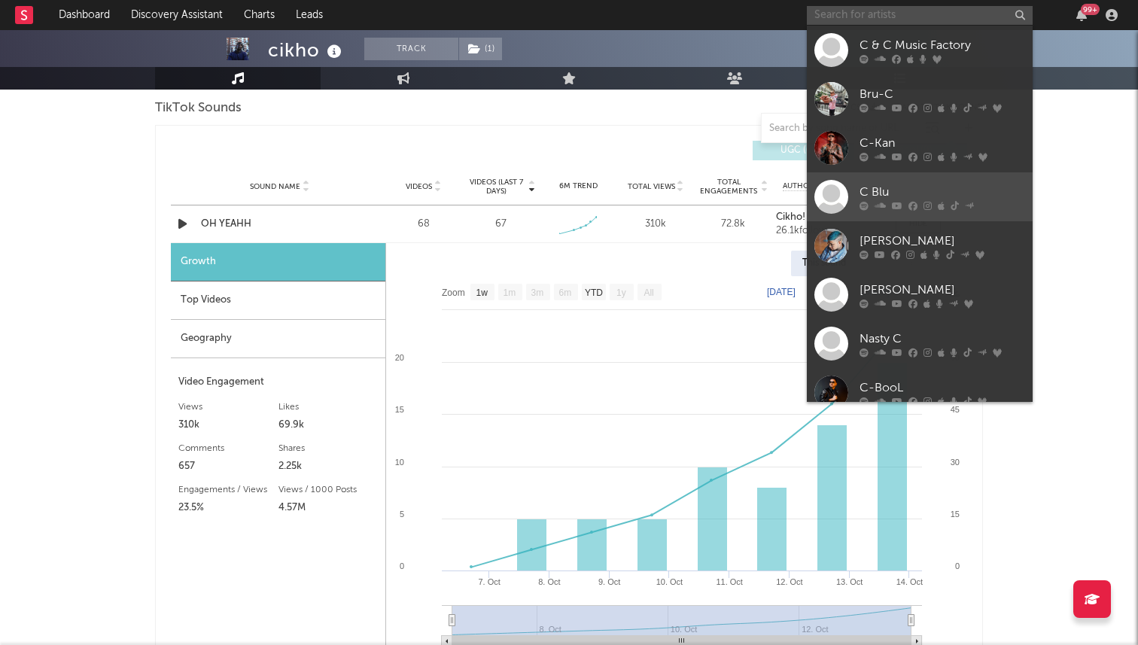
scroll to position [1015, 0]
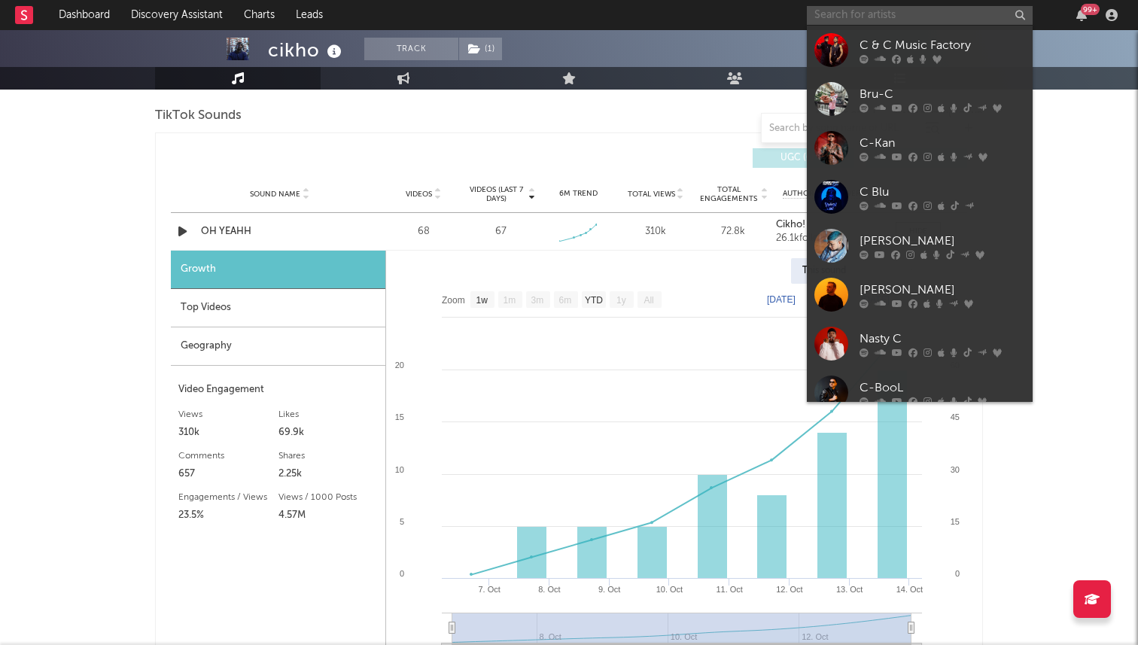
click at [866, 19] on input "text" at bounding box center [920, 15] width 226 height 19
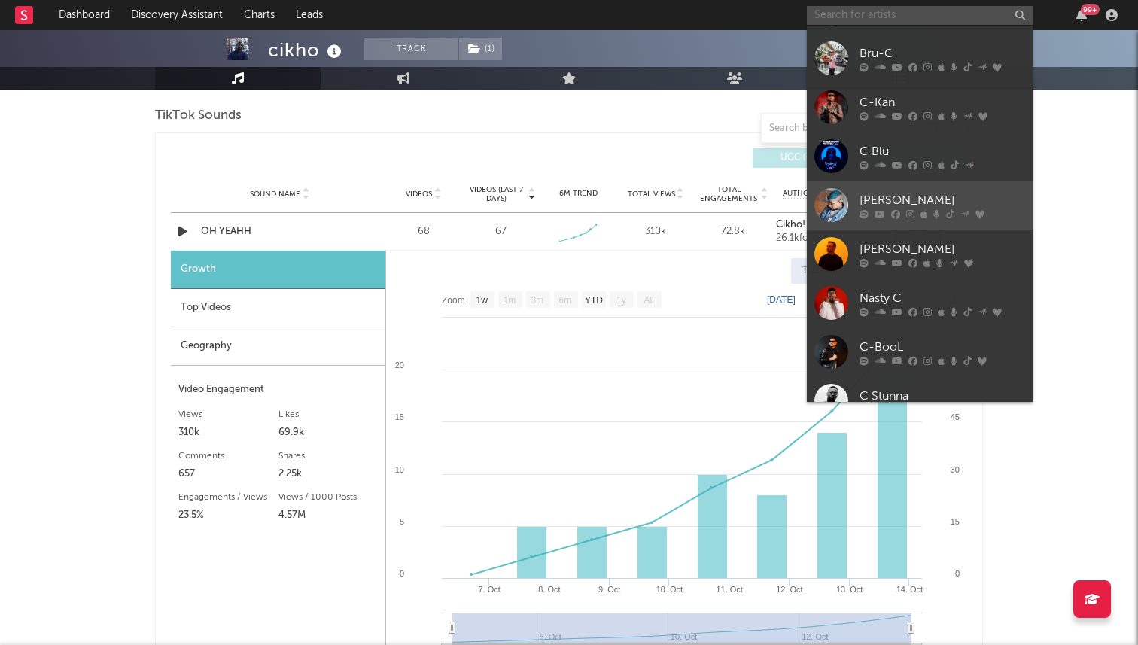
scroll to position [0, 0]
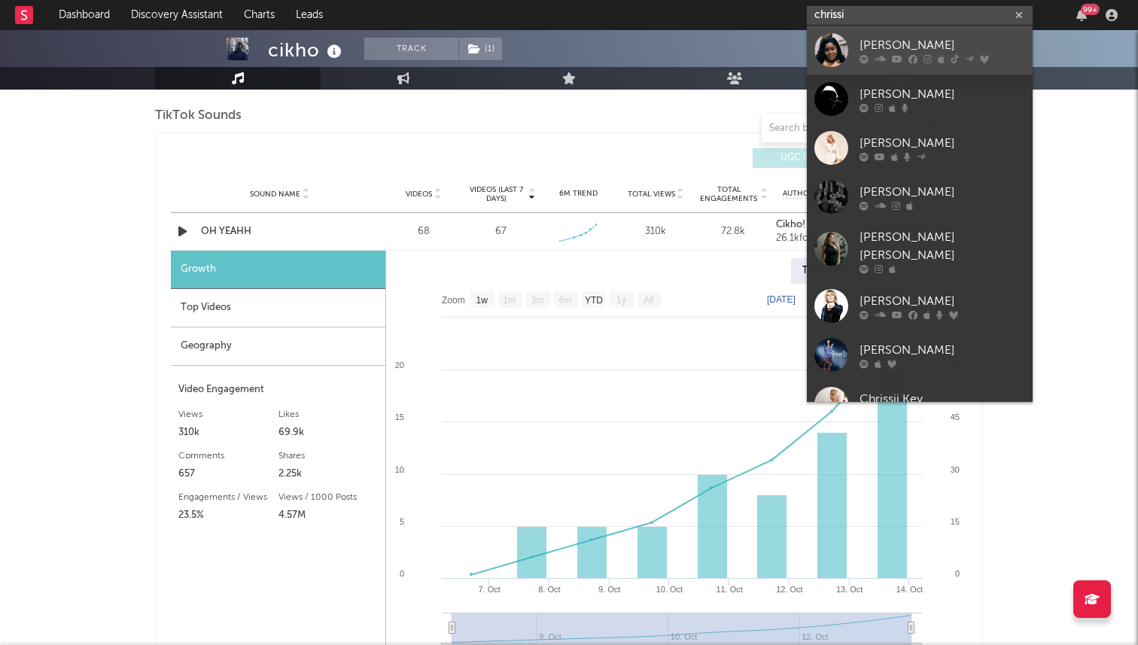
type input "chrissi"
click at [845, 44] on div at bounding box center [831, 50] width 34 height 34
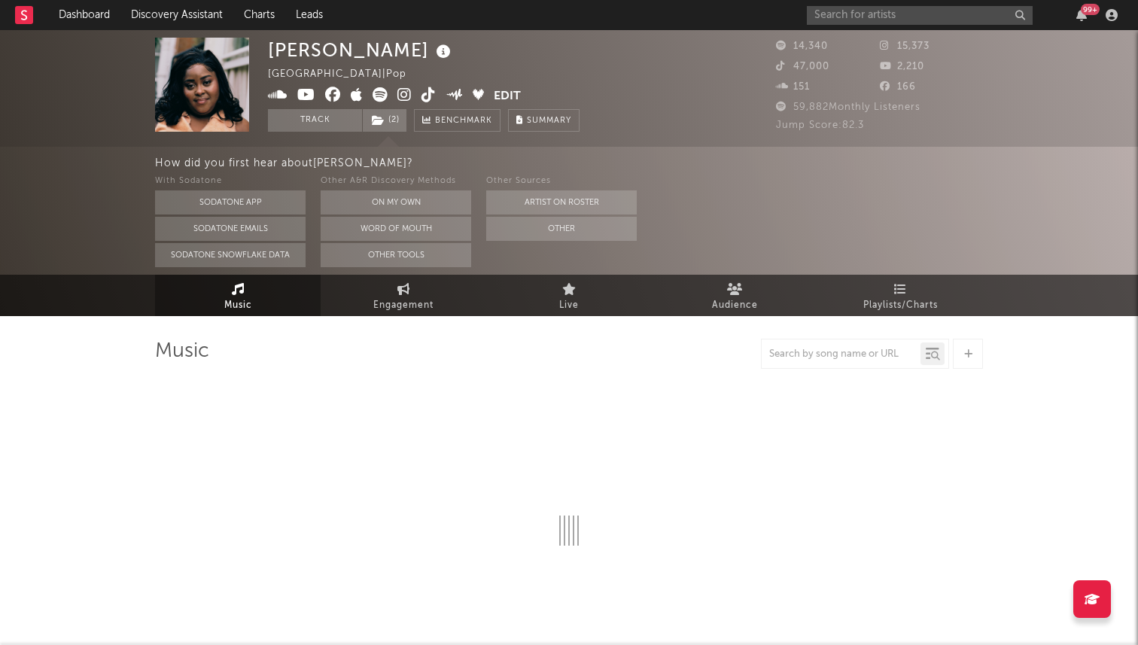
select select "6m"
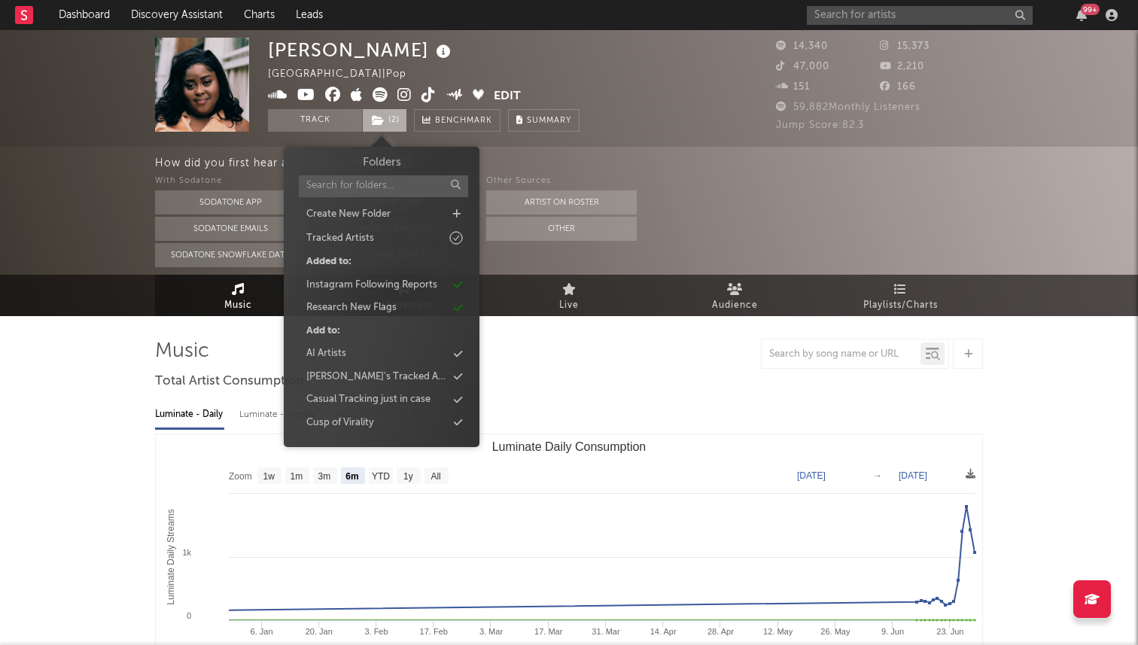
click at [384, 119] on icon at bounding box center [378, 120] width 13 height 11
click at [549, 358] on div at bounding box center [569, 354] width 828 height 30
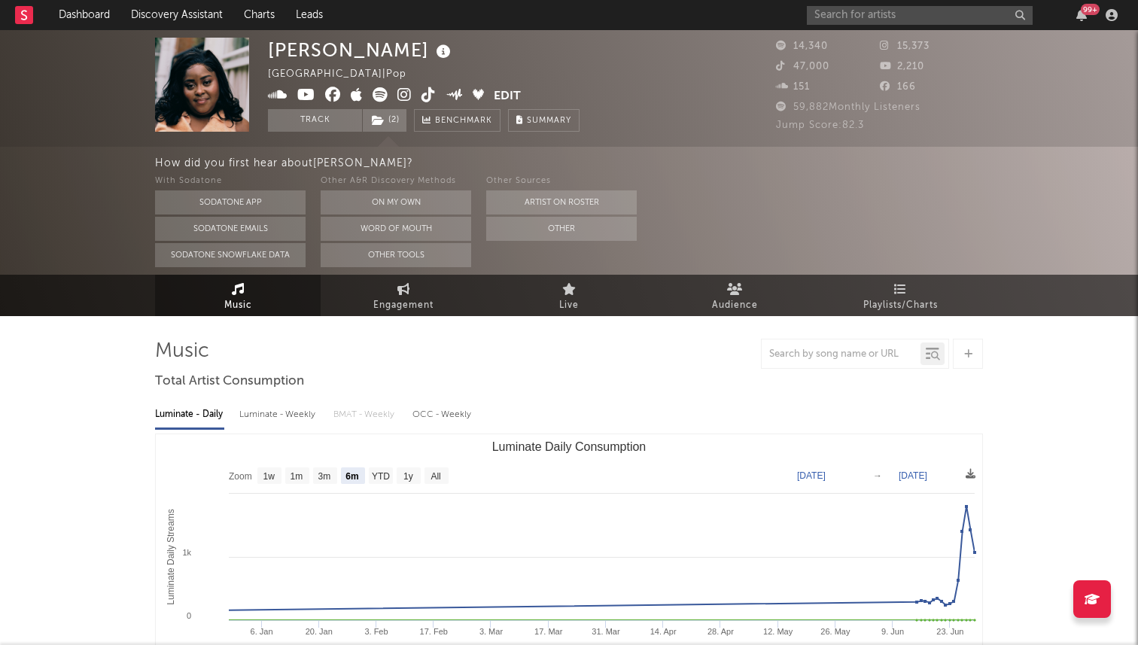
click at [406, 297] on span "Engagement" at bounding box center [403, 306] width 60 height 18
select select "1w"
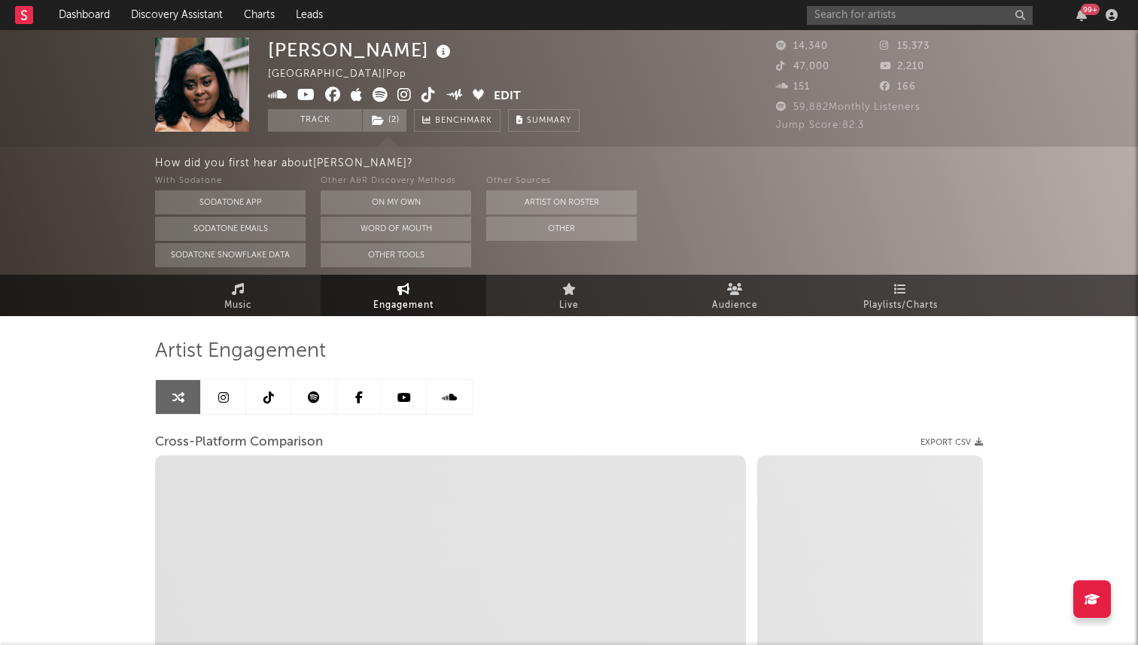
click at [261, 395] on link at bounding box center [268, 397] width 45 height 34
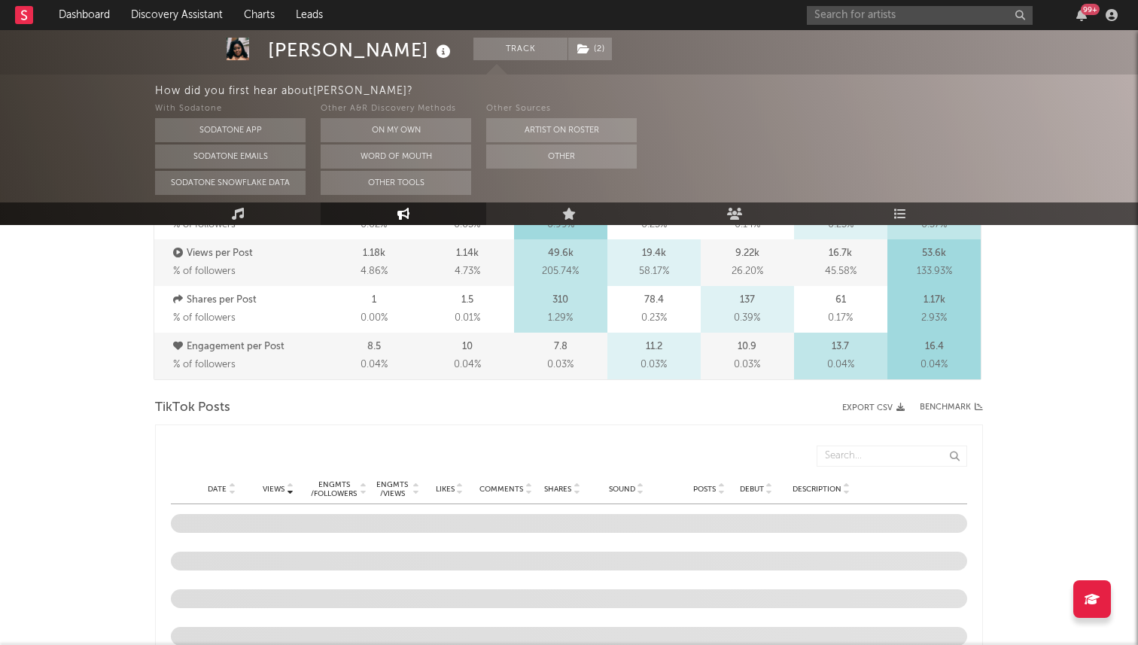
select select "6m"
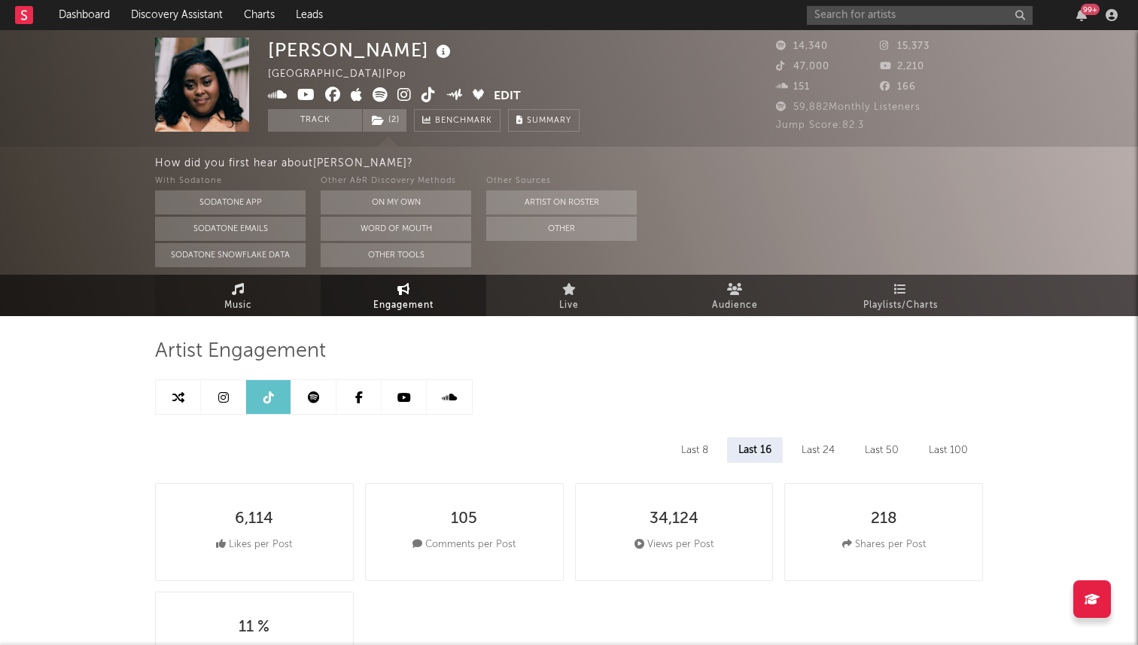
click at [233, 297] on span "Music" at bounding box center [238, 306] width 28 height 18
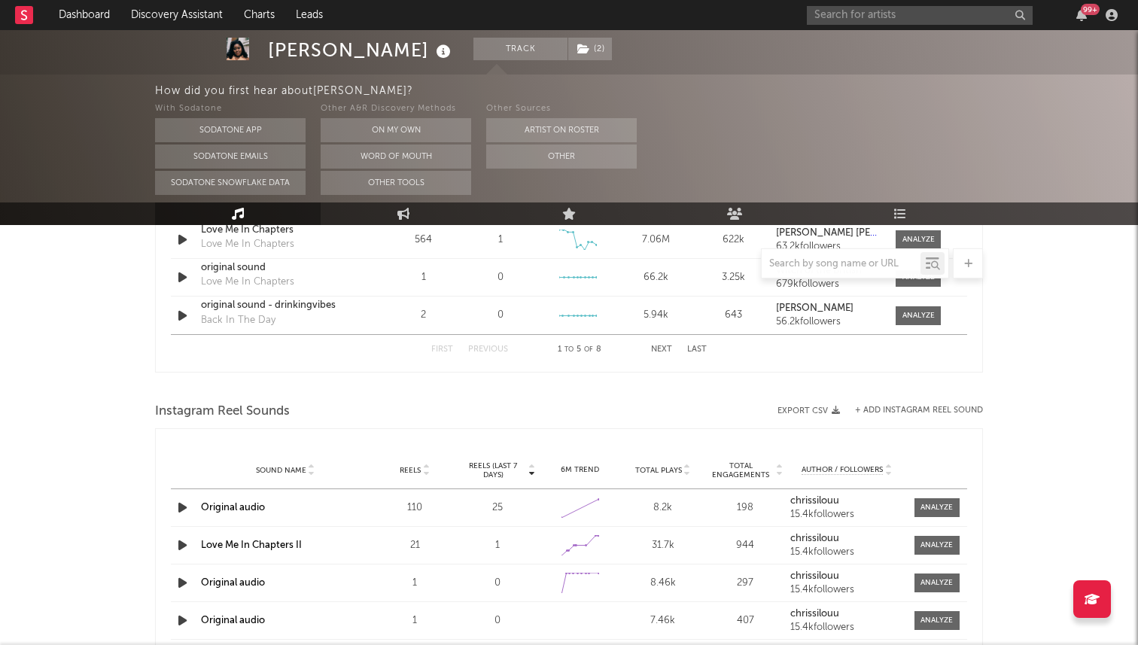
select select "6m"
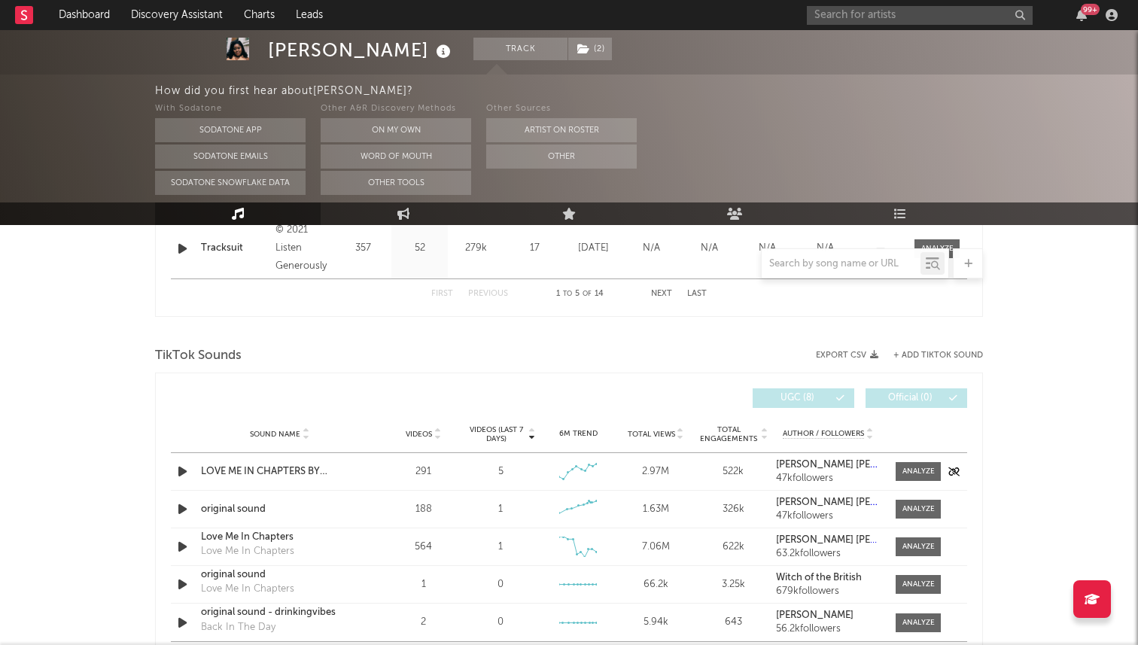
scroll to position [888, 0]
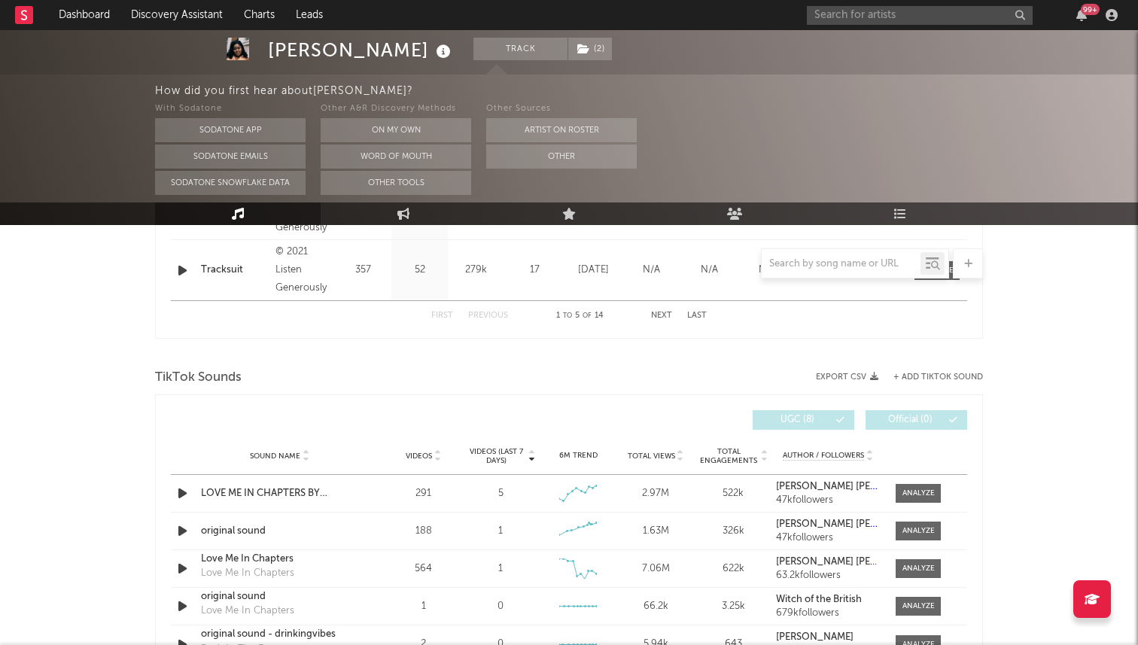
click at [918, 382] on div "TikTok Sounds" at bounding box center [569, 378] width 828 height 26
click at [912, 377] on button "+ Add TikTok Sound" at bounding box center [938, 377] width 90 height 8
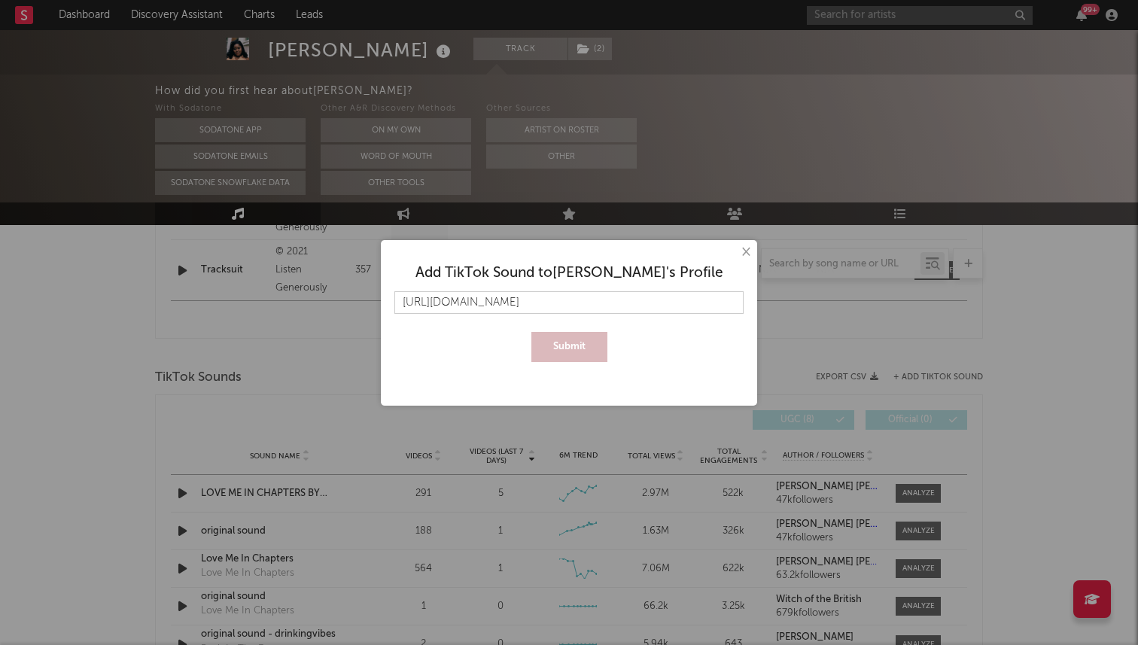
scroll to position [0, 20]
type input "https://www.tiktok.com/music/ONE-IN-FIVE-7559290390949447697"
click at [531, 332] on button "Submit" at bounding box center [569, 347] width 76 height 30
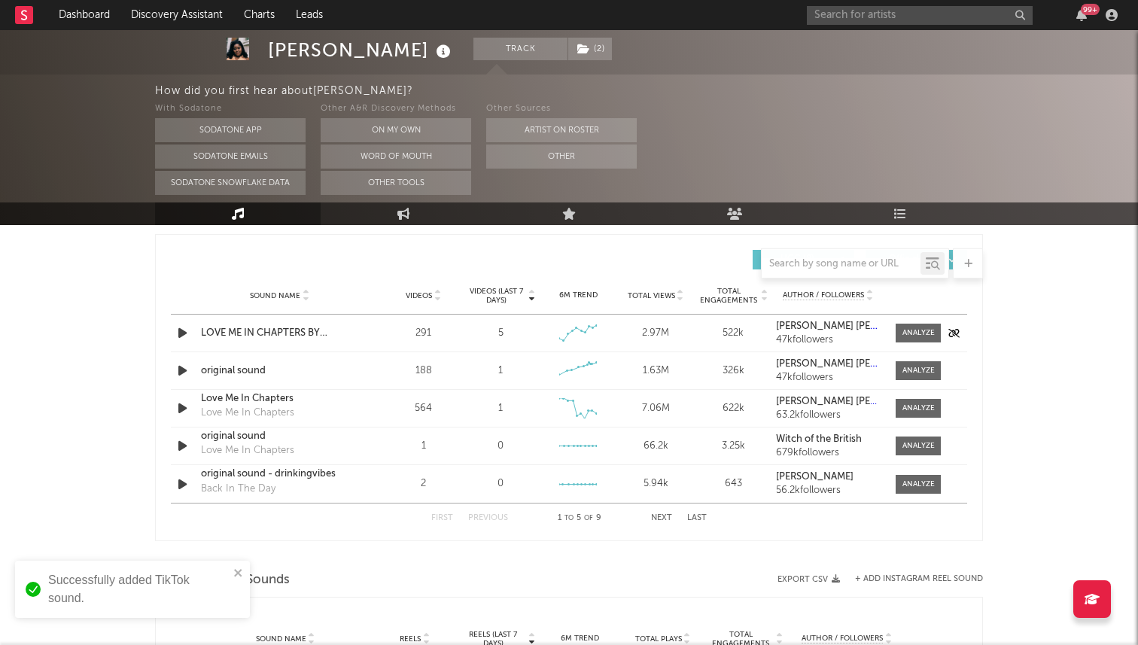
scroll to position [1061, 0]
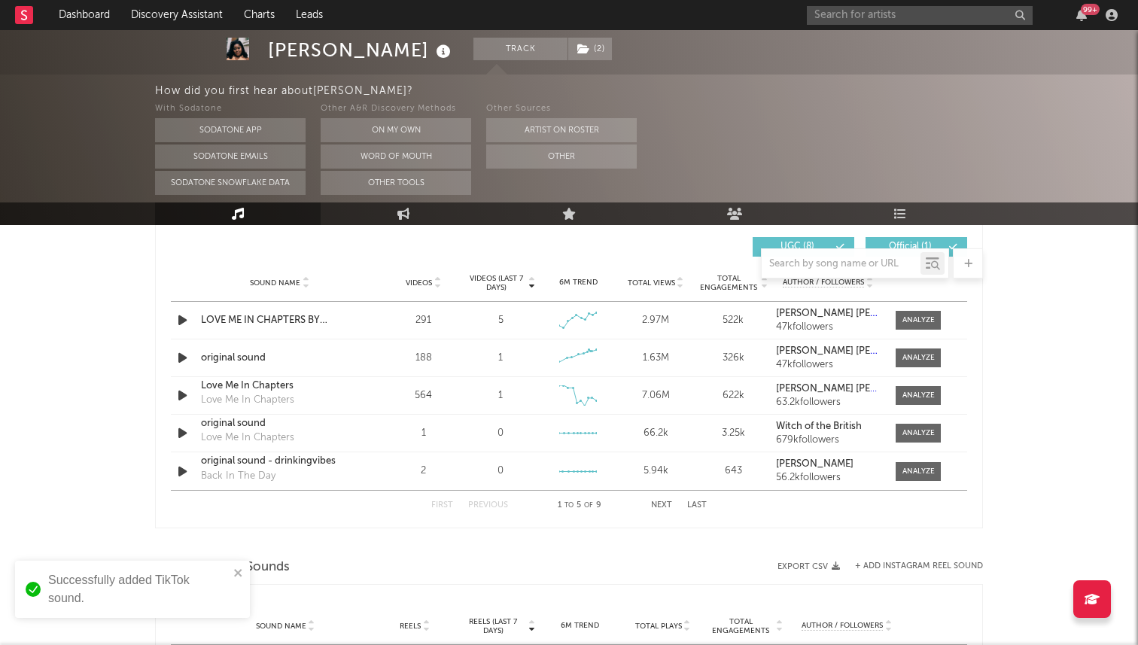
click at [656, 501] on div "First Previous 1 to 5 of 9 Next Last" at bounding box center [568, 505] width 275 height 29
click at [658, 502] on button "Next" at bounding box center [661, 505] width 21 height 8
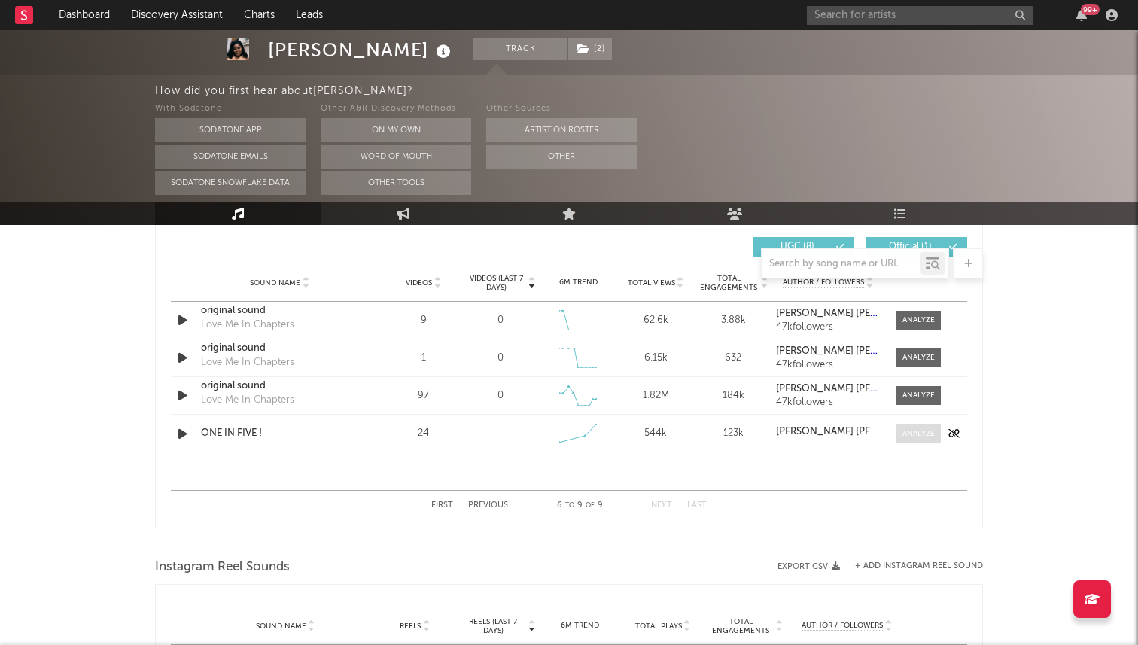
click at [908, 431] on div at bounding box center [918, 433] width 32 height 11
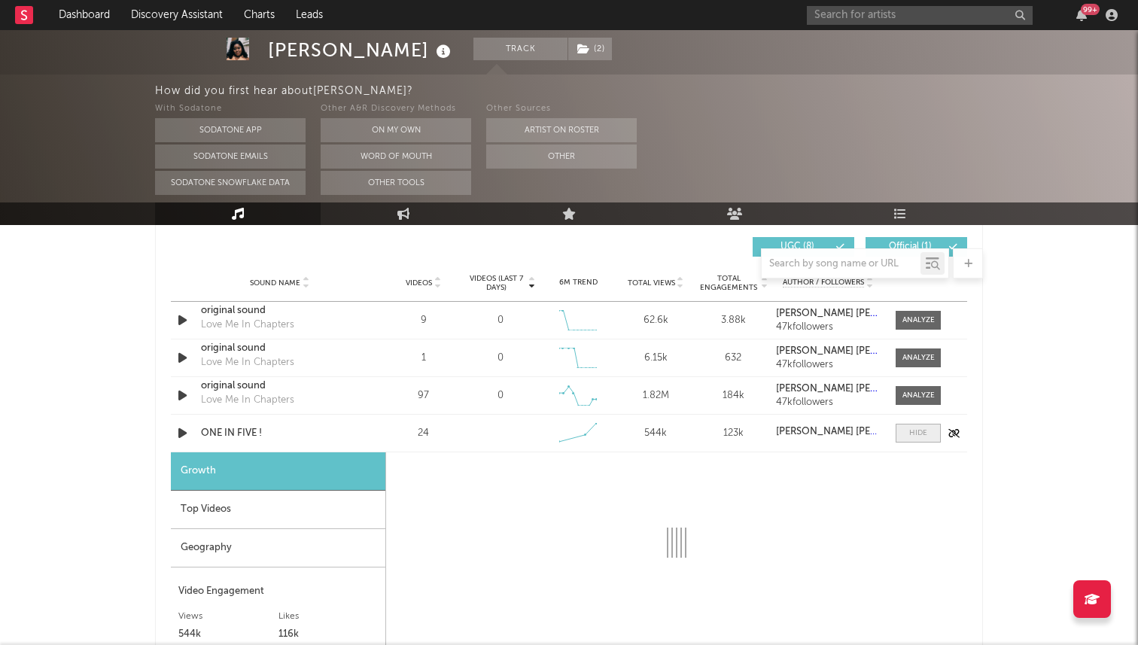
select select "1w"
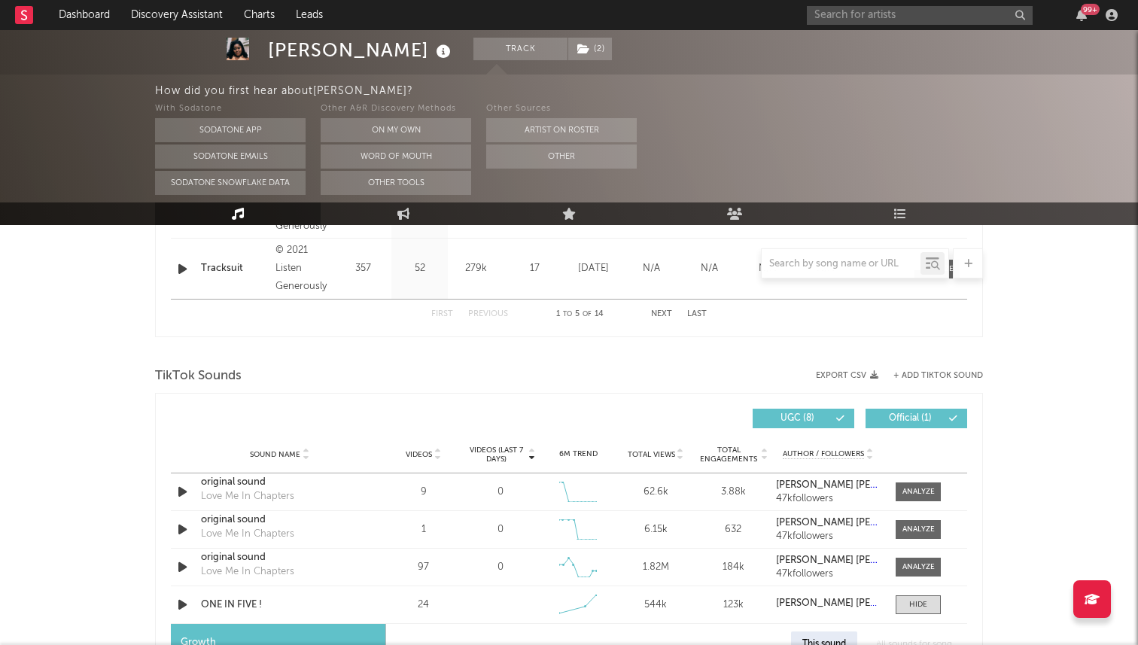
scroll to position [762, 0]
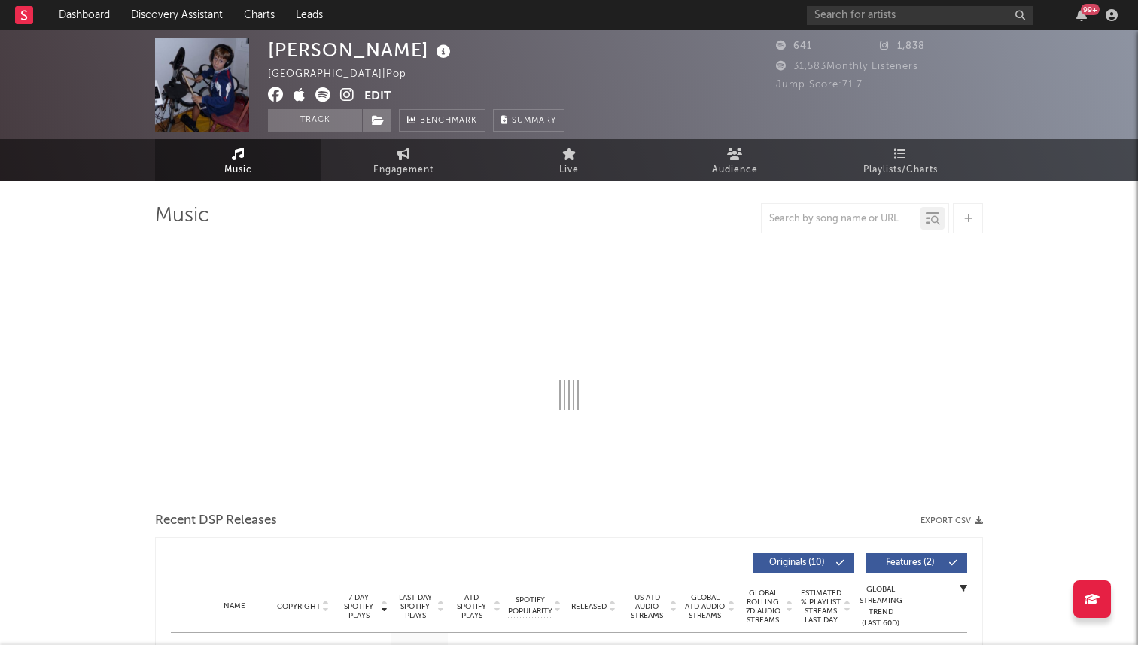
select select "1w"
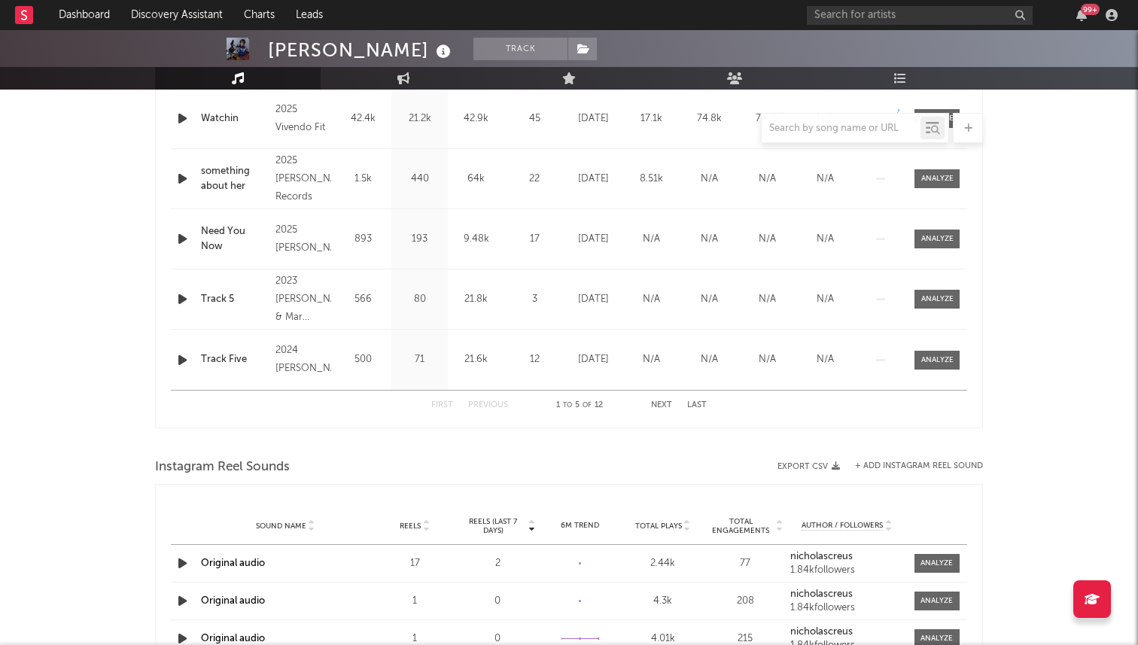
scroll to position [580, 0]
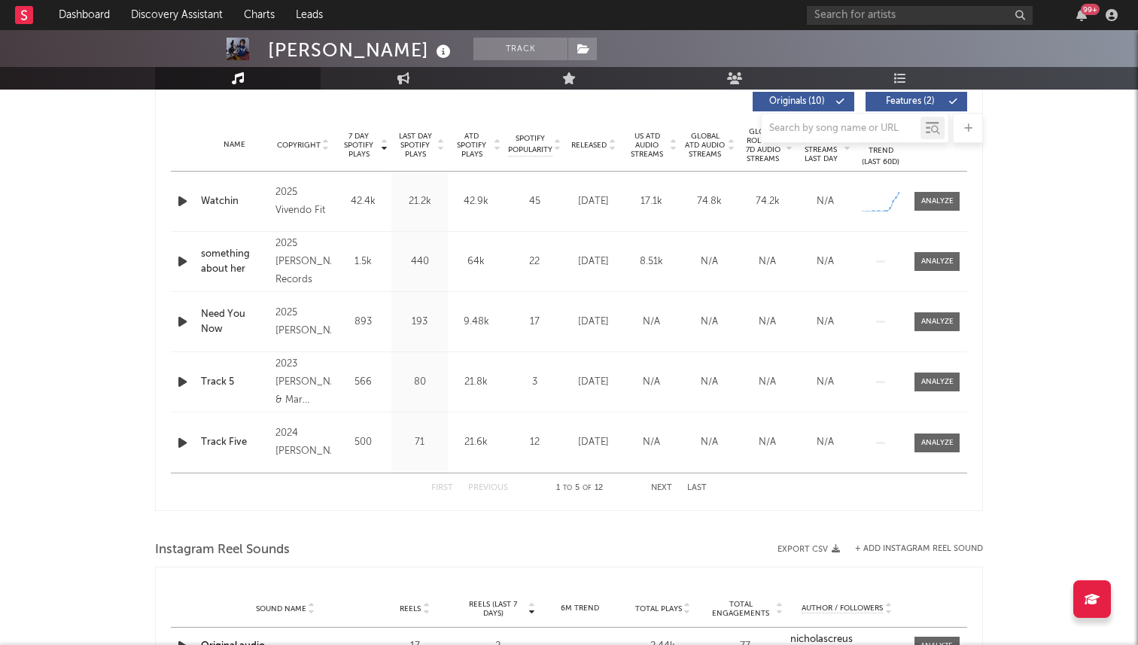
click at [181, 199] on icon "button" at bounding box center [183, 201] width 16 height 19
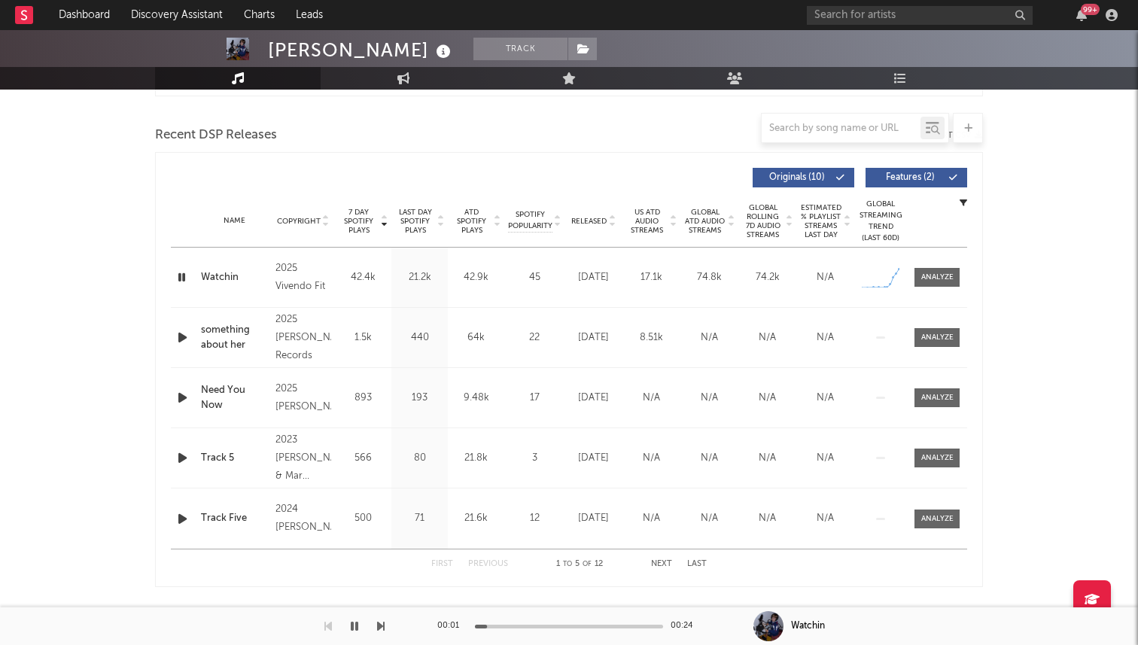
scroll to position [492, 0]
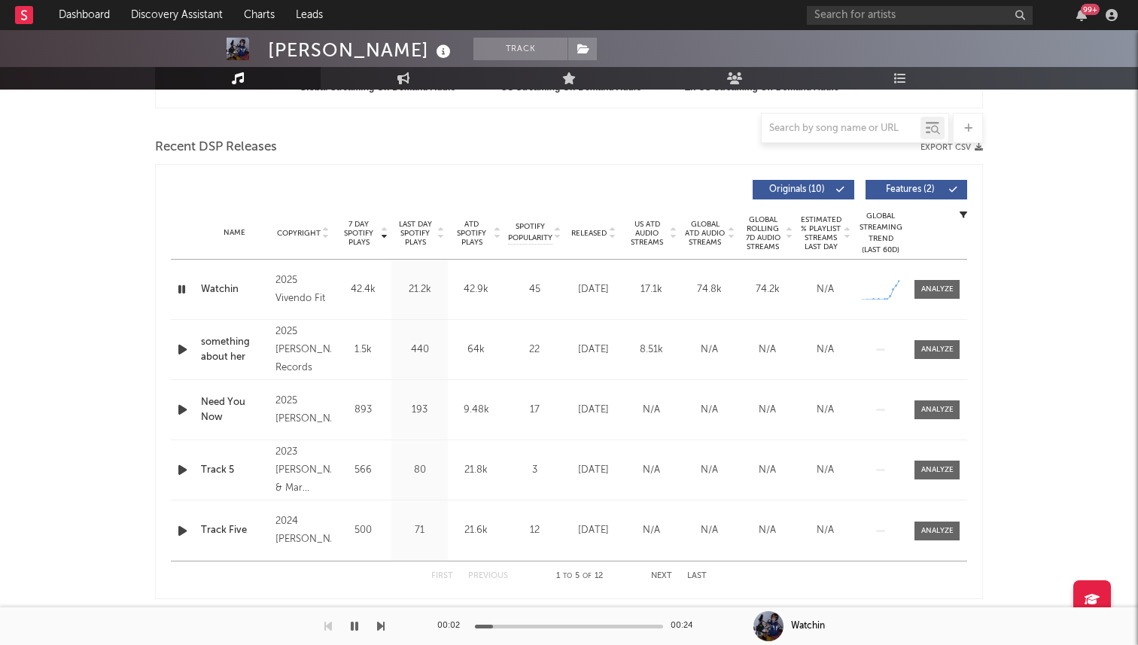
click at [562, 625] on div at bounding box center [569, 627] width 188 height 4
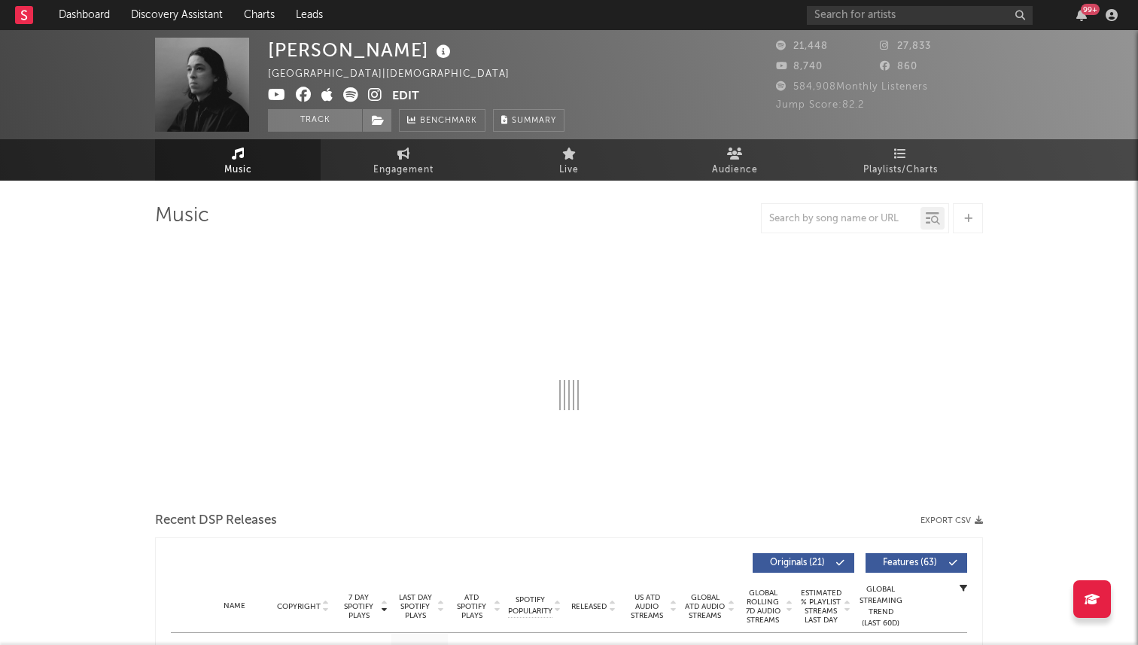
select select "6m"
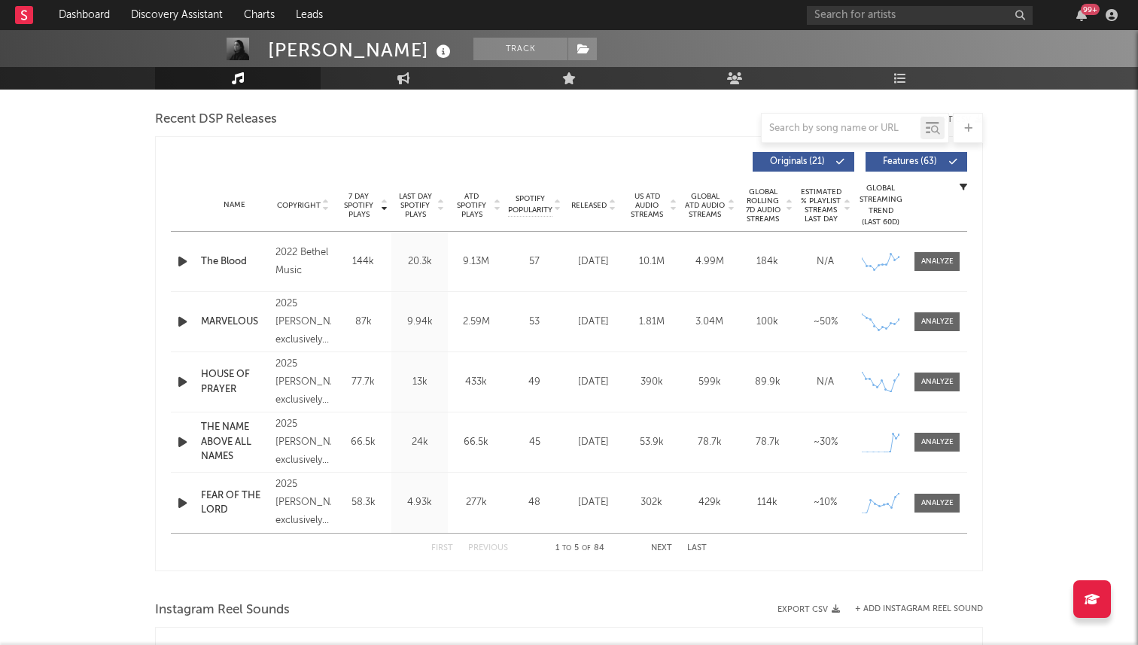
scroll to position [492, 0]
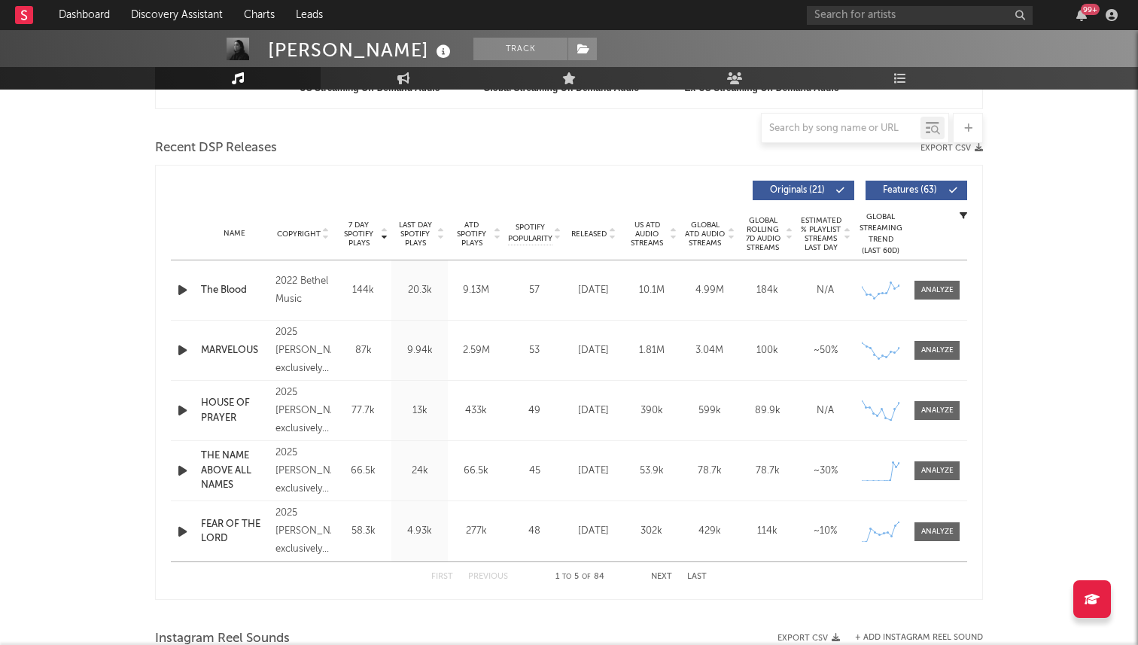
click at [595, 230] on span "Released" at bounding box center [588, 234] width 35 height 9
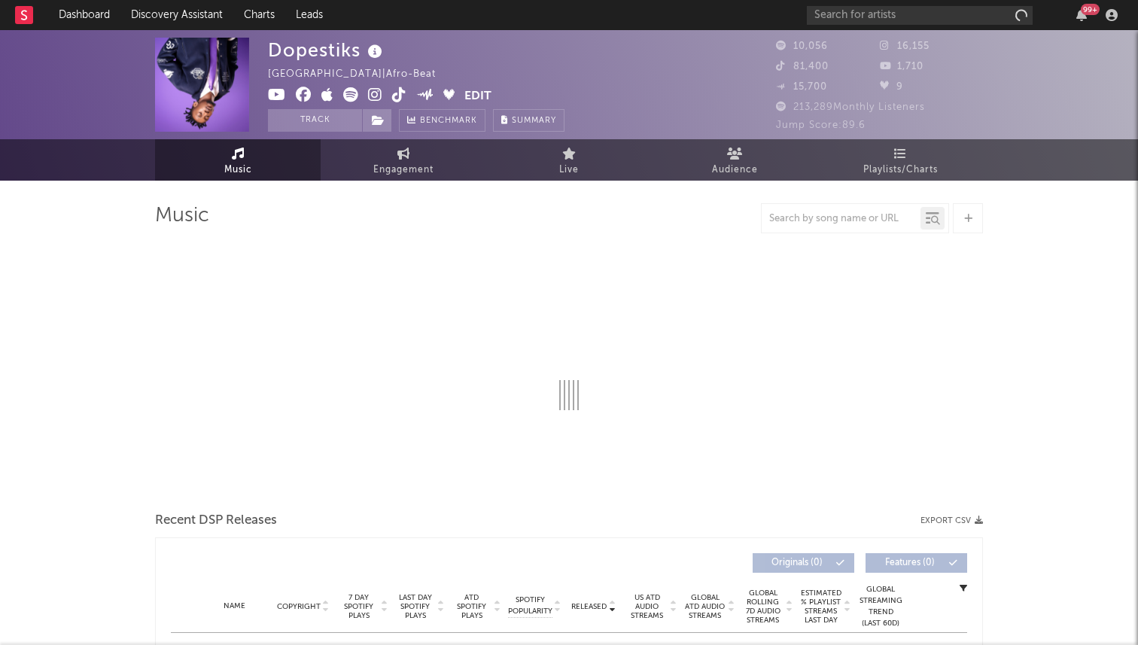
select select "6m"
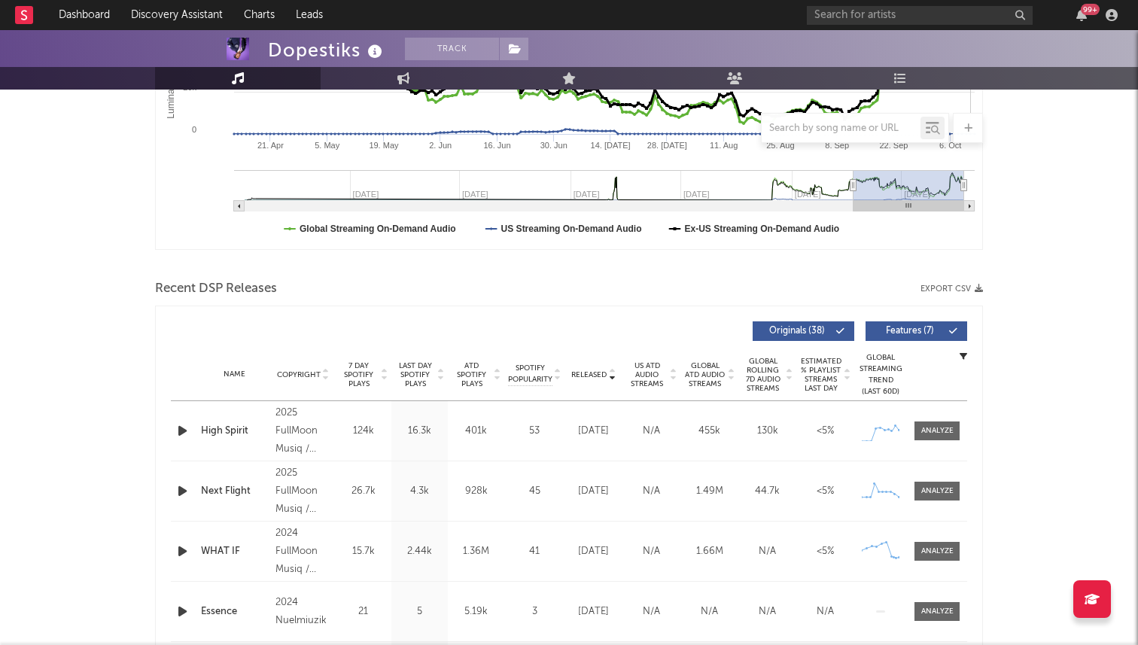
scroll to position [440, 0]
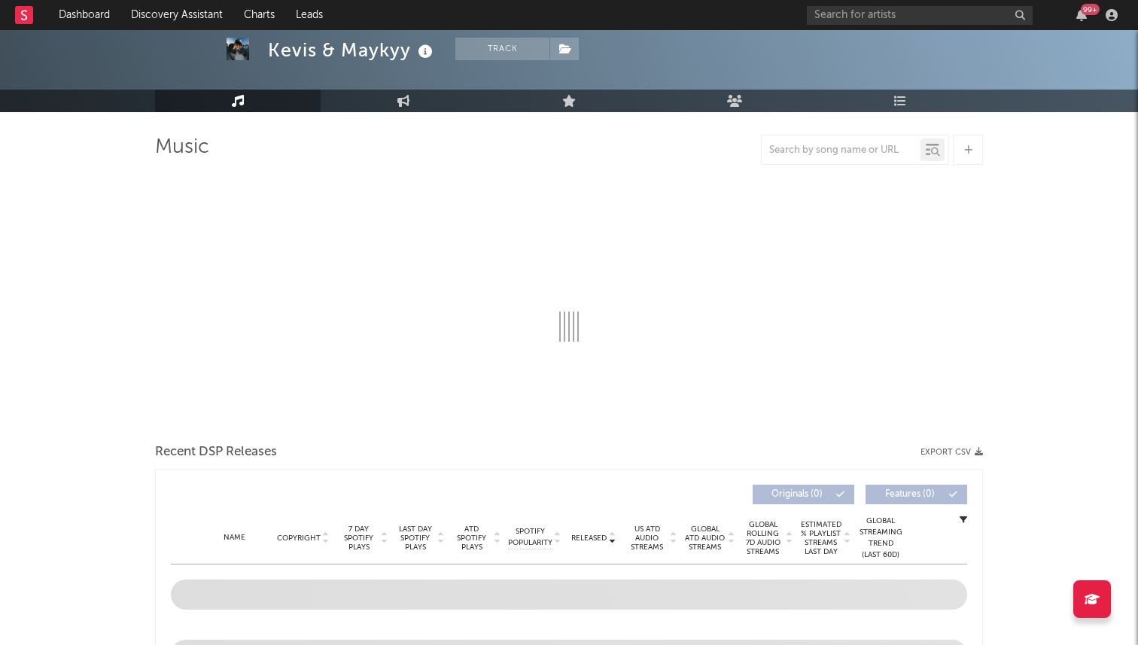
scroll to position [70, 0]
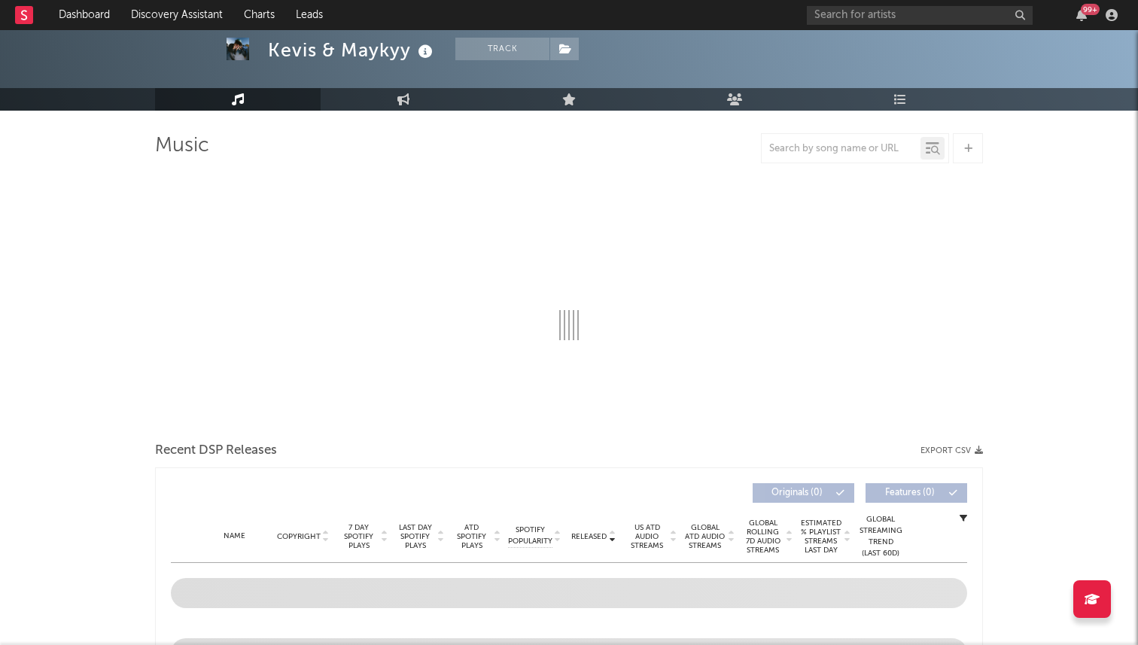
select select "6m"
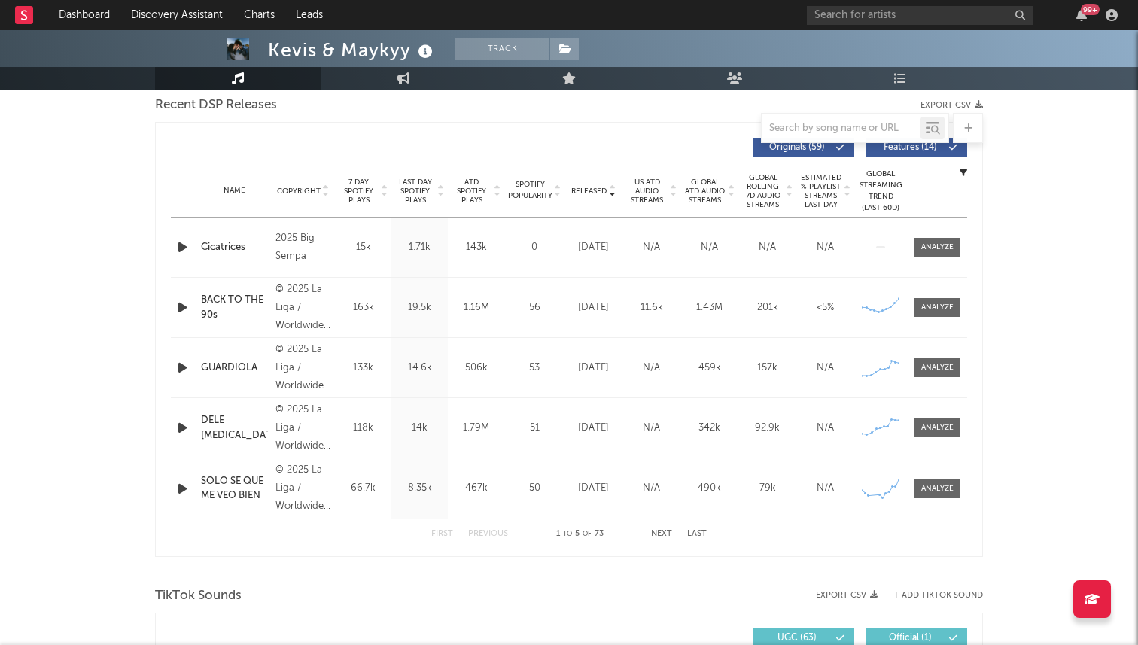
scroll to position [452, 0]
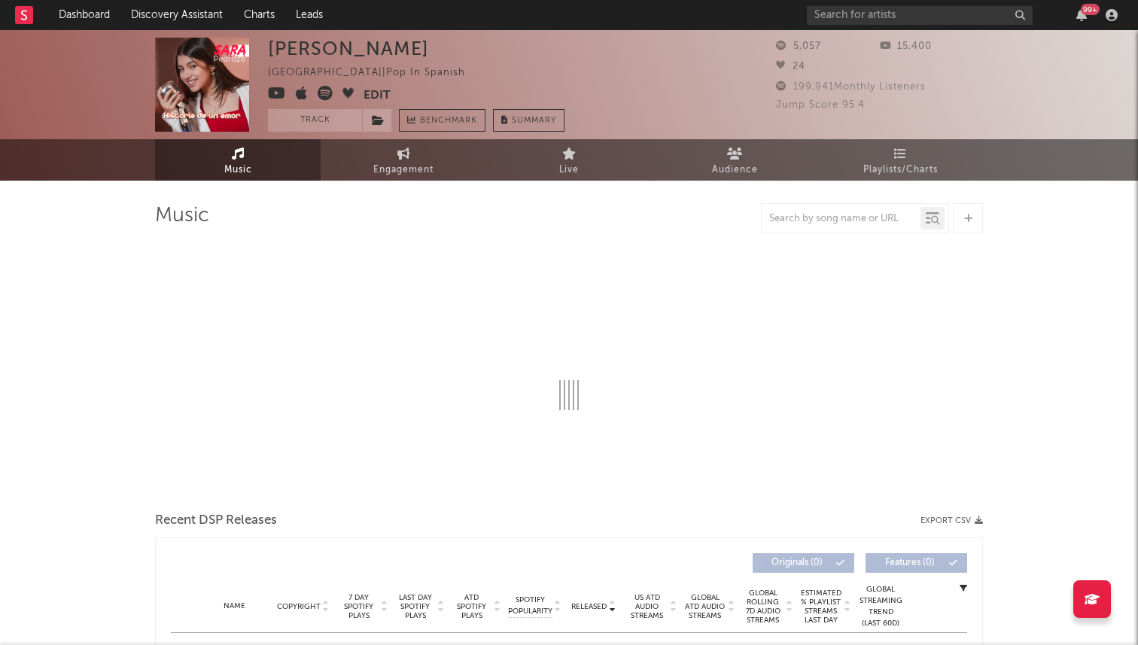
select select "1w"
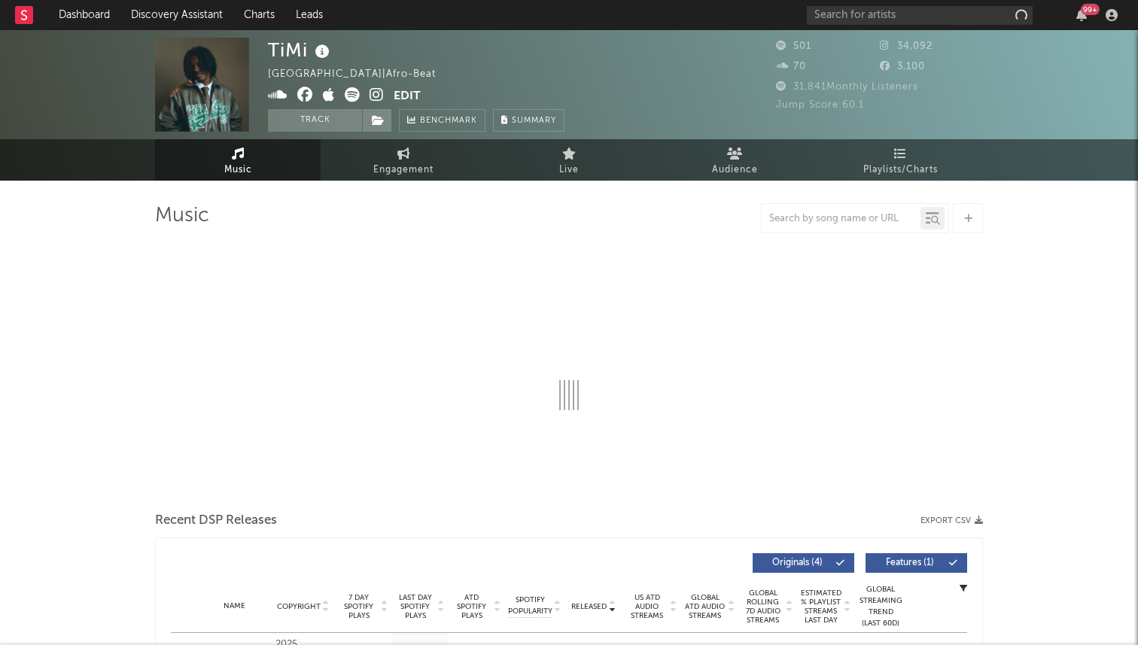
select select "1w"
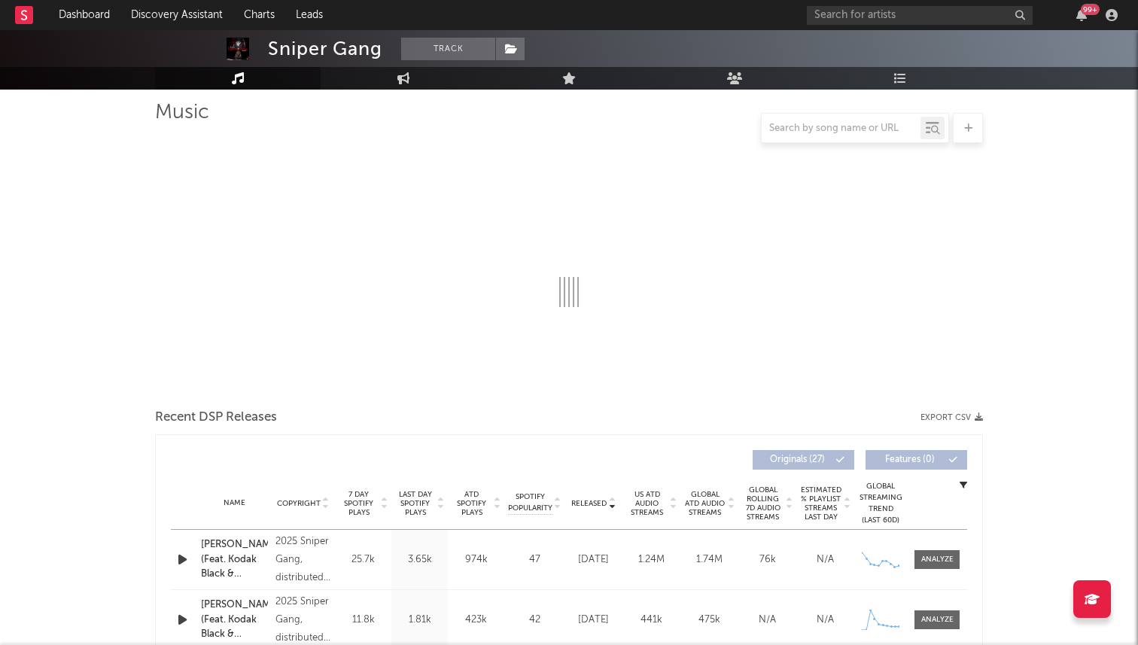
scroll to position [120, 0]
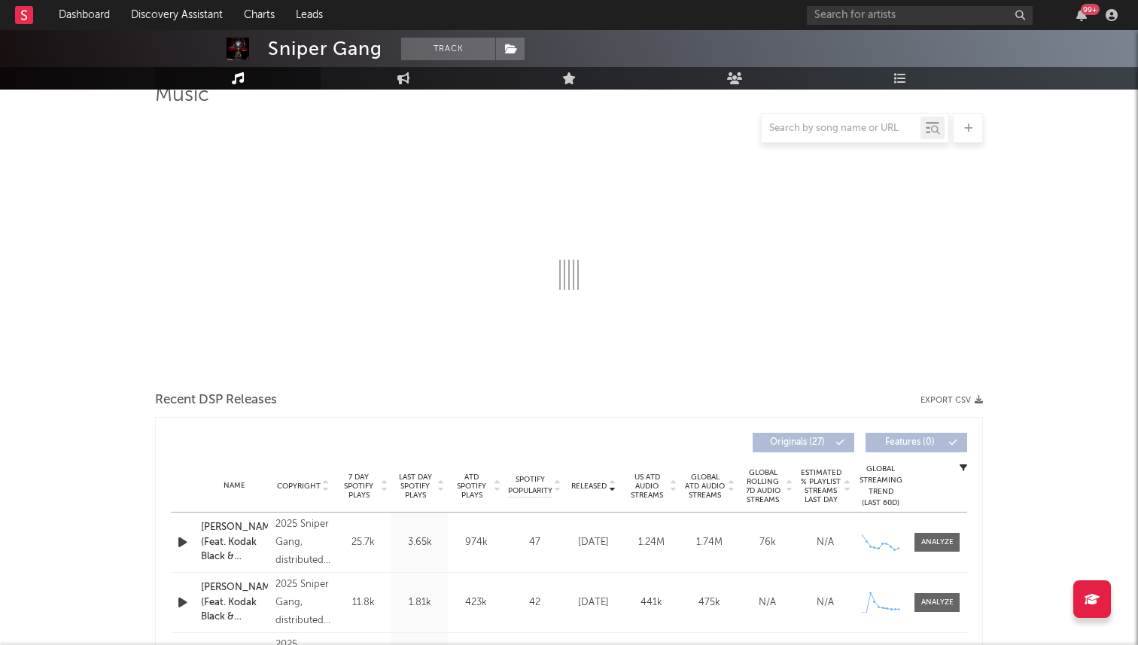
select select "6m"
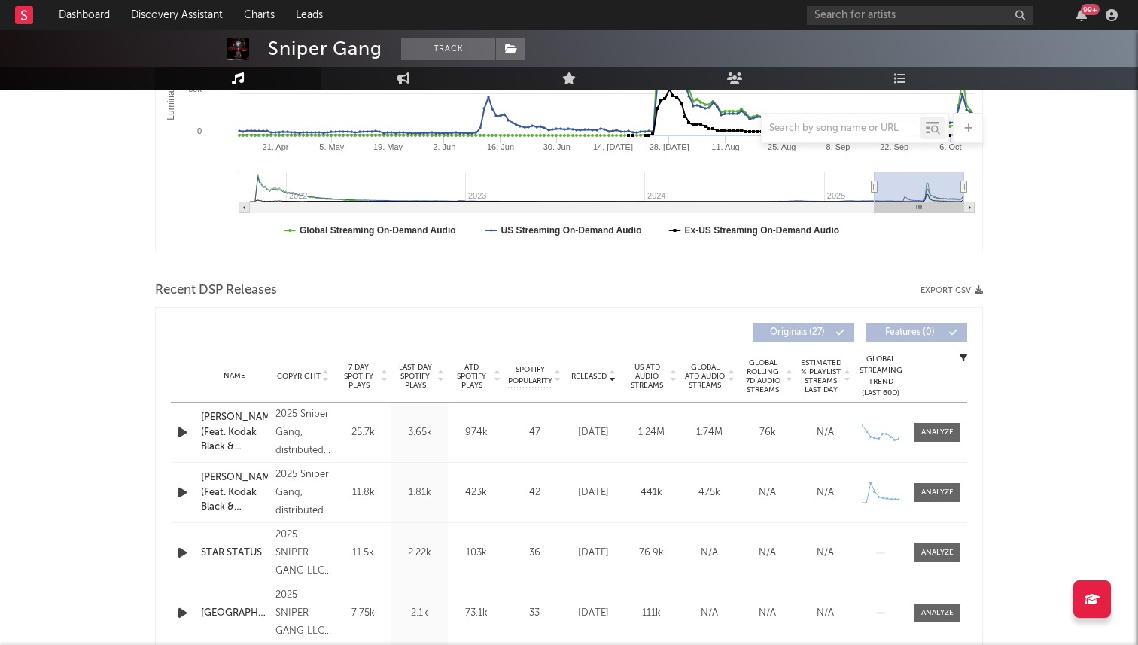
scroll to position [386, 0]
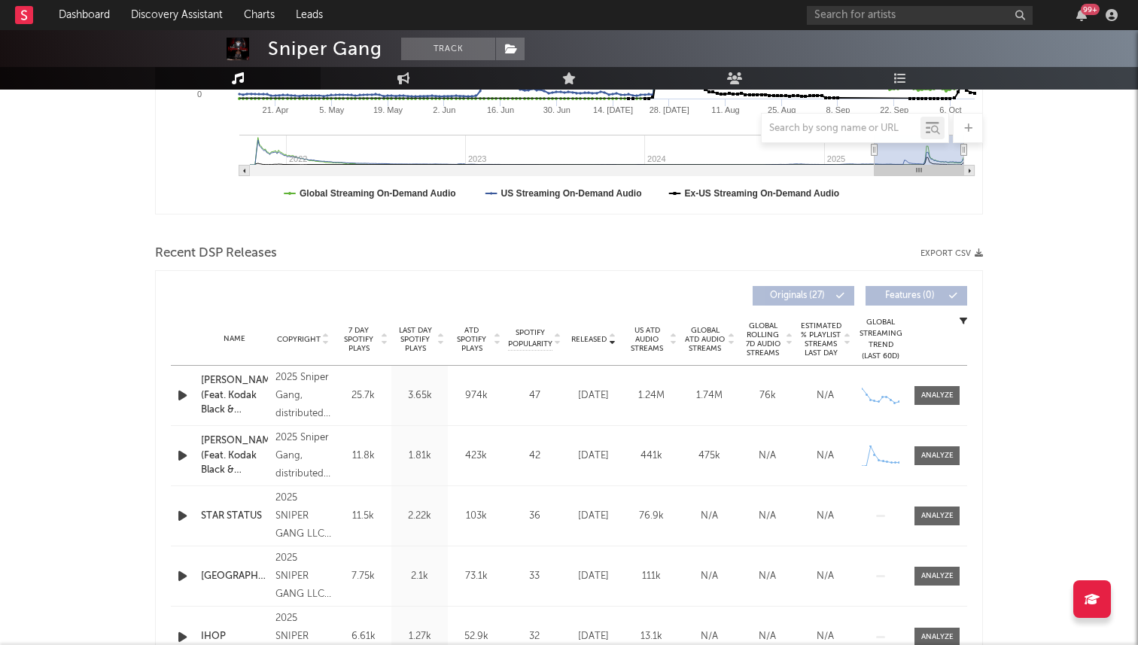
click at [184, 396] on icon "button" at bounding box center [183, 395] width 16 height 19
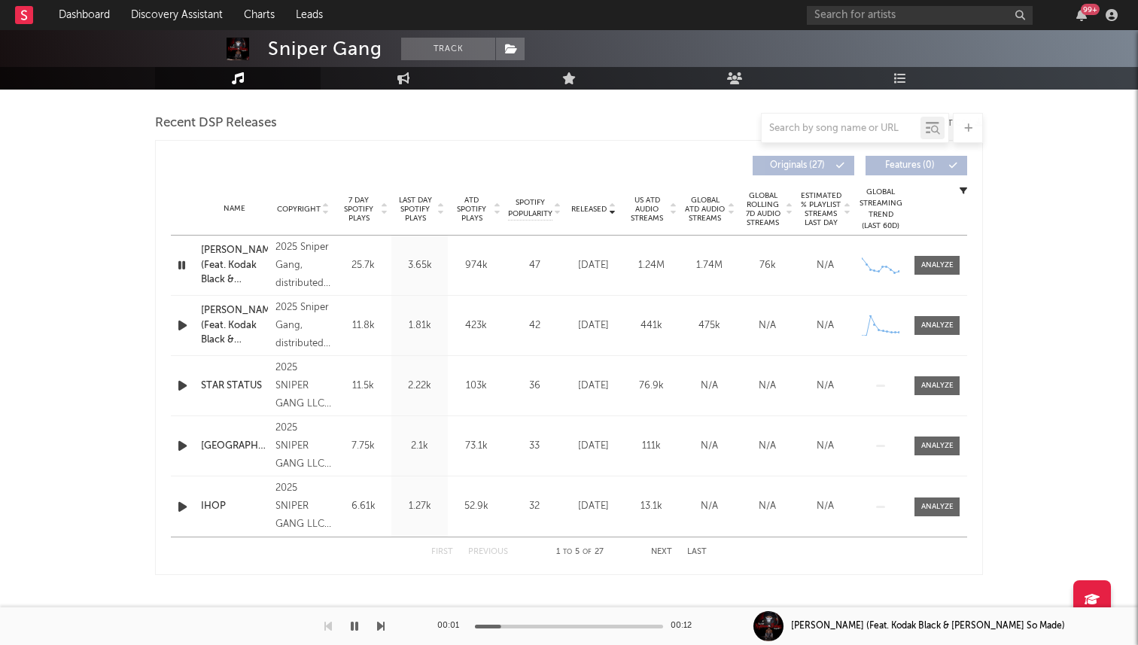
scroll to position [0, 0]
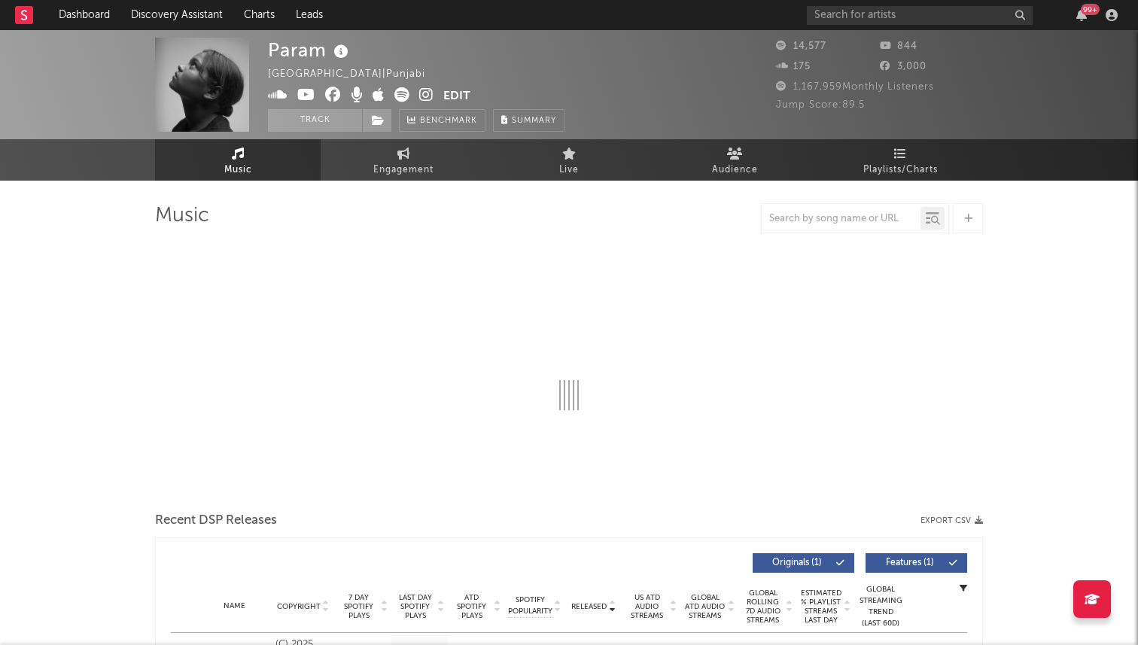
select select "1w"
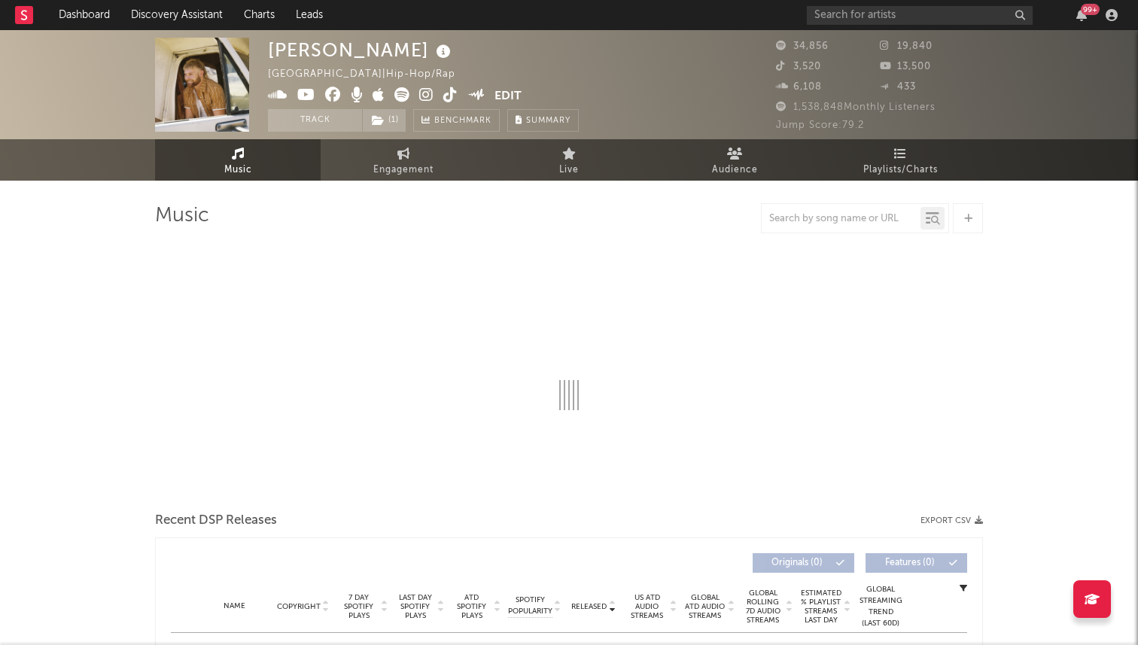
select select "6m"
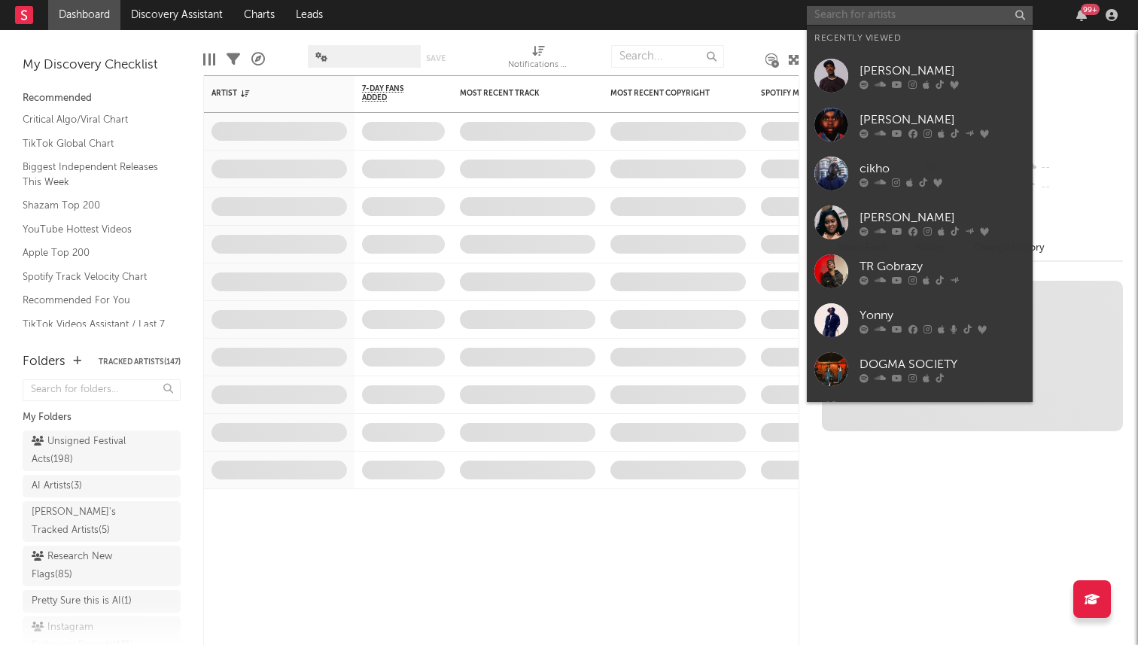
click at [858, 23] on input "text" at bounding box center [920, 15] width 226 height 19
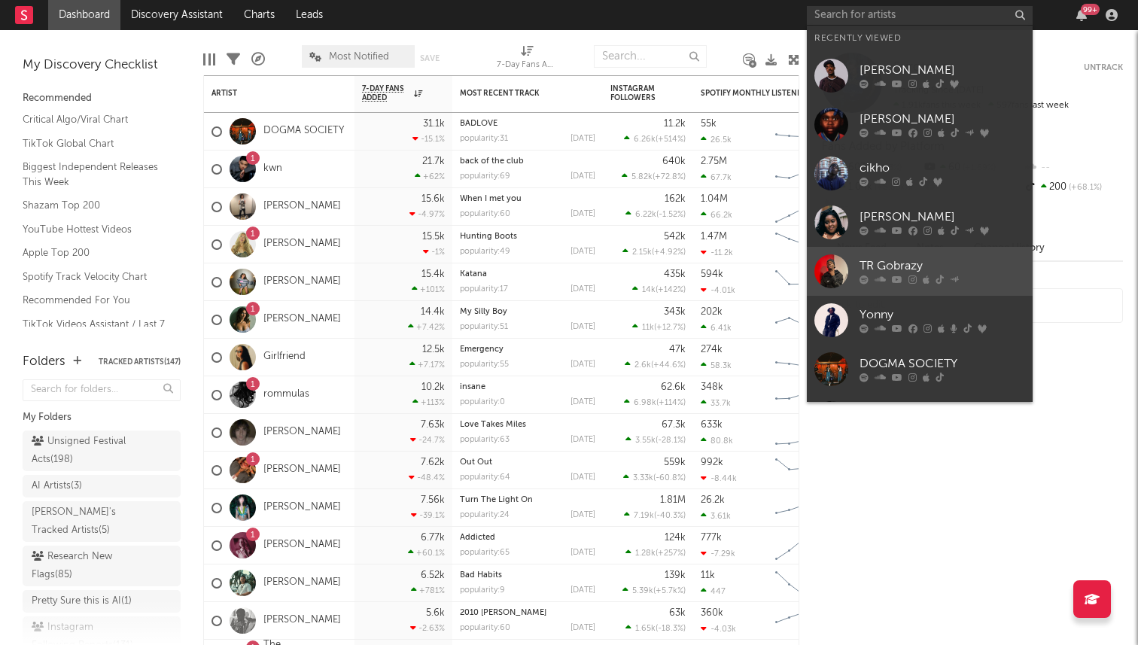
click at [865, 278] on icon at bounding box center [864, 279] width 9 height 9
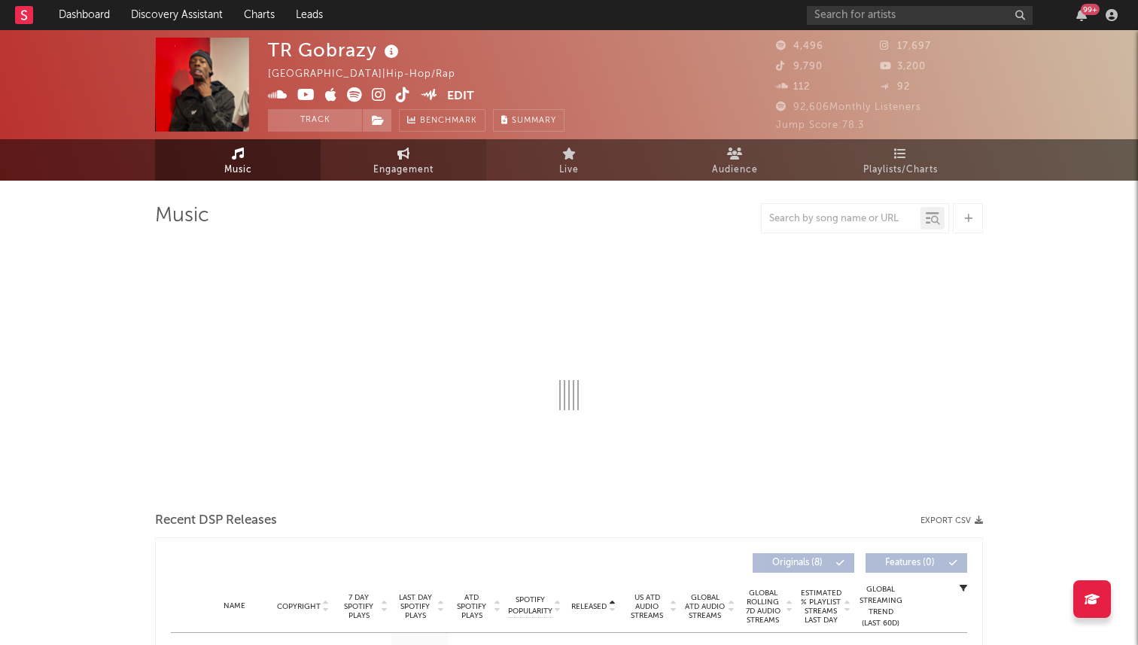
click at [379, 160] on link "Engagement" at bounding box center [404, 159] width 166 height 41
select select "1w"
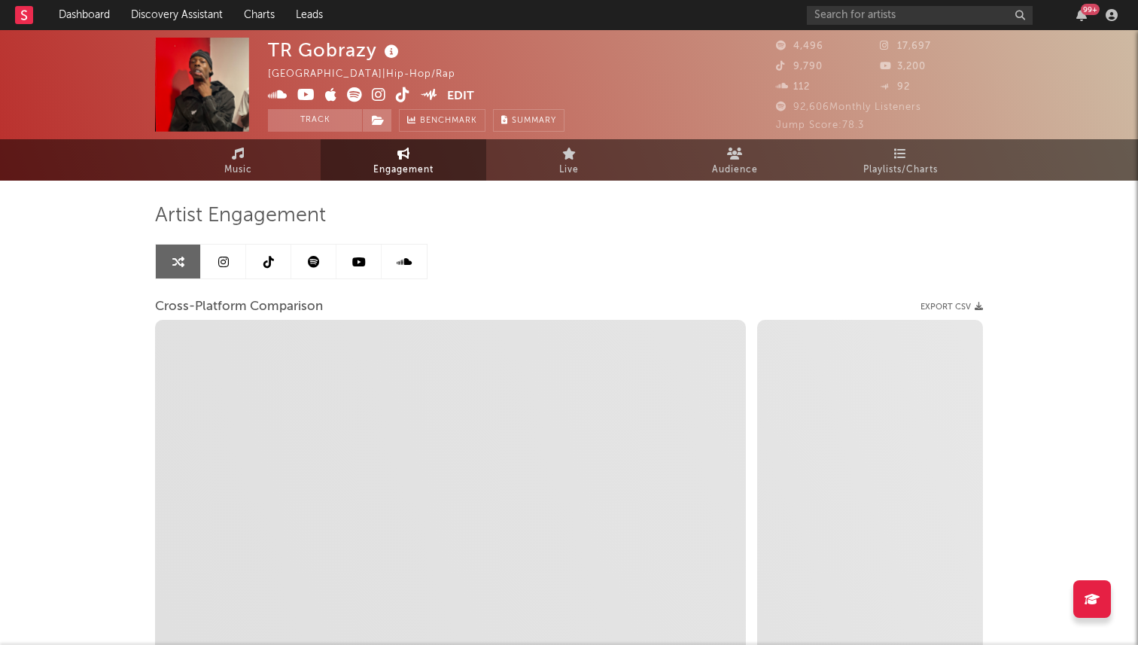
click at [272, 263] on icon at bounding box center [268, 262] width 11 height 12
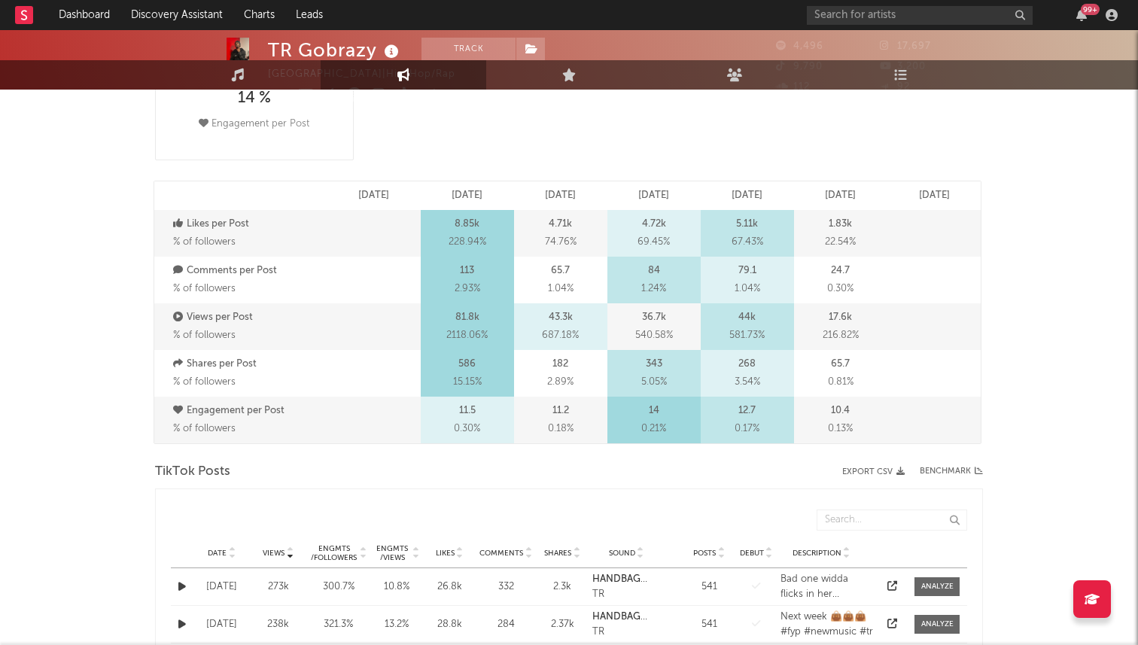
select select "6m"
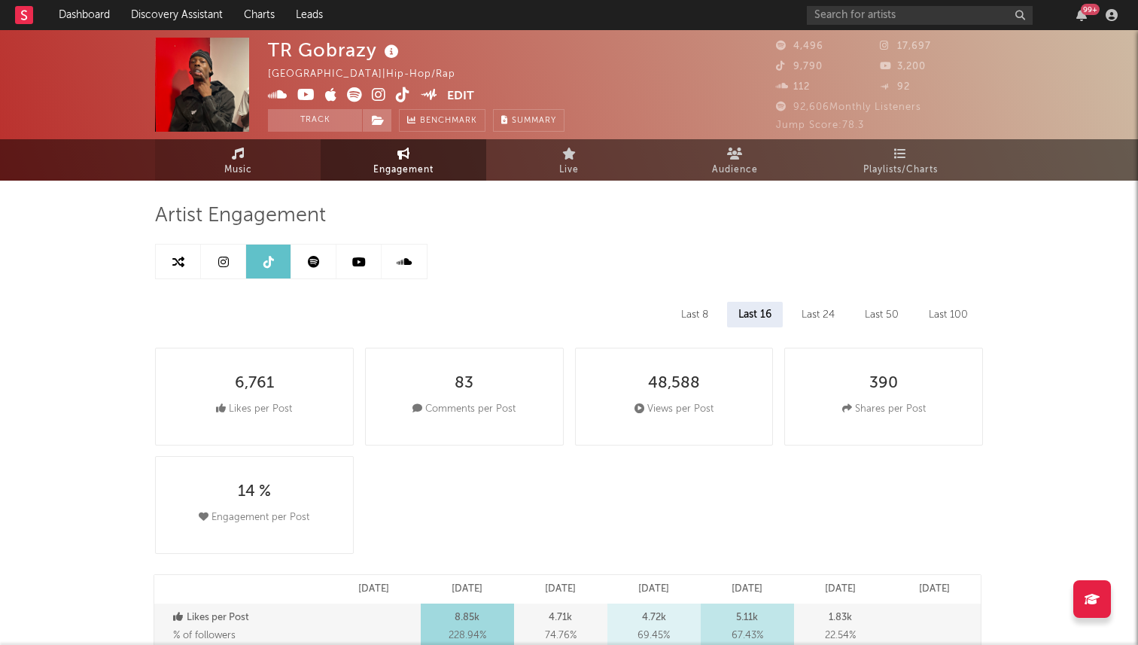
click at [279, 151] on link "Music" at bounding box center [238, 159] width 166 height 41
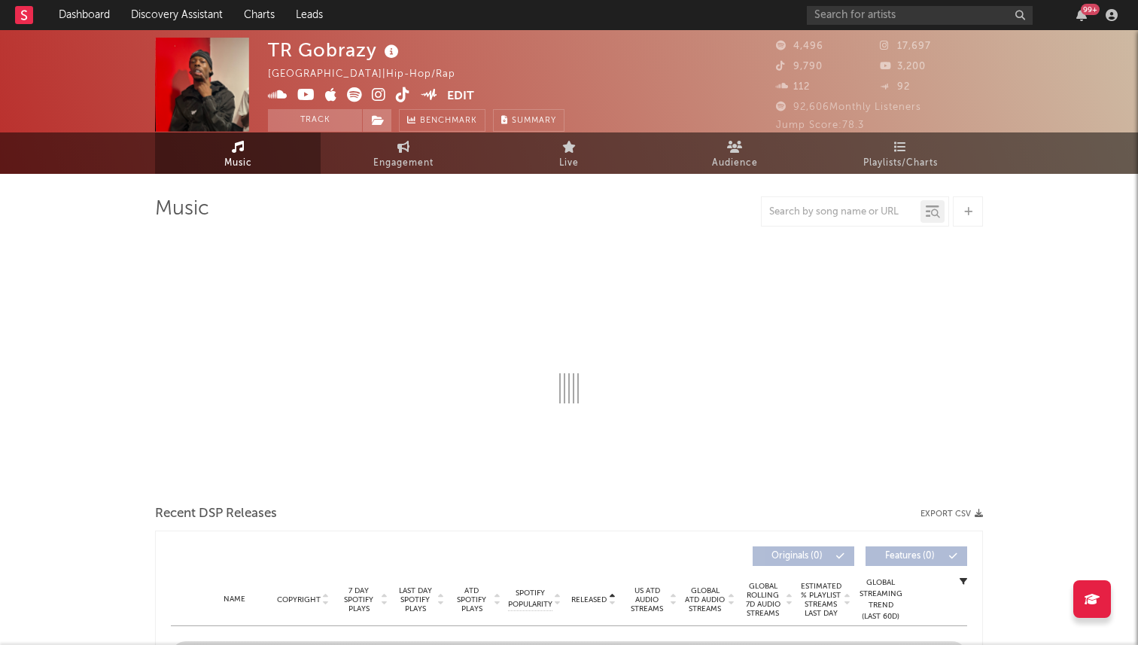
select select "6m"
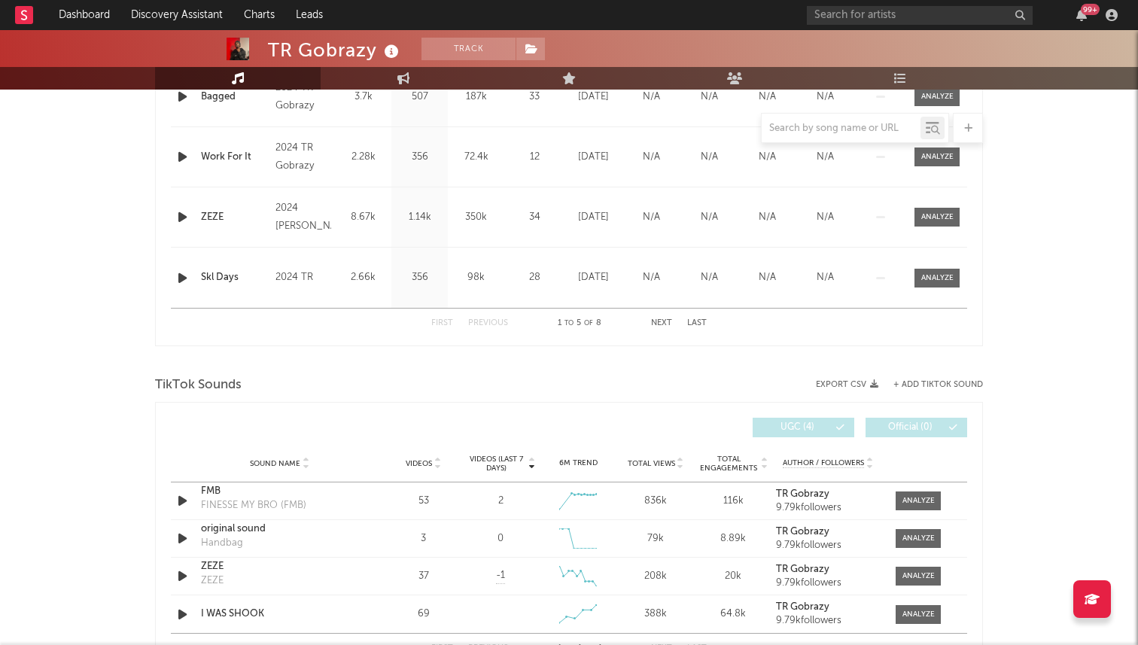
scroll to position [975, 0]
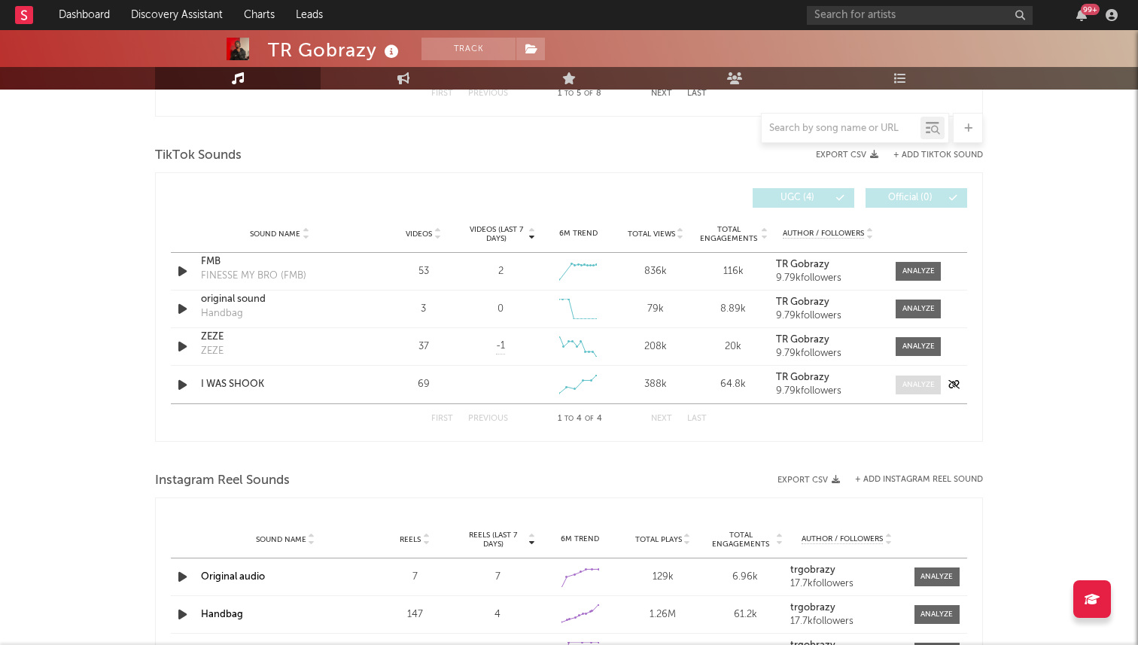
click at [924, 384] on div at bounding box center [918, 384] width 32 height 11
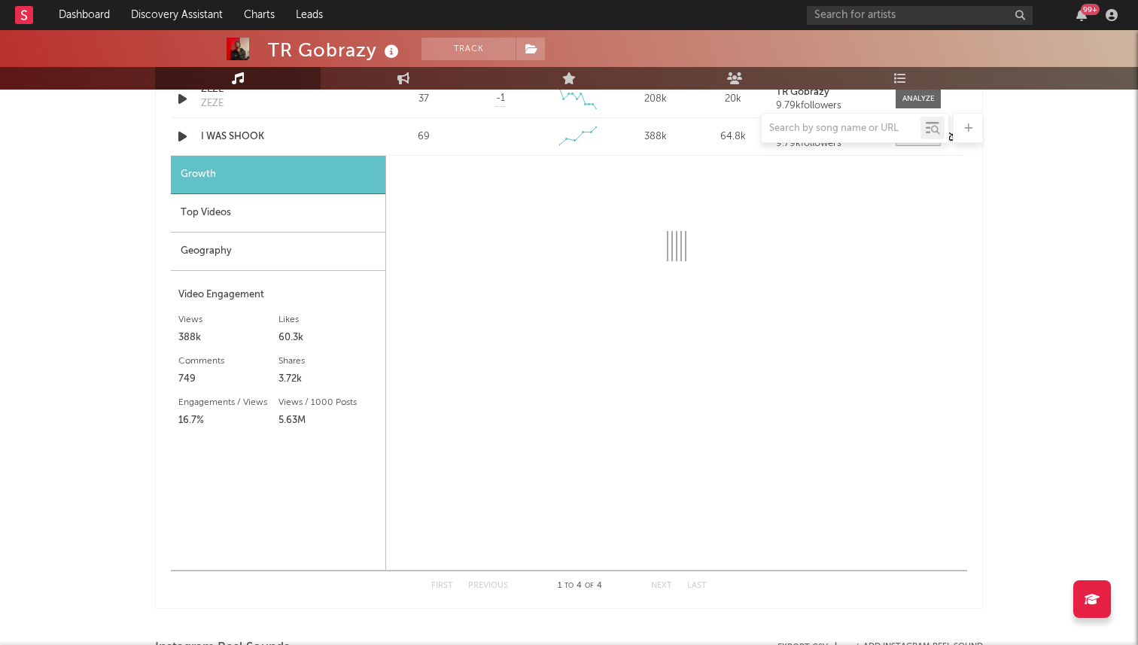
scroll to position [1242, 0]
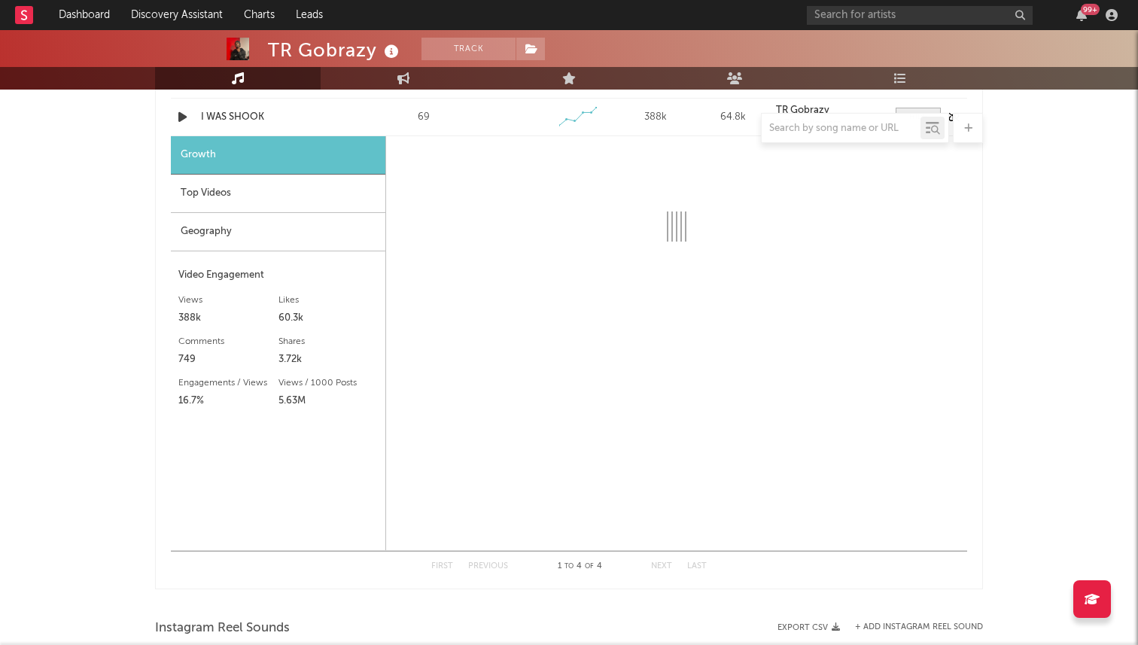
select select "1w"
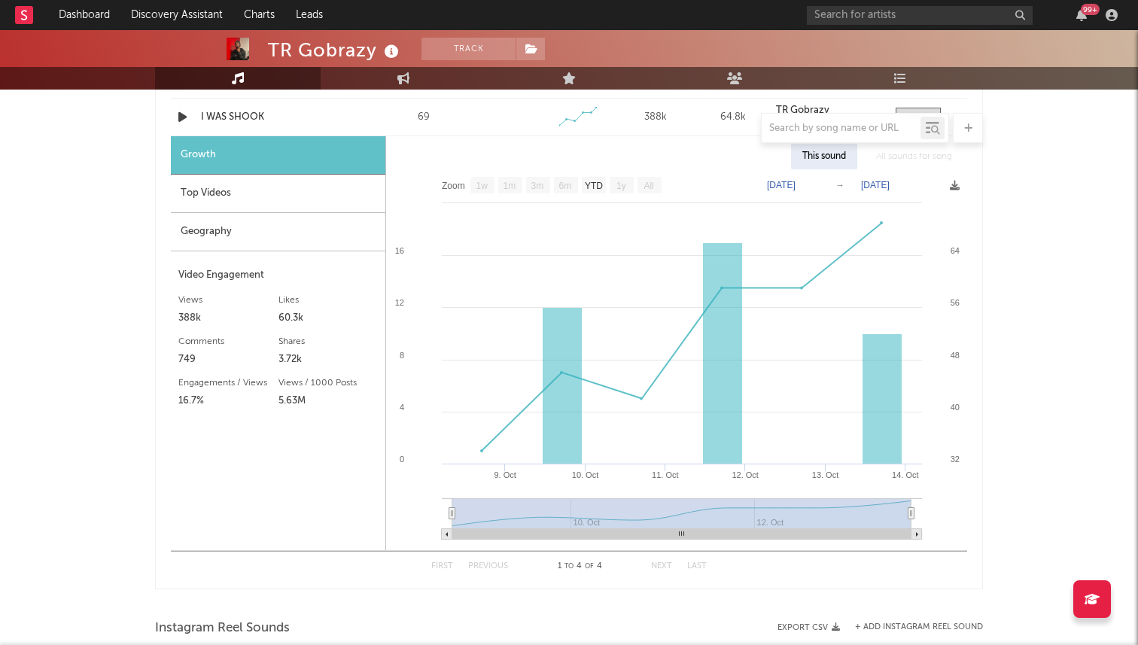
click at [863, 5] on div "99 +" at bounding box center [965, 15] width 316 height 30
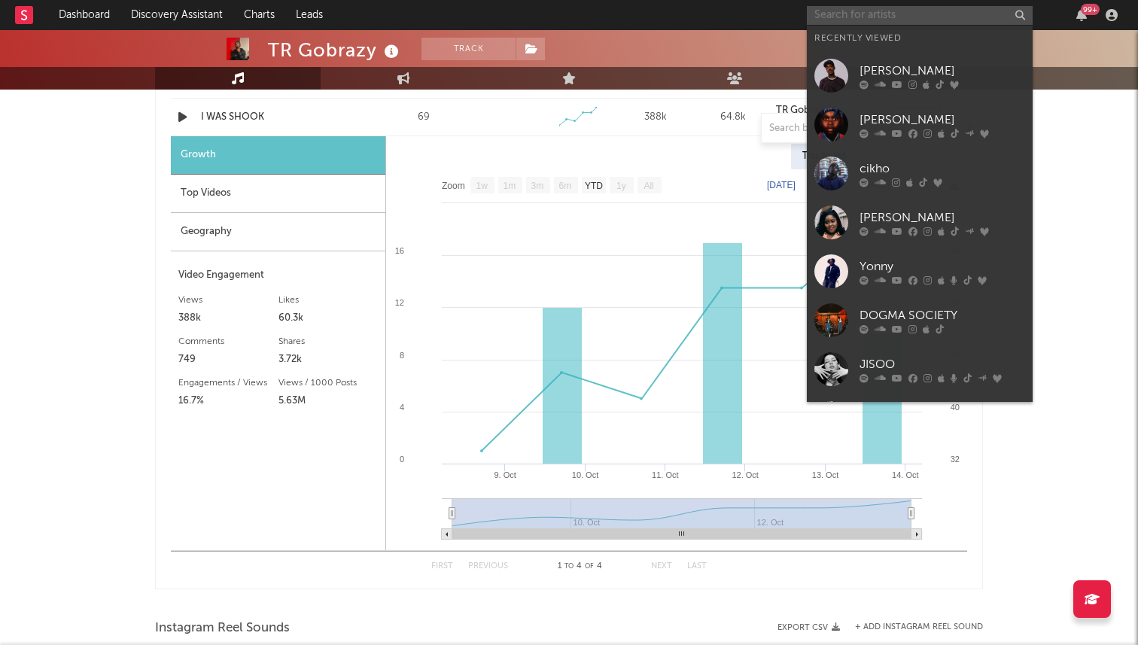
click at [851, 20] on input "text" at bounding box center [920, 15] width 226 height 19
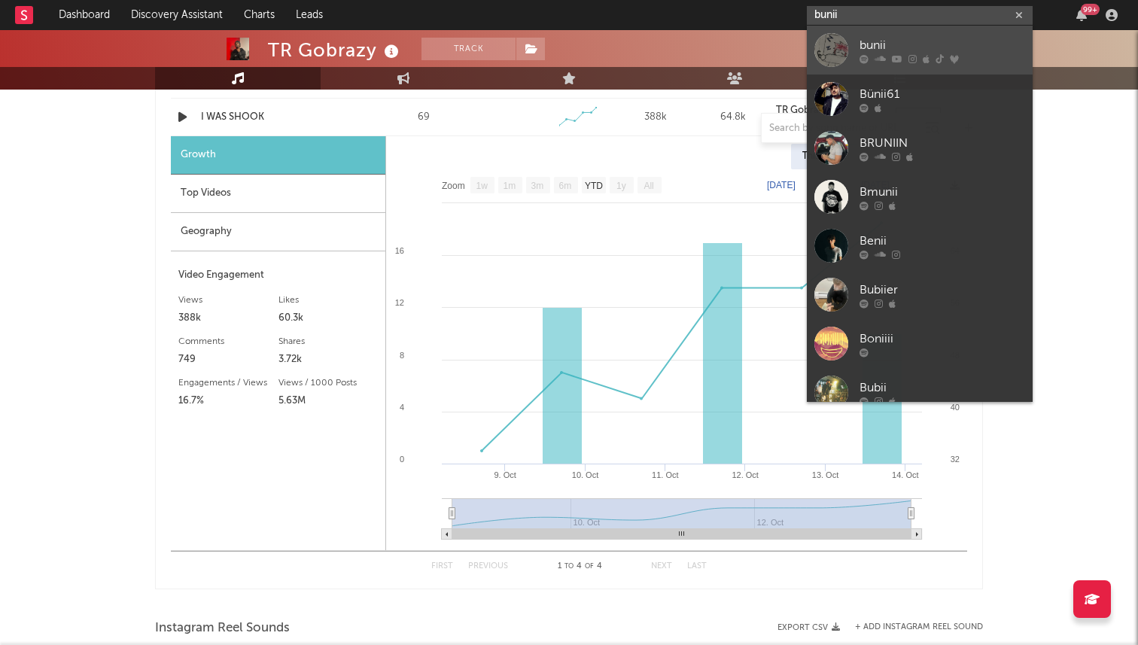
type input "bunii"
click at [849, 51] on link "bunii" at bounding box center [920, 50] width 226 height 49
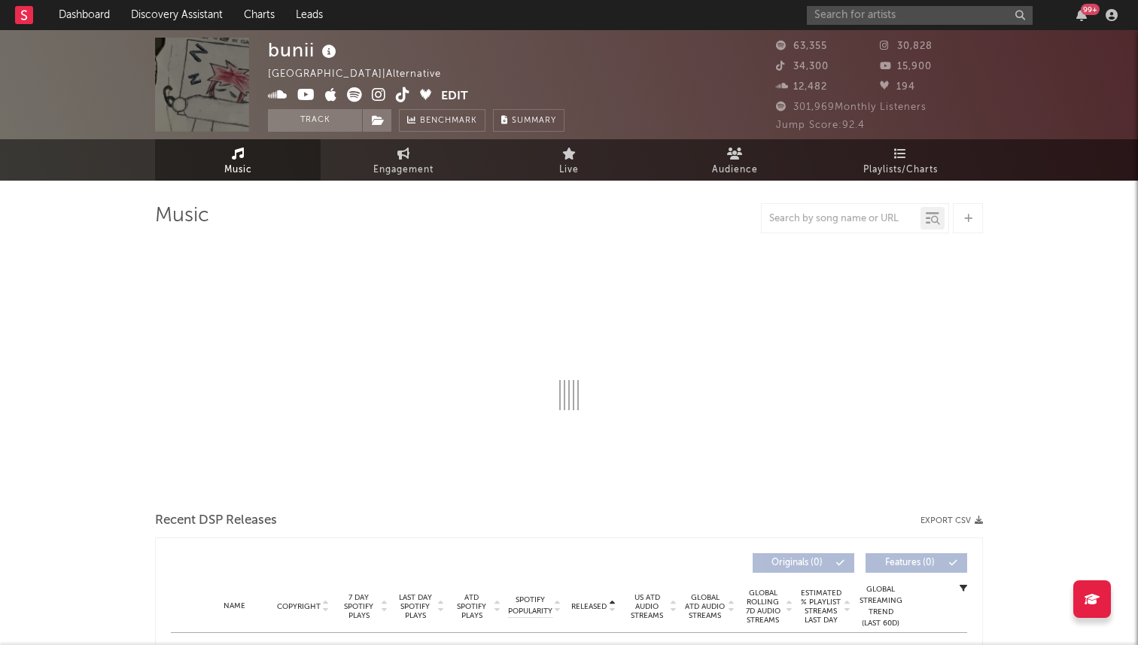
select select "6m"
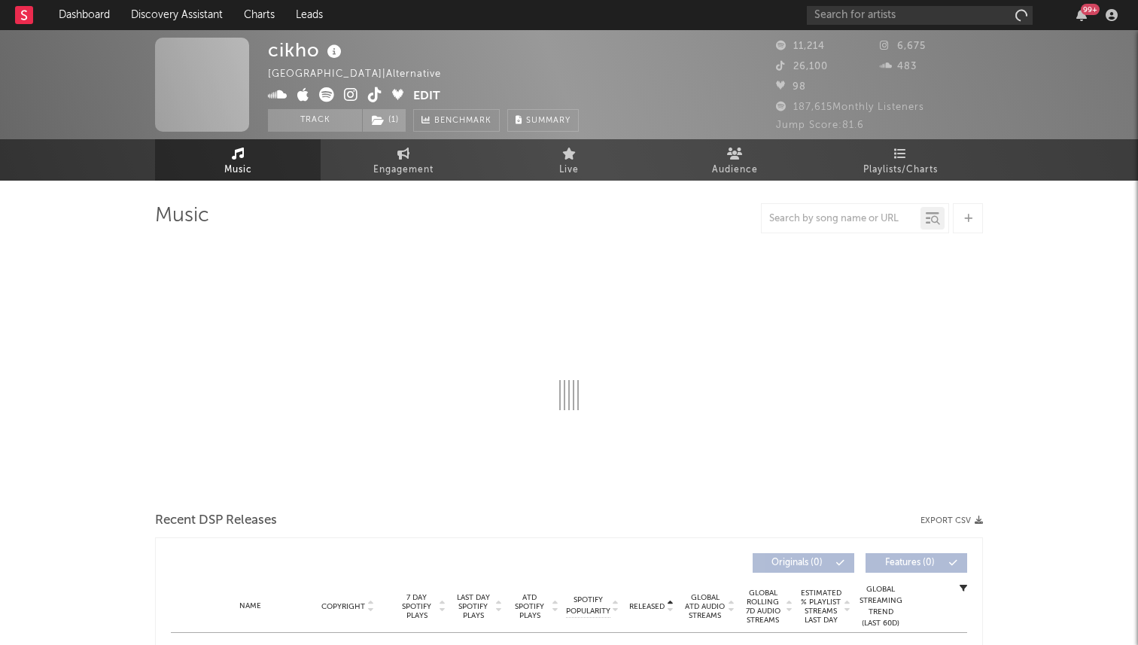
select select "6m"
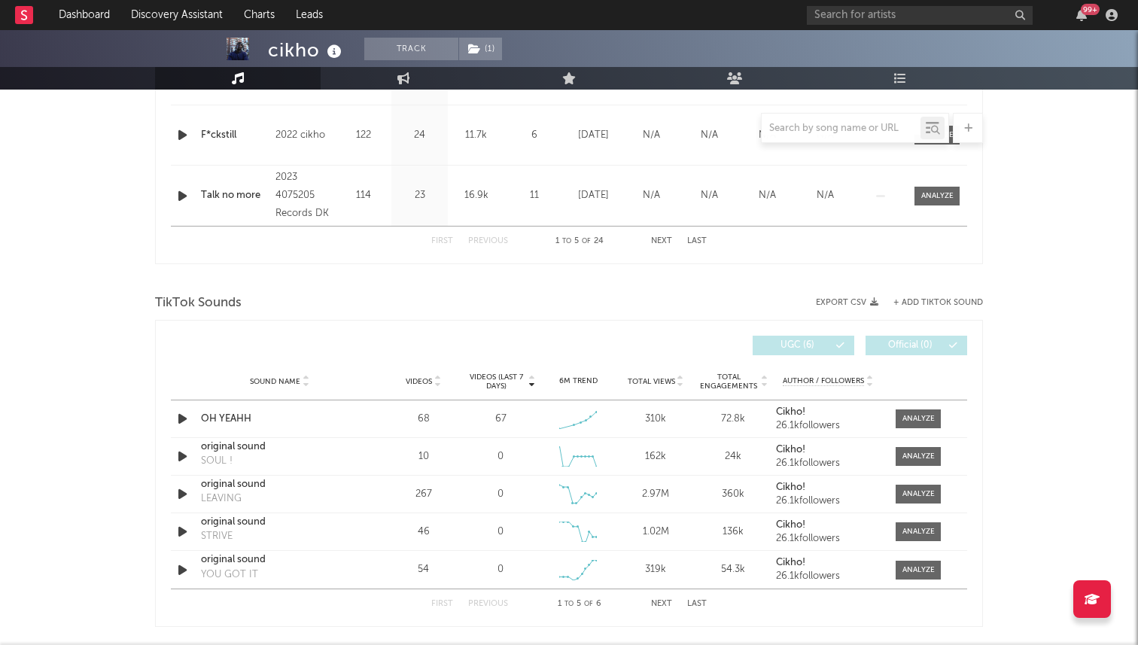
scroll to position [826, 0]
click at [909, 413] on span at bounding box center [918, 419] width 45 height 19
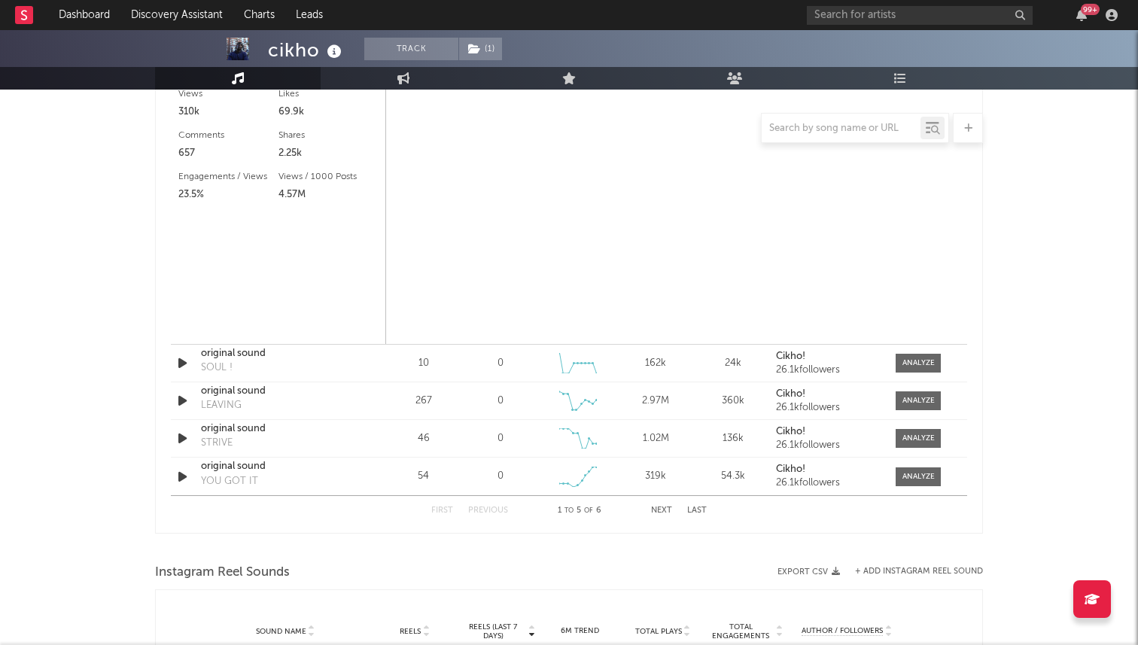
select select "1w"
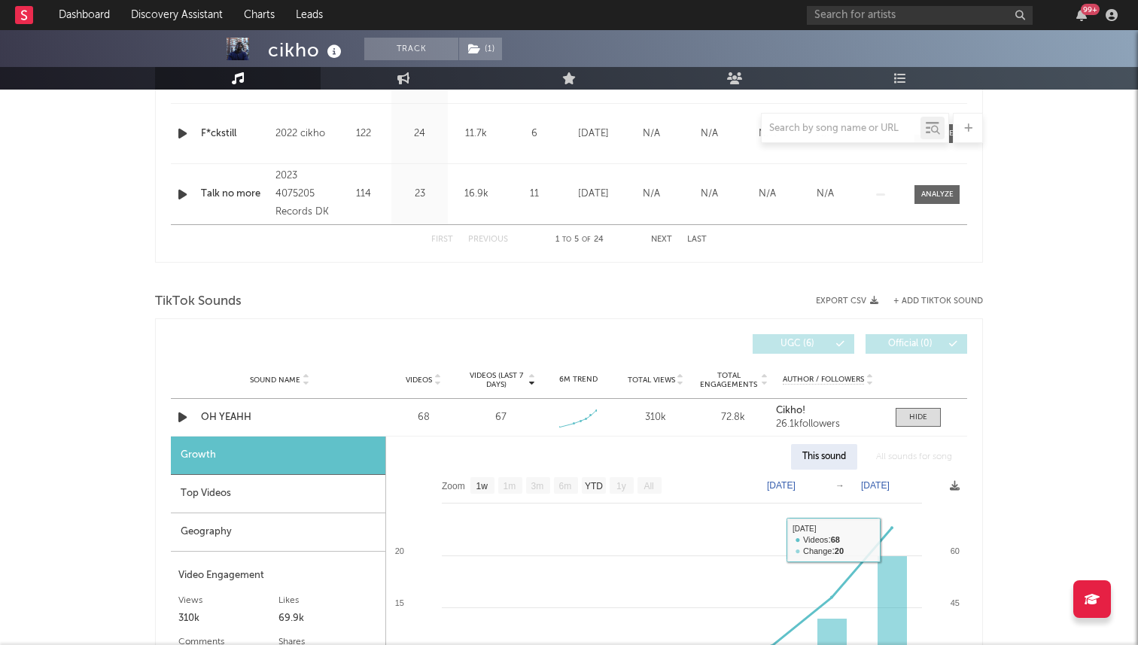
scroll to position [784, 0]
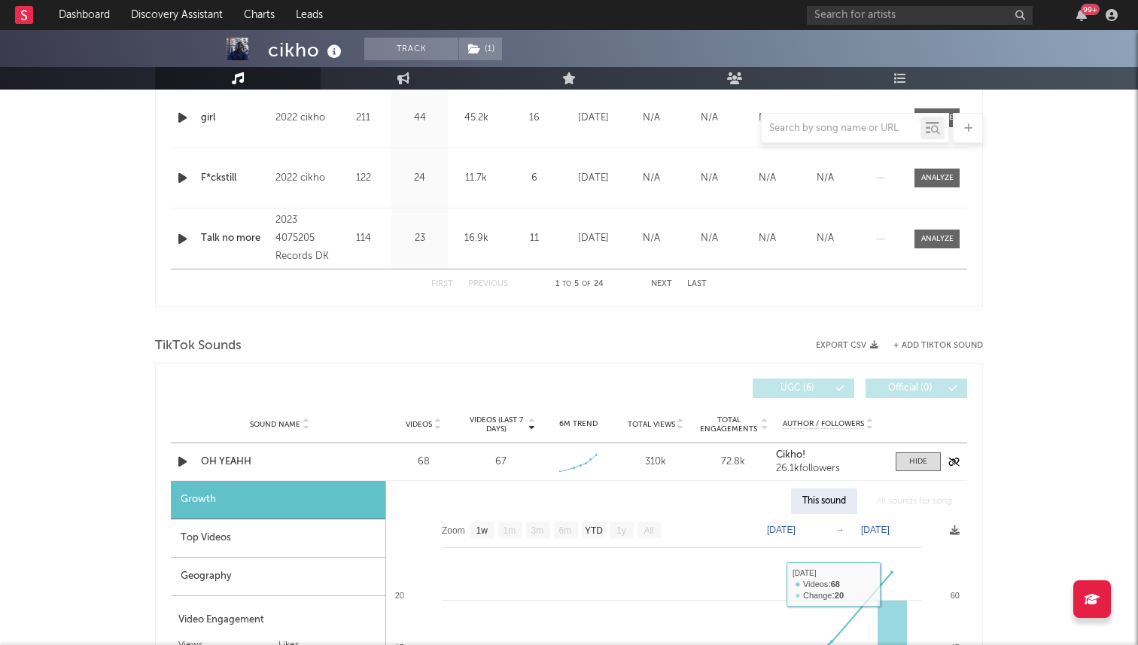
click at [921, 451] on div "Sound Name OH YEAHH Videos 68 Videos (last 7 days) 67 Weekly Growth % 6M Trend …" at bounding box center [569, 461] width 796 height 37
click at [917, 459] on div at bounding box center [918, 461] width 18 height 11
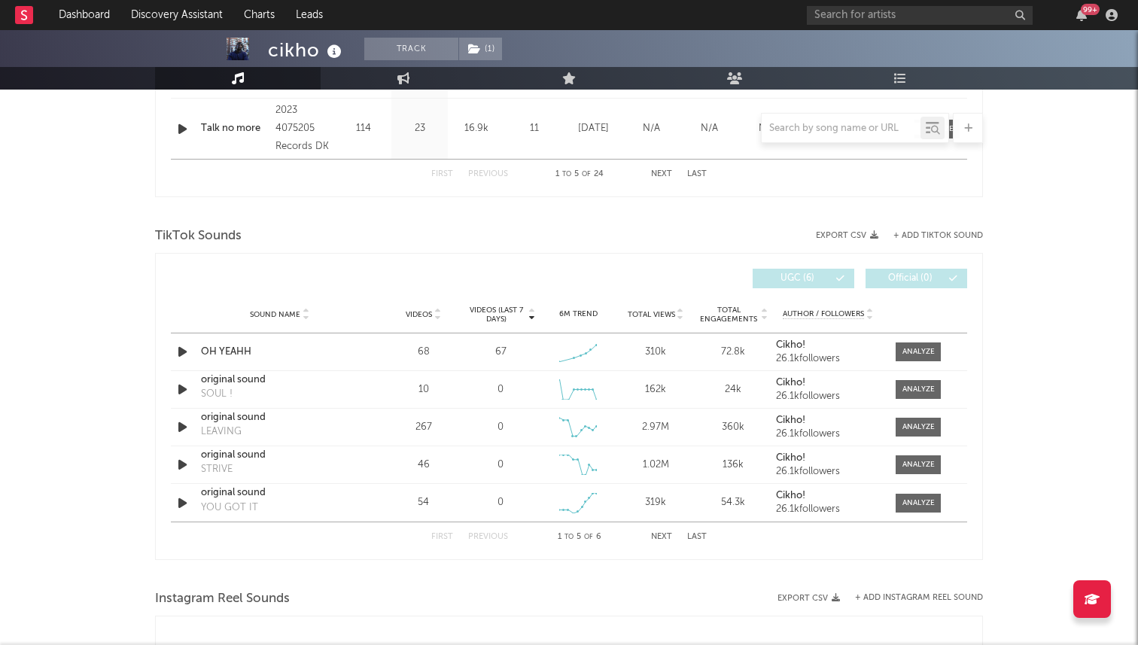
scroll to position [892, 0]
click at [909, 346] on span at bounding box center [918, 354] width 45 height 19
select select "1w"
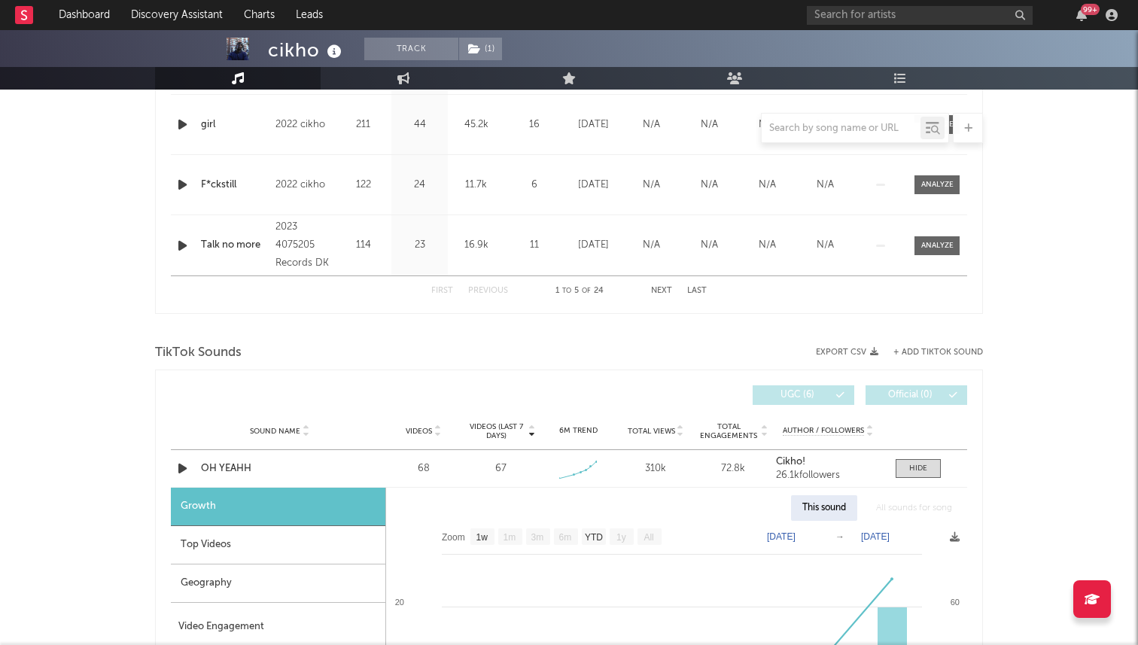
scroll to position [635, 0]
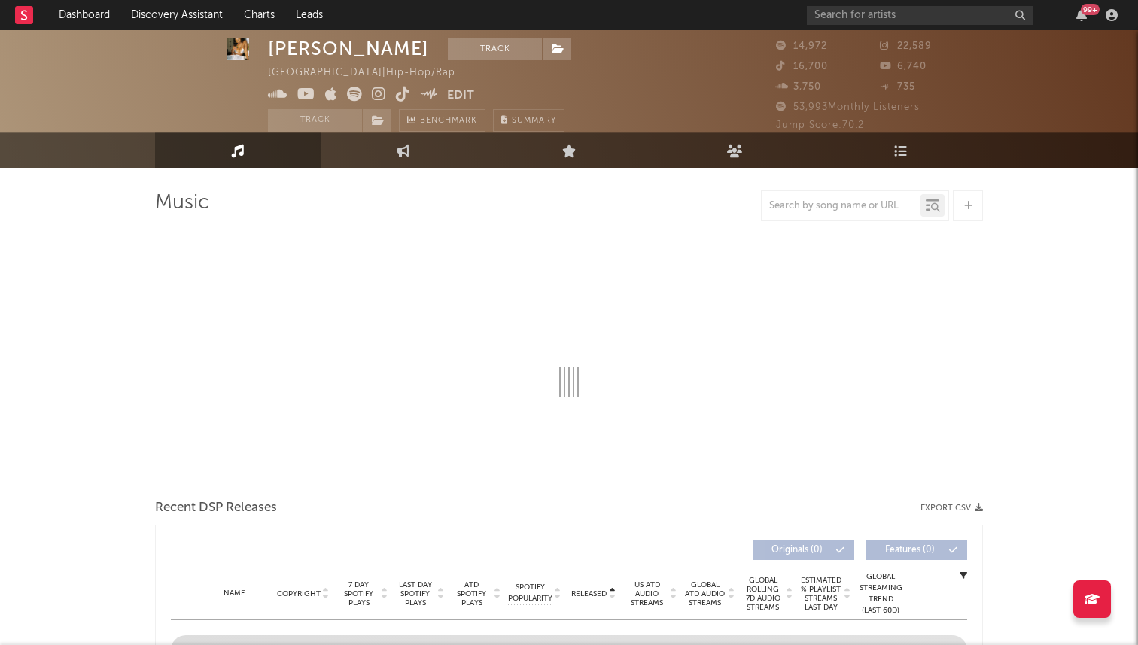
scroll to position [15, 0]
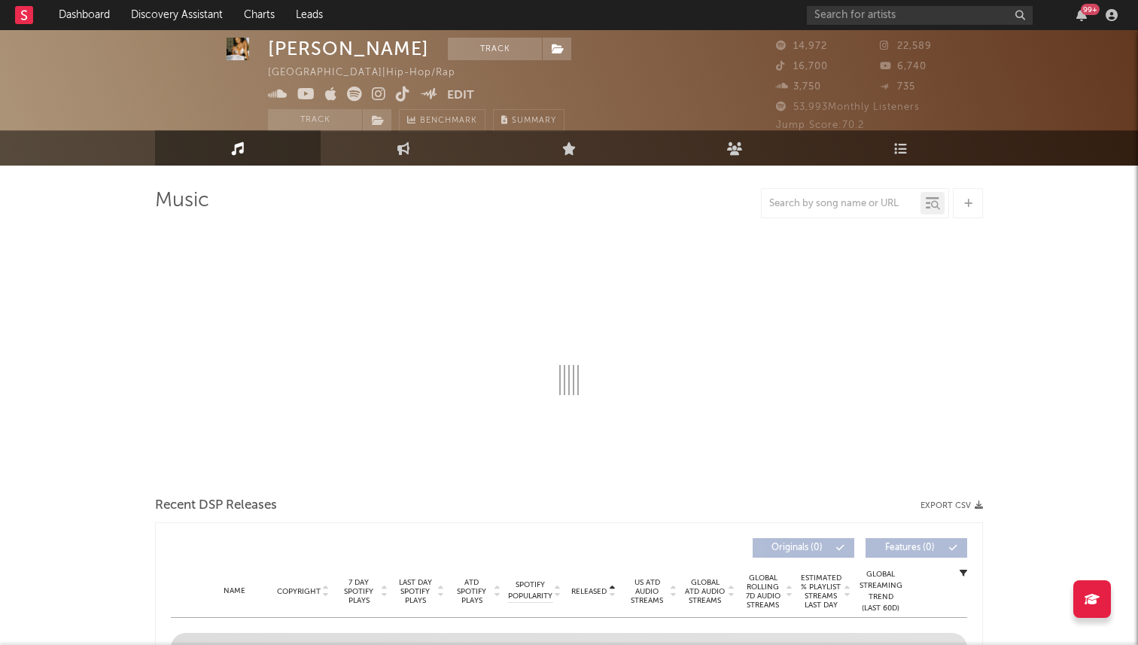
select select "6m"
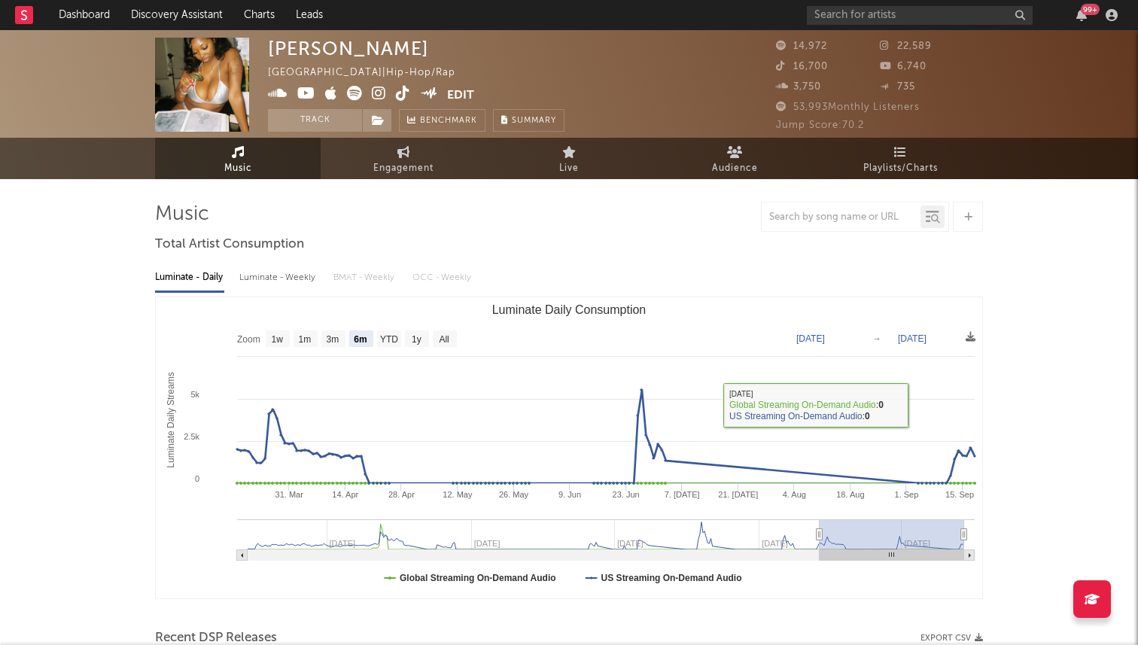
scroll to position [0, 0]
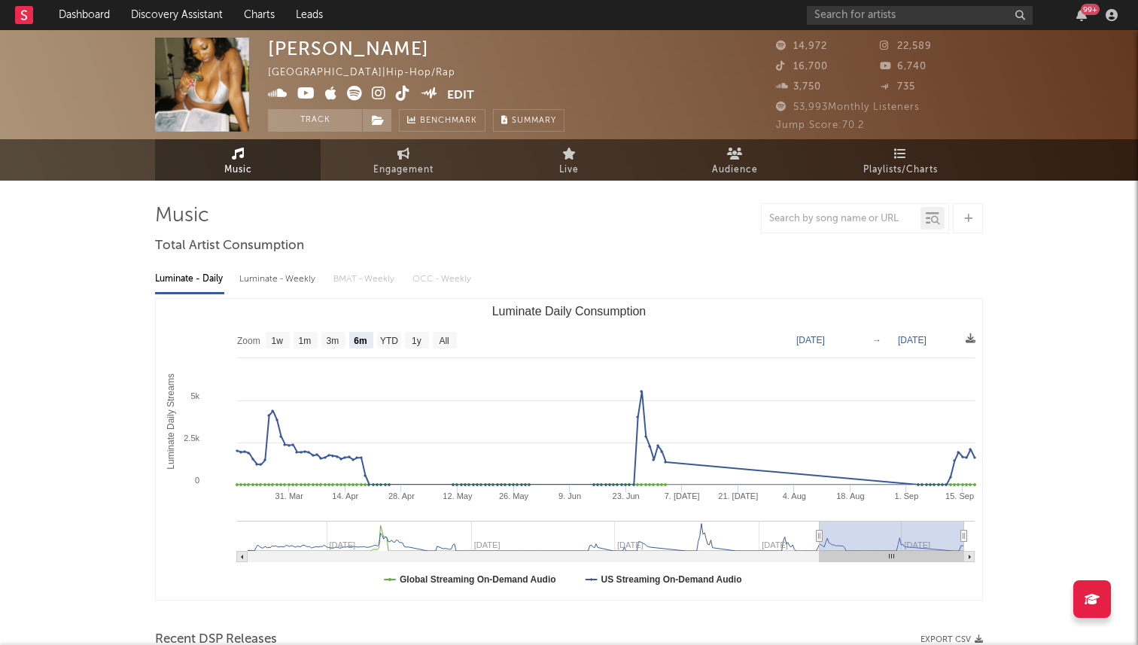
click at [351, 92] on icon at bounding box center [354, 93] width 15 height 15
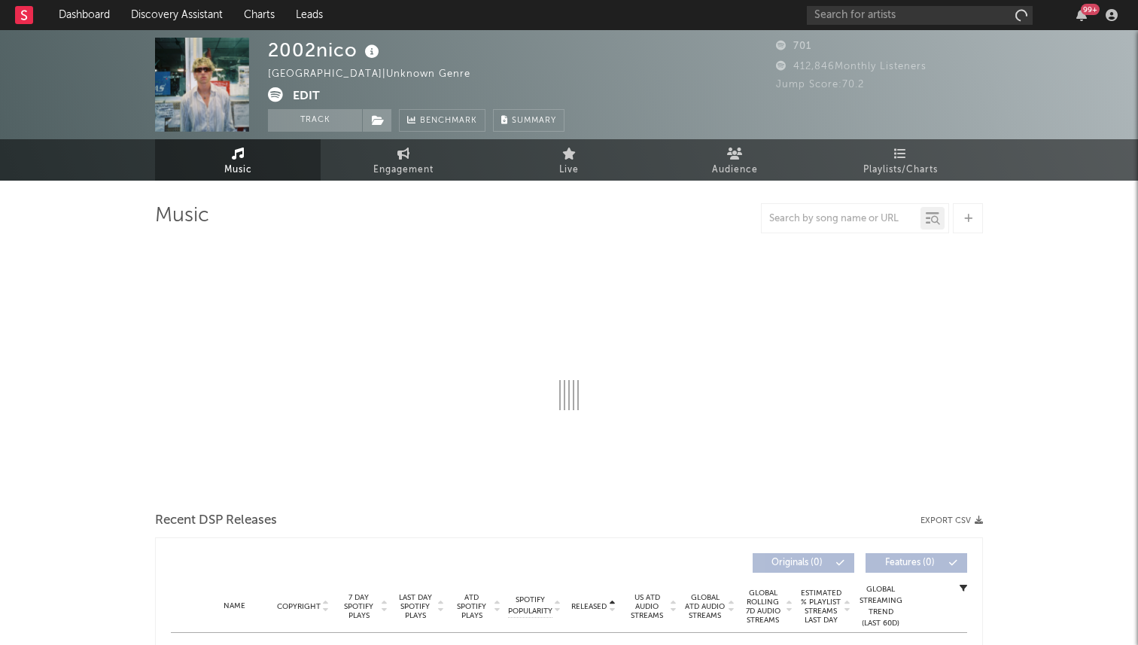
select select "1w"
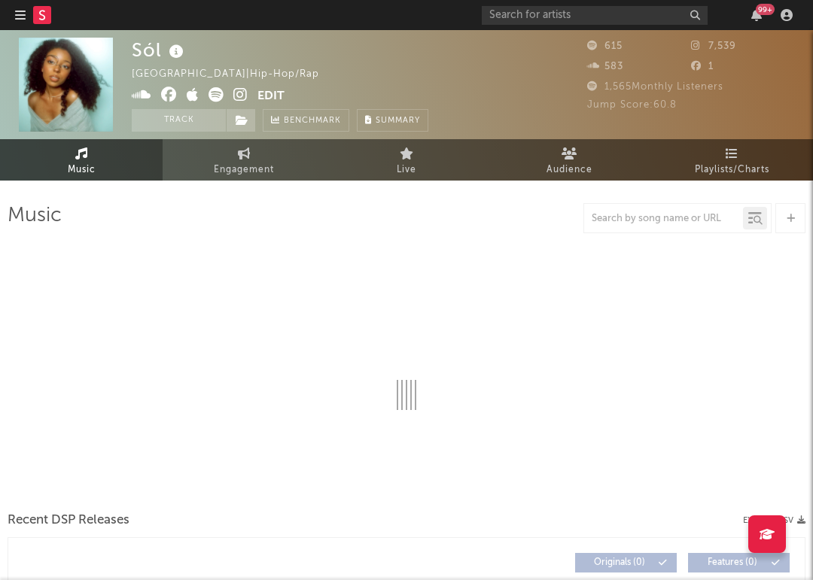
select select "1w"
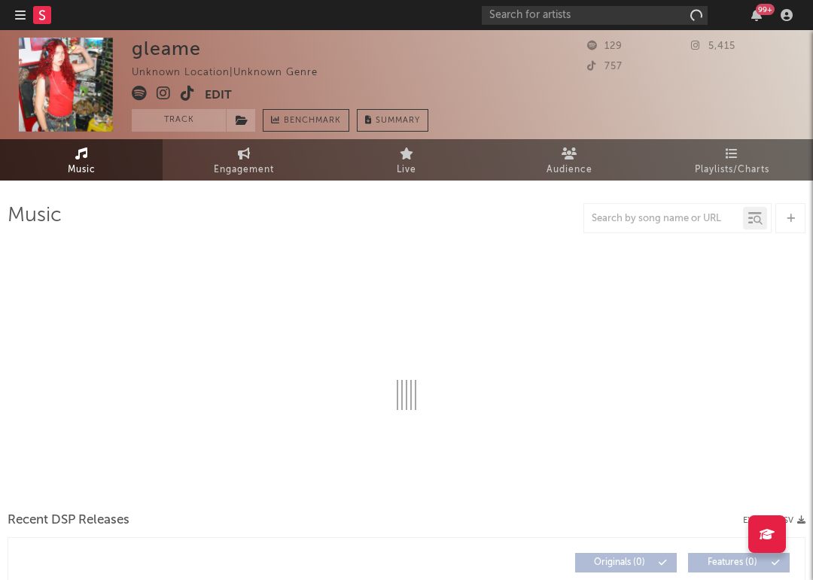
select select "1w"
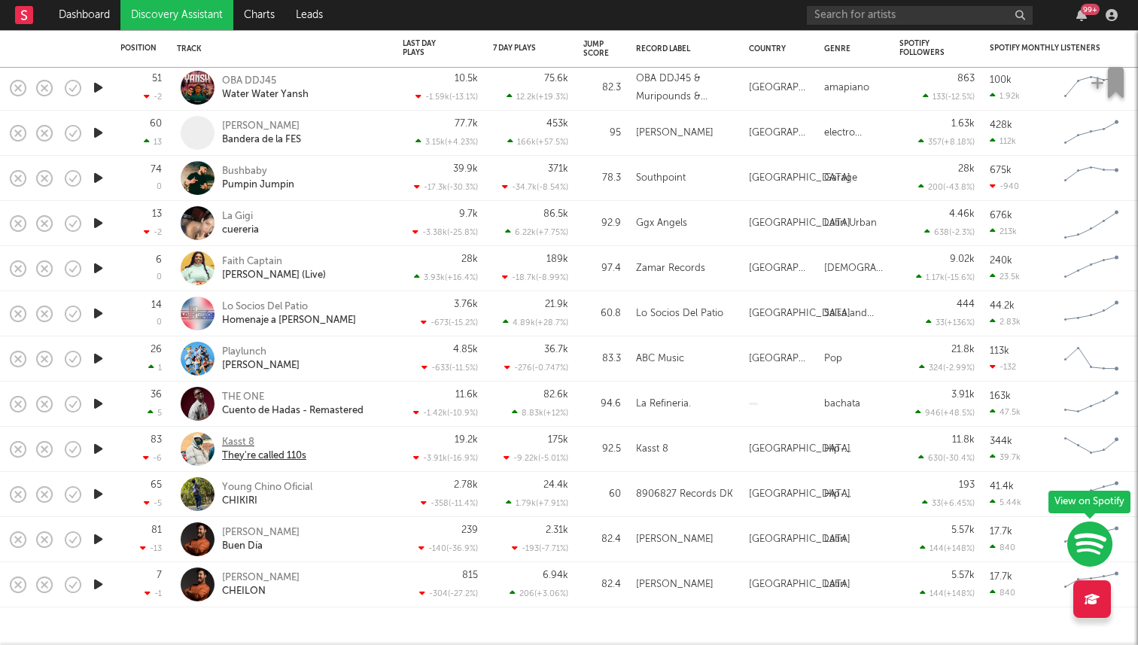
click at [241, 440] on div "Kasst 8" at bounding box center [264, 443] width 84 height 14
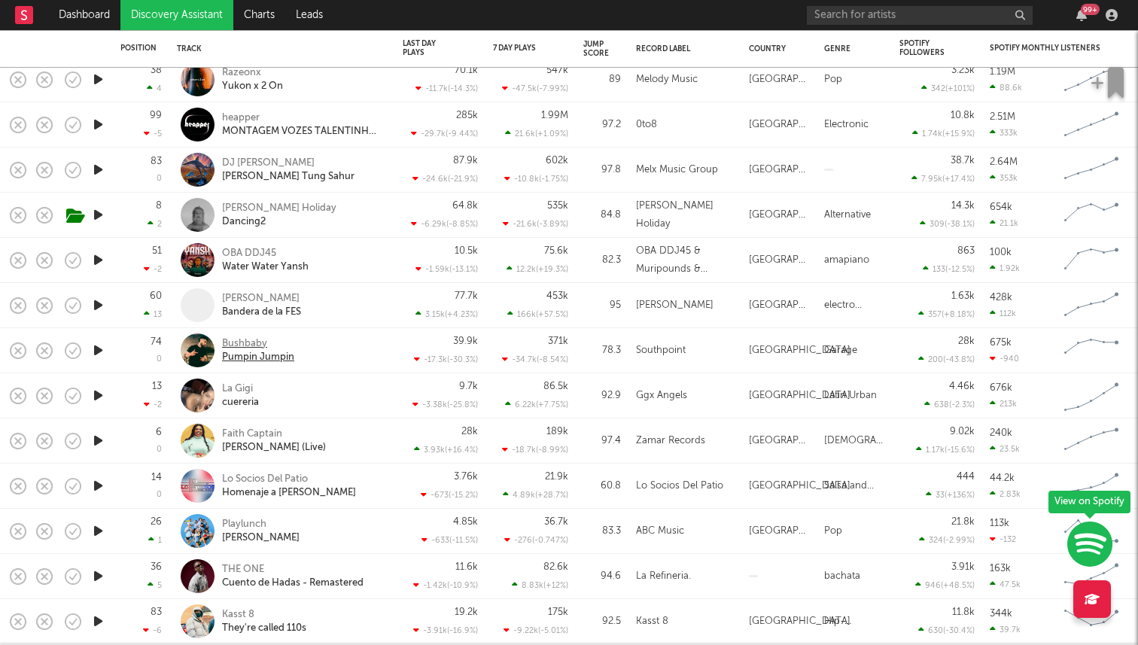
click at [251, 343] on div "Bushbaby" at bounding box center [258, 344] width 72 height 14
click at [250, 208] on div "Keli Holiday" at bounding box center [279, 209] width 114 height 14
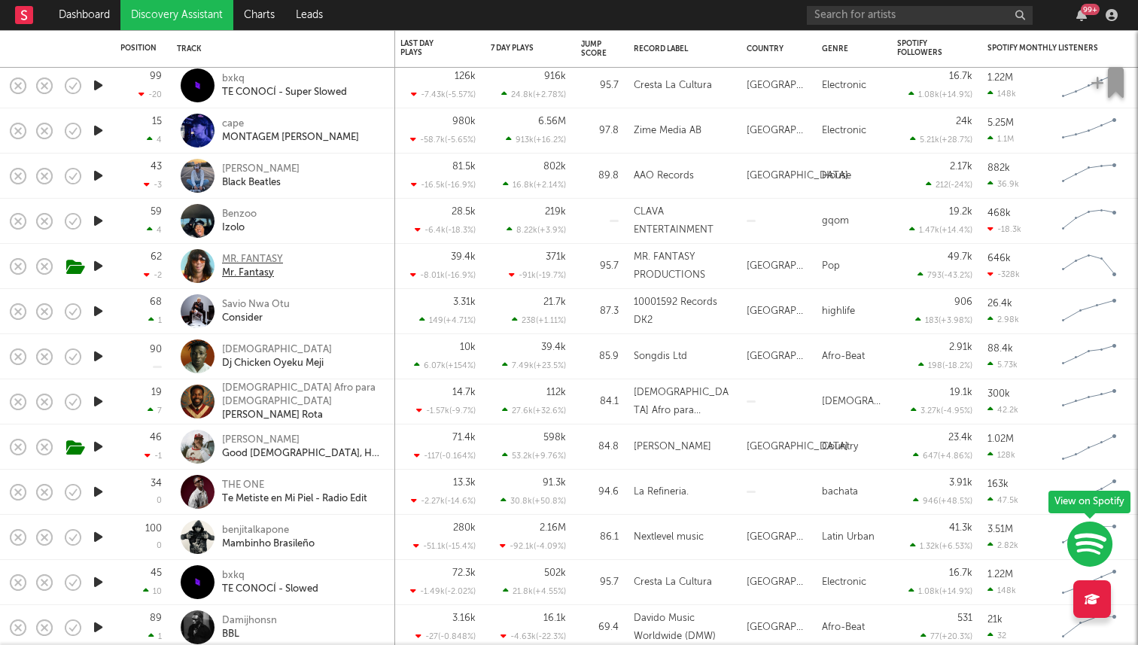
click at [247, 263] on div "MR. FANTASY" at bounding box center [252, 260] width 61 height 14
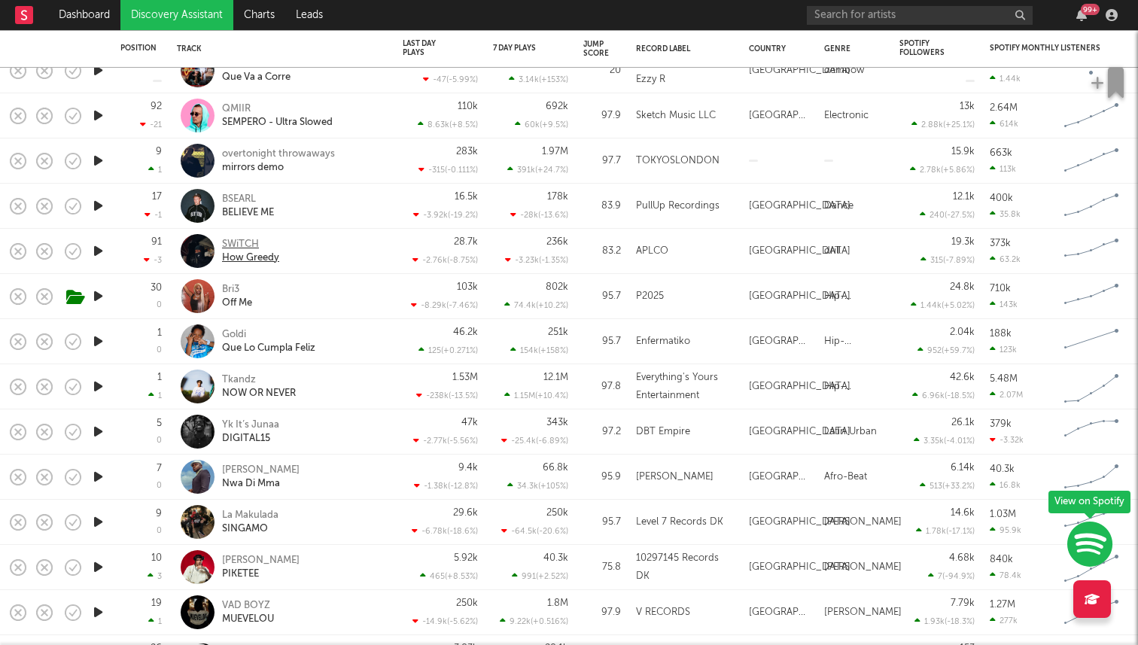
click at [245, 242] on div "SWiTCH" at bounding box center [250, 245] width 57 height 14
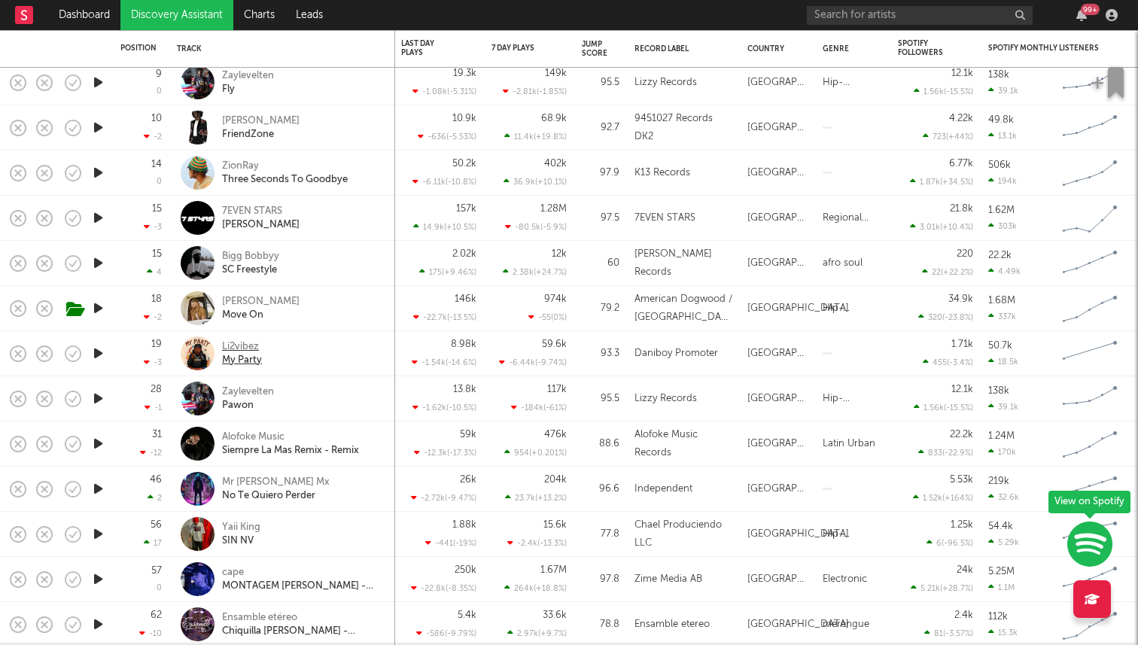
click at [242, 342] on div "Li2vibez" at bounding box center [242, 347] width 40 height 14
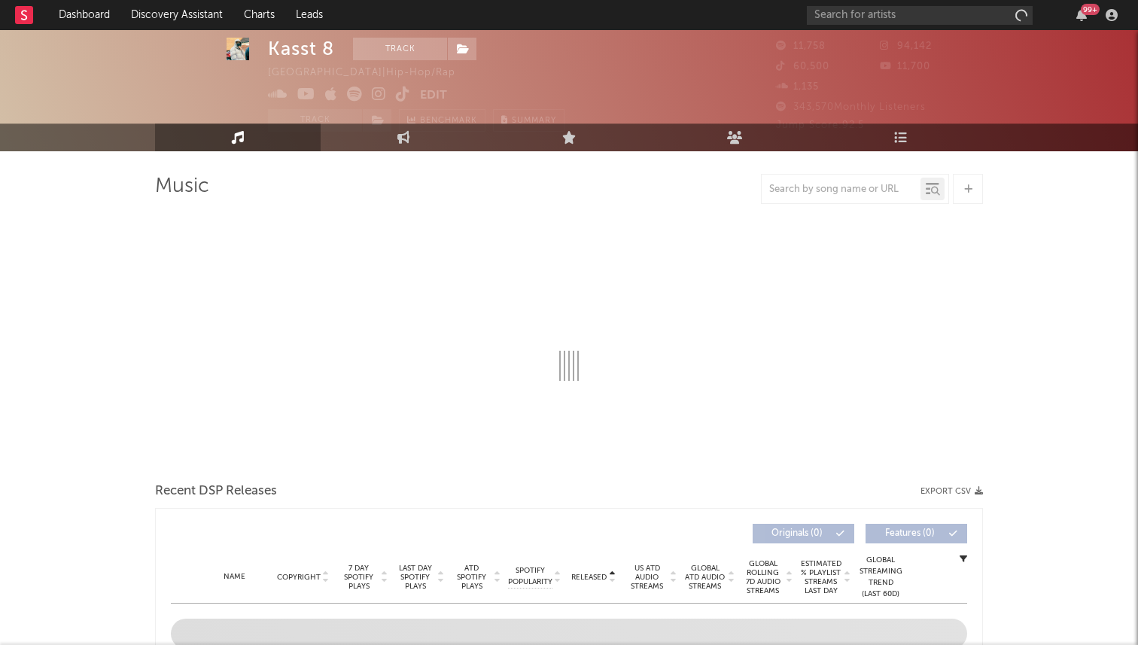
scroll to position [33, 0]
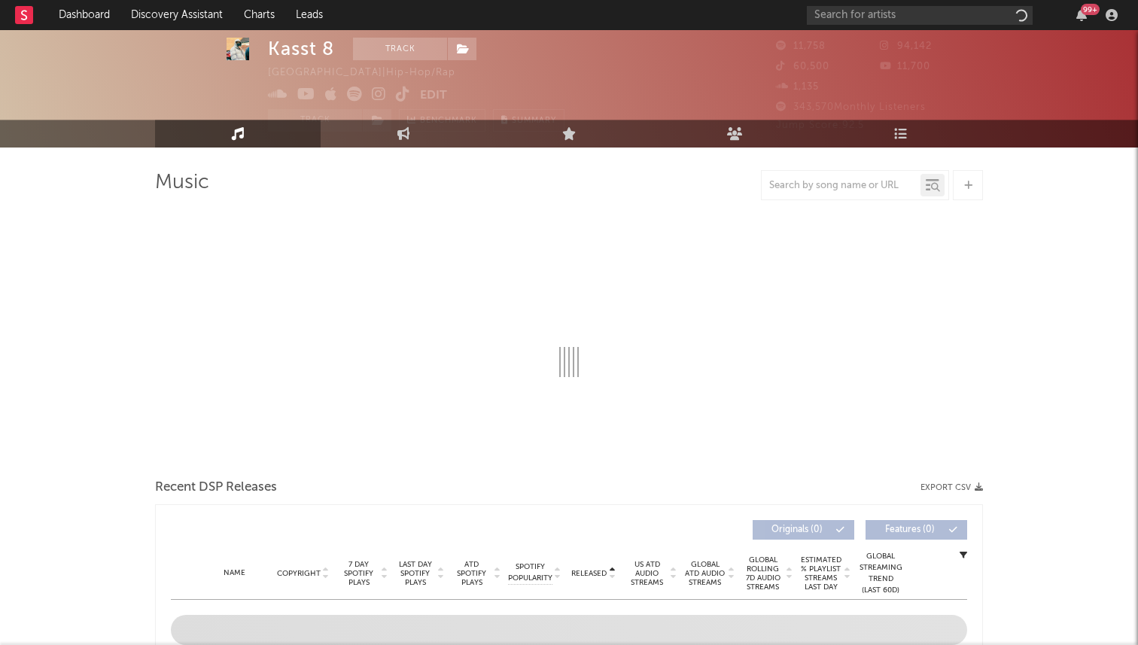
select select "1w"
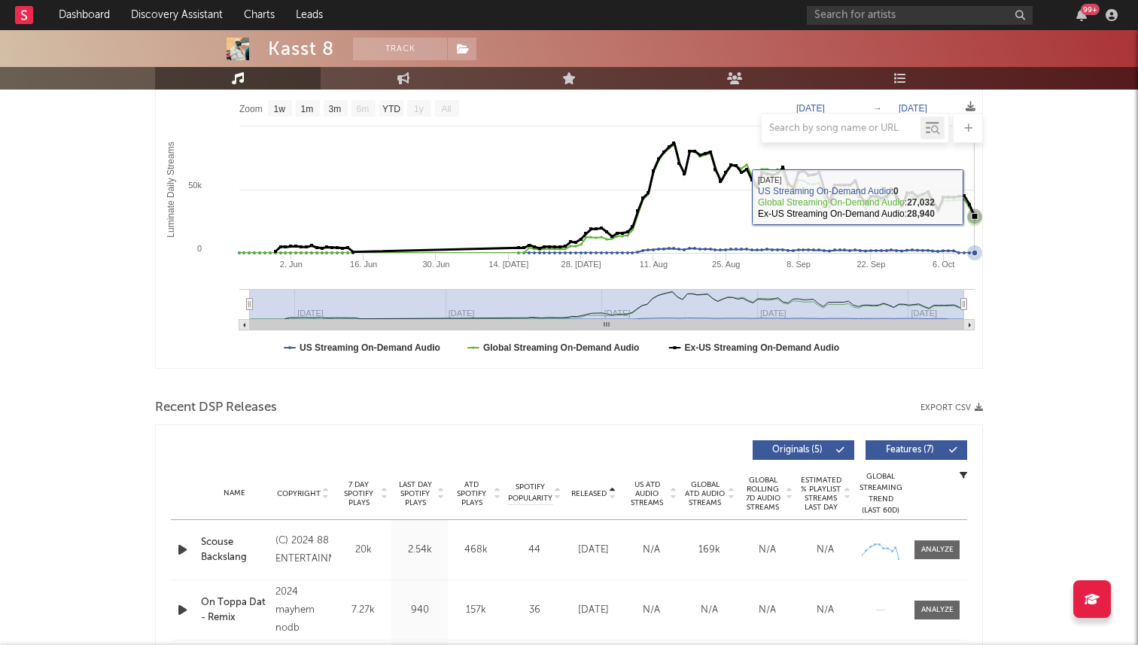
scroll to position [537, 0]
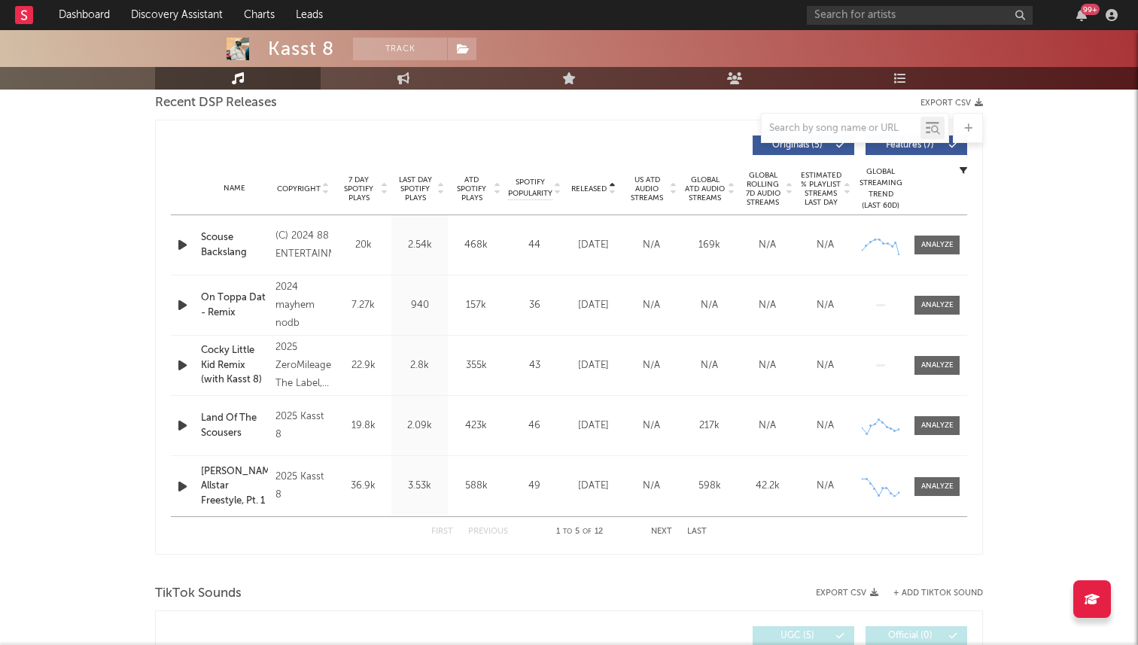
click at [601, 189] on span "Released" at bounding box center [588, 188] width 35 height 9
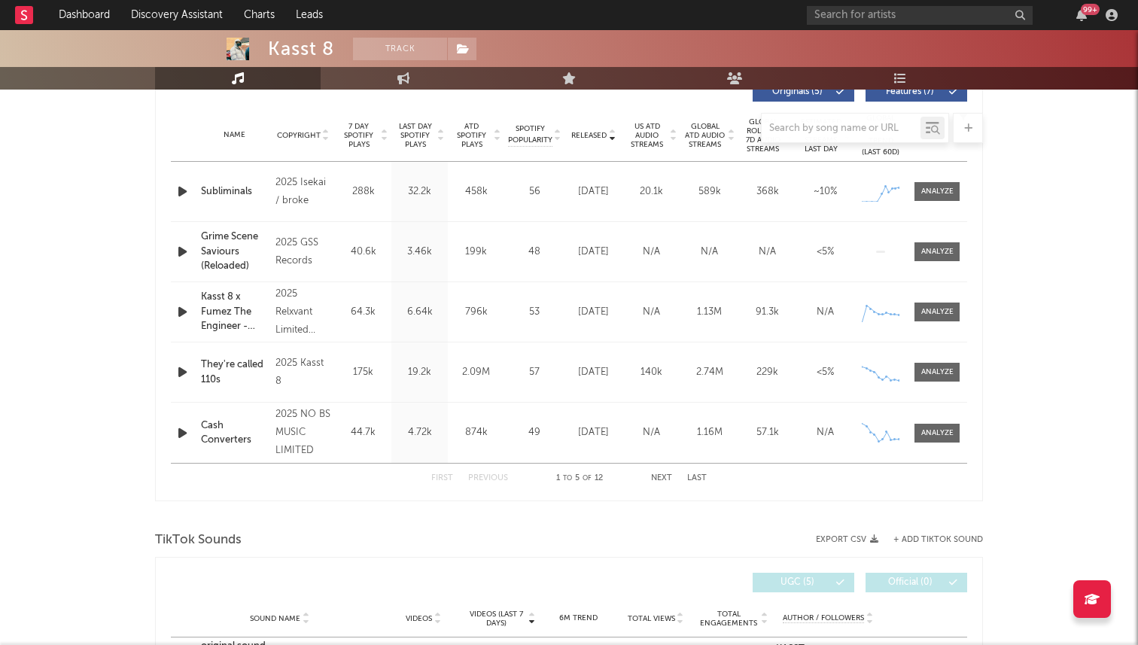
scroll to position [0, 0]
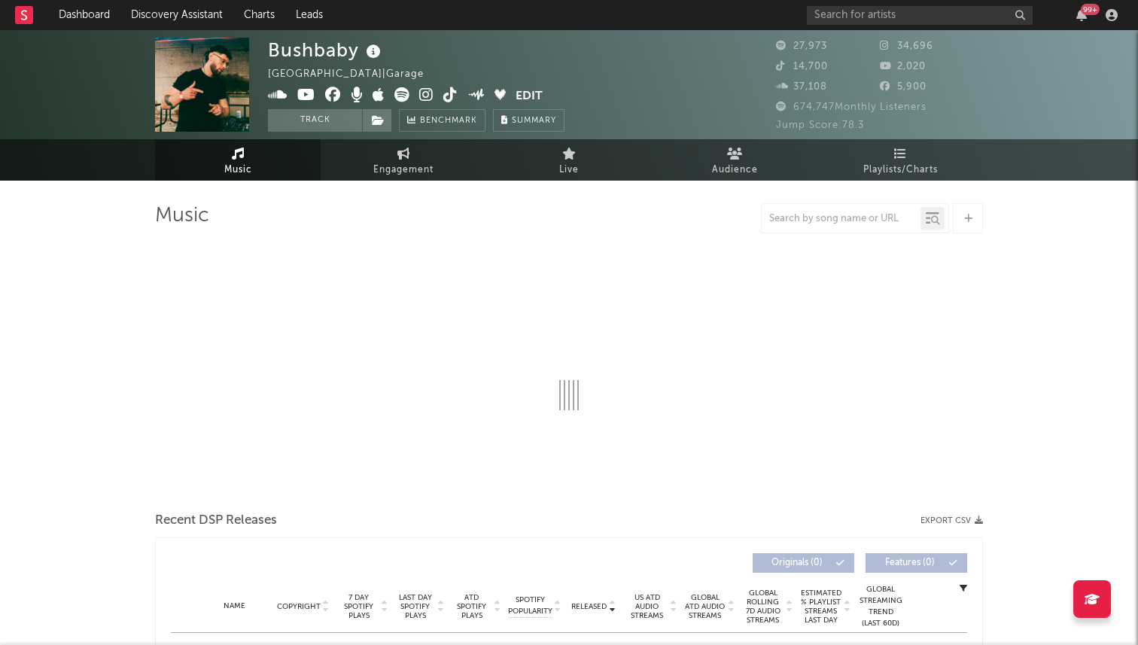
select select "6m"
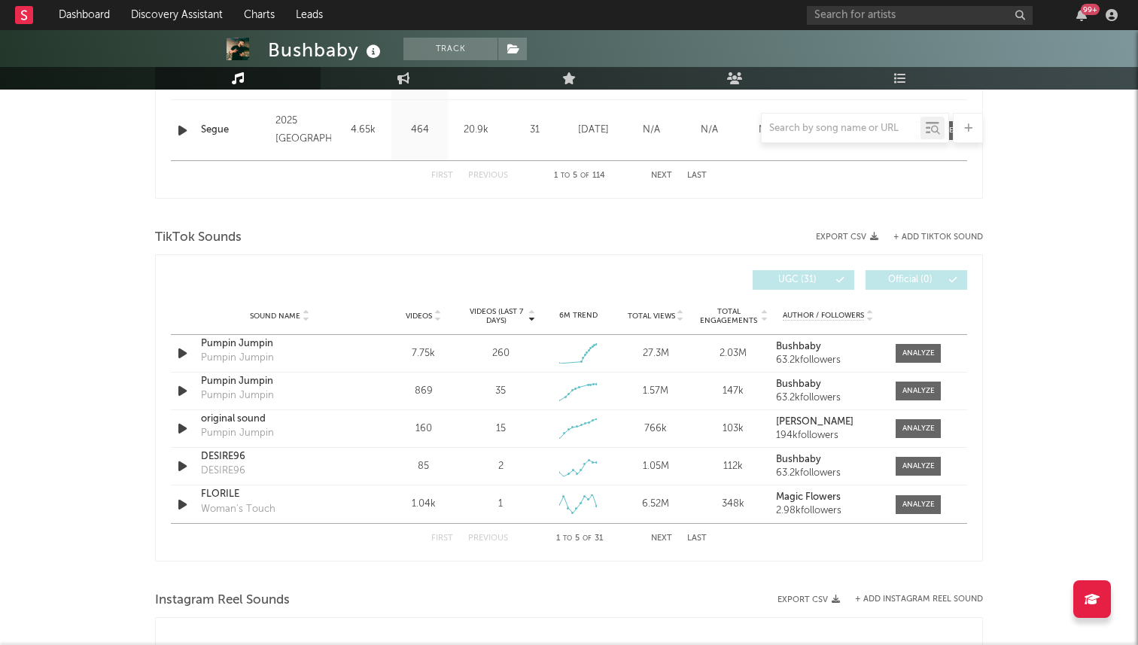
scroll to position [854, 0]
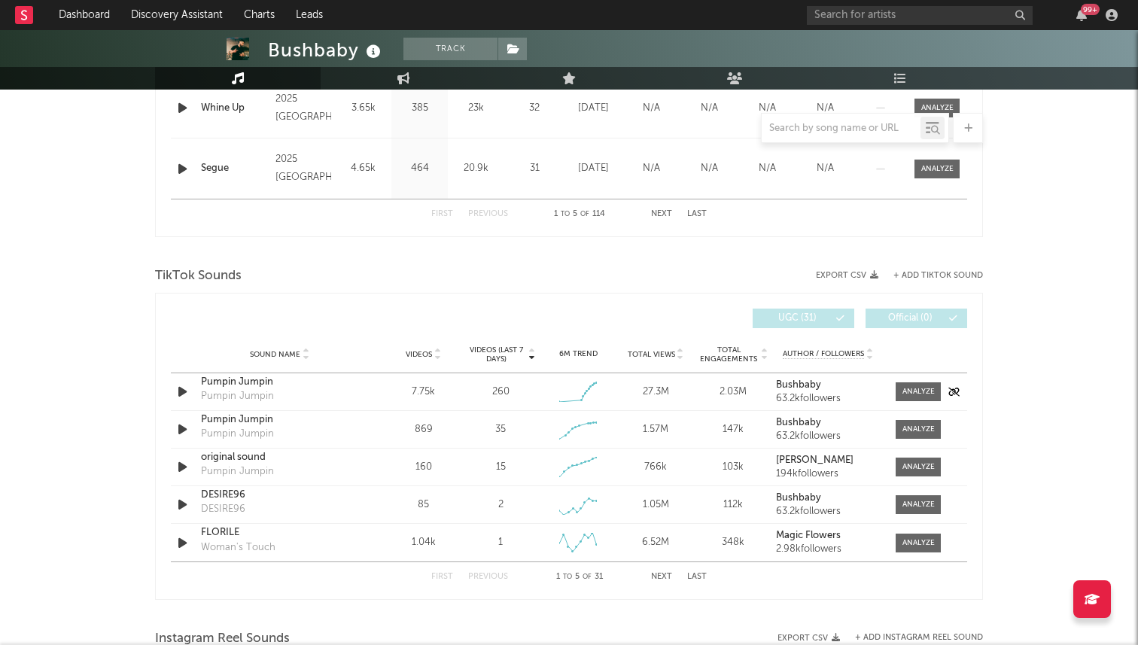
click at [175, 392] on icon "button" at bounding box center [183, 391] width 16 height 19
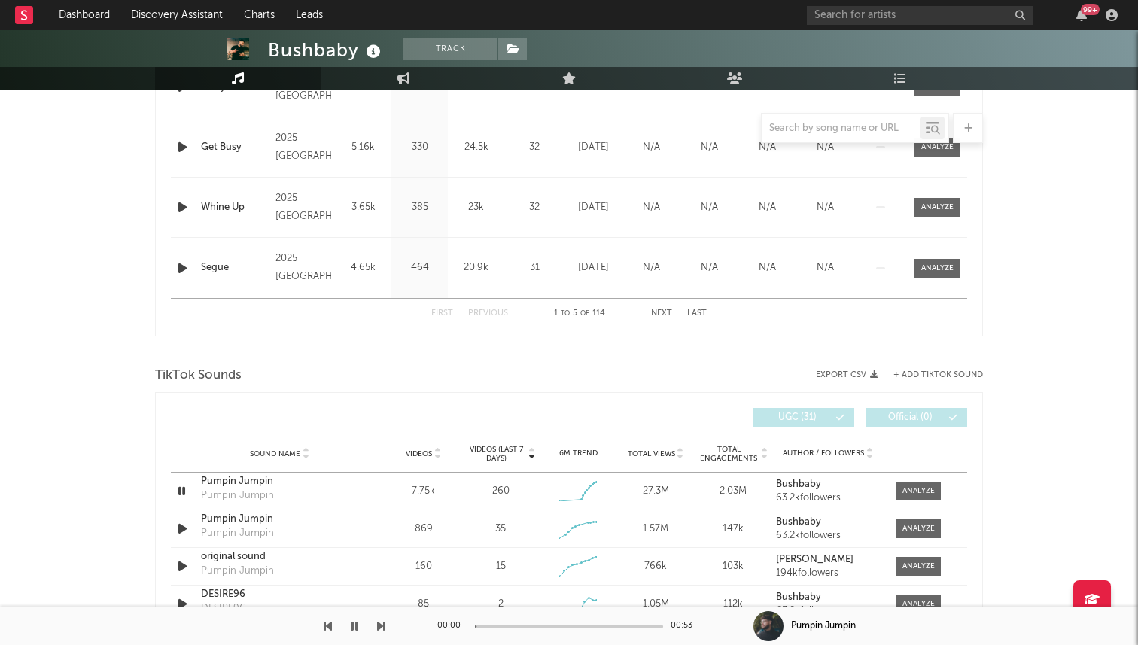
scroll to position [711, 0]
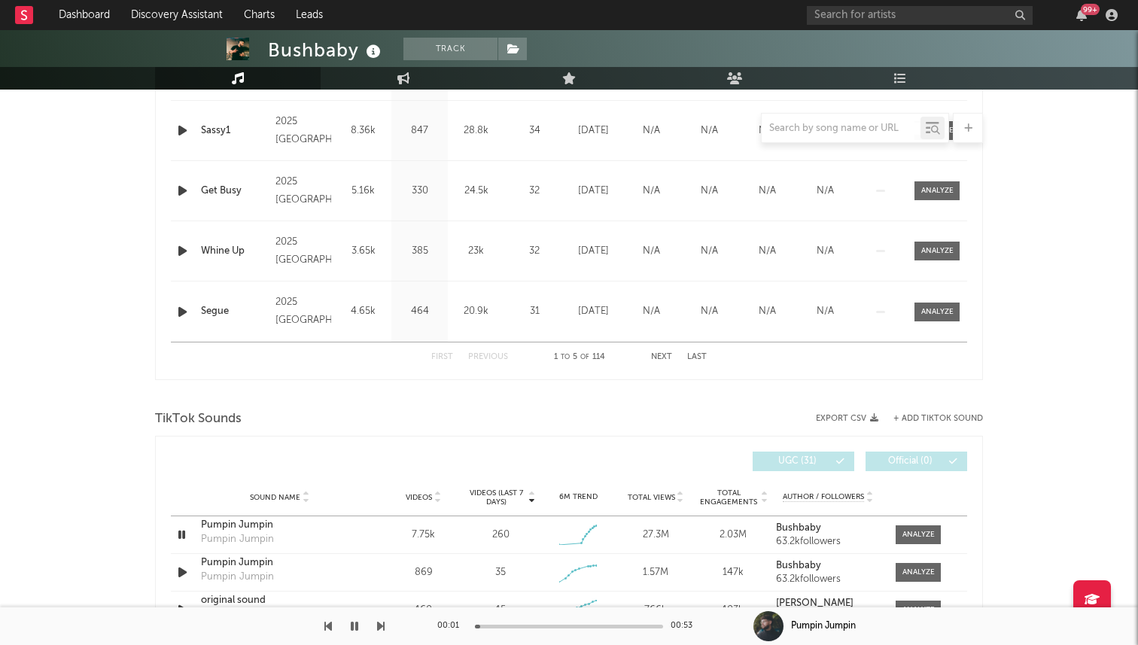
click at [534, 625] on div at bounding box center [569, 627] width 188 height 4
click at [595, 625] on div at bounding box center [569, 627] width 188 height 4
click at [184, 537] on icon "button" at bounding box center [182, 534] width 14 height 19
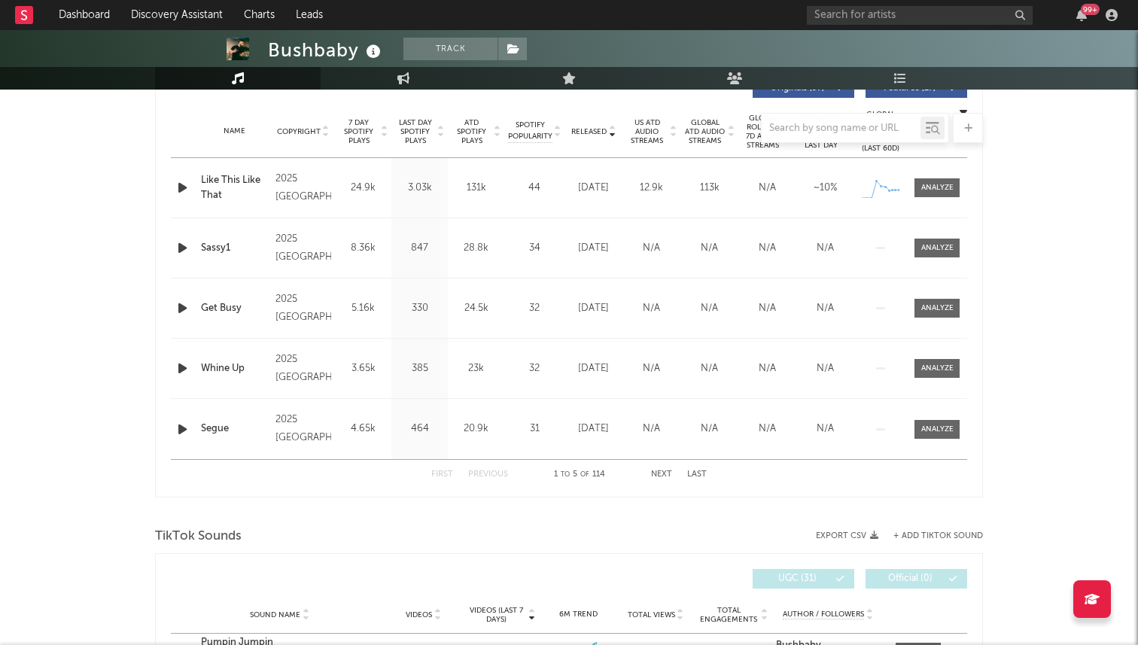
scroll to position [302, 0]
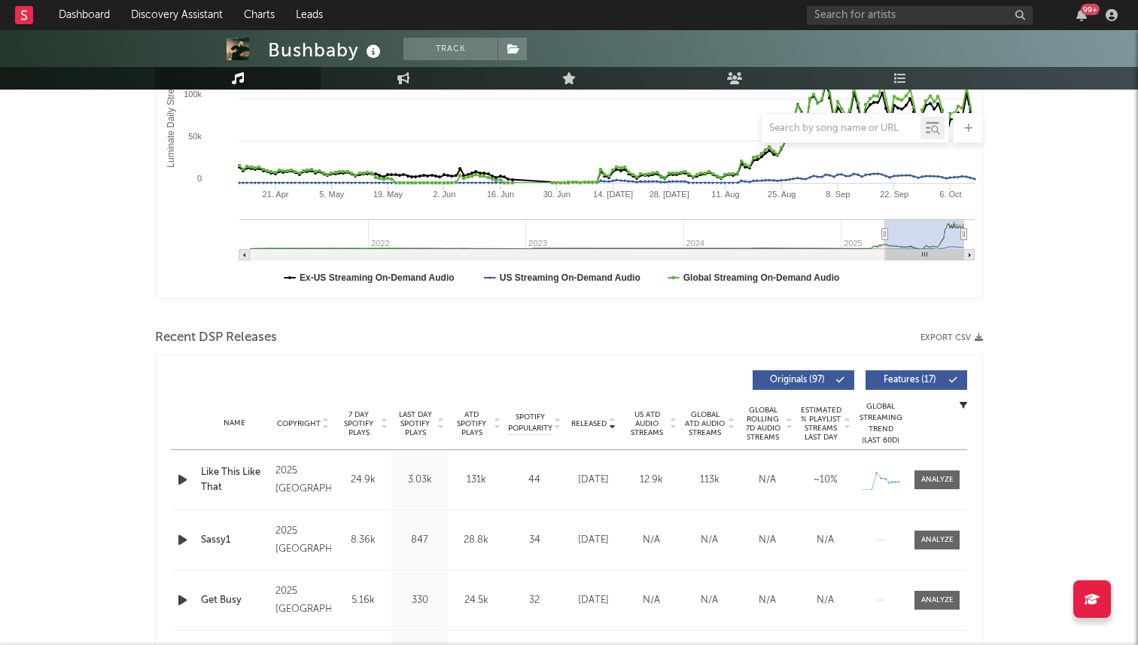
click at [357, 418] on span "7 Day Spotify Plays" at bounding box center [359, 423] width 40 height 27
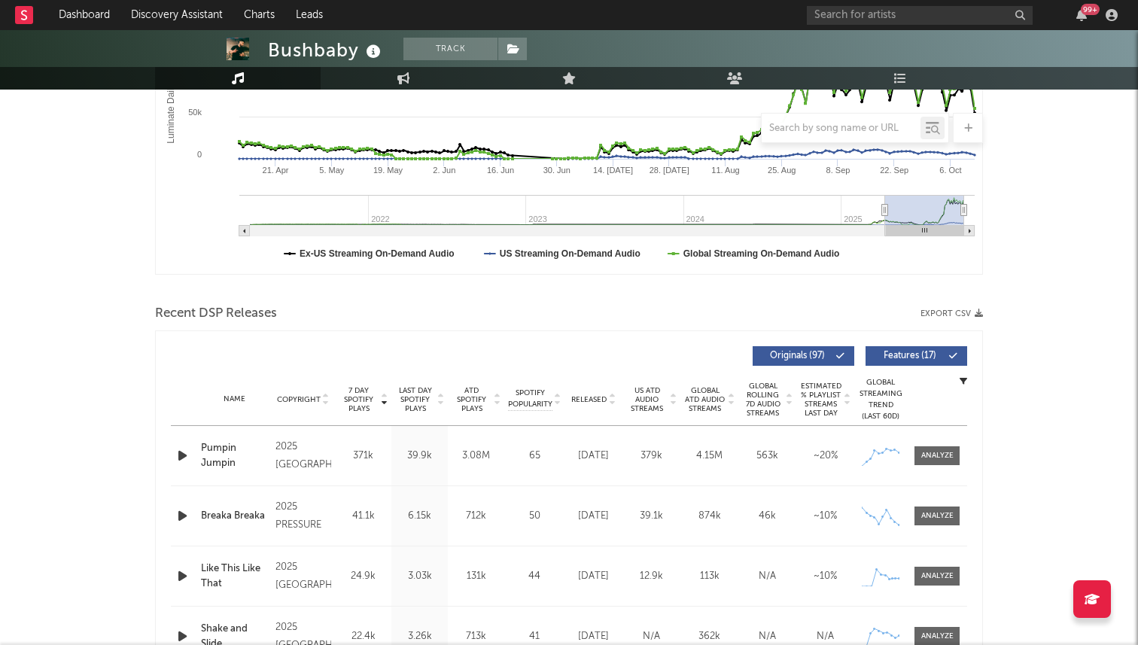
scroll to position [391, 0]
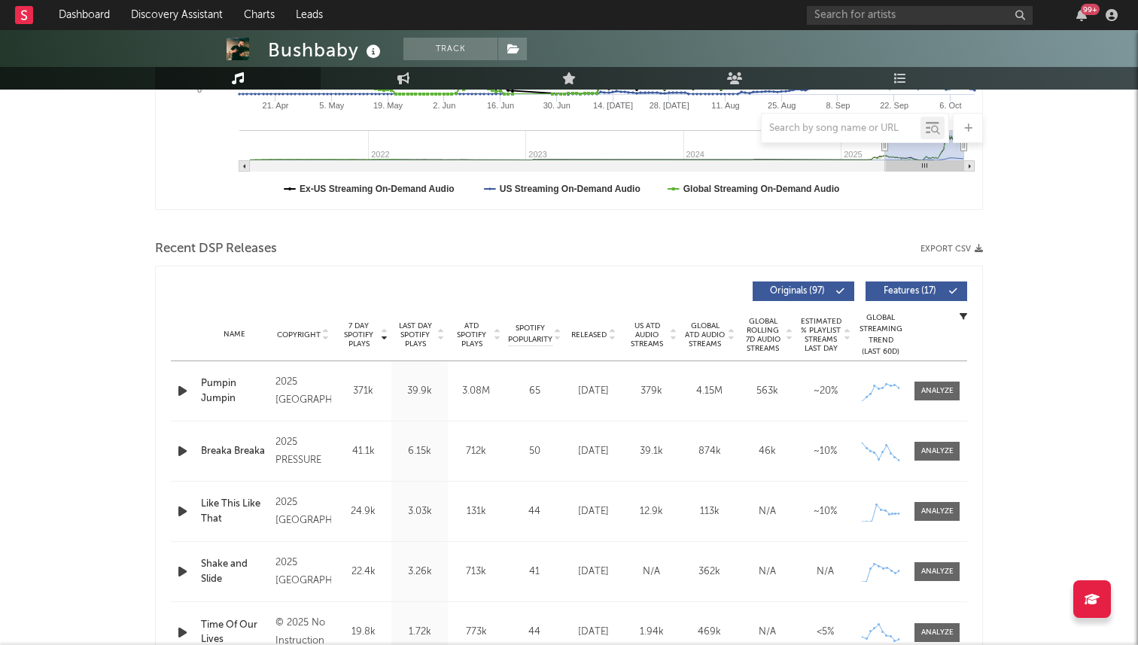
click at [592, 335] on span "Released" at bounding box center [588, 334] width 35 height 9
click at [367, 338] on span "7 Day Spotify Plays" at bounding box center [359, 334] width 40 height 27
click at [181, 450] on icon "button" at bounding box center [183, 451] width 16 height 19
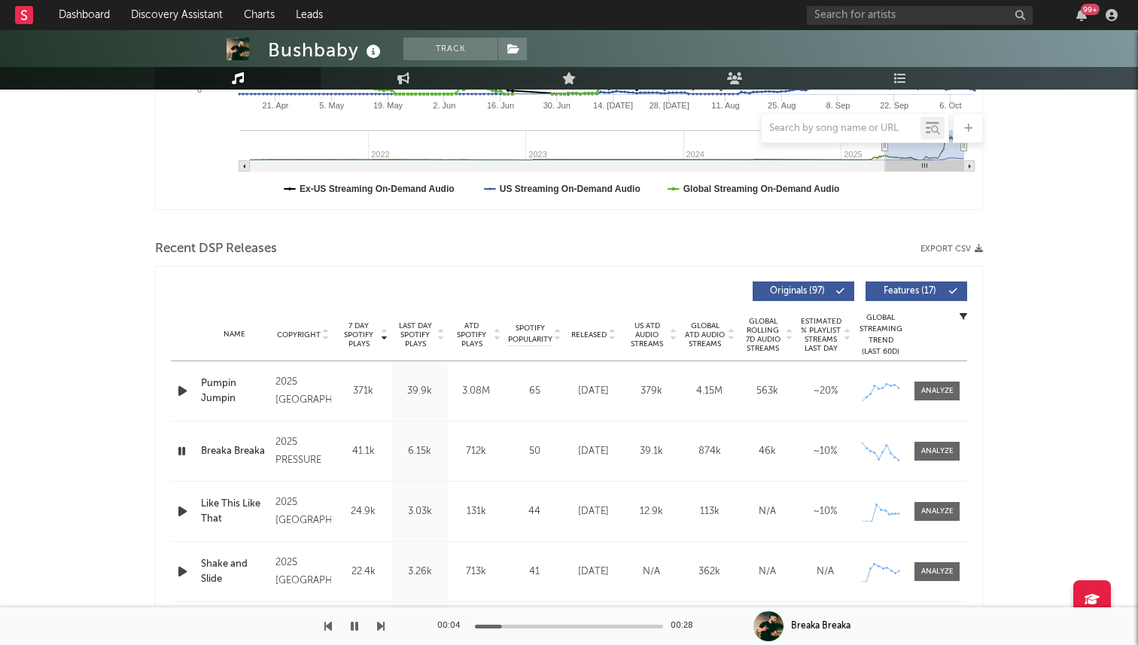
click at [231, 447] on div "Breaka Breaka" at bounding box center [234, 451] width 67 height 15
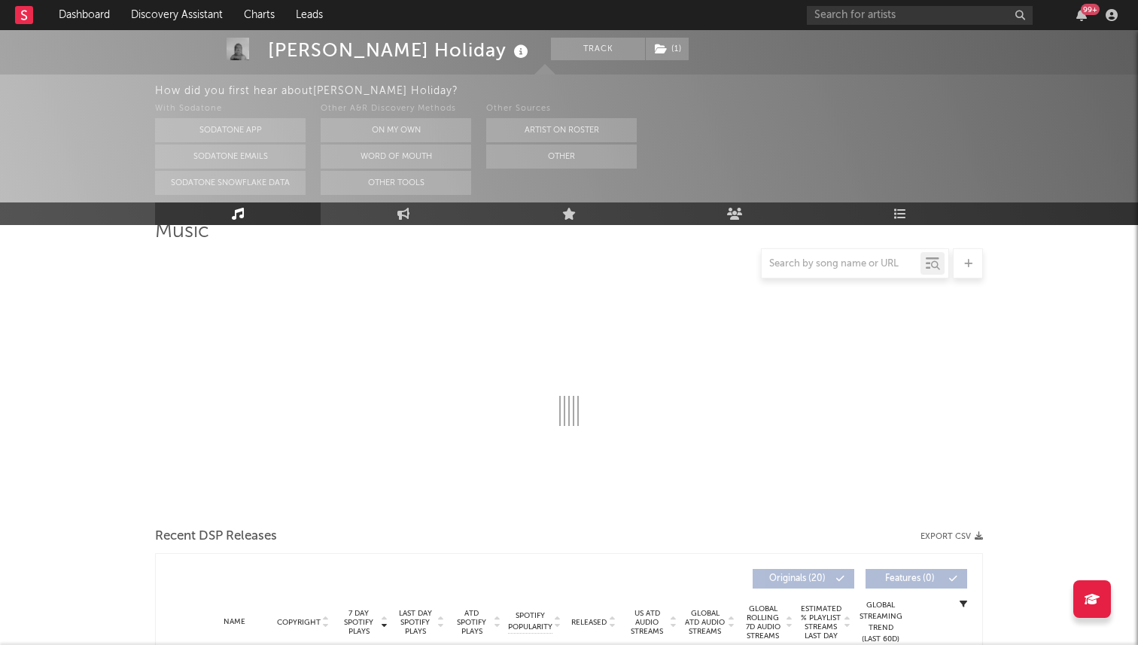
select select "6m"
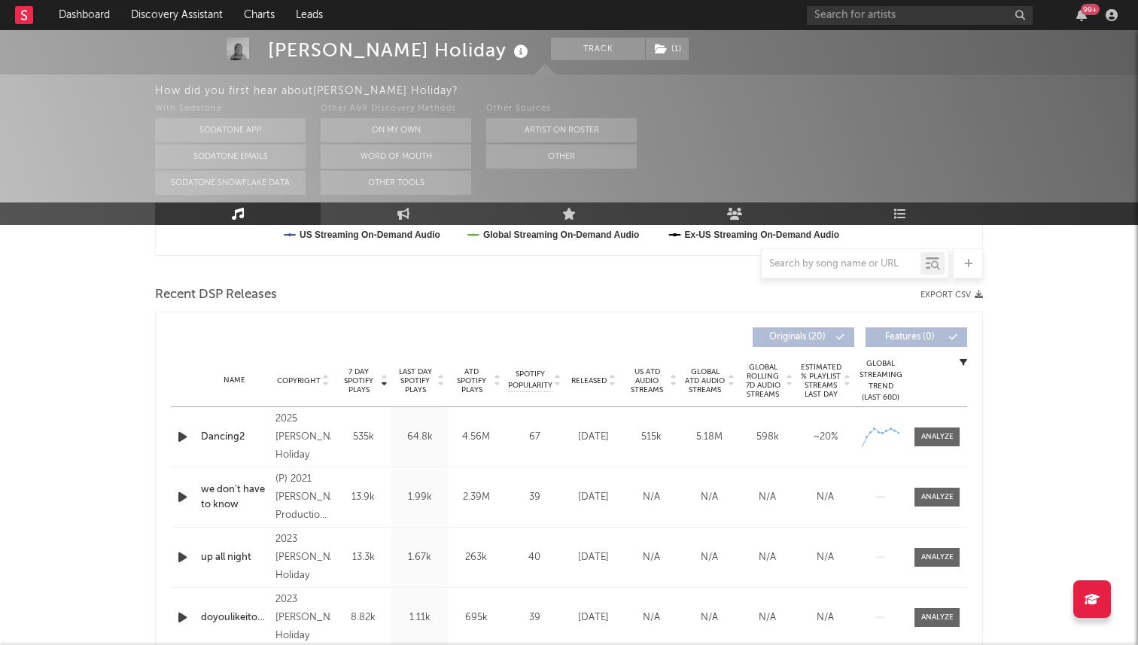
scroll to position [481, 0]
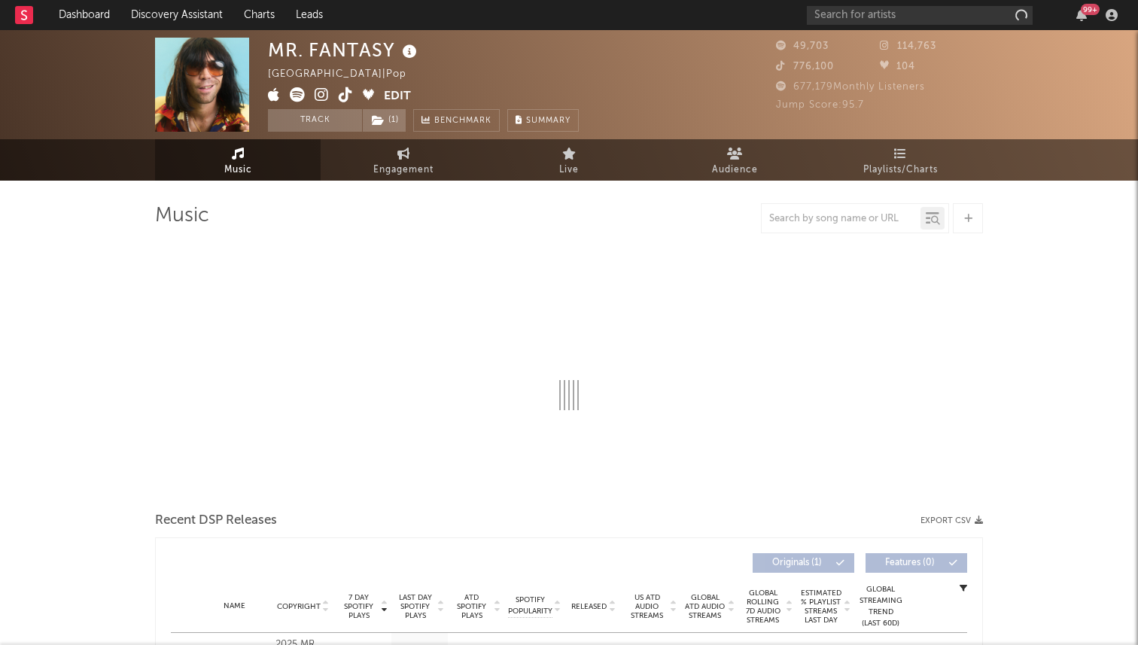
select select "1w"
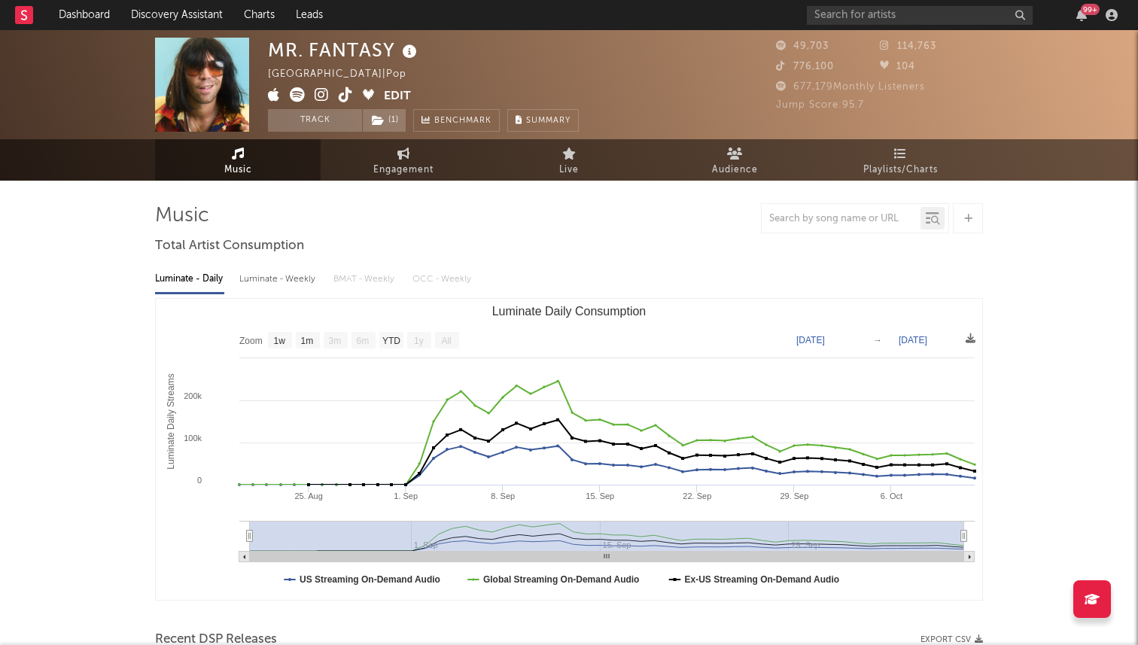
click at [345, 100] on icon at bounding box center [346, 94] width 14 height 15
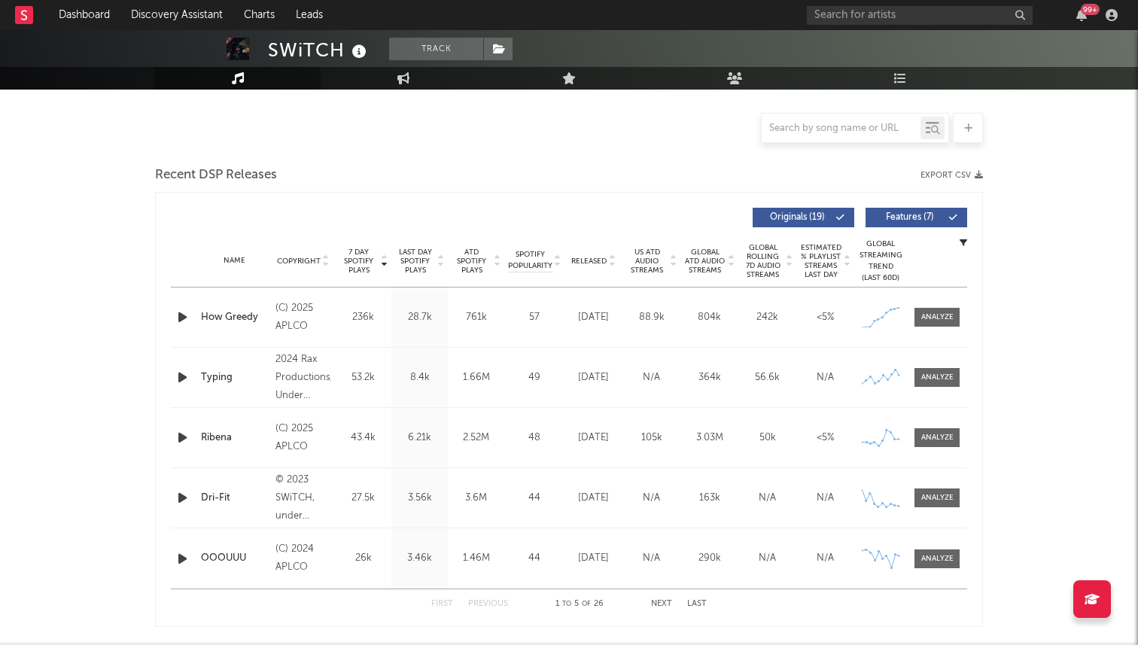
scroll to position [370, 0]
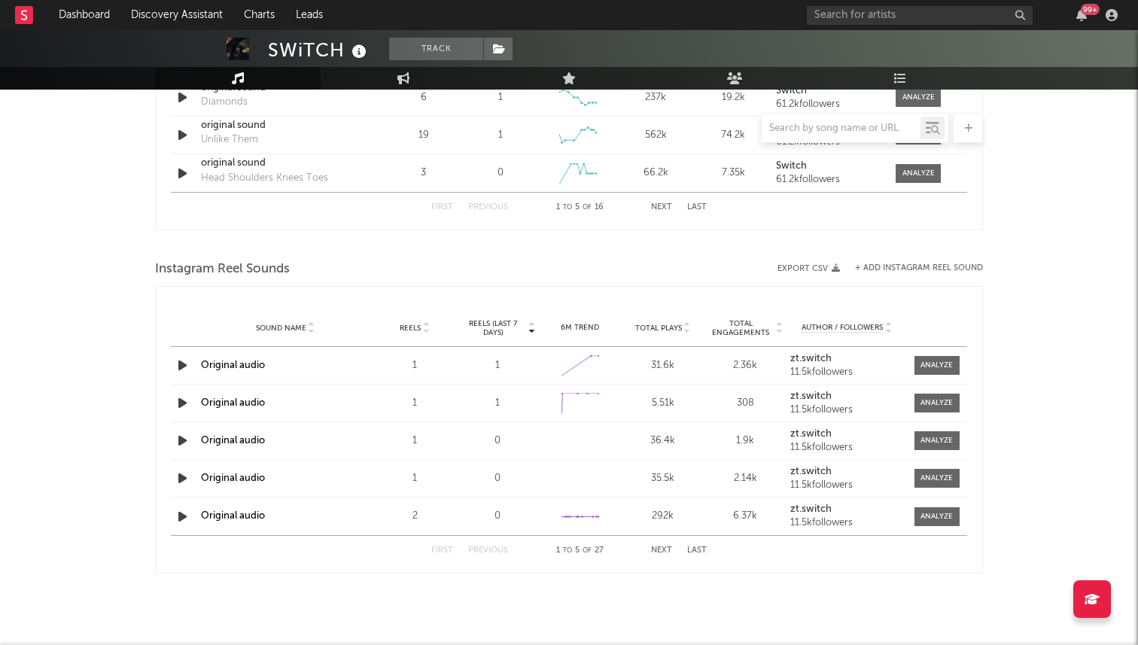
select select "6m"
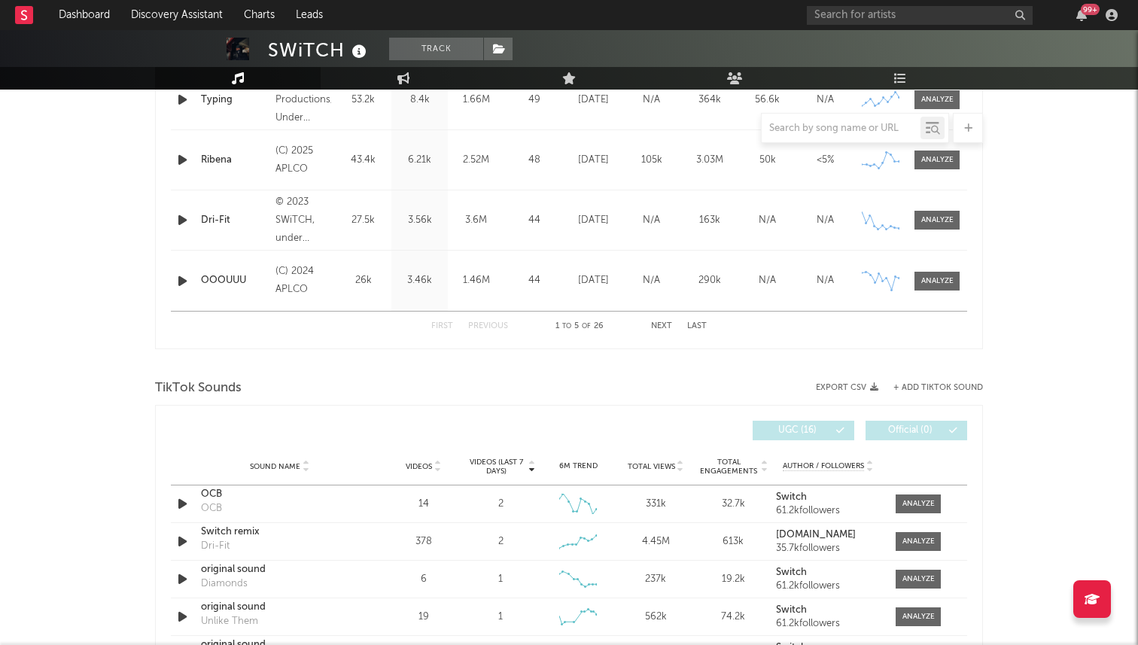
scroll to position [732, 0]
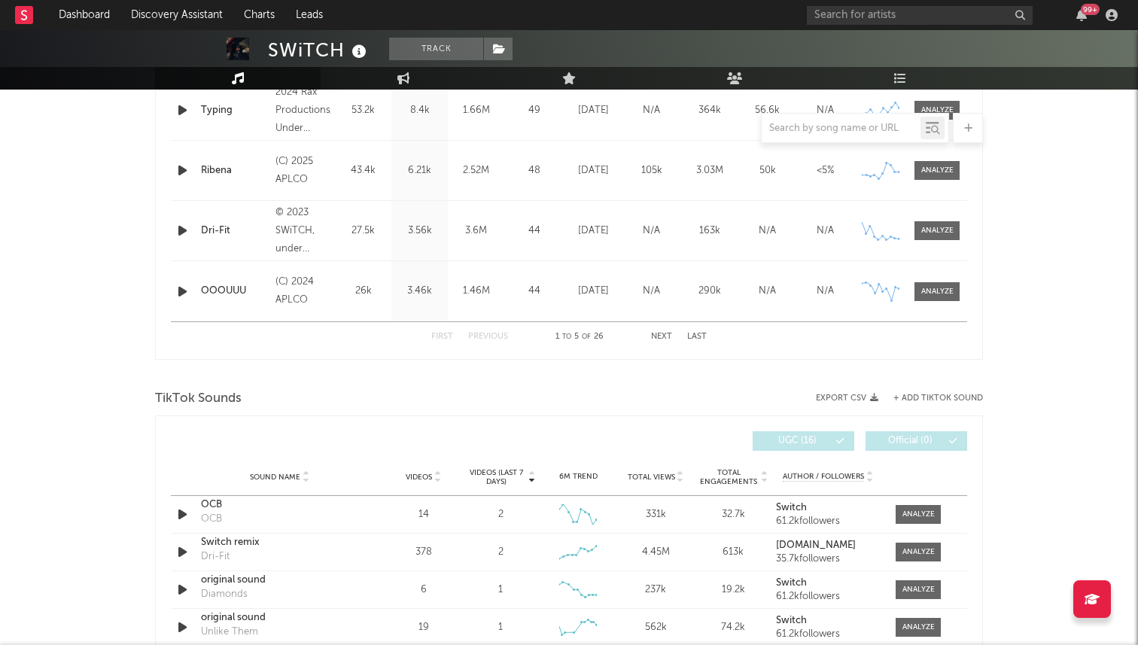
click at [420, 479] on span "Videos" at bounding box center [419, 477] width 26 height 9
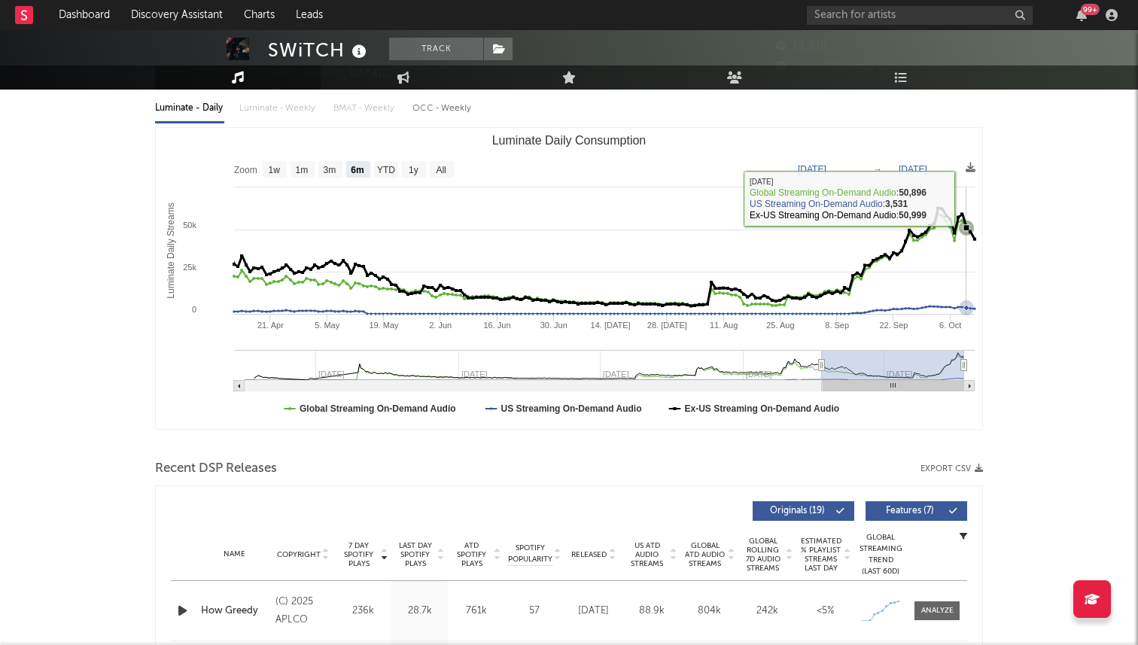
scroll to position [479, 0]
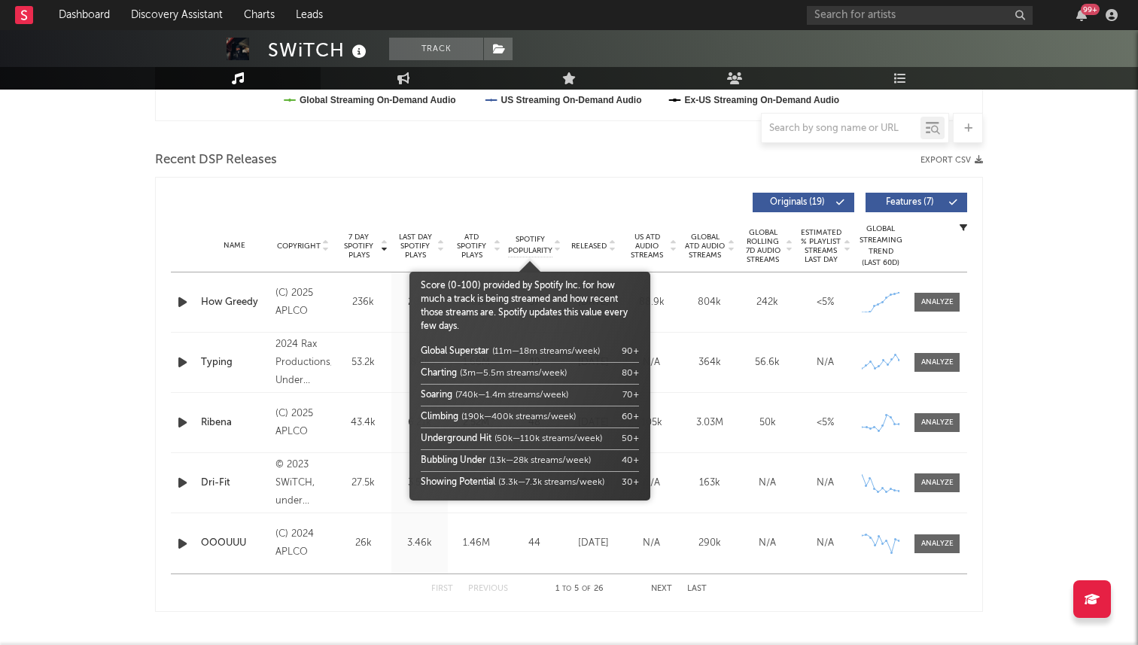
click at [593, 250] on span "Released" at bounding box center [588, 246] width 35 height 9
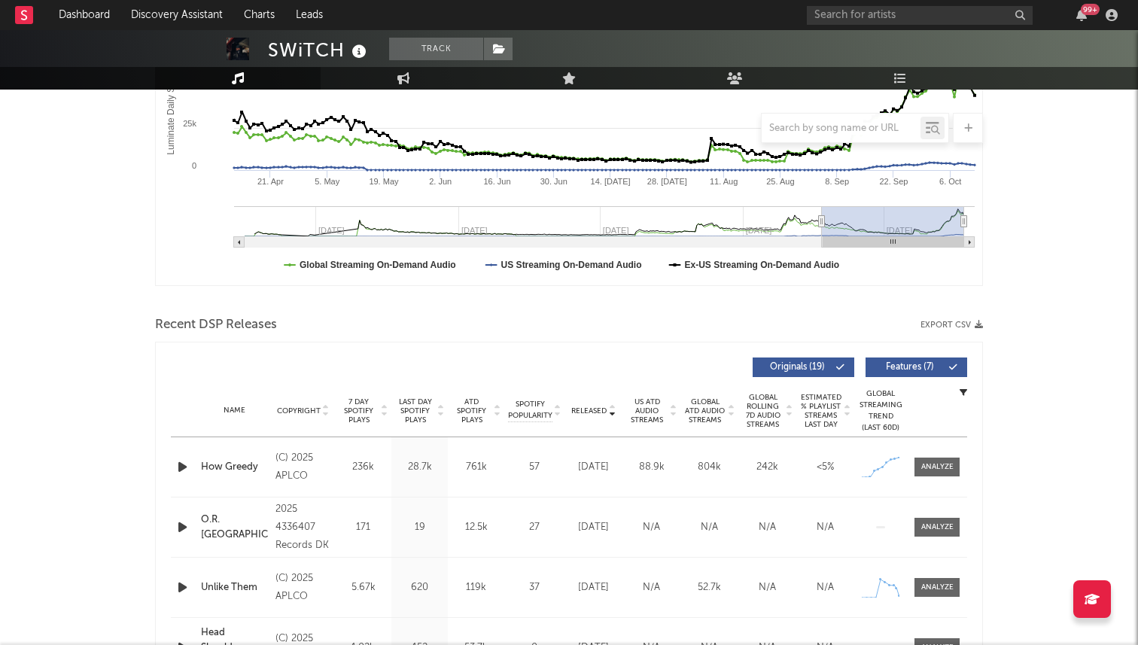
scroll to position [0, 0]
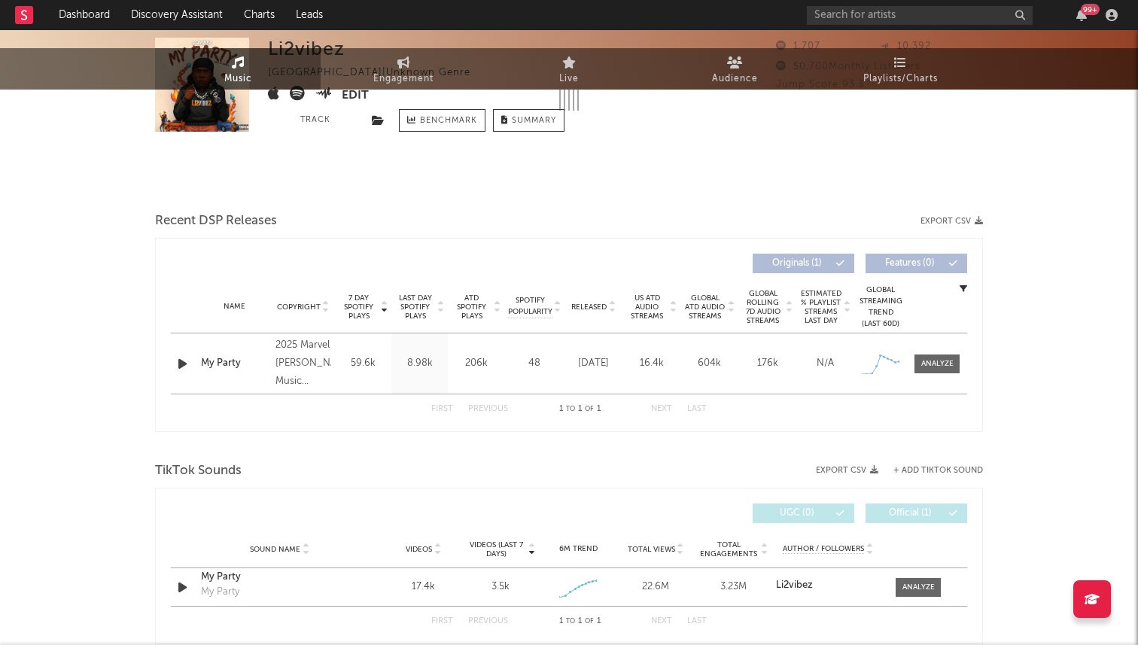
select select "1w"
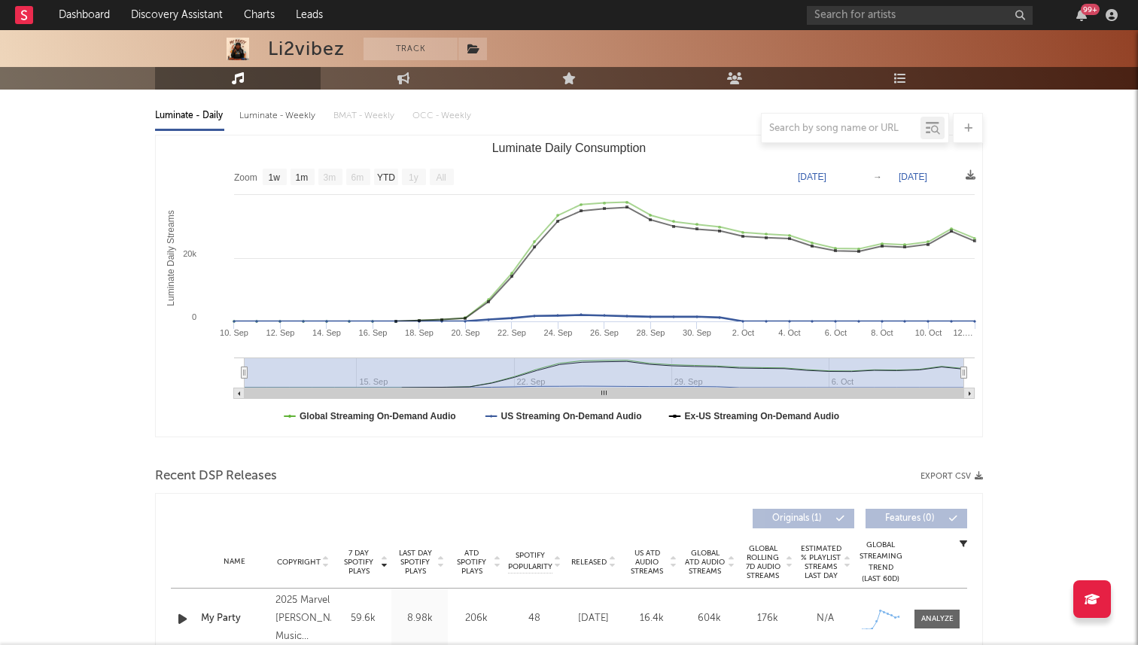
scroll to position [138, 0]
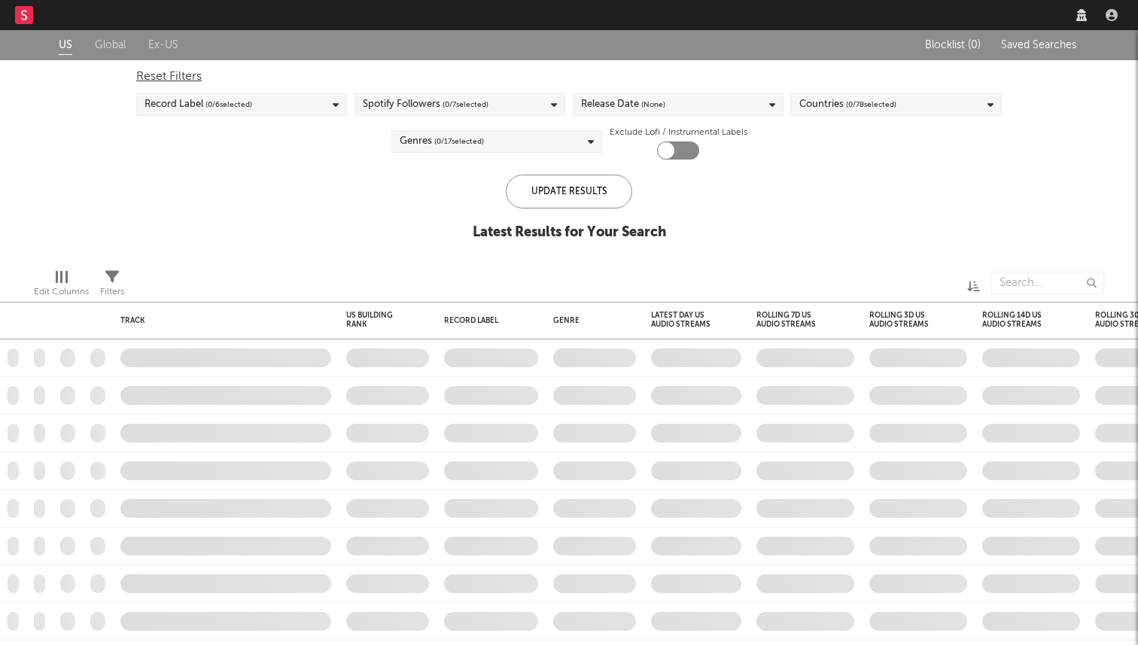
checkbox input "true"
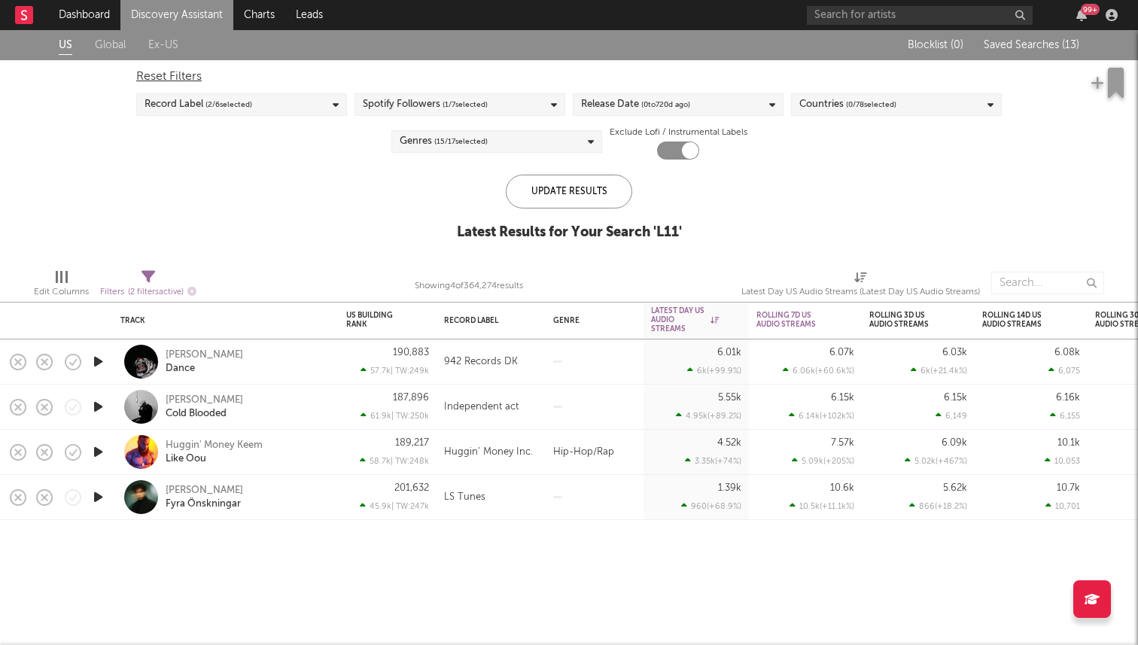
click at [96, 358] on icon "button" at bounding box center [98, 361] width 16 height 19
click at [99, 358] on icon "button" at bounding box center [97, 361] width 14 height 19
click at [199, 358] on div "[PERSON_NAME]" at bounding box center [205, 355] width 78 height 14
click at [203, 396] on div "Tony Miilano" at bounding box center [205, 401] width 78 height 14
click at [204, 400] on div "[PERSON_NAME]" at bounding box center [205, 401] width 78 height 14
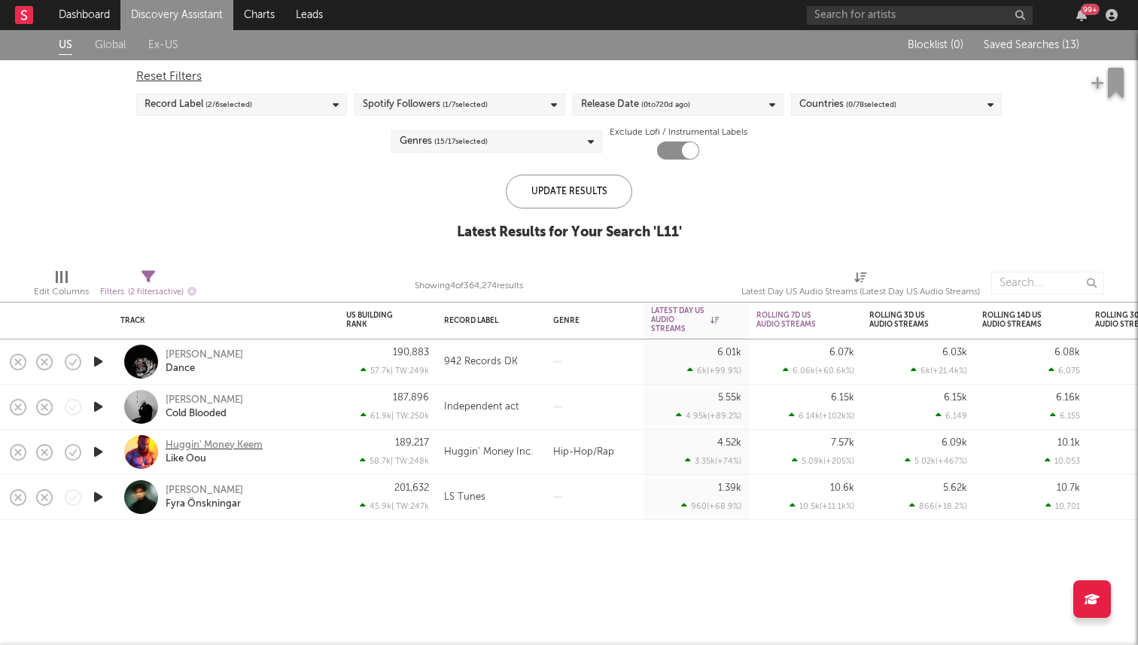
click at [192, 443] on div "Huggin' Money Keem" at bounding box center [214, 446] width 97 height 14
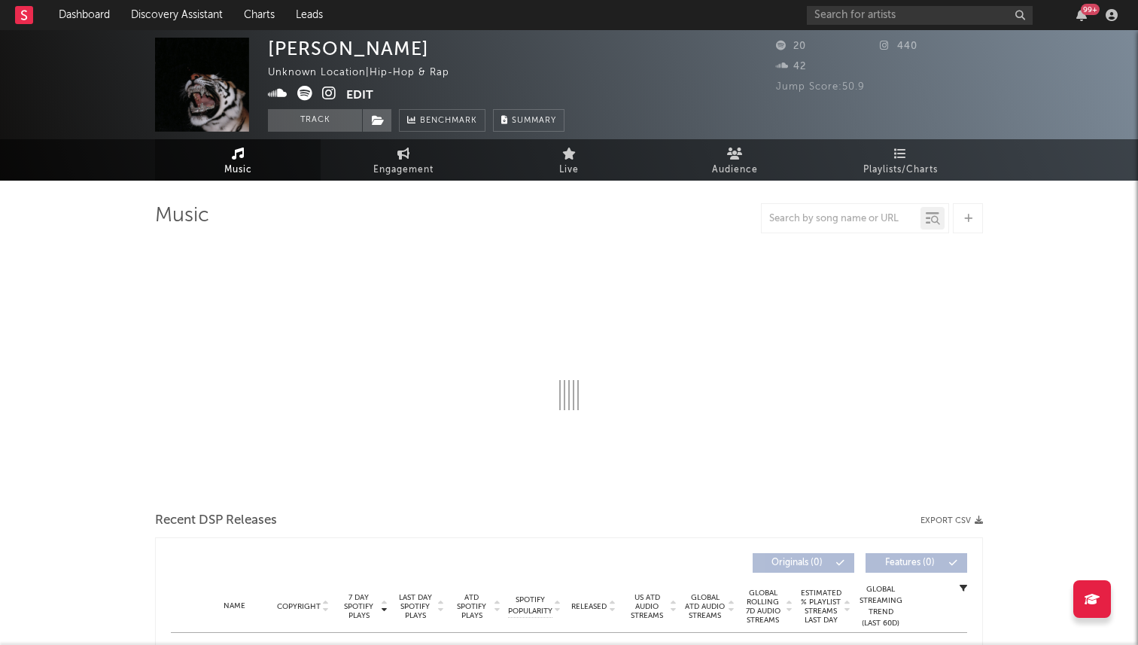
select select "1w"
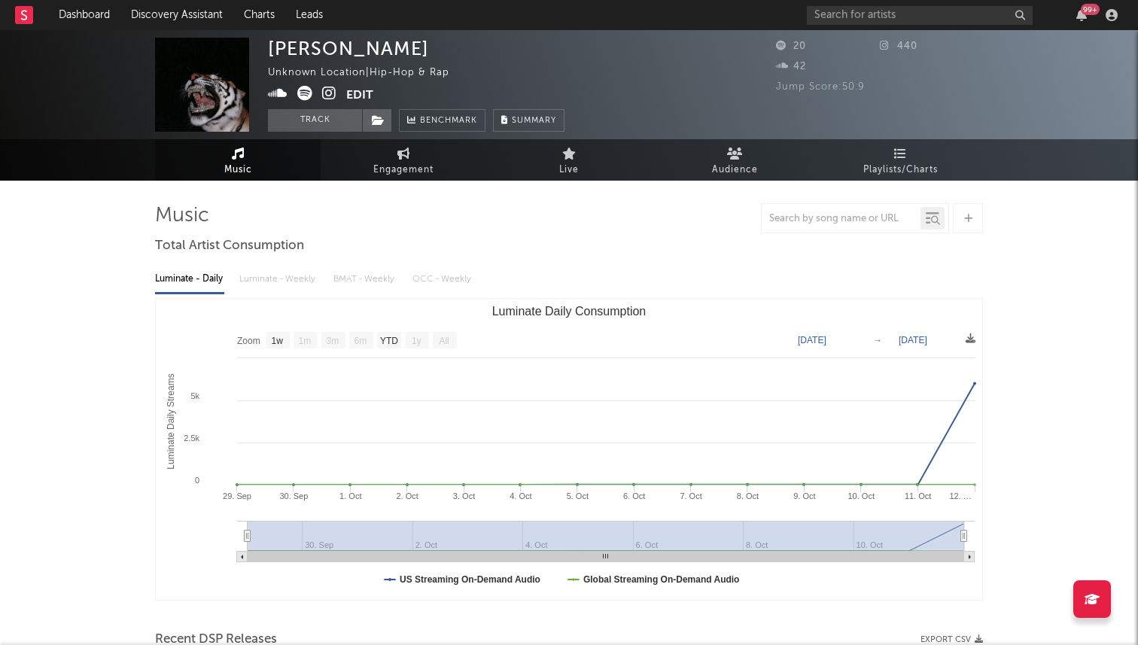
click at [327, 89] on icon at bounding box center [329, 93] width 14 height 15
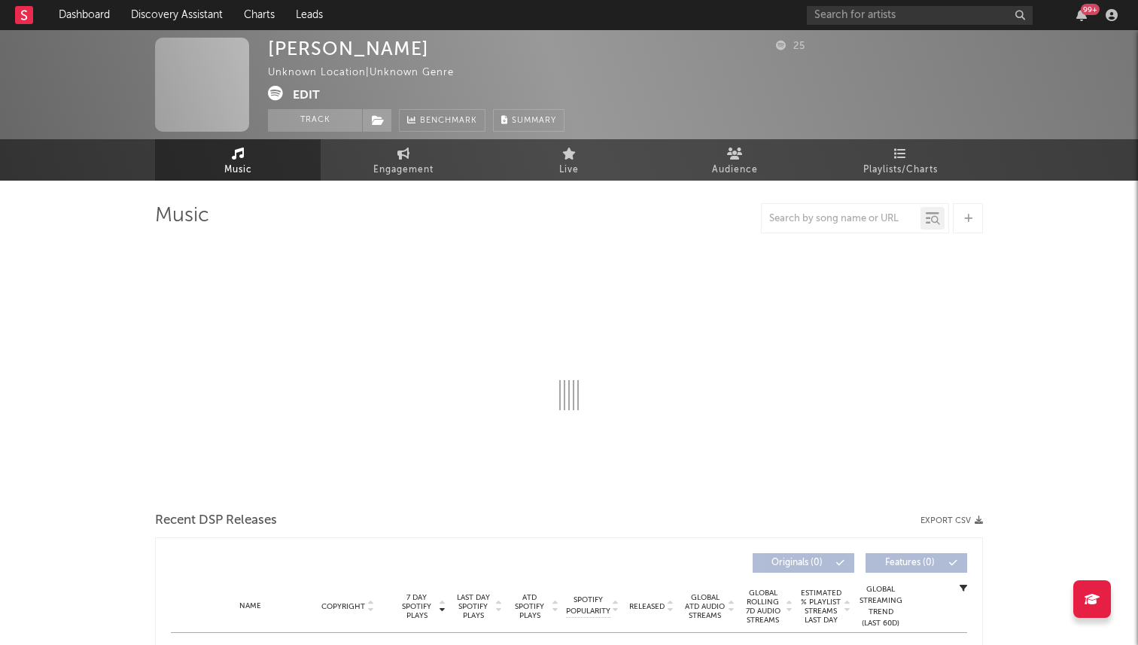
scroll to position [2, 0]
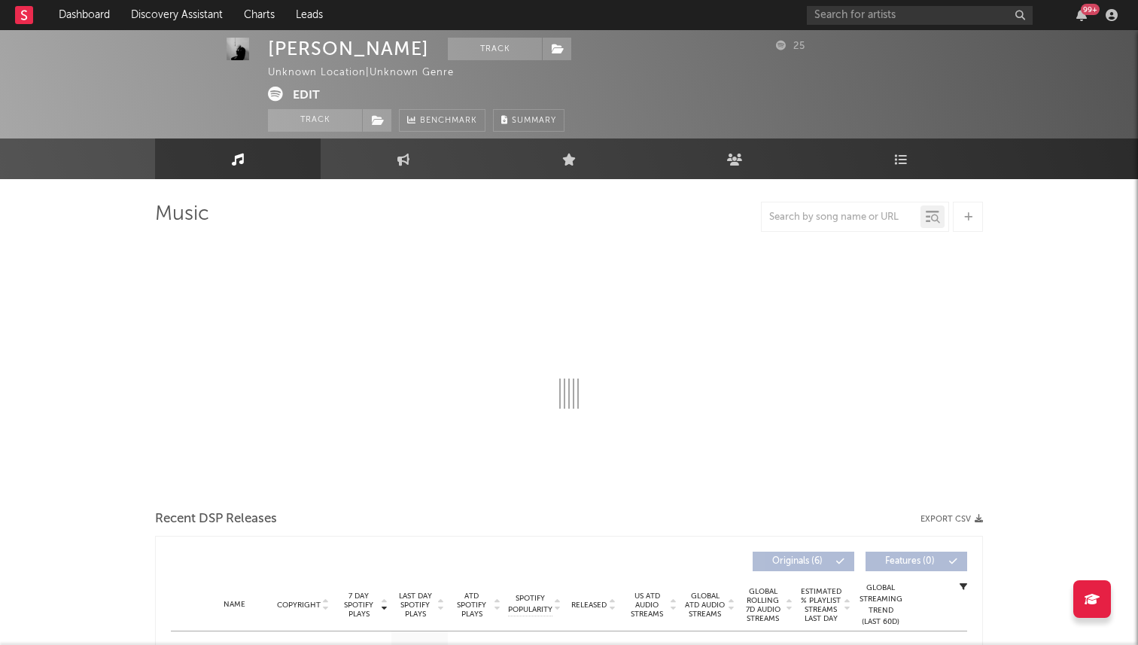
select select "1w"
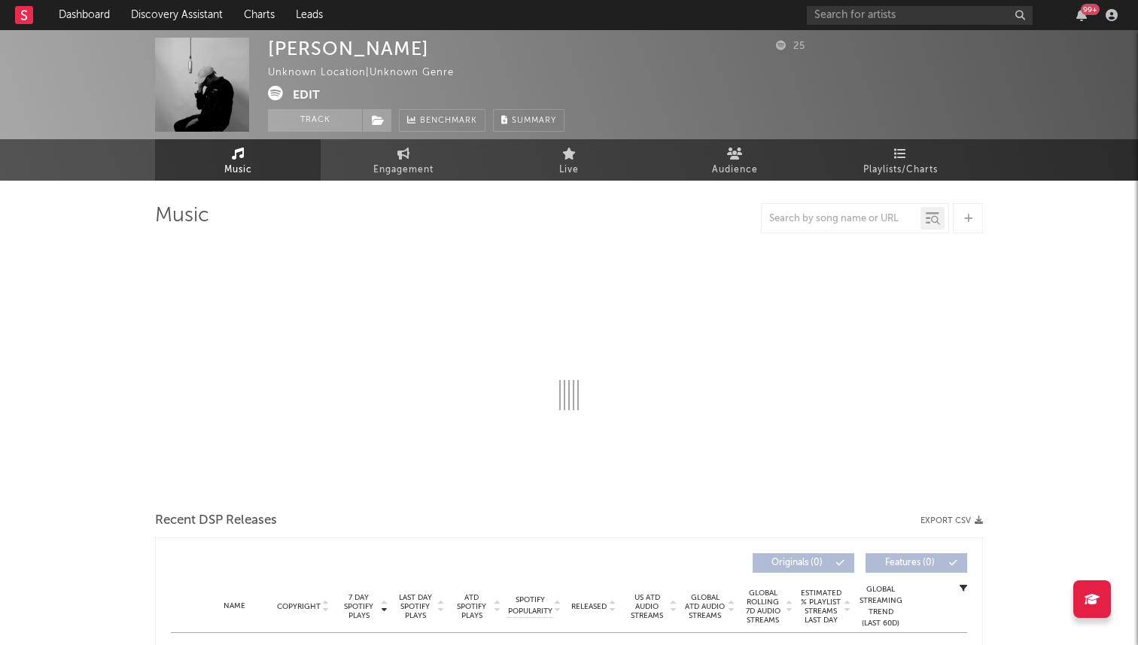
select select "1w"
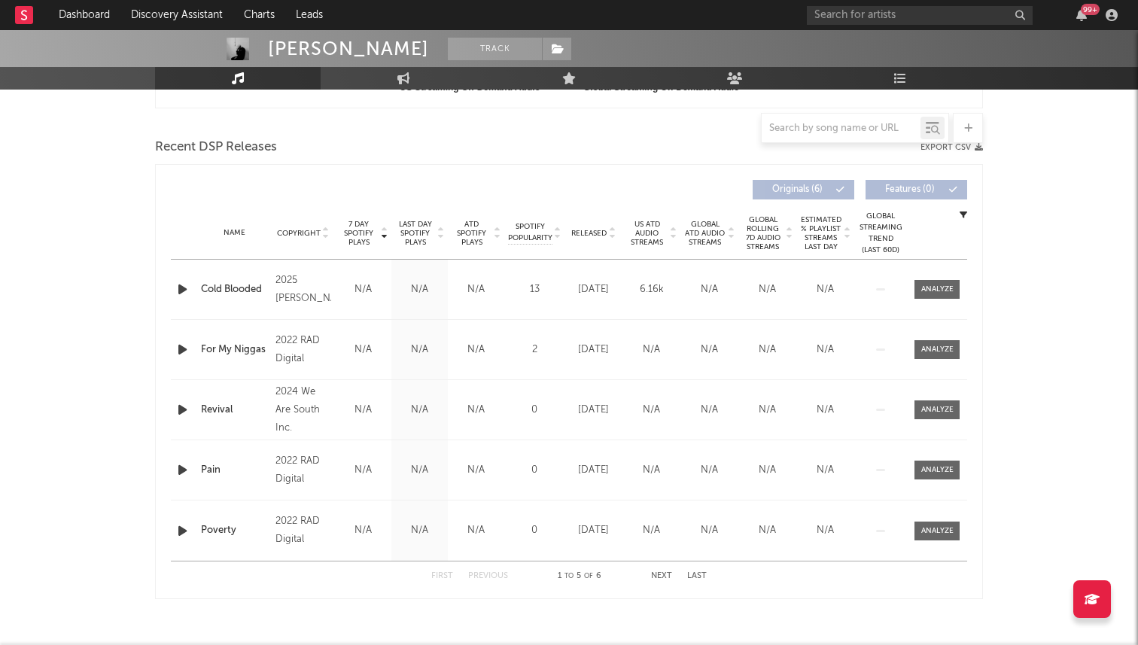
scroll to position [518, 0]
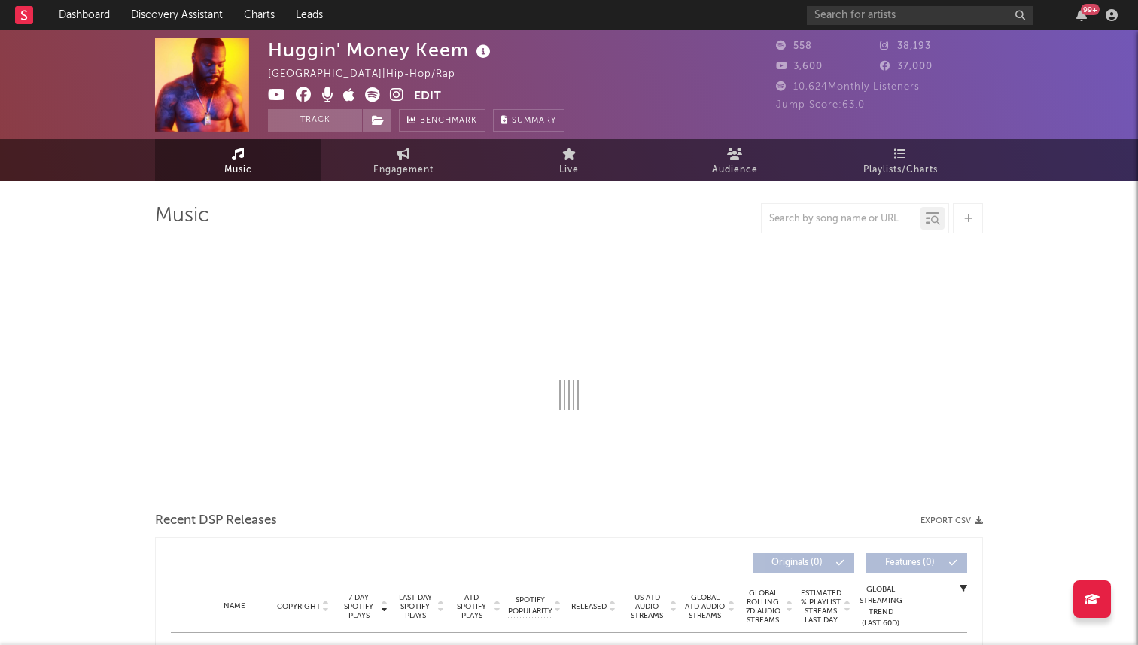
select select "1w"
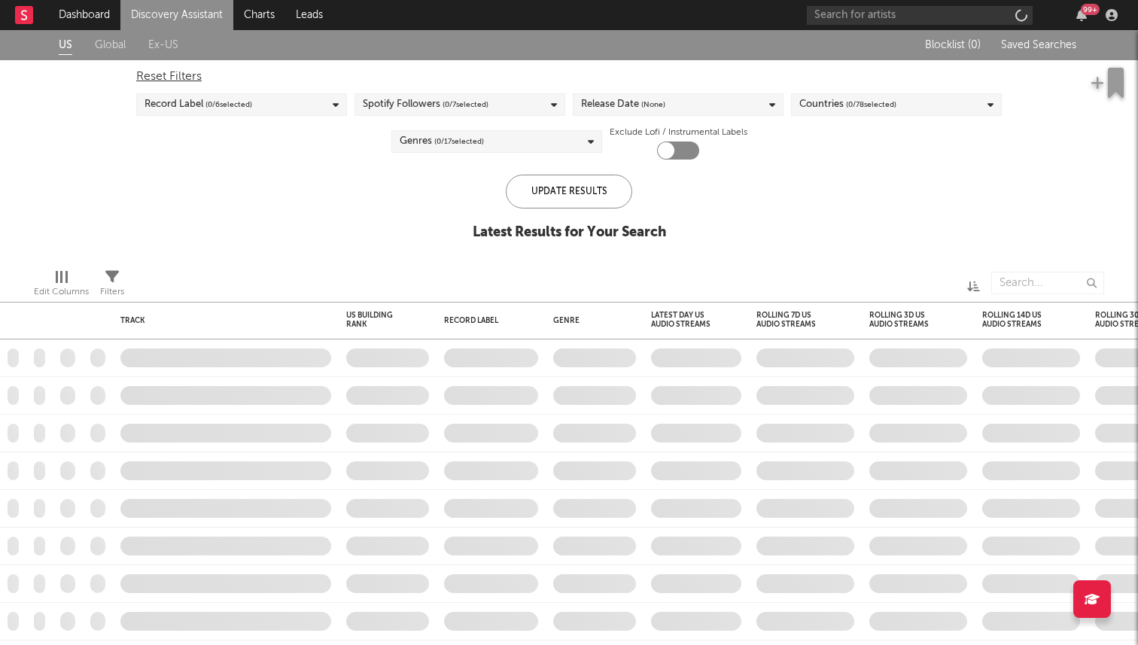
checkbox input "true"
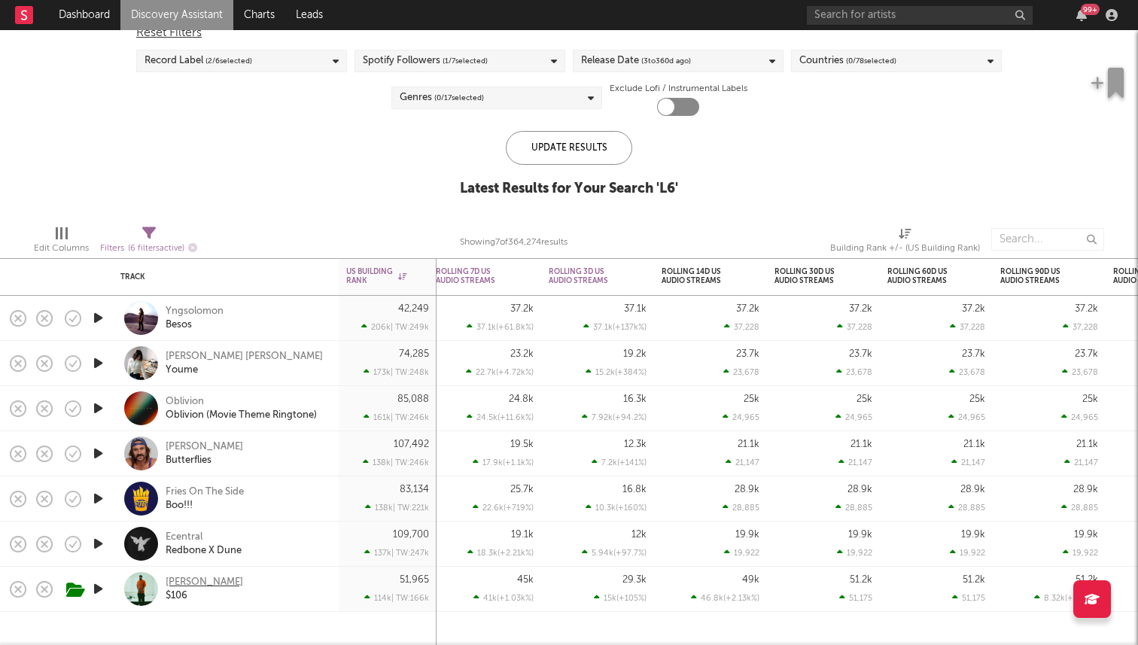
click at [209, 583] on div "[PERSON_NAME]" at bounding box center [205, 583] width 78 height 14
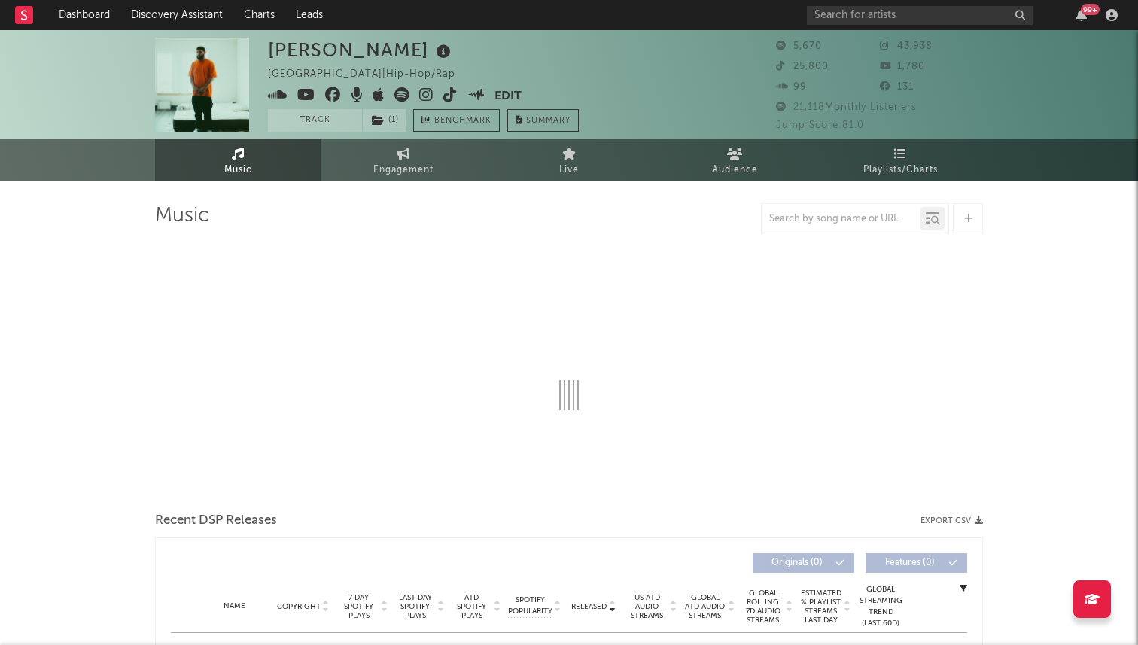
select select "6m"
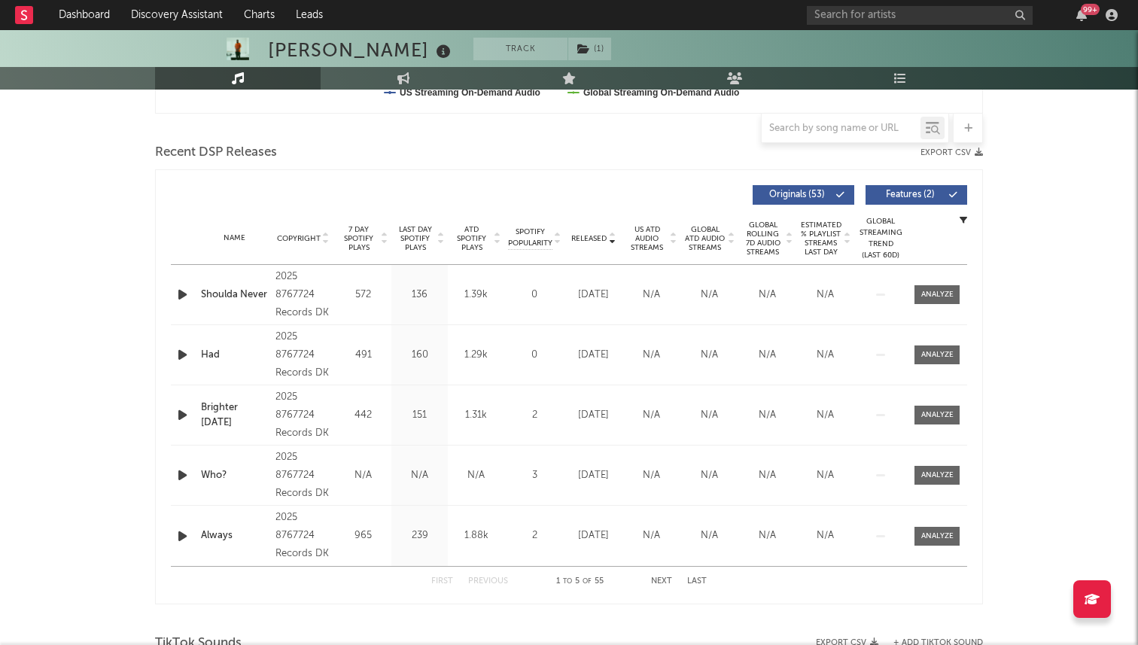
scroll to position [549, 0]
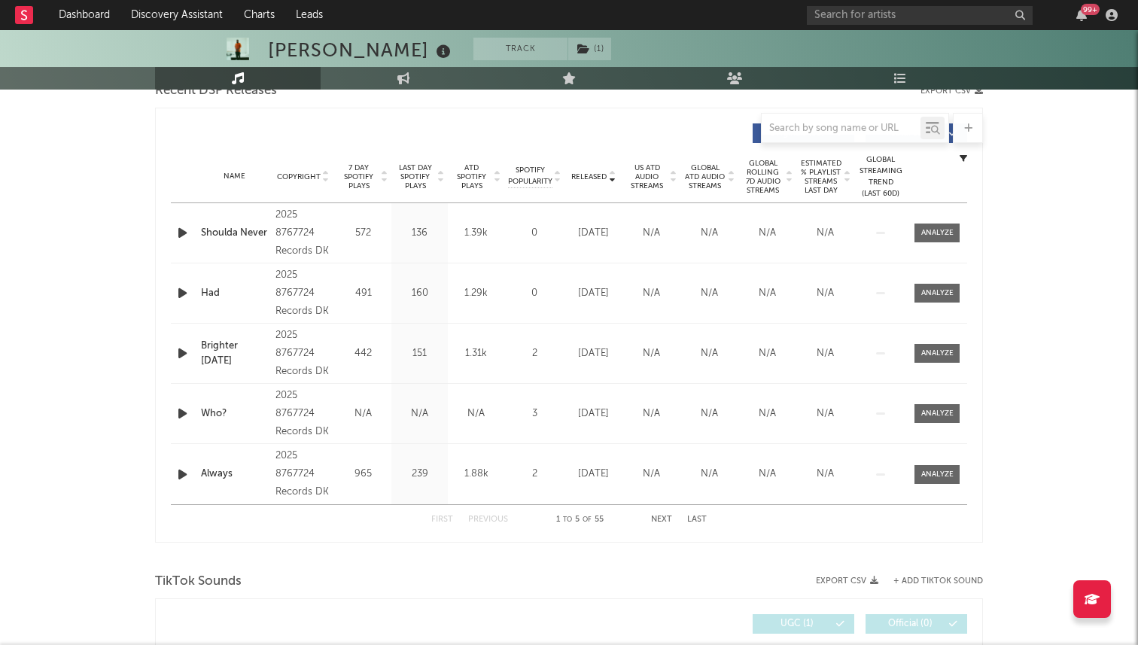
click at [358, 181] on span "7 Day Spotify Plays" at bounding box center [359, 176] width 40 height 27
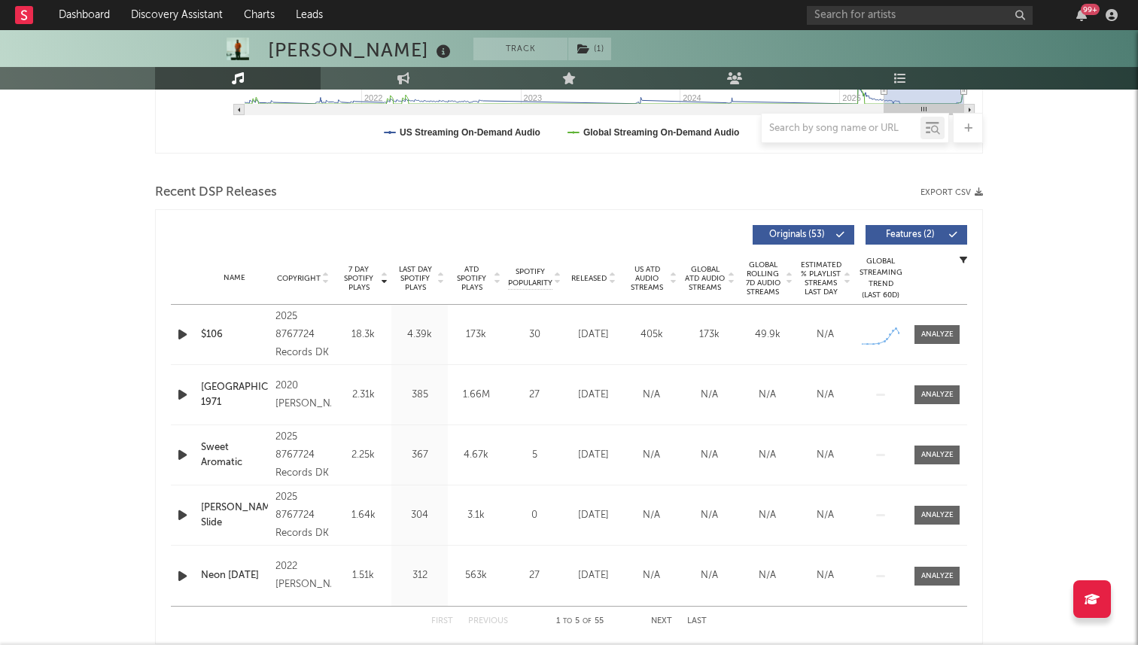
scroll to position [468, 0]
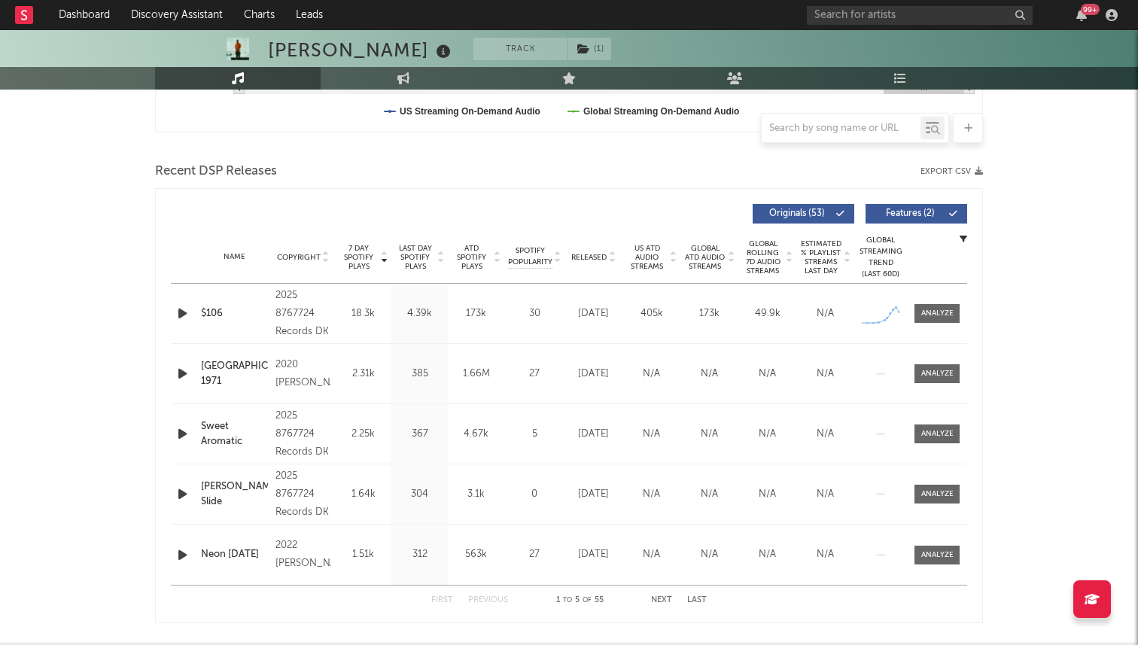
click at [189, 314] on icon "button" at bounding box center [183, 313] width 16 height 19
click at [184, 315] on icon "button" at bounding box center [182, 313] width 14 height 19
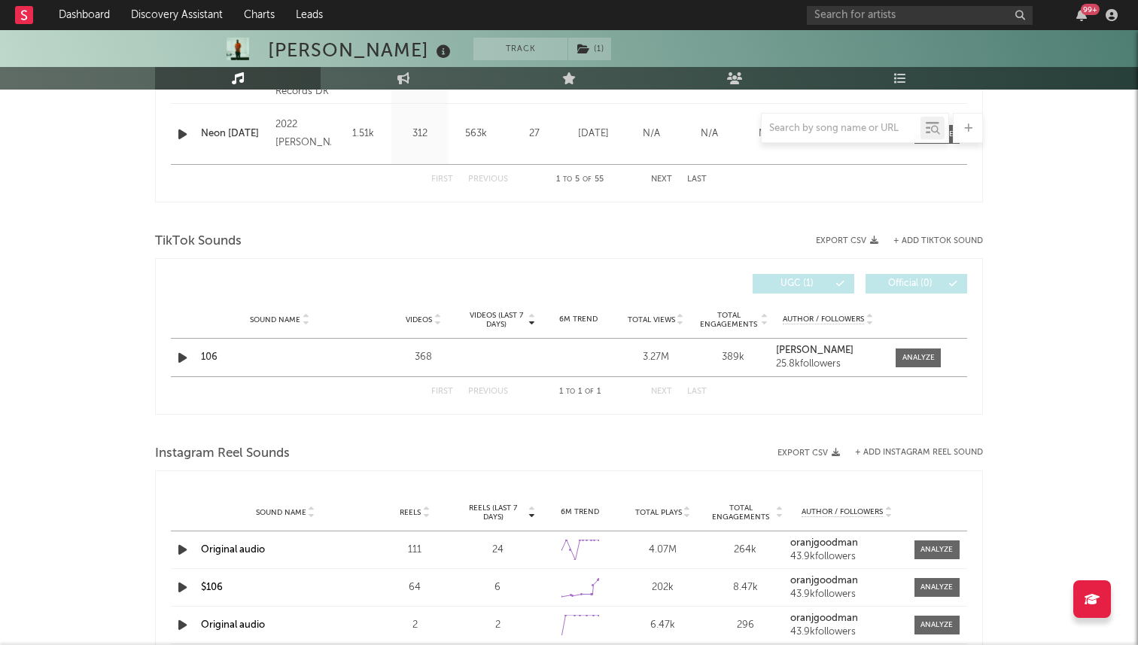
scroll to position [886, 0]
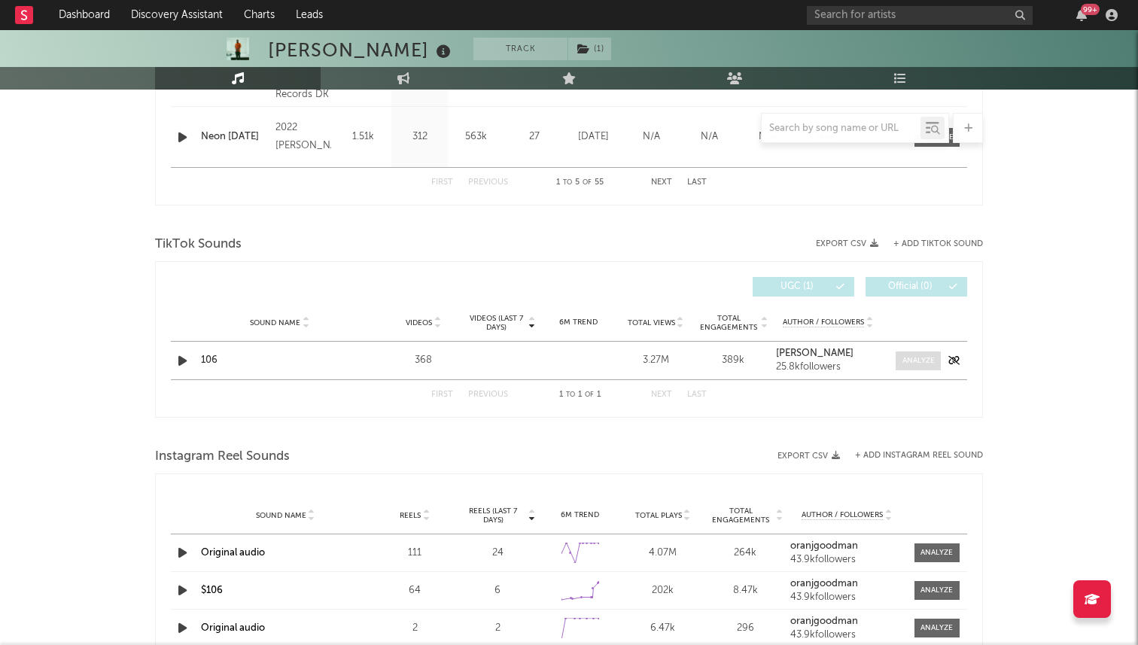
click at [900, 361] on span at bounding box center [918, 361] width 45 height 19
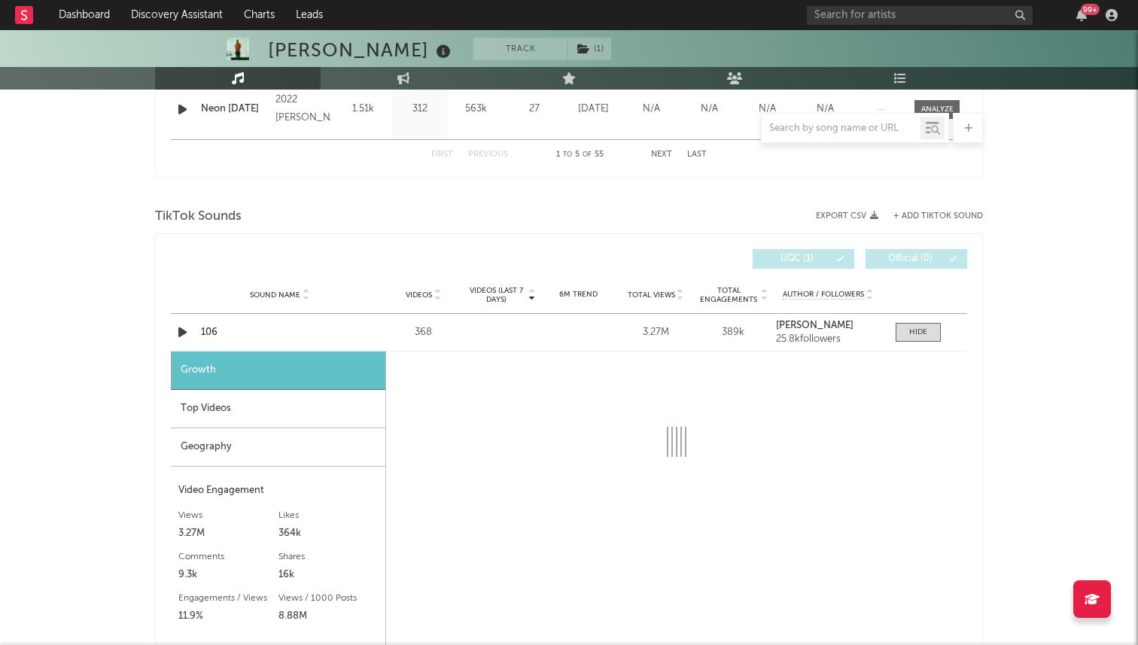
scroll to position [904, 0]
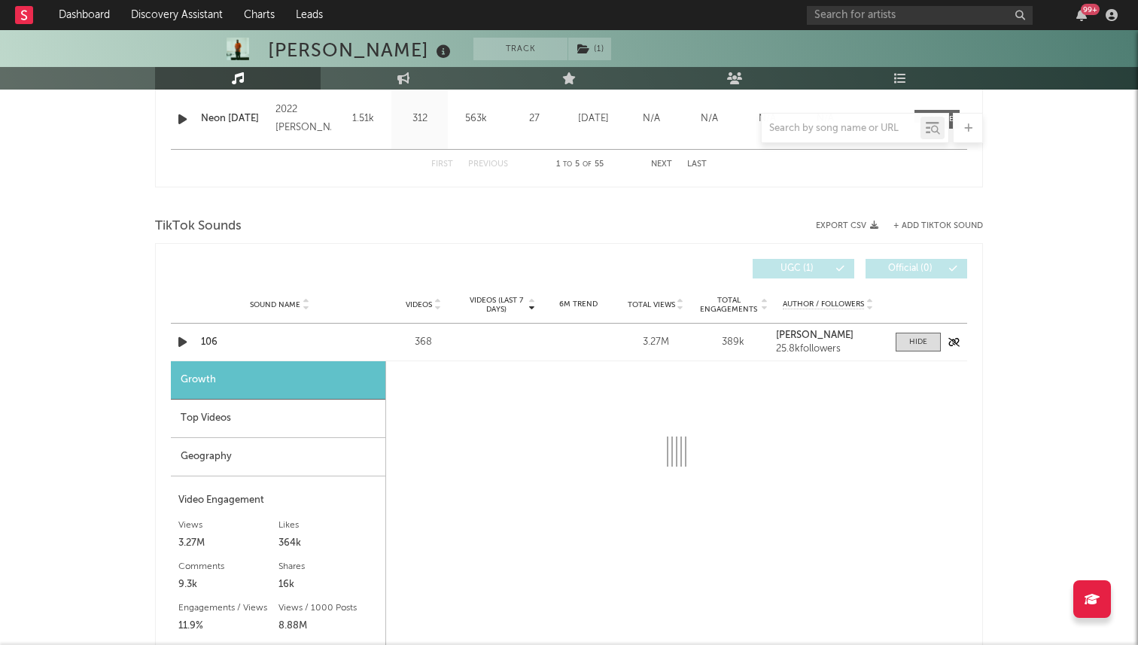
select select "6m"
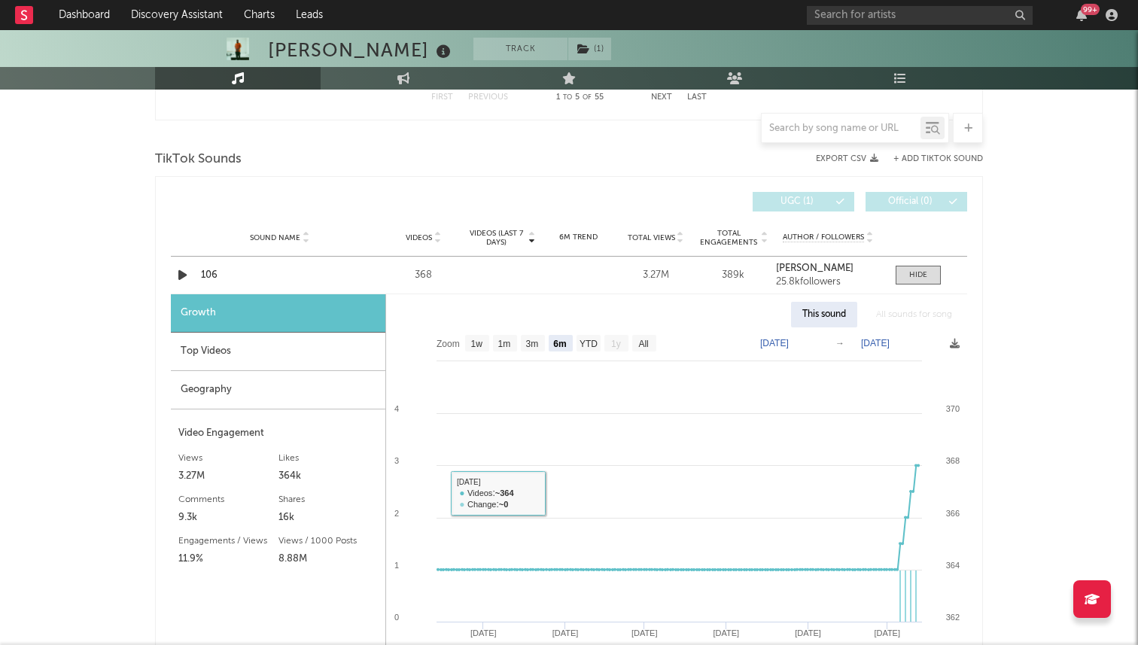
scroll to position [957, 0]
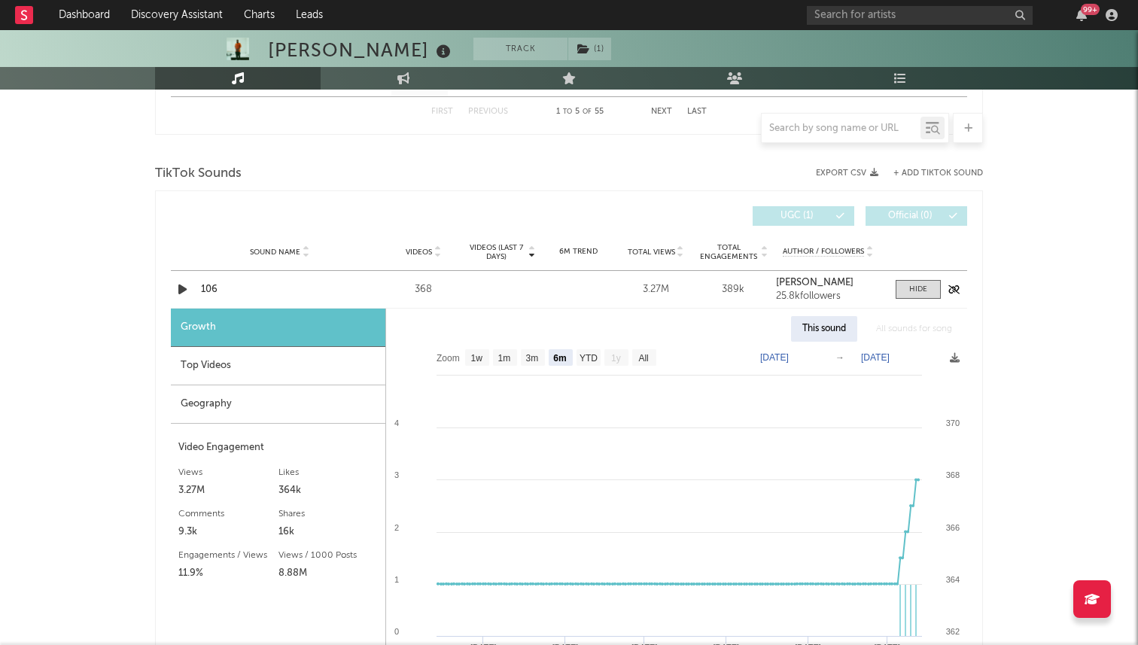
click at [219, 289] on div "106" at bounding box center [279, 289] width 157 height 15
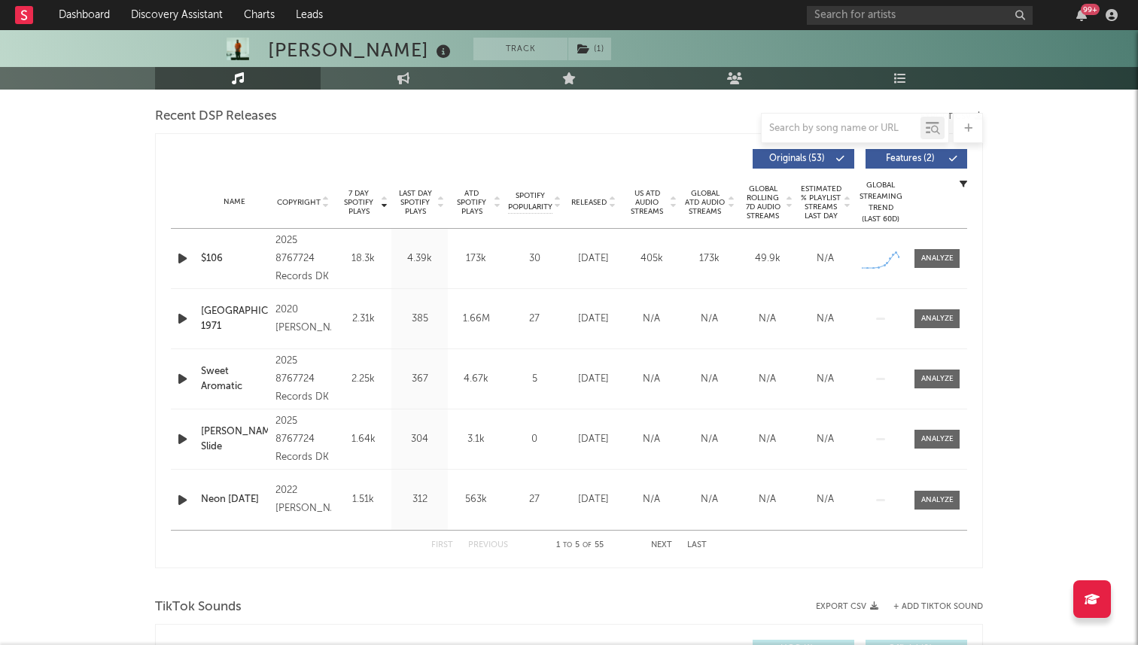
scroll to position [0, 0]
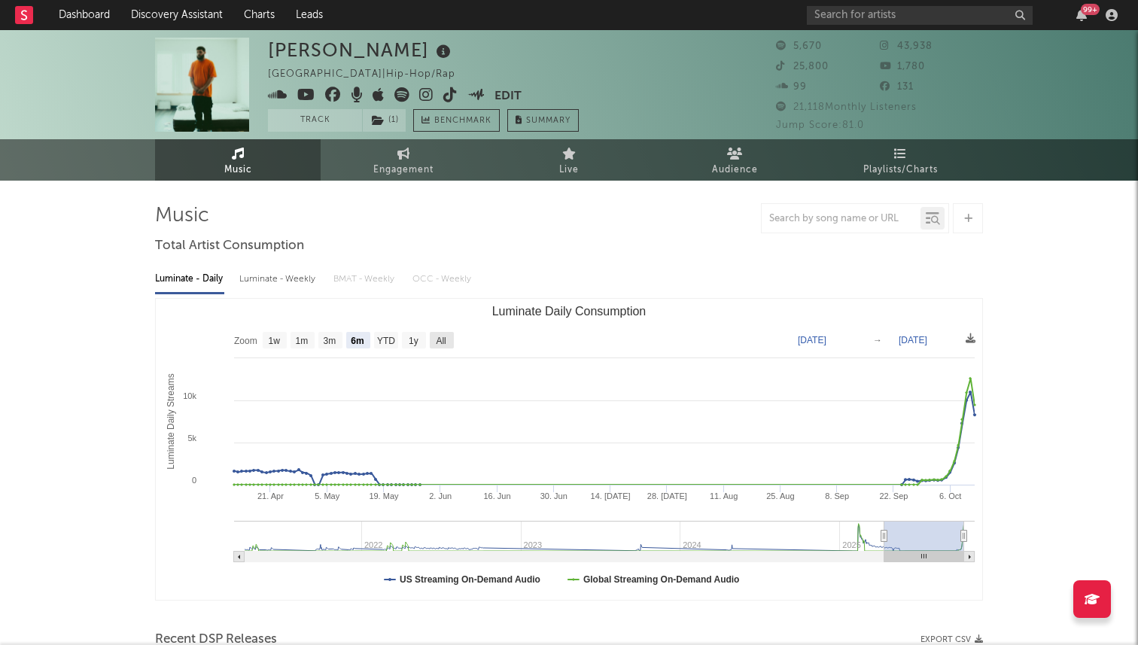
click at [440, 343] on text "All" at bounding box center [441, 341] width 10 height 11
select select "All"
type input "2021-04-07"
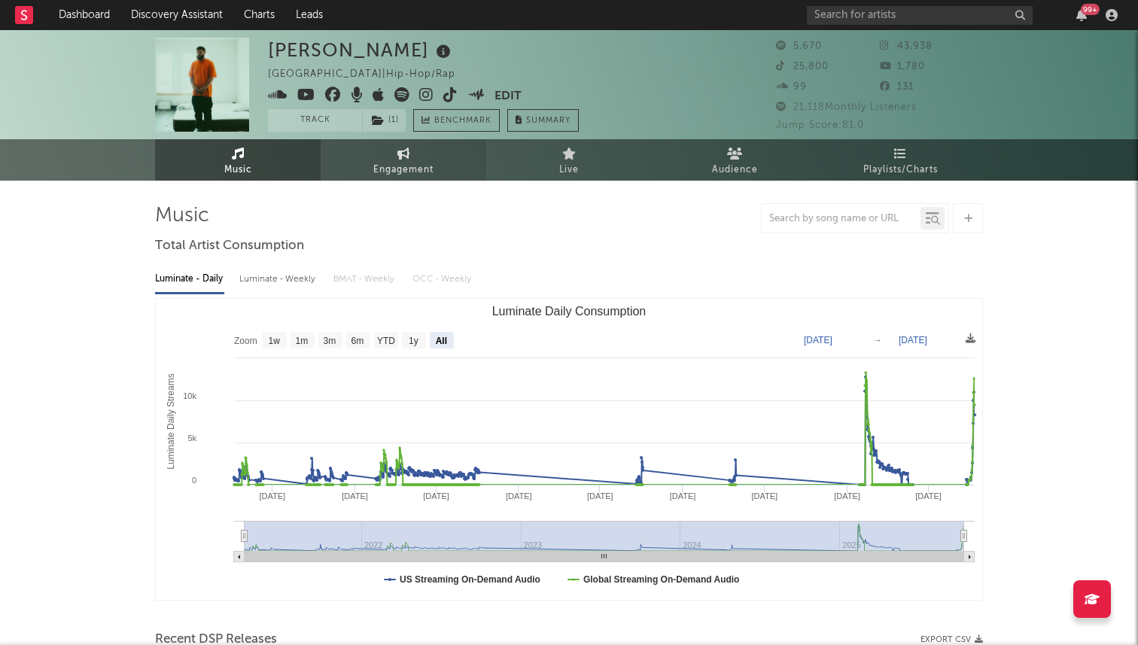
click at [391, 161] on span "Engagement" at bounding box center [403, 170] width 60 height 18
select select "1w"
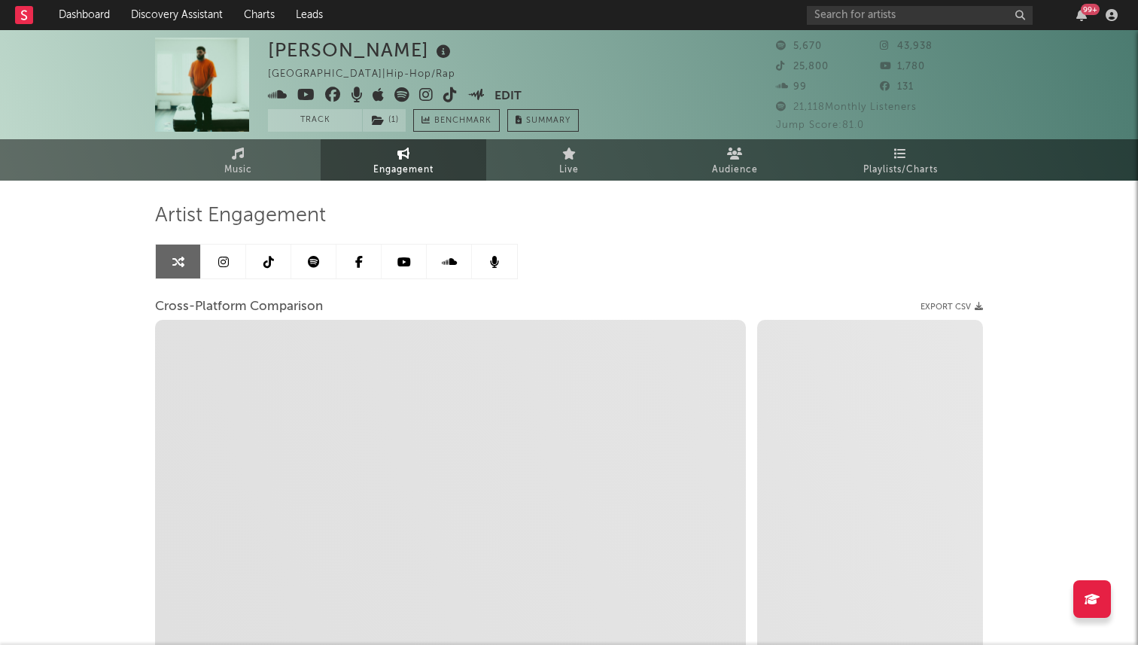
click at [252, 268] on link at bounding box center [268, 262] width 45 height 34
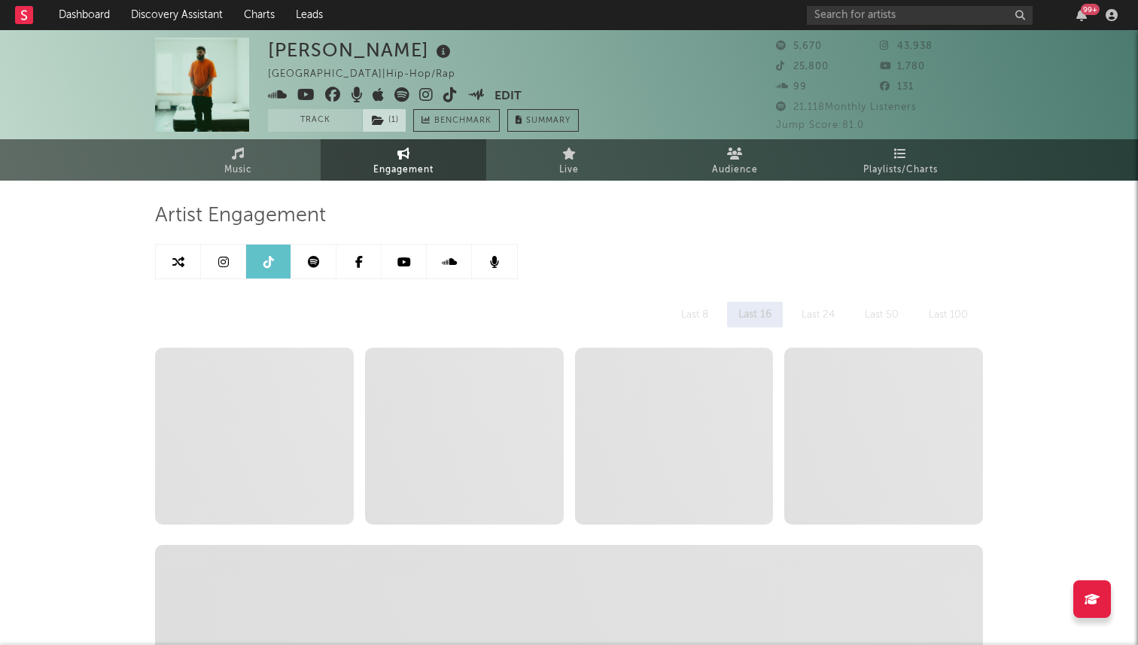
click at [382, 120] on icon at bounding box center [378, 120] width 13 height 11
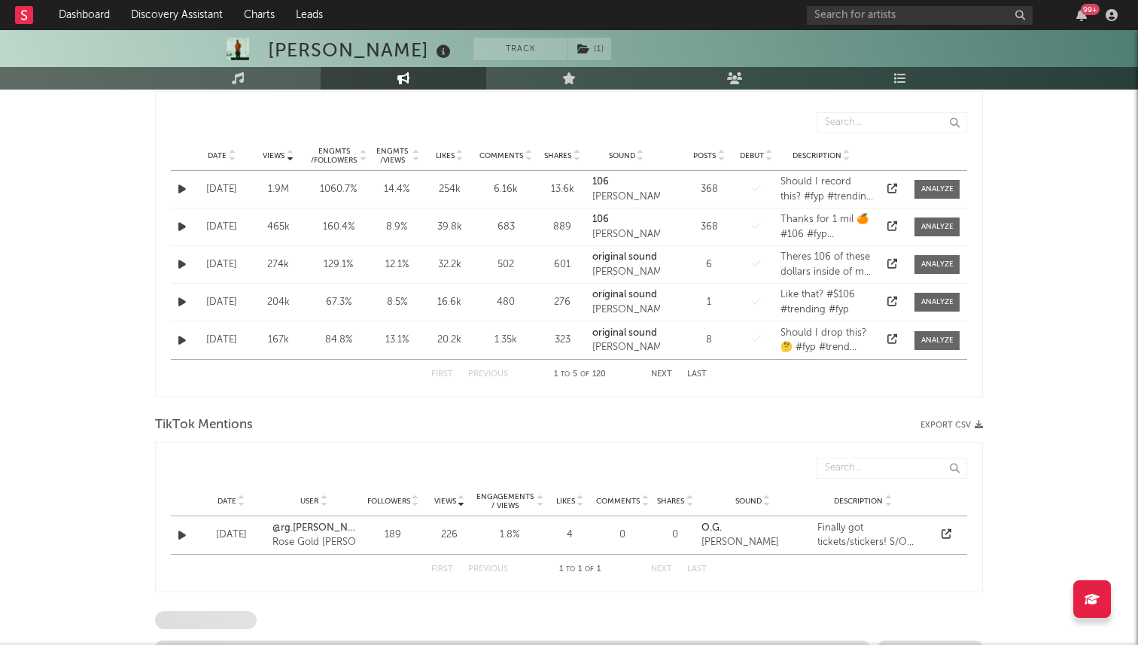
select select "6m"
